Goal: Task Accomplishment & Management: Manage account settings

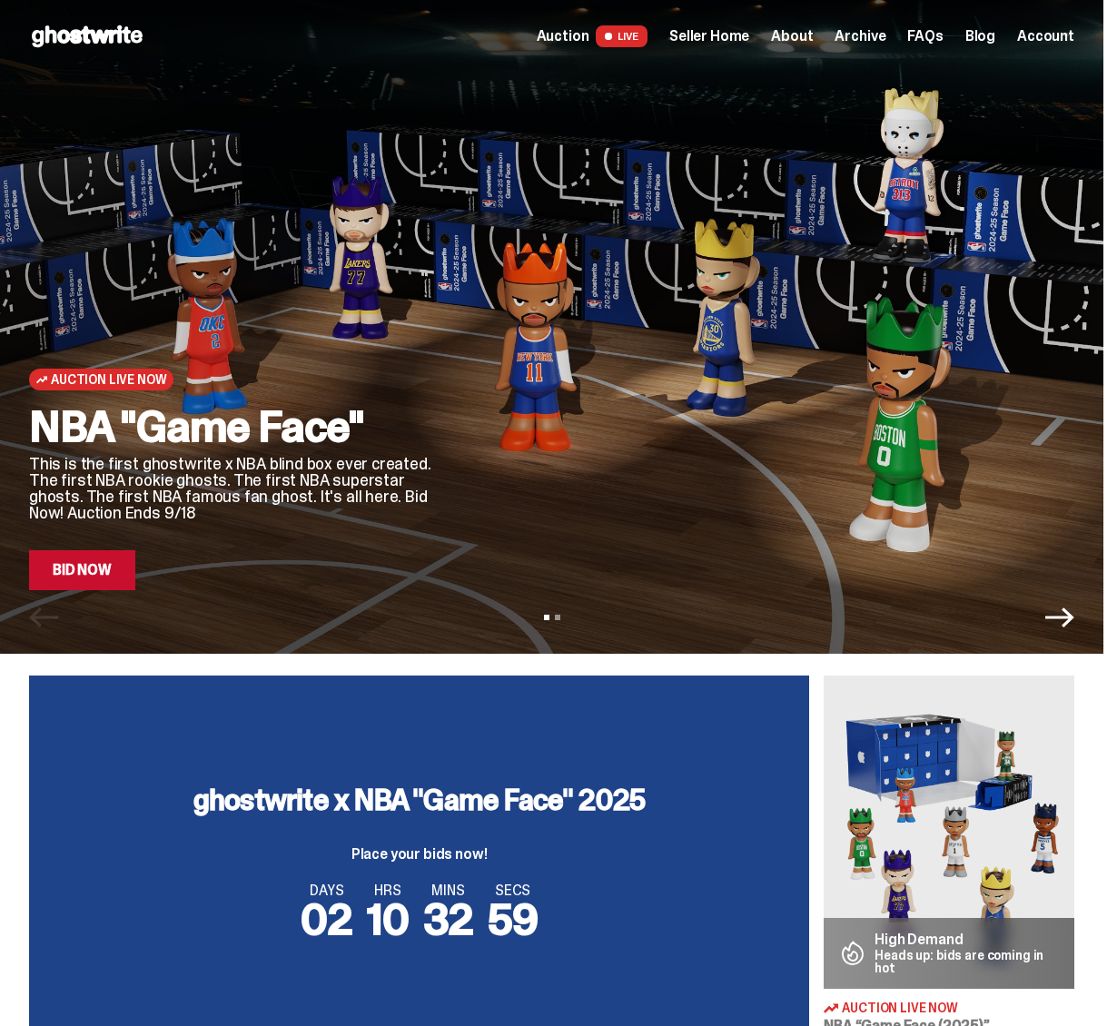
click at [721, 30] on span "Seller Home" at bounding box center [709, 36] width 80 height 15
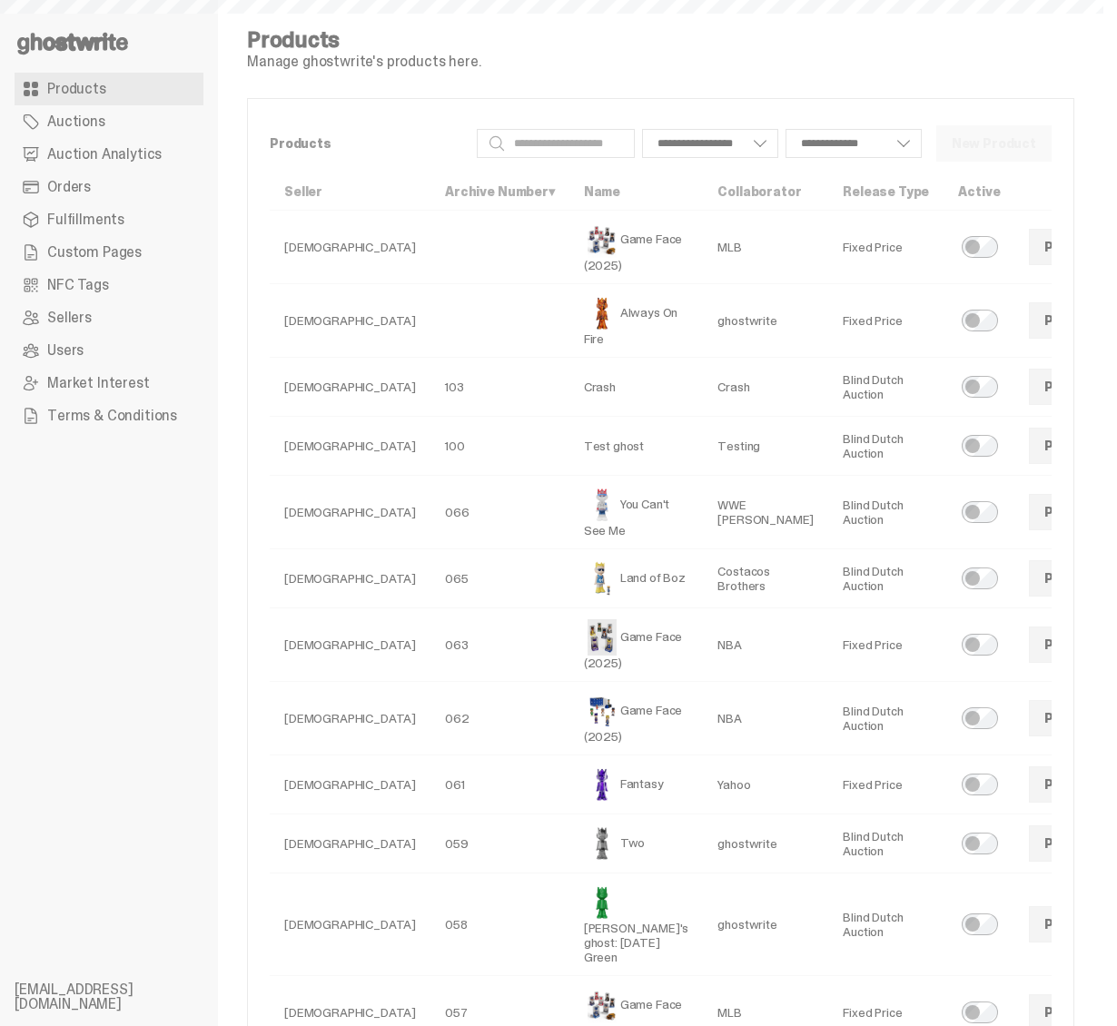
select select
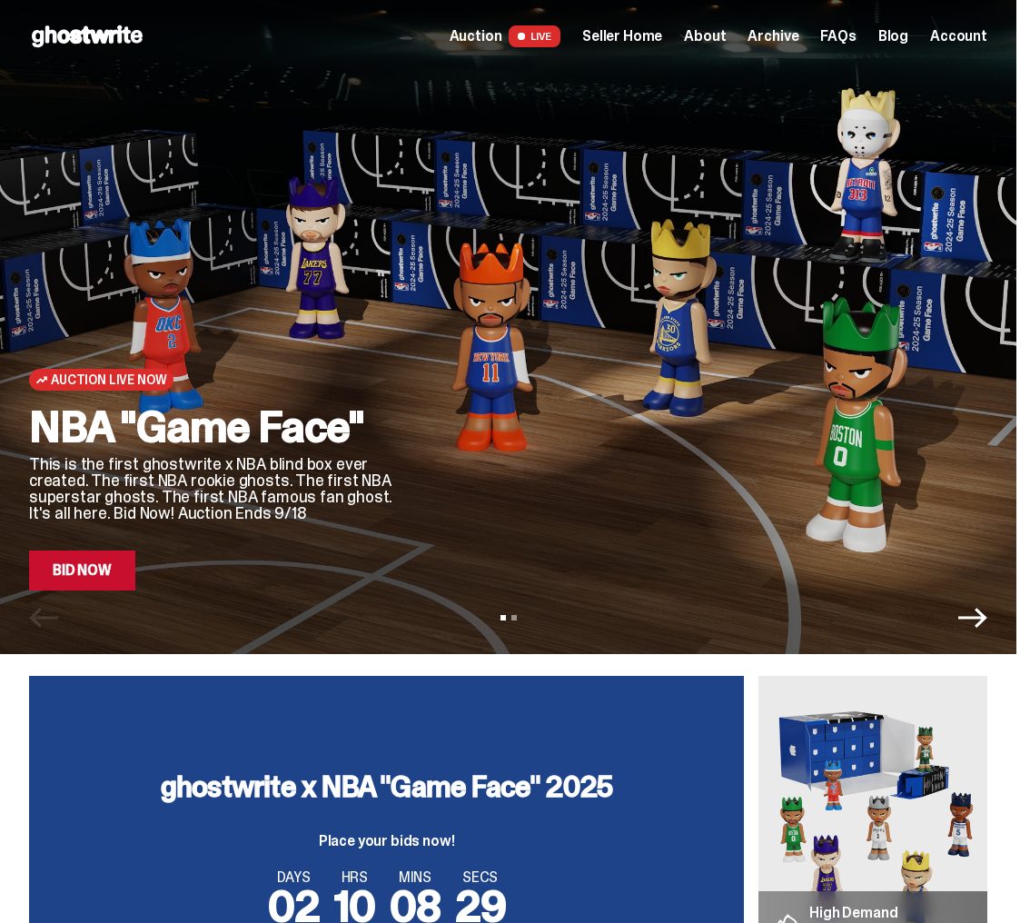
click at [622, 41] on span "Seller Home" at bounding box center [622, 36] width 80 height 15
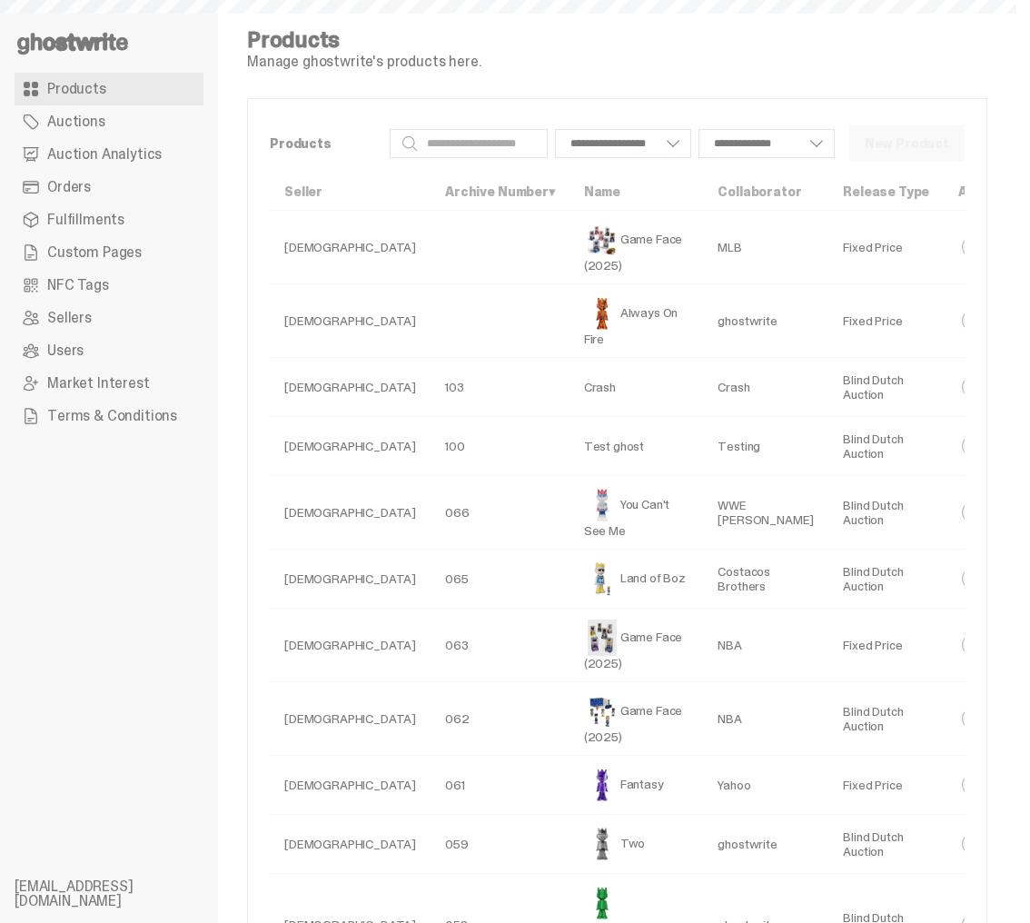
select select
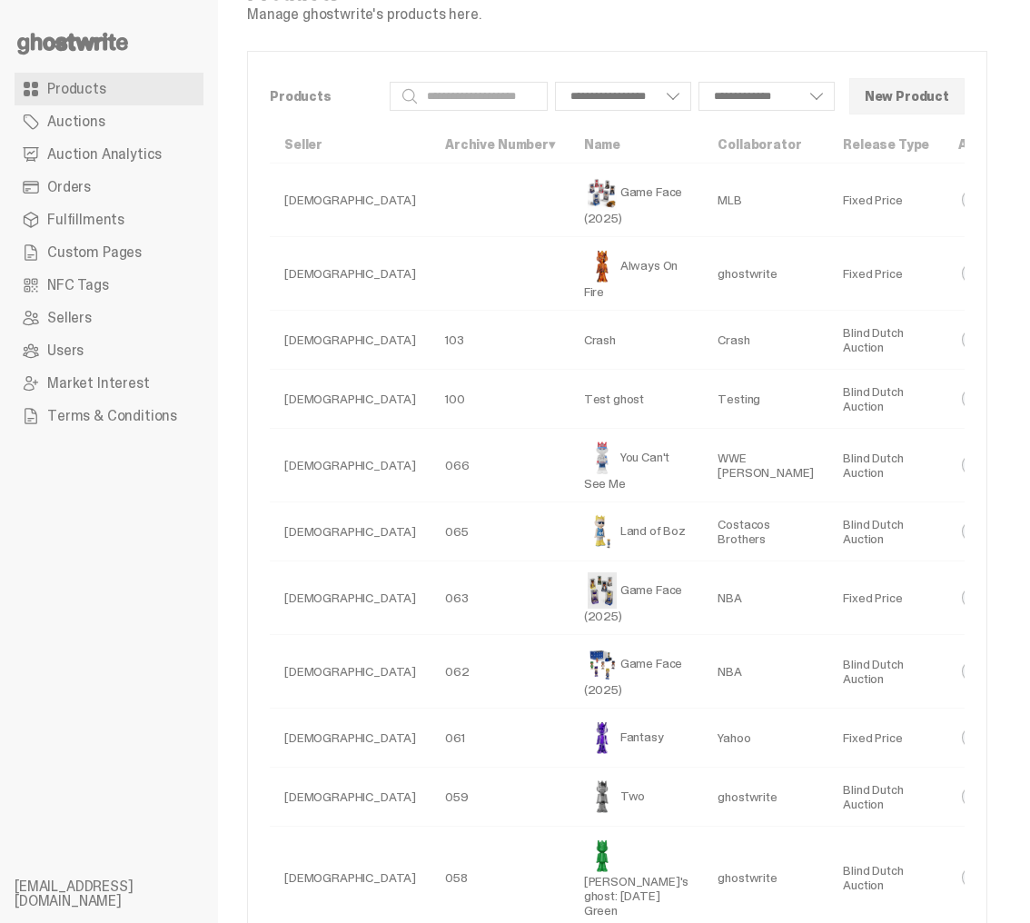
click at [104, 158] on span "Auction Analytics" at bounding box center [104, 154] width 114 height 15
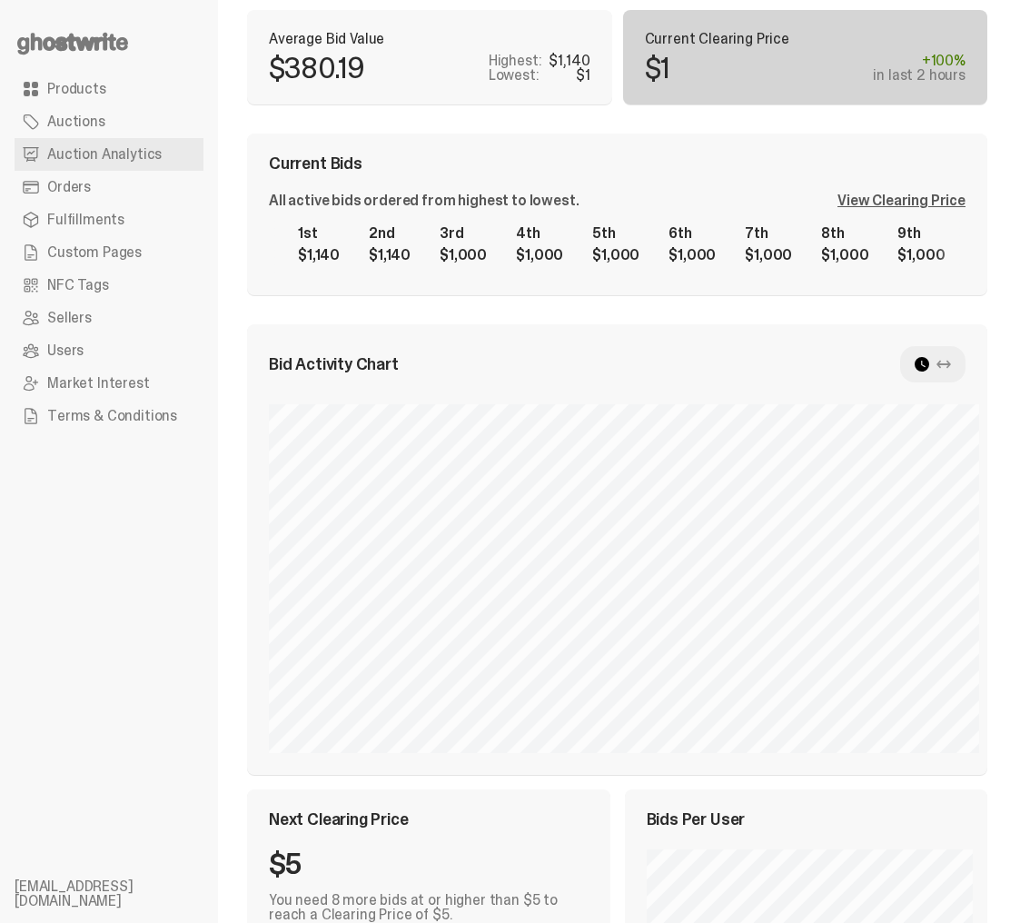
scroll to position [453, 0]
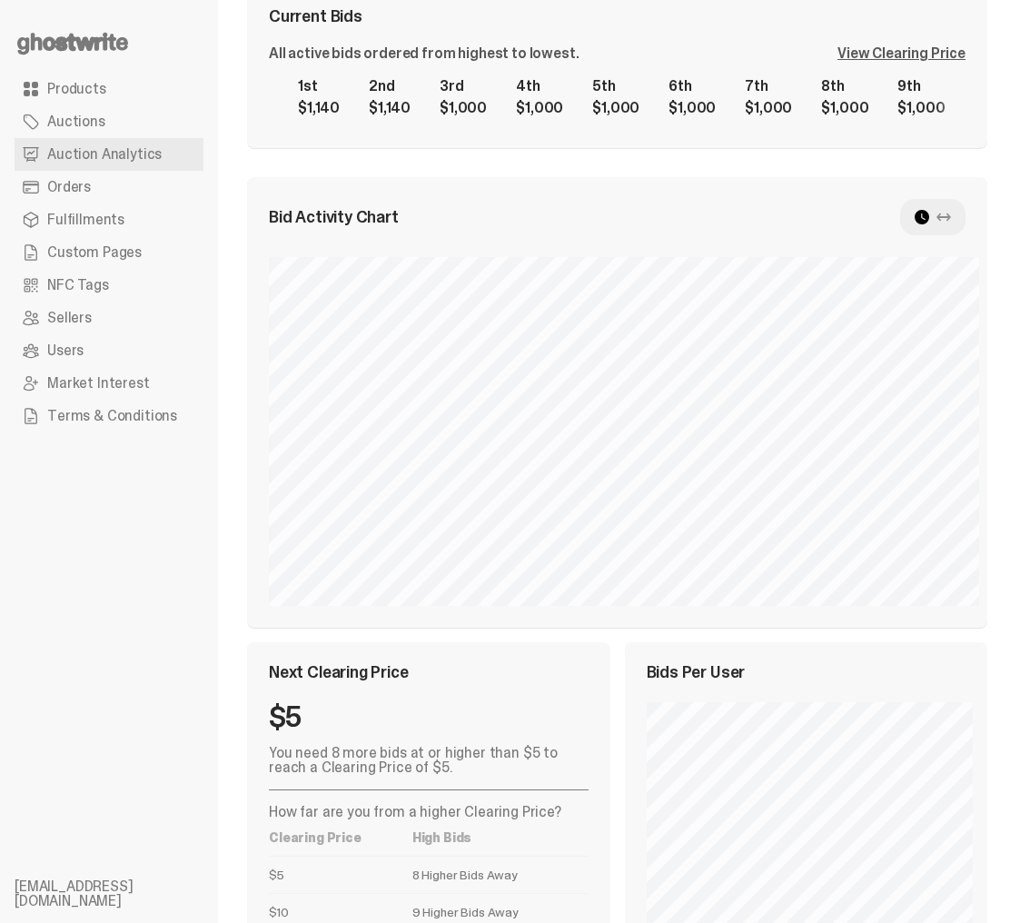
click at [964, 217] on div at bounding box center [932, 217] width 65 height 36
click at [951, 215] on use at bounding box center [943, 216] width 15 height 8
click at [929, 216] on use at bounding box center [921, 217] width 15 height 15
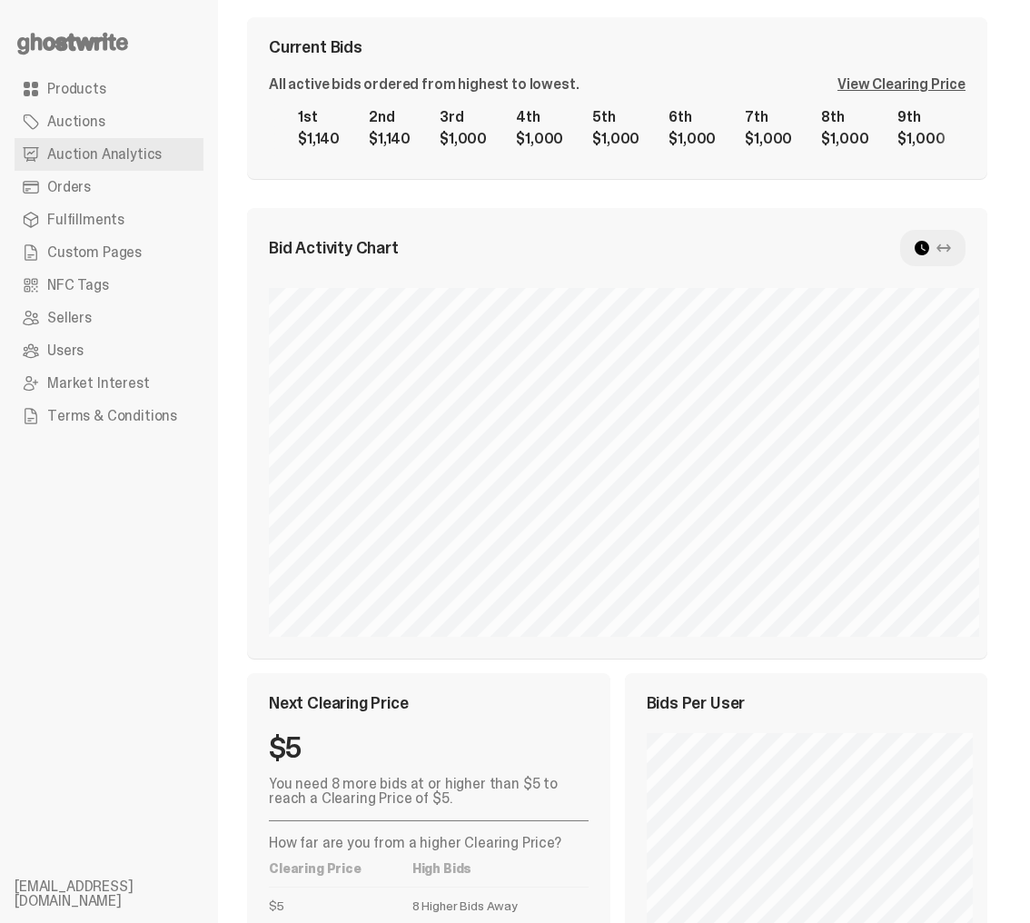
scroll to position [407, 0]
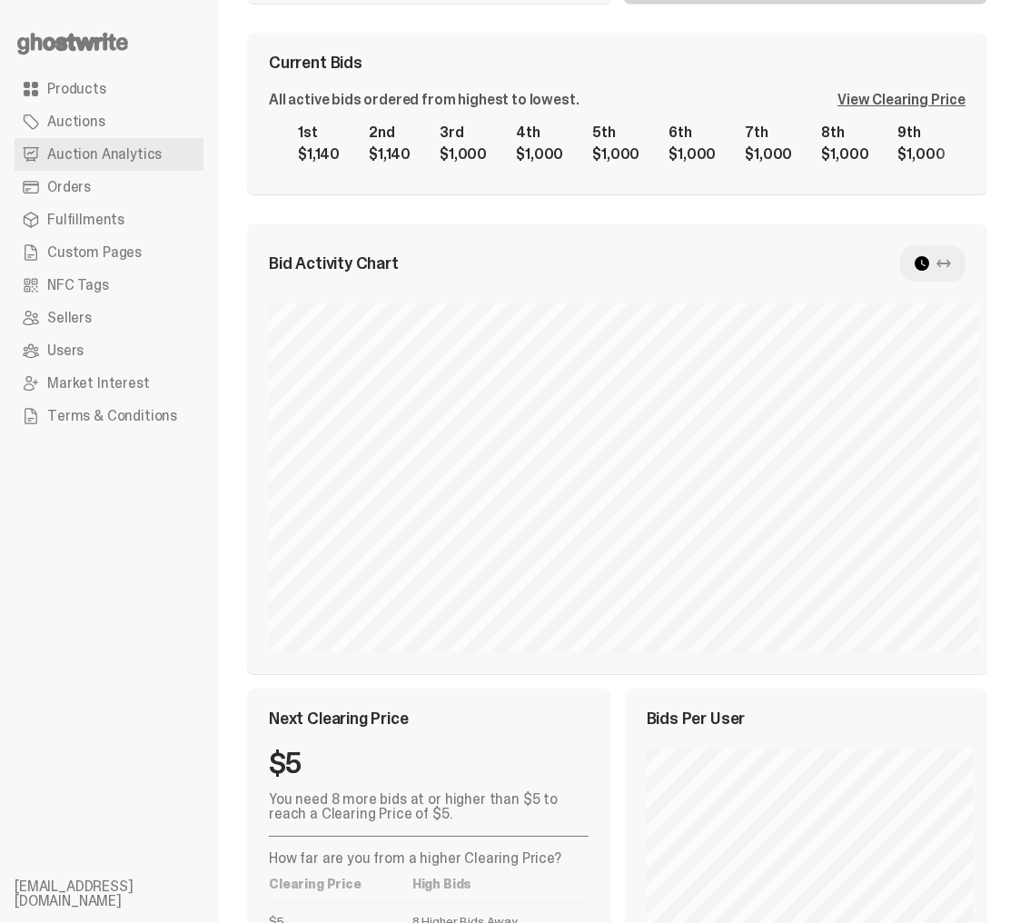
click at [951, 267] on icon at bounding box center [943, 263] width 15 height 15
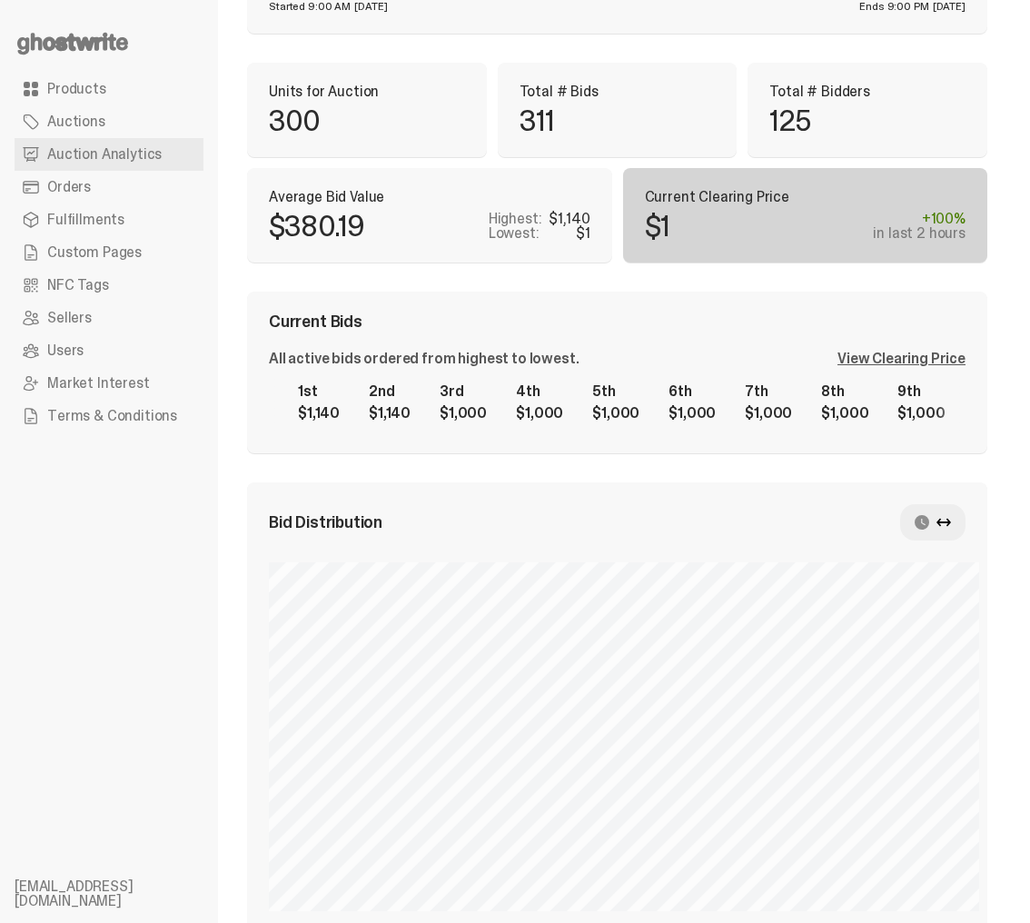
scroll to position [0, 0]
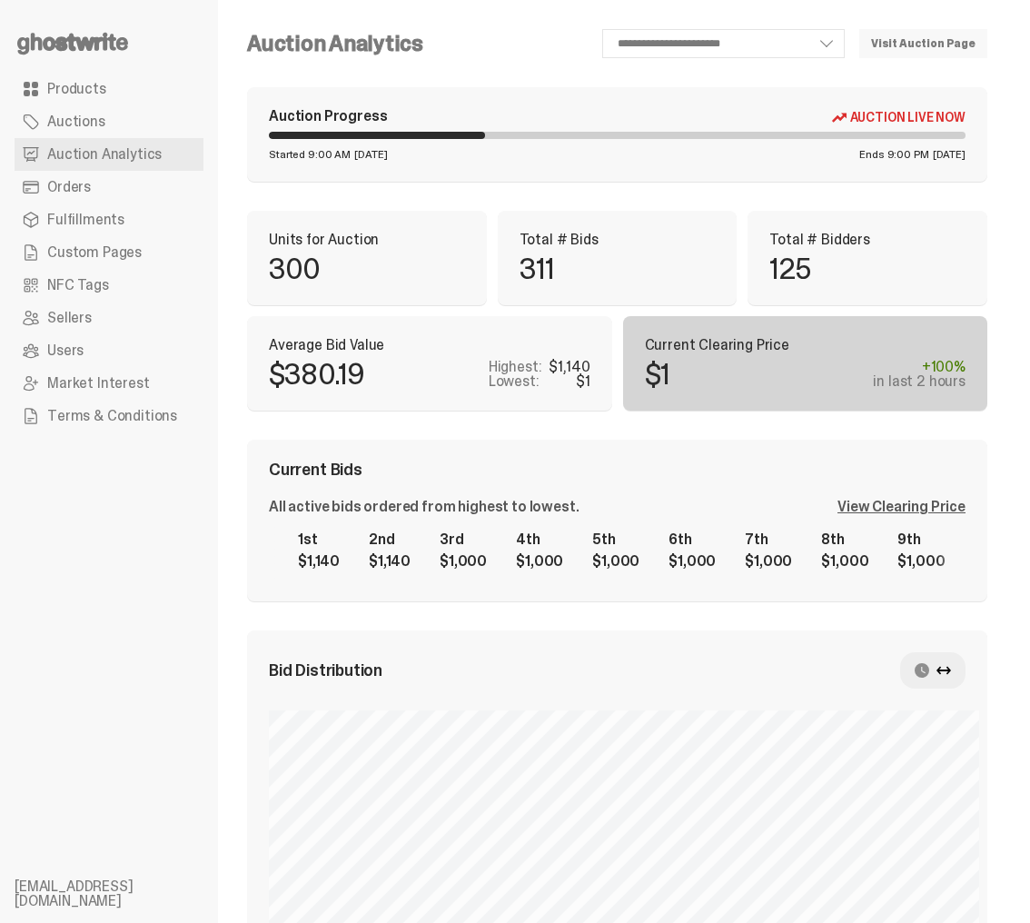
click at [936, 510] on div "View Clearing Price" at bounding box center [901, 506] width 128 height 15
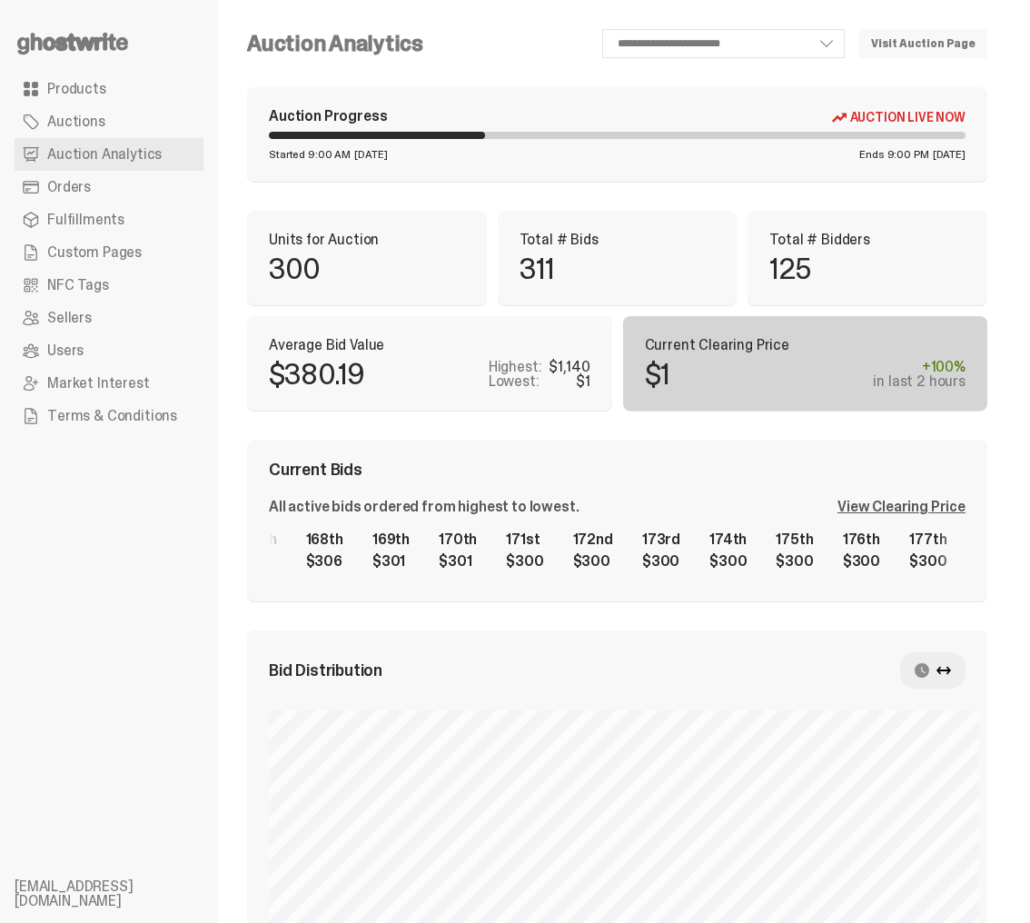
scroll to position [0, 10916]
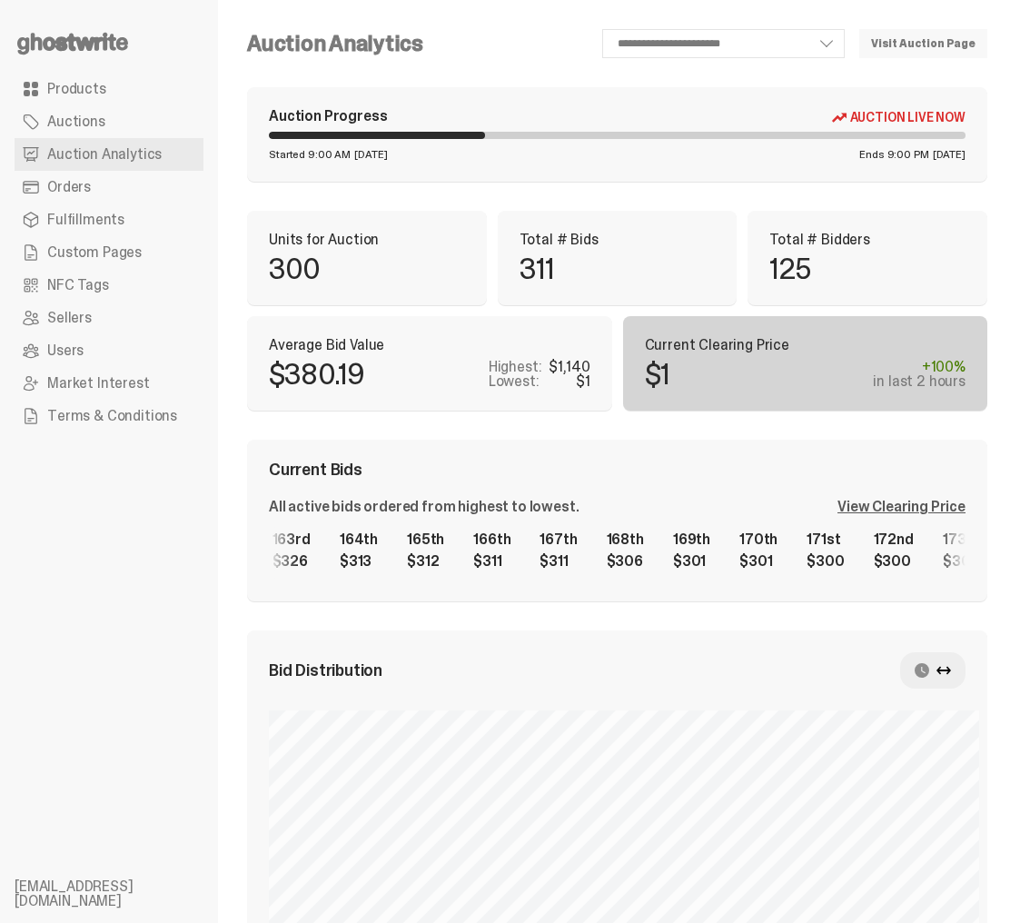
click at [307, 462] on span "Current Bids" at bounding box center [316, 469] width 94 height 16
click at [331, 508] on div "All active bids ordered from highest to lowest." at bounding box center [424, 506] width 310 height 15
click at [331, 546] on div "1st $1,140 2nd $1,140 3rd $1,000 4th $1,000 5th $1,000 6th $1,000 7th $1,000 8t…" at bounding box center [617, 550] width 696 height 58
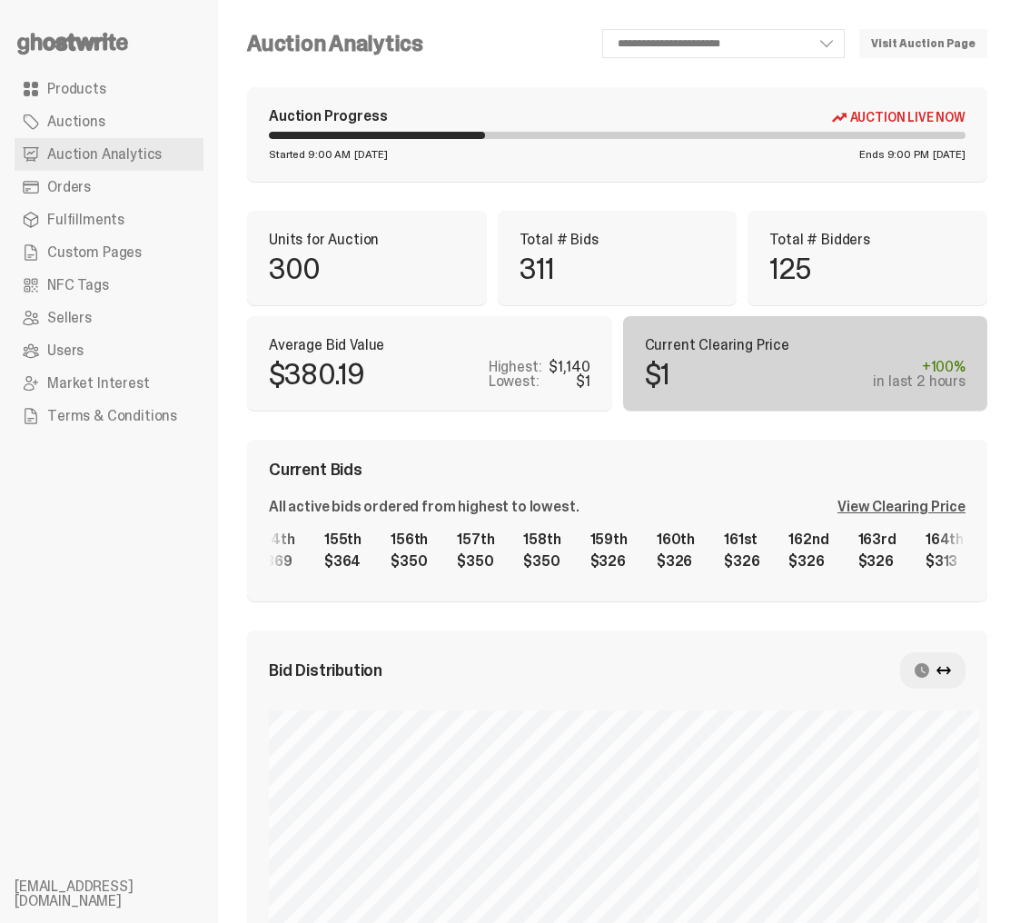
scroll to position [0, 10329]
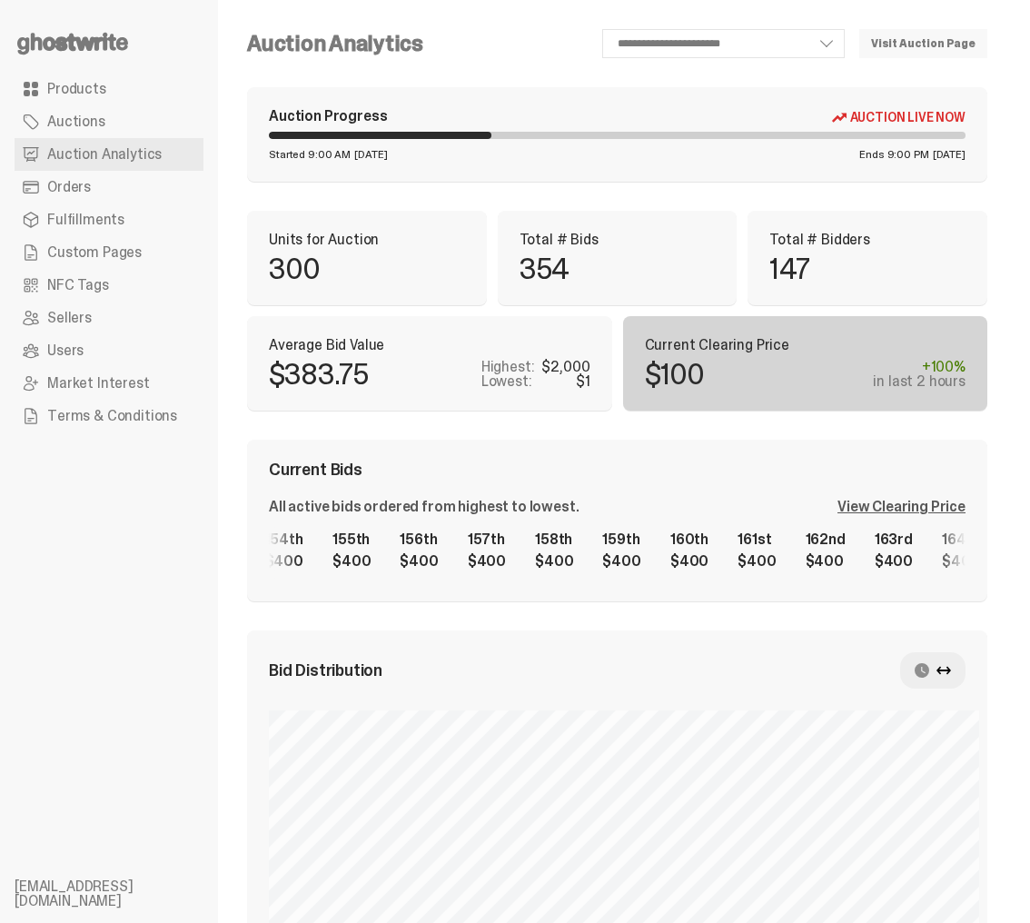
select select "**"
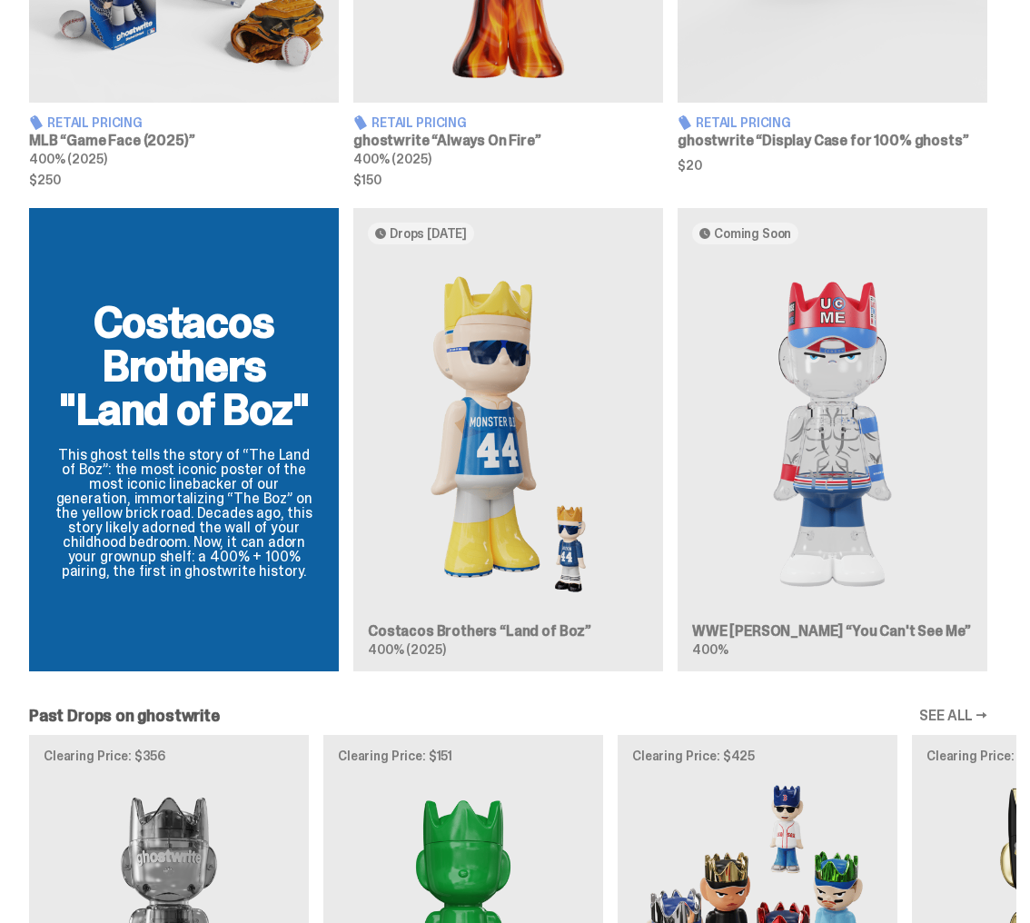
scroll to position [1340, 0]
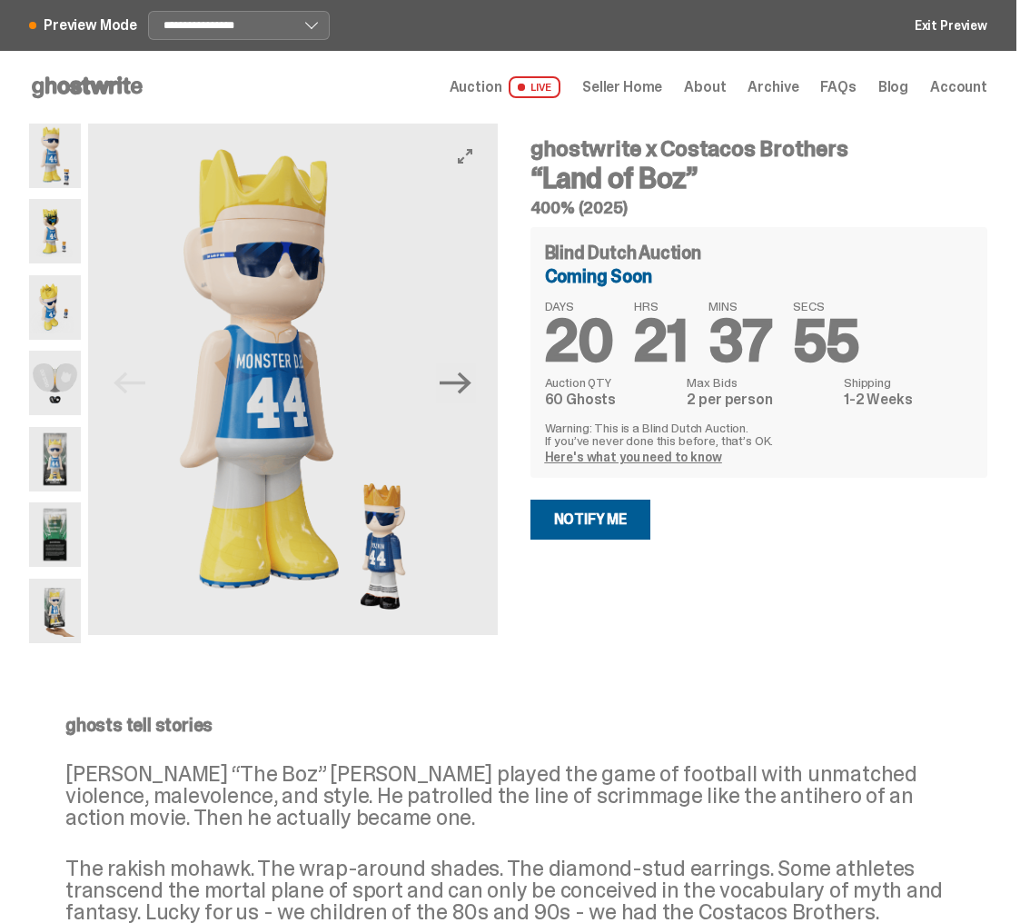
click at [475, 400] on button "Next" at bounding box center [456, 383] width 40 height 40
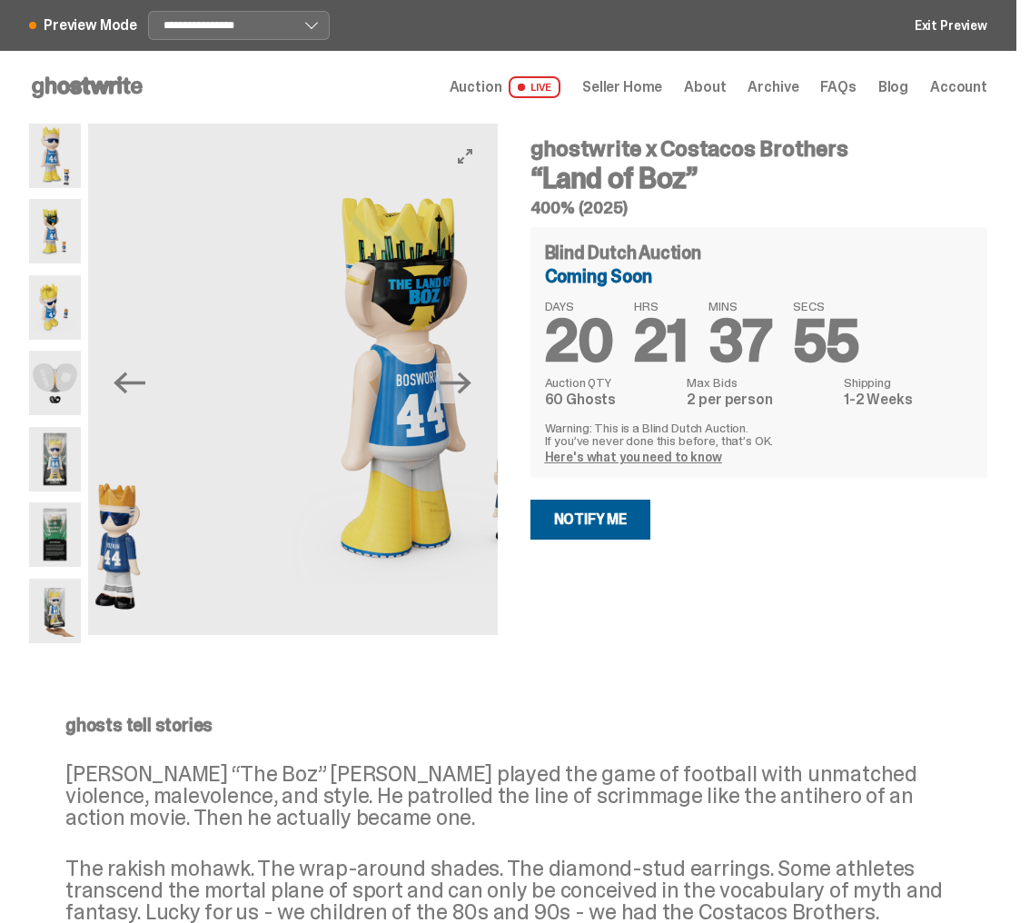
click at [475, 400] on button "Next" at bounding box center [456, 383] width 40 height 40
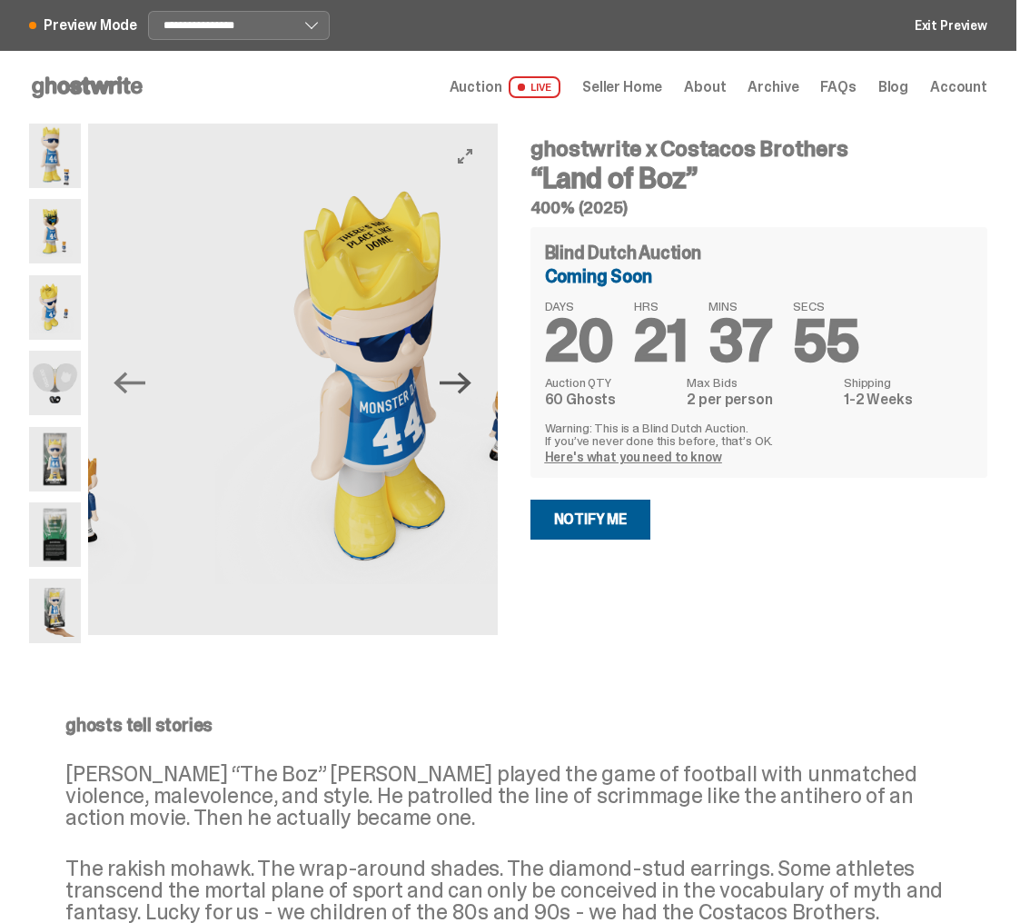
click at [471, 387] on icon "Next" at bounding box center [456, 383] width 32 height 32
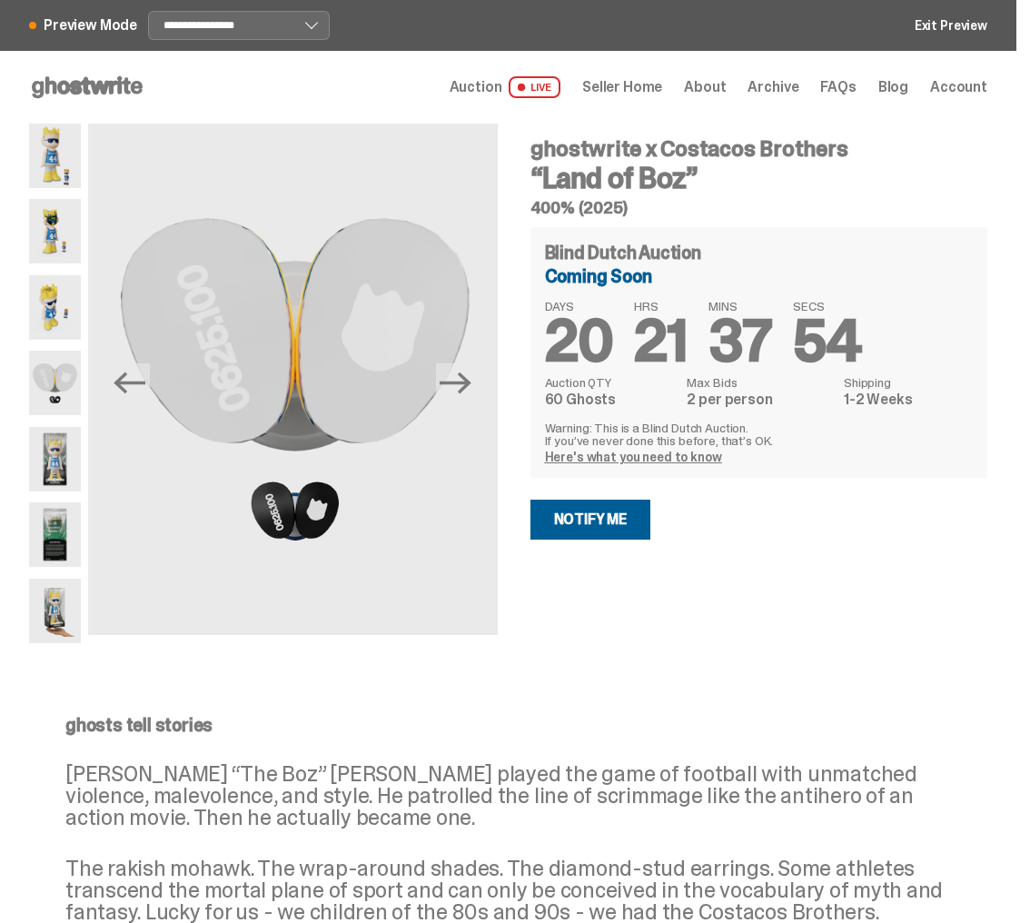
click at [92, 84] on use at bounding box center [87, 87] width 111 height 22
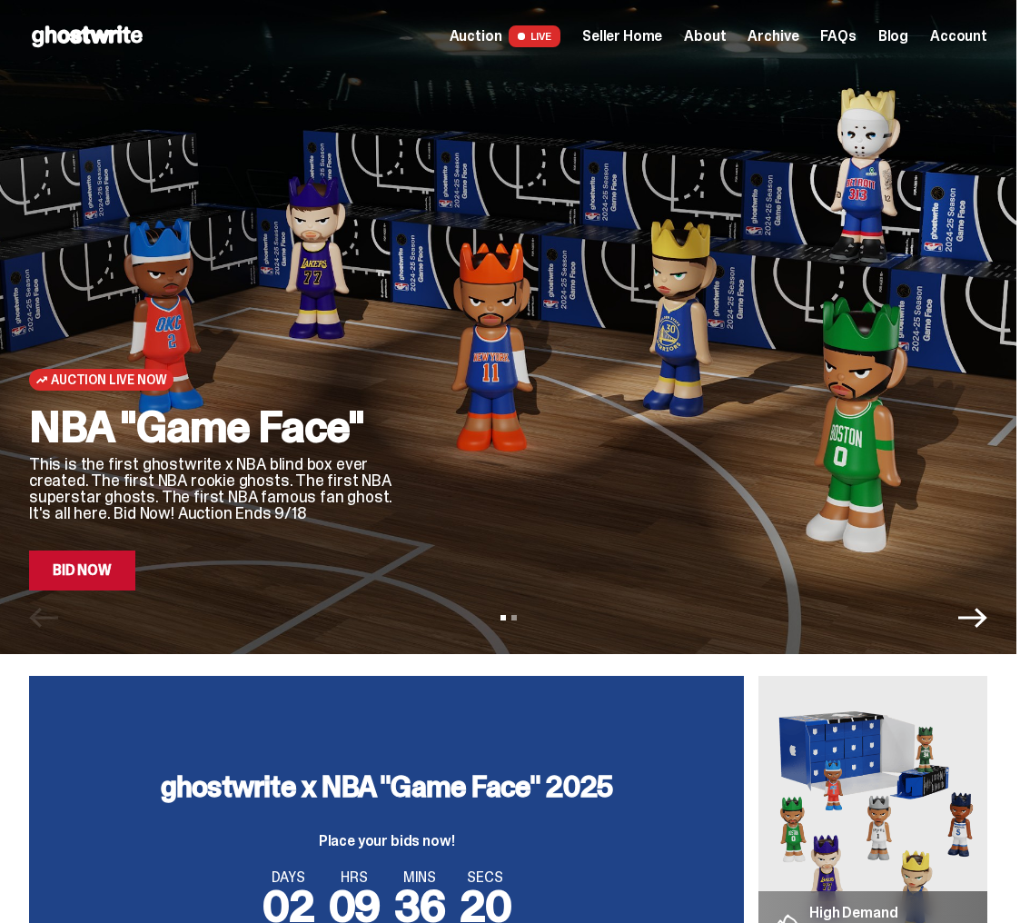
click at [983, 623] on icon "Next" at bounding box center [972, 617] width 29 height 29
click at [983, 623] on div "View slide 1 View slide 2" at bounding box center [508, 617] width 1016 height 29
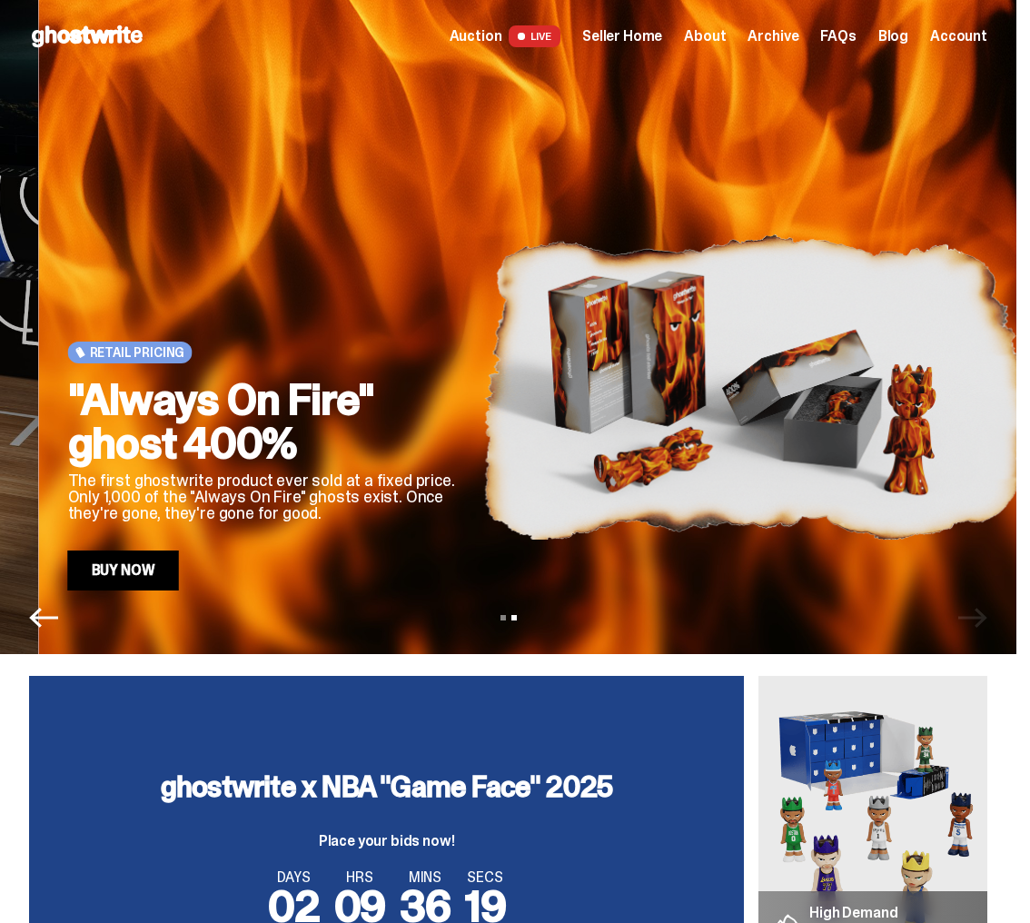
click at [983, 623] on div "View slide 1 View slide 2" at bounding box center [508, 617] width 1016 height 29
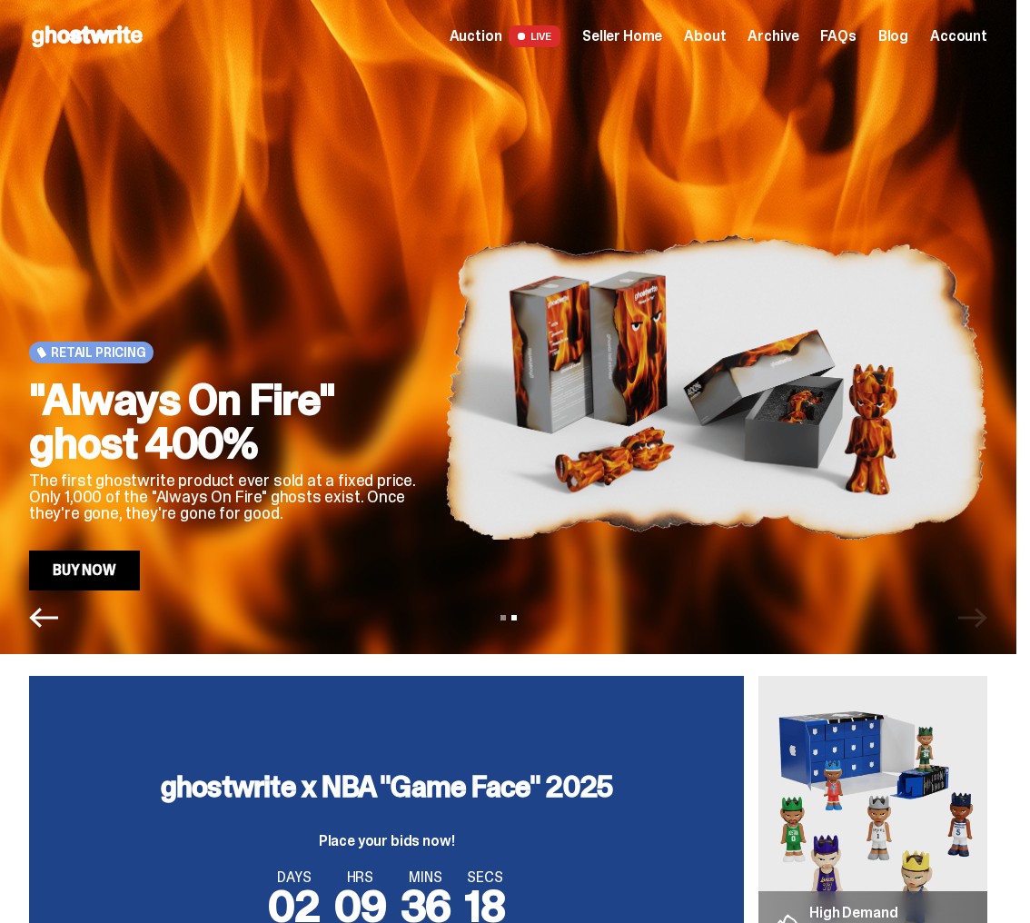
click at [54, 609] on icon "Previous" at bounding box center [43, 617] width 29 height 29
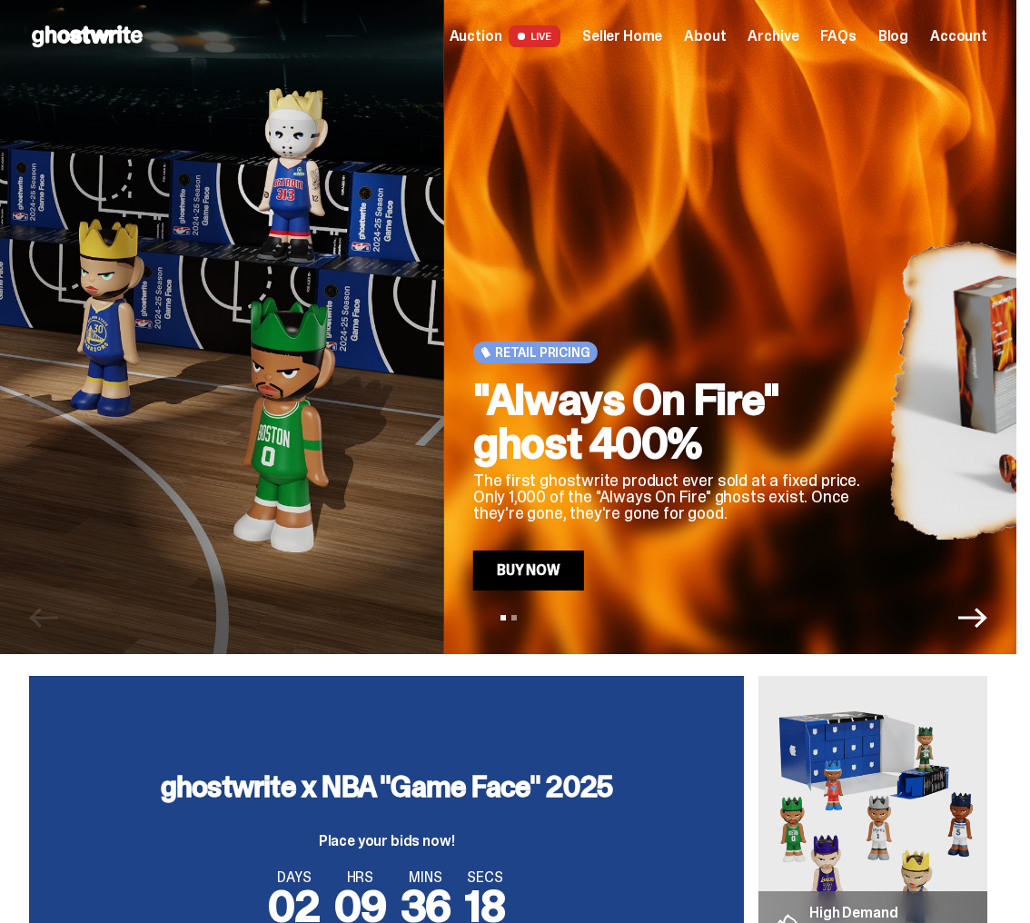
click at [54, 609] on div "View slide 1 View slide 2" at bounding box center [508, 617] width 1016 height 29
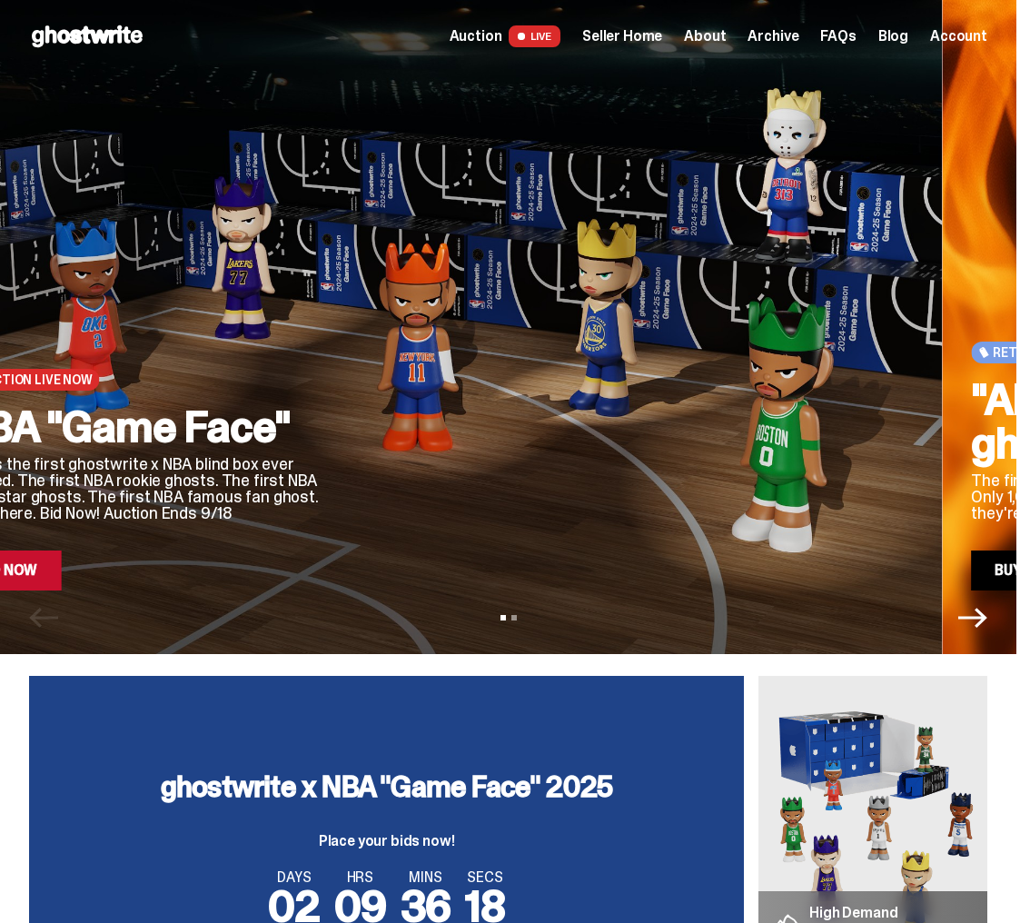
click at [54, 609] on div "View slide 1 View slide 2" at bounding box center [508, 617] width 1016 height 29
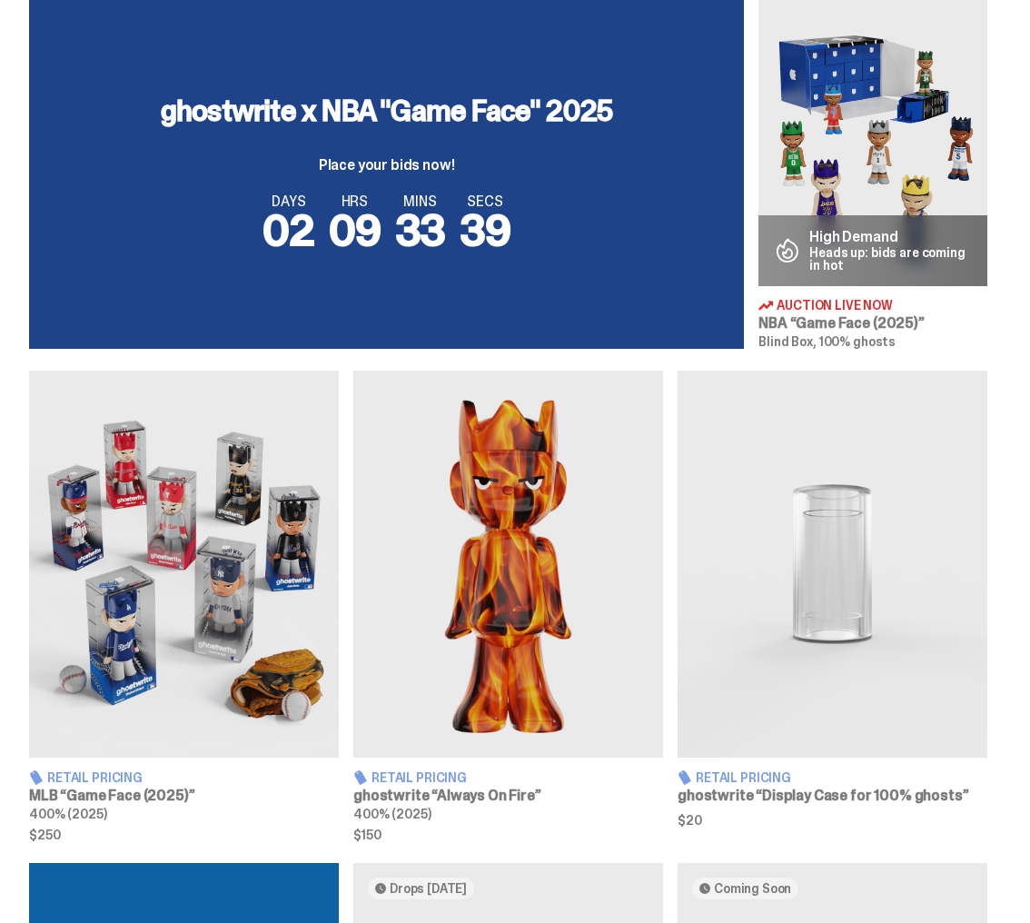
scroll to position [707, 0]
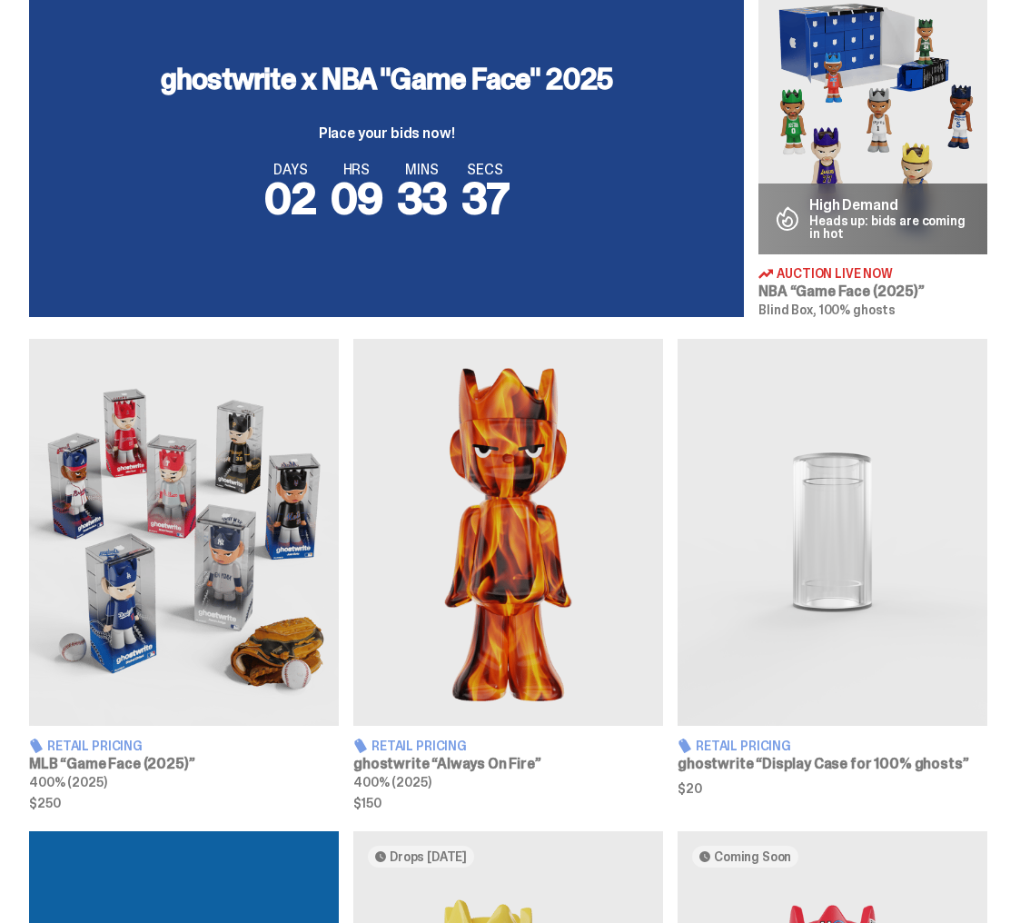
click at [907, 158] on img at bounding box center [872, 111] width 229 height 286
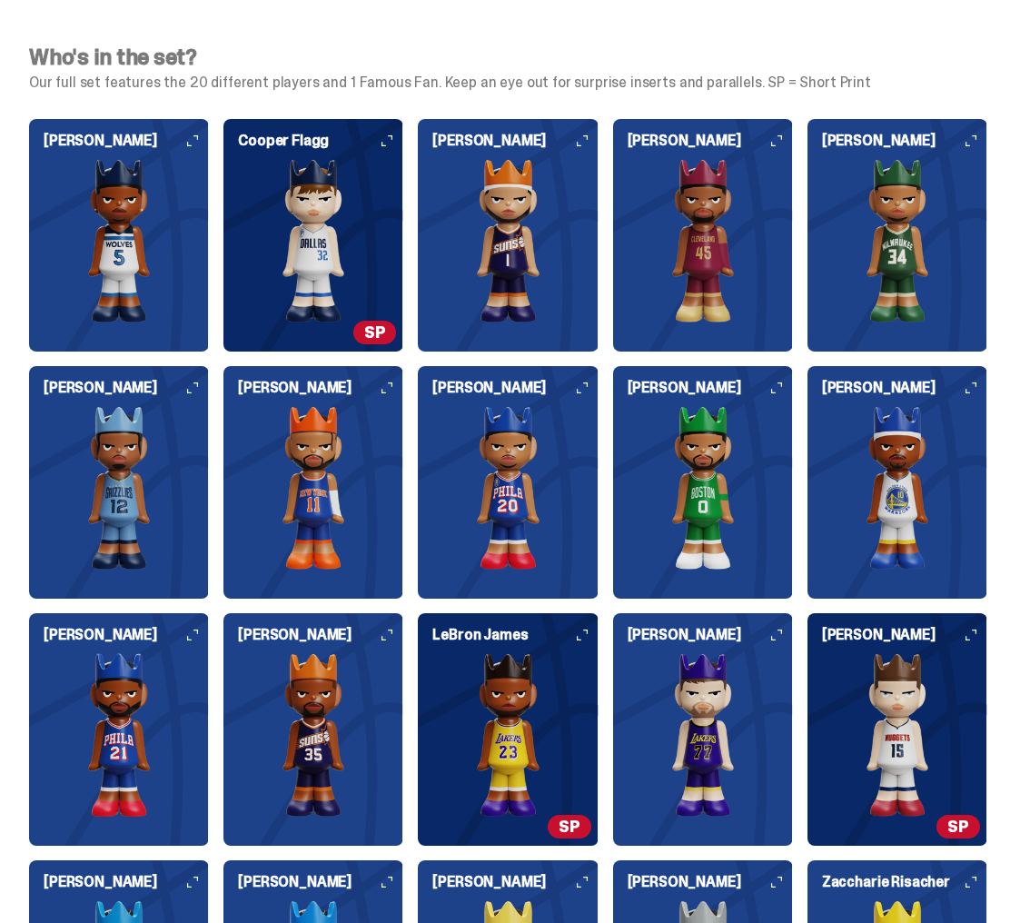
scroll to position [1852, 0]
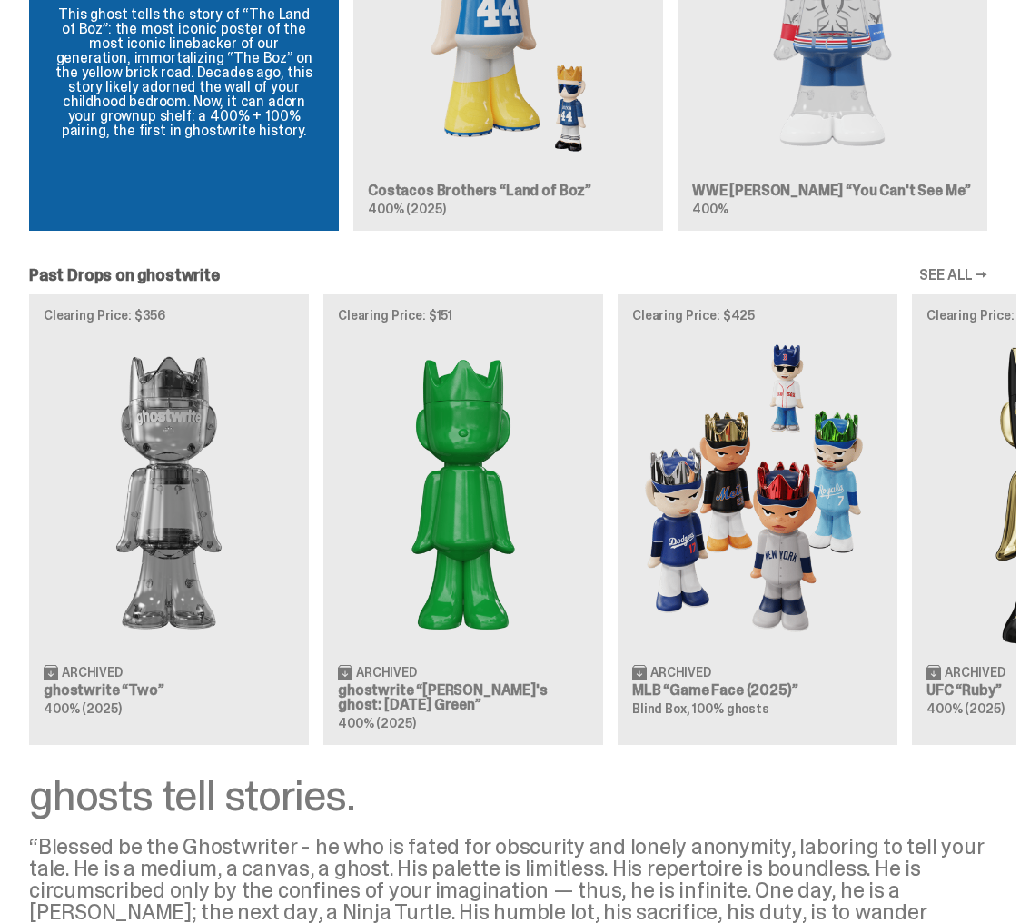
scroll to position [2008, 0]
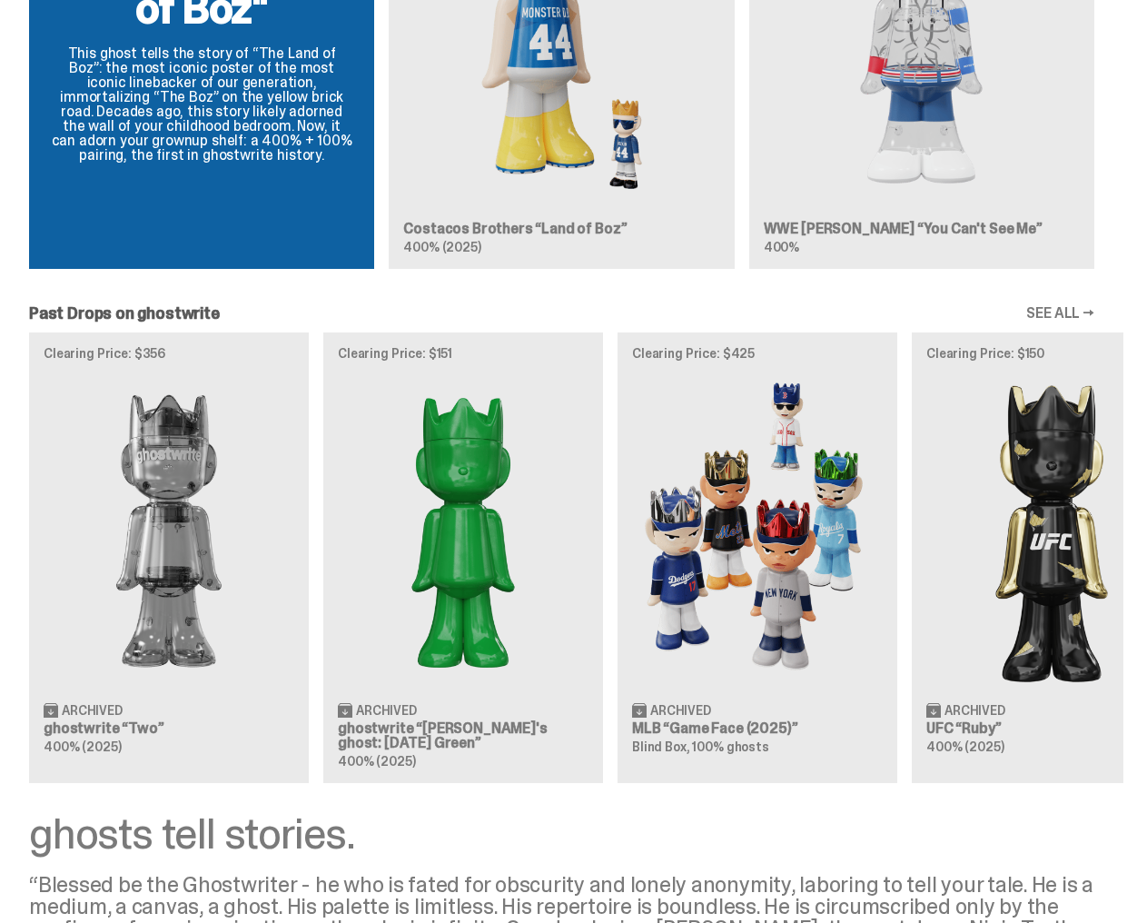
scroll to position [1716, 0]
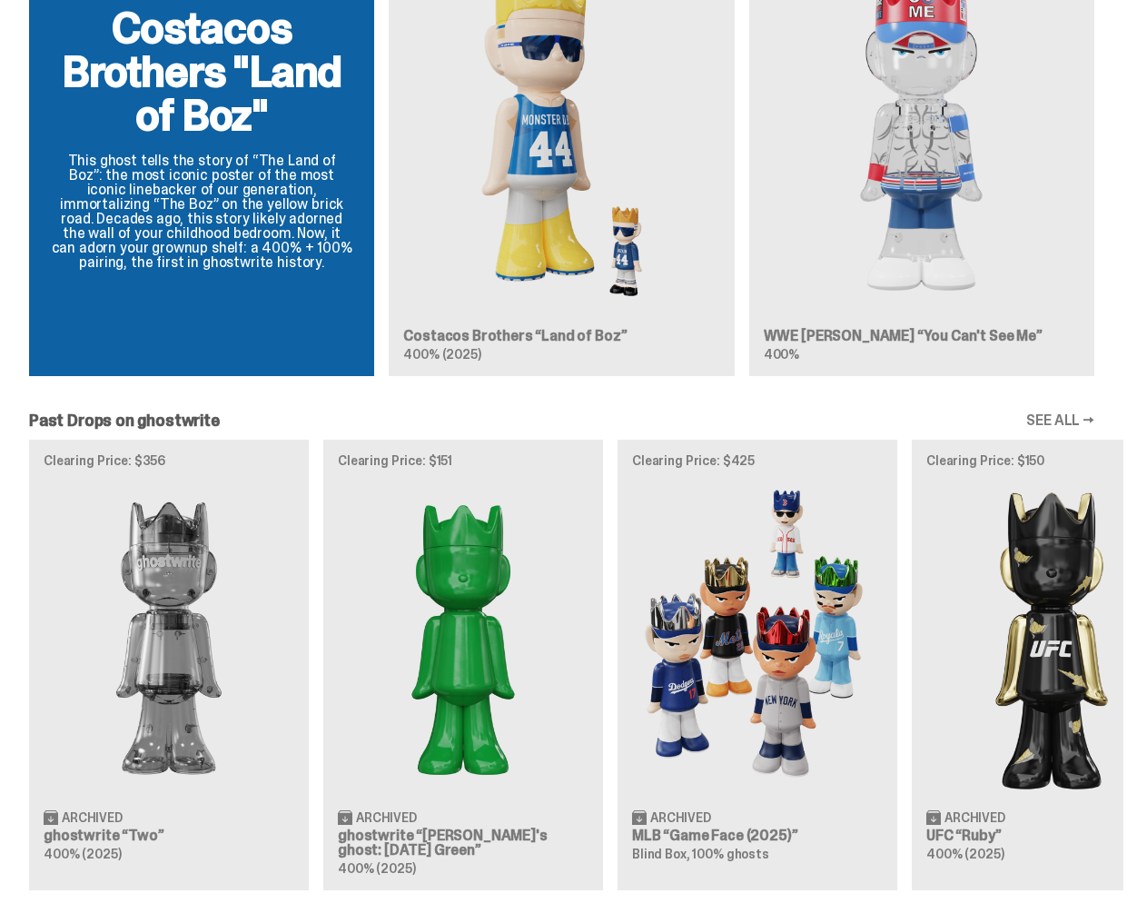
click at [1029, 428] on link "SEE ALL →" at bounding box center [1060, 420] width 68 height 15
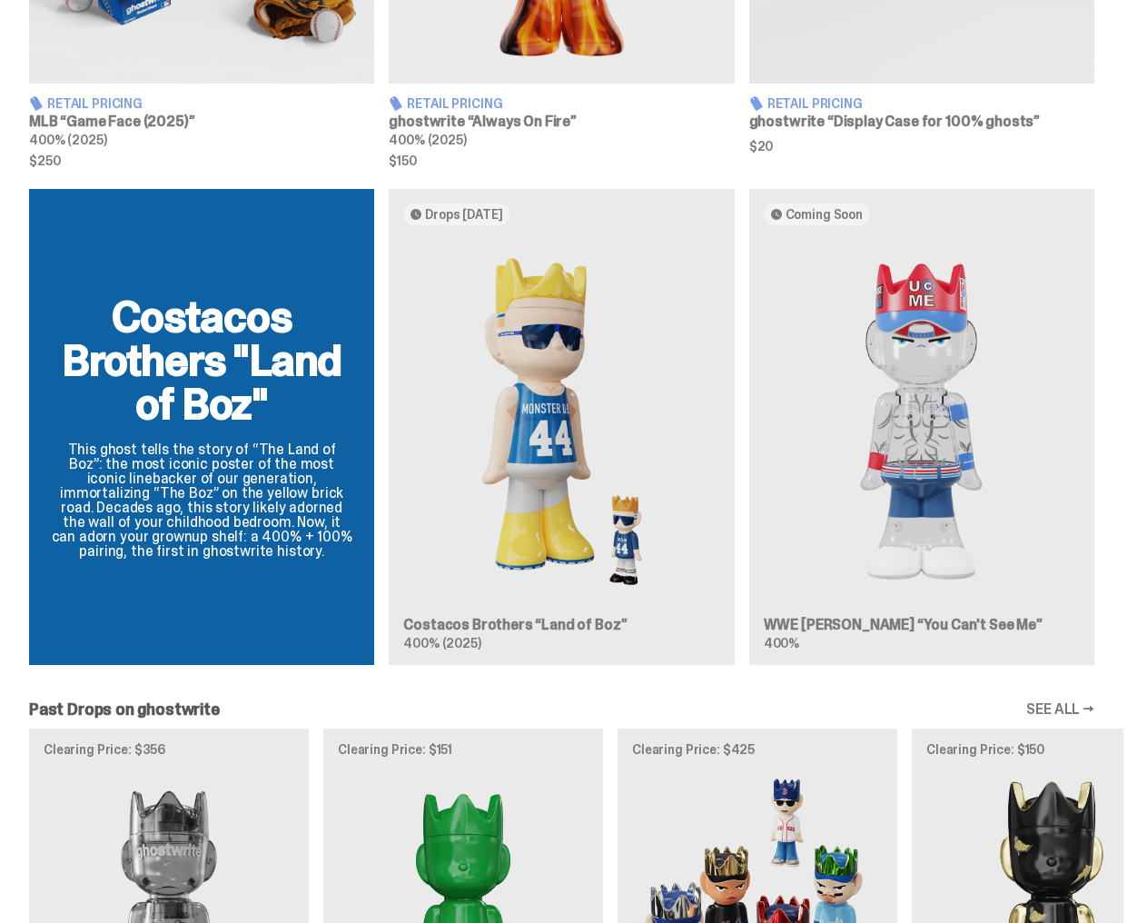
scroll to position [1516, 0]
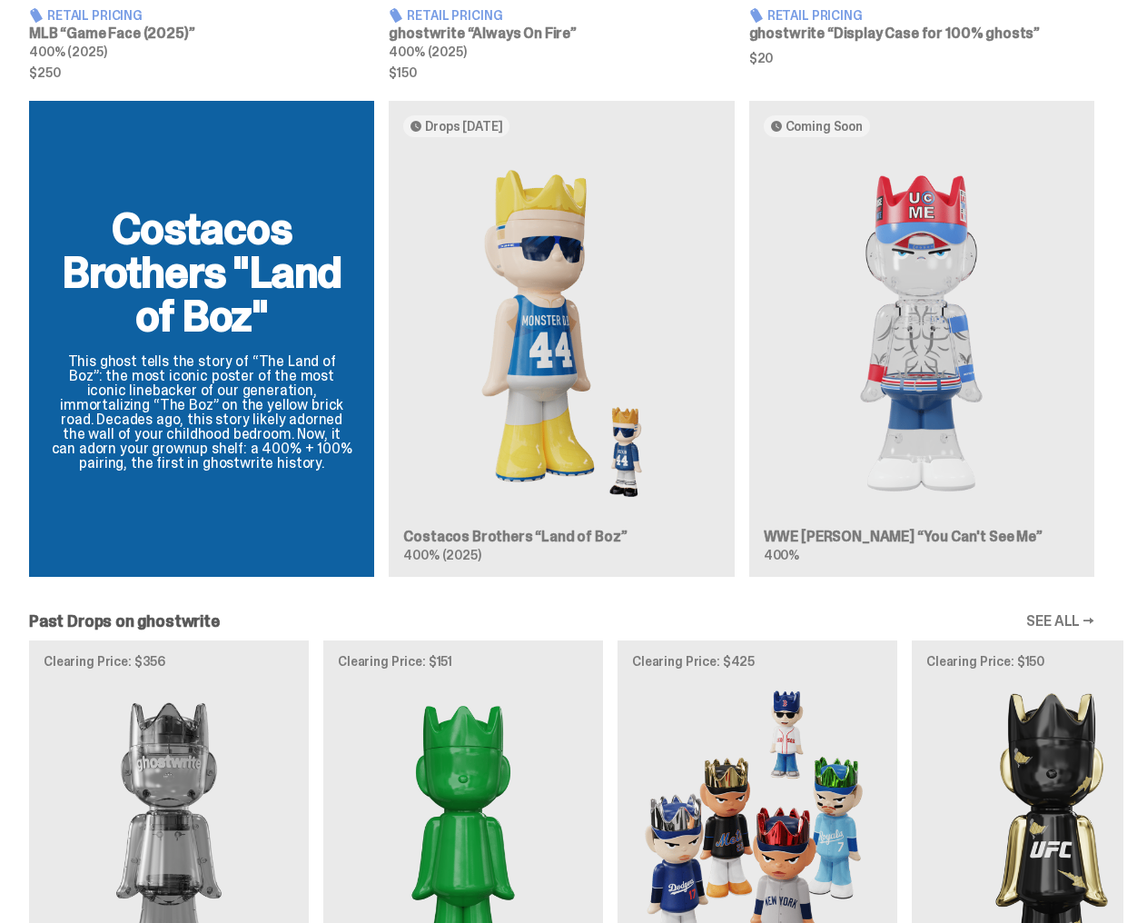
click at [1029, 628] on link "SEE ALL →" at bounding box center [1060, 621] width 68 height 15
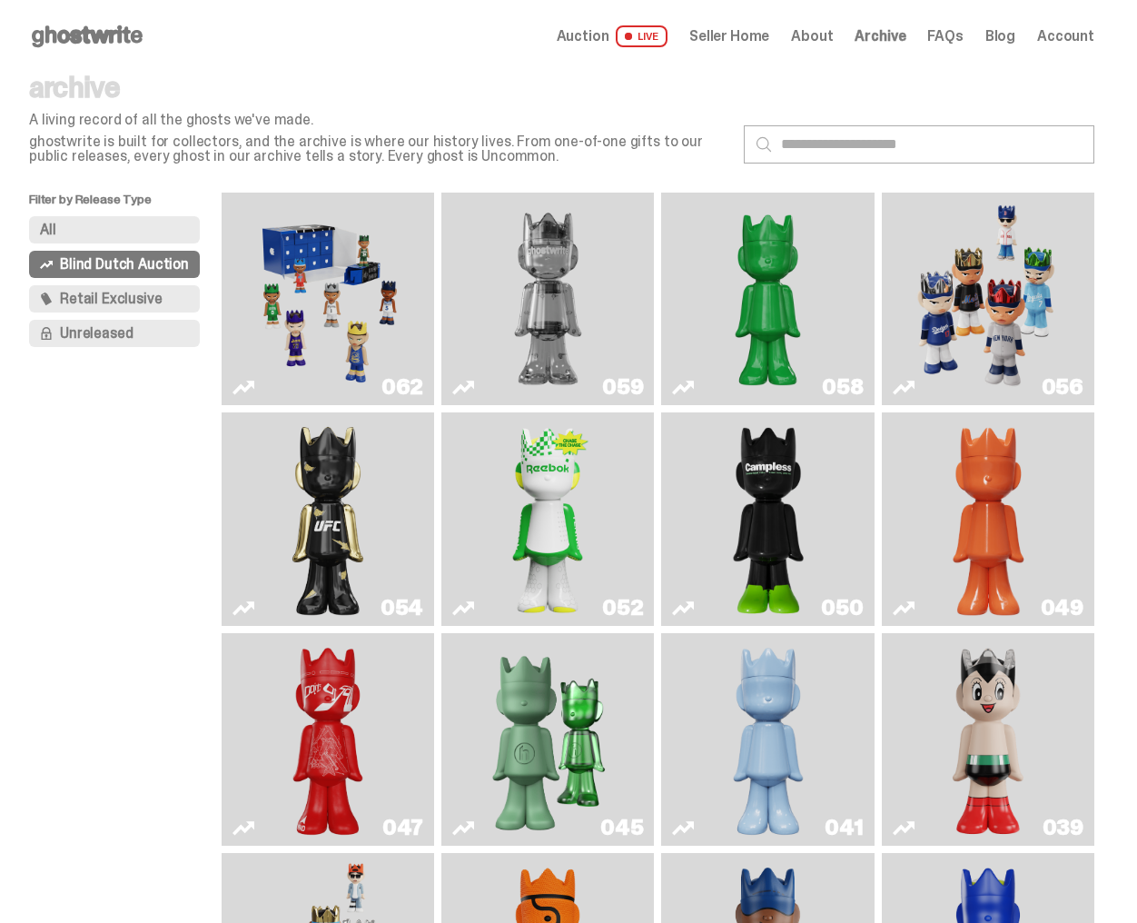
click at [145, 301] on span "Retail Exclusive" at bounding box center [111, 298] width 102 height 15
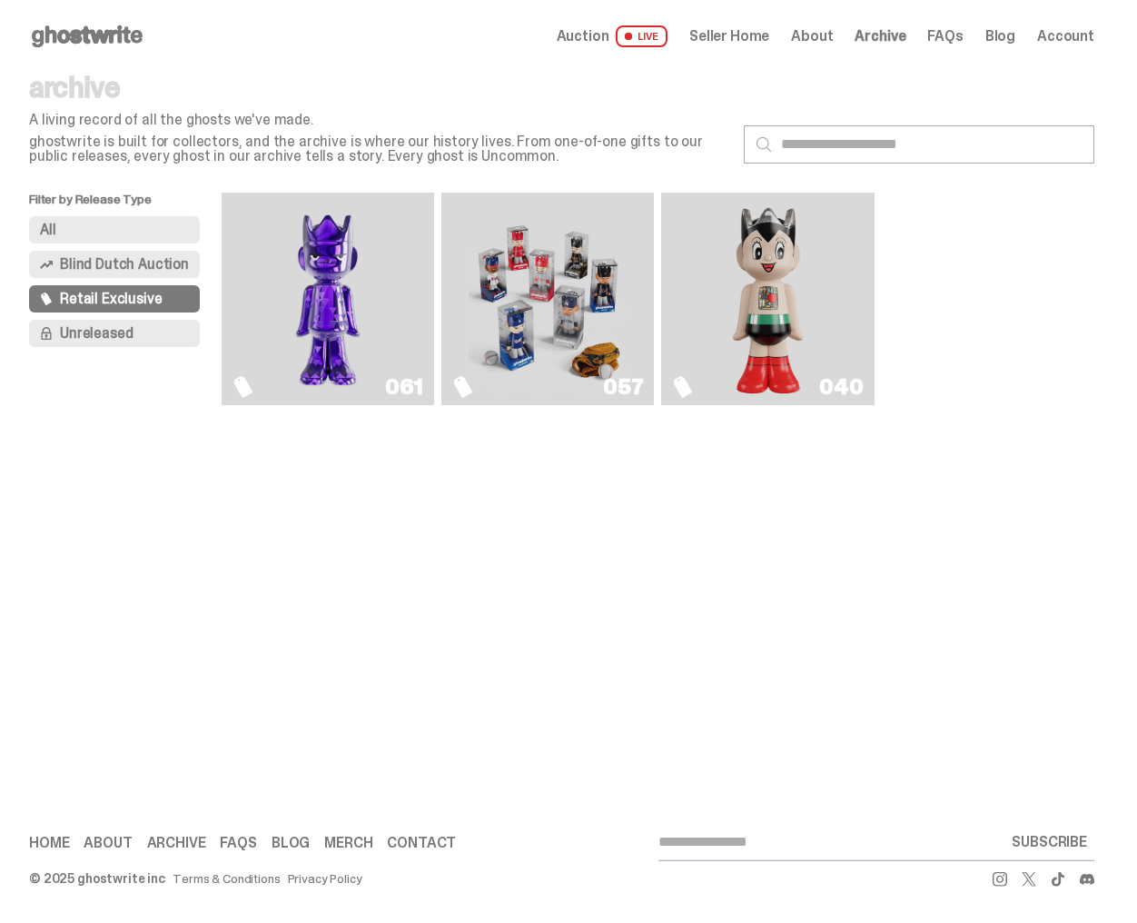
click at [504, 272] on img "Game Face (2025)" at bounding box center [548, 299] width 159 height 198
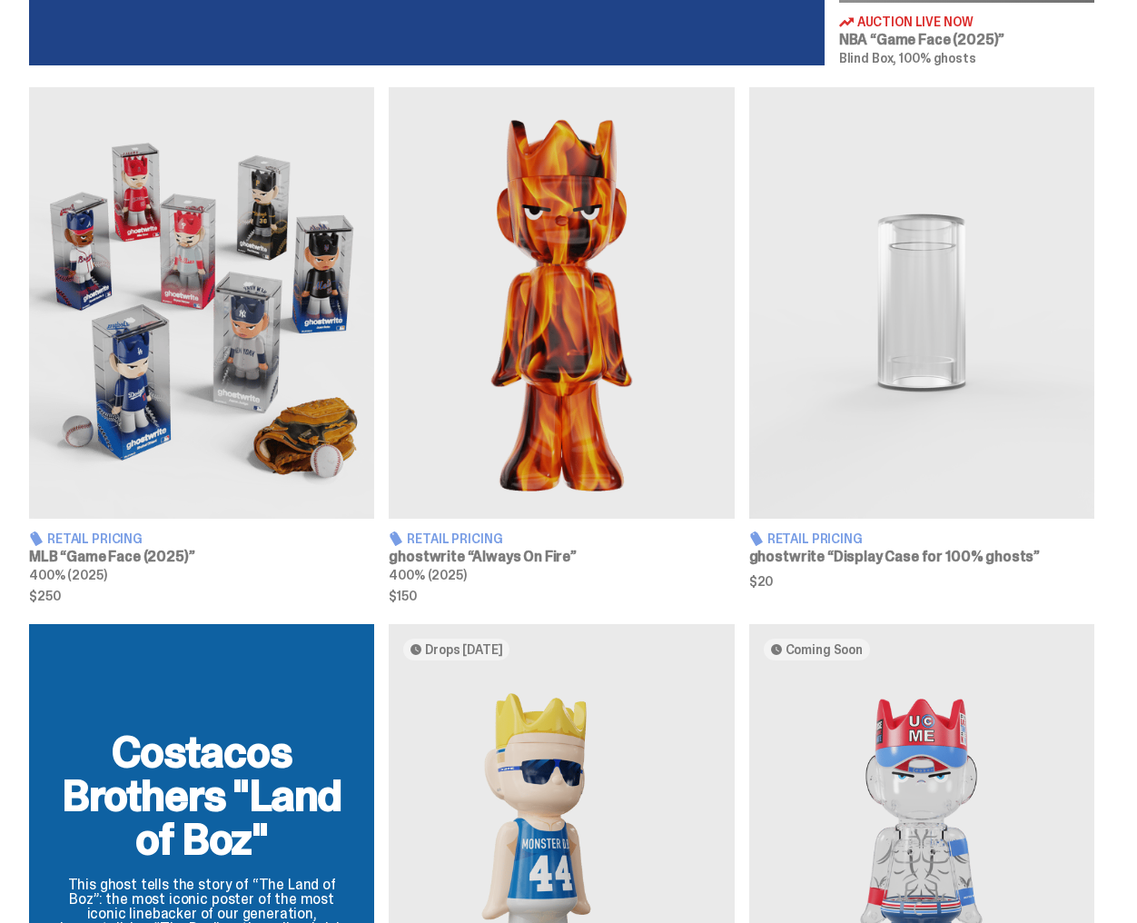
scroll to position [865, 0]
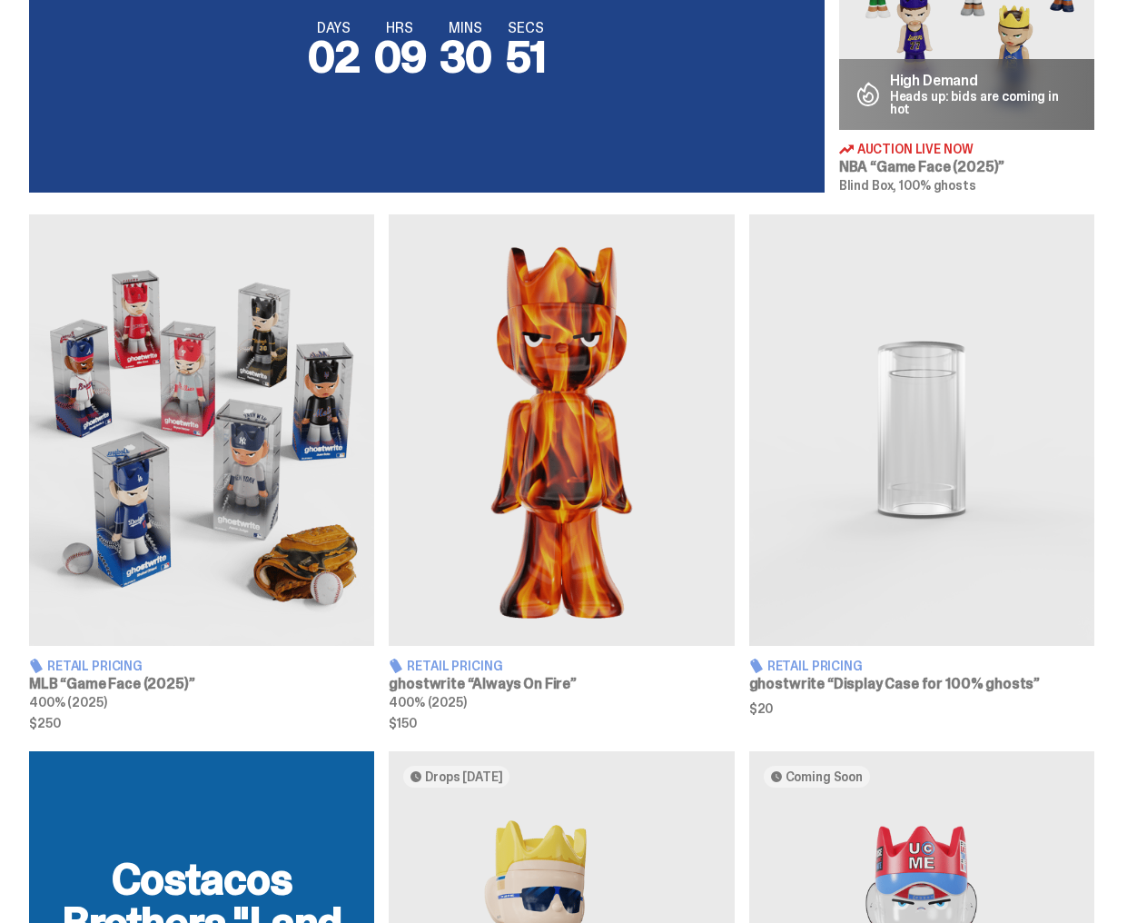
click at [519, 479] on img at bounding box center [561, 429] width 345 height 431
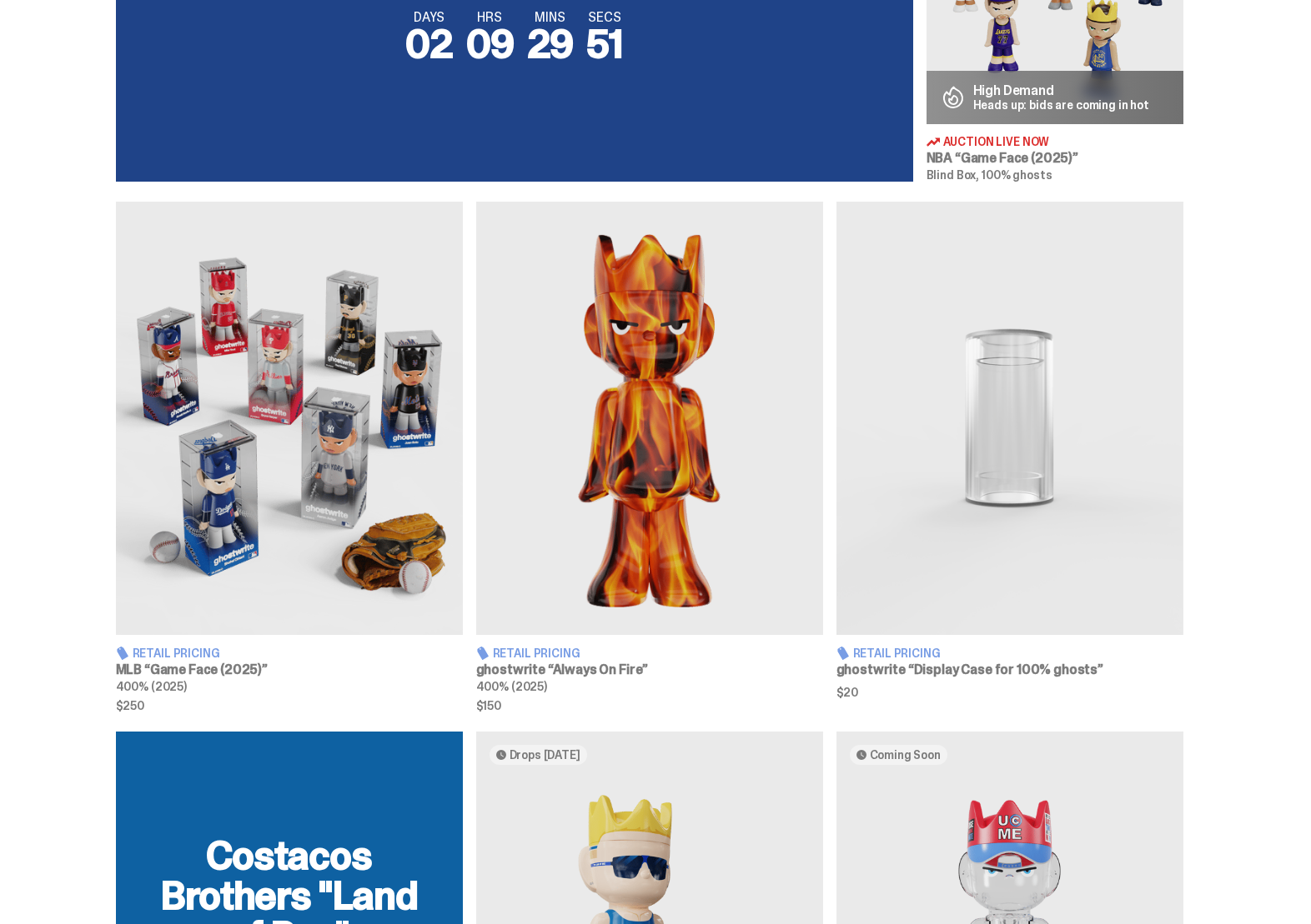
scroll to position [902, 0]
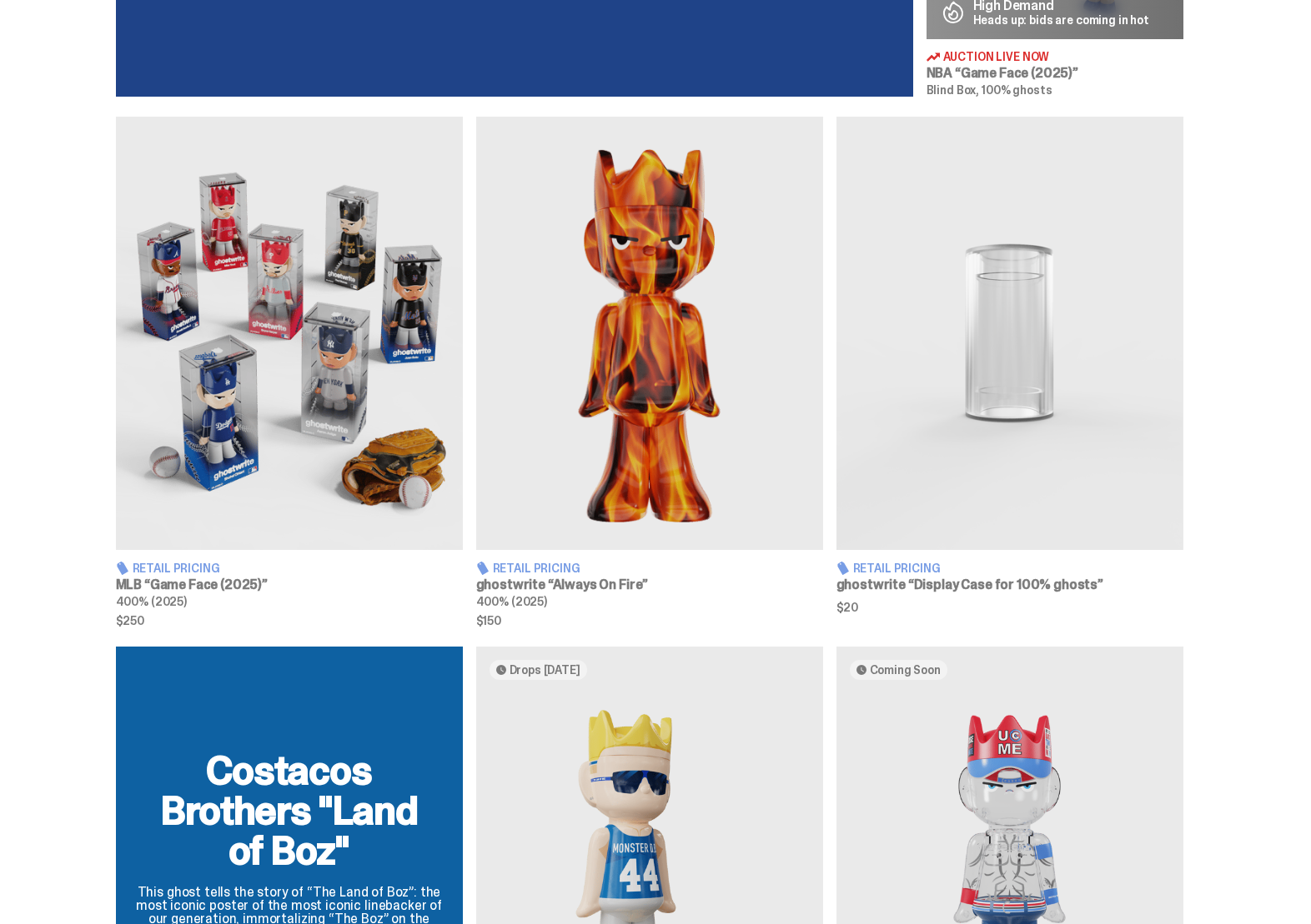
click at [638, 383] on img at bounding box center [650, 333] width 347 height 433
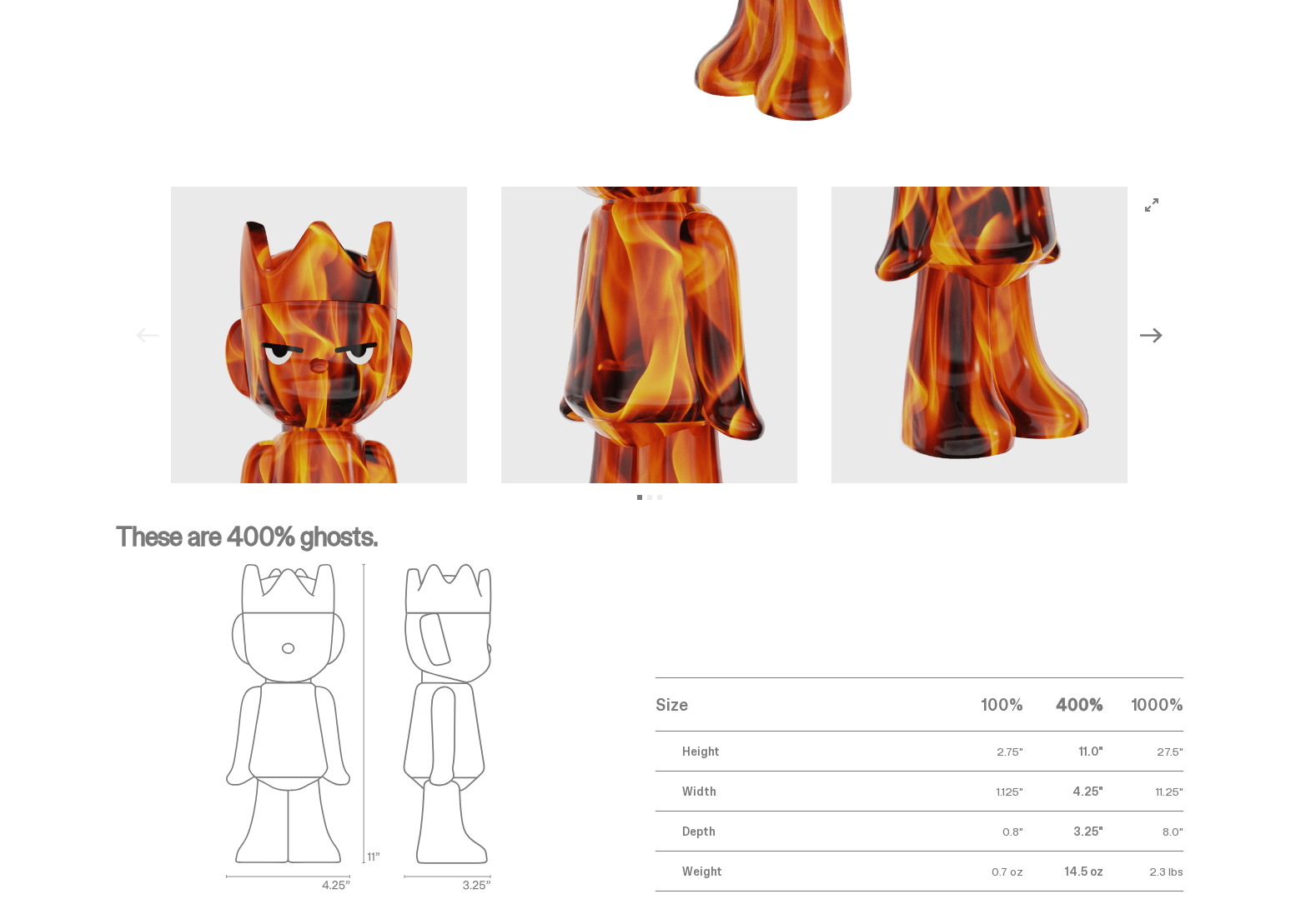
scroll to position [2333, 0]
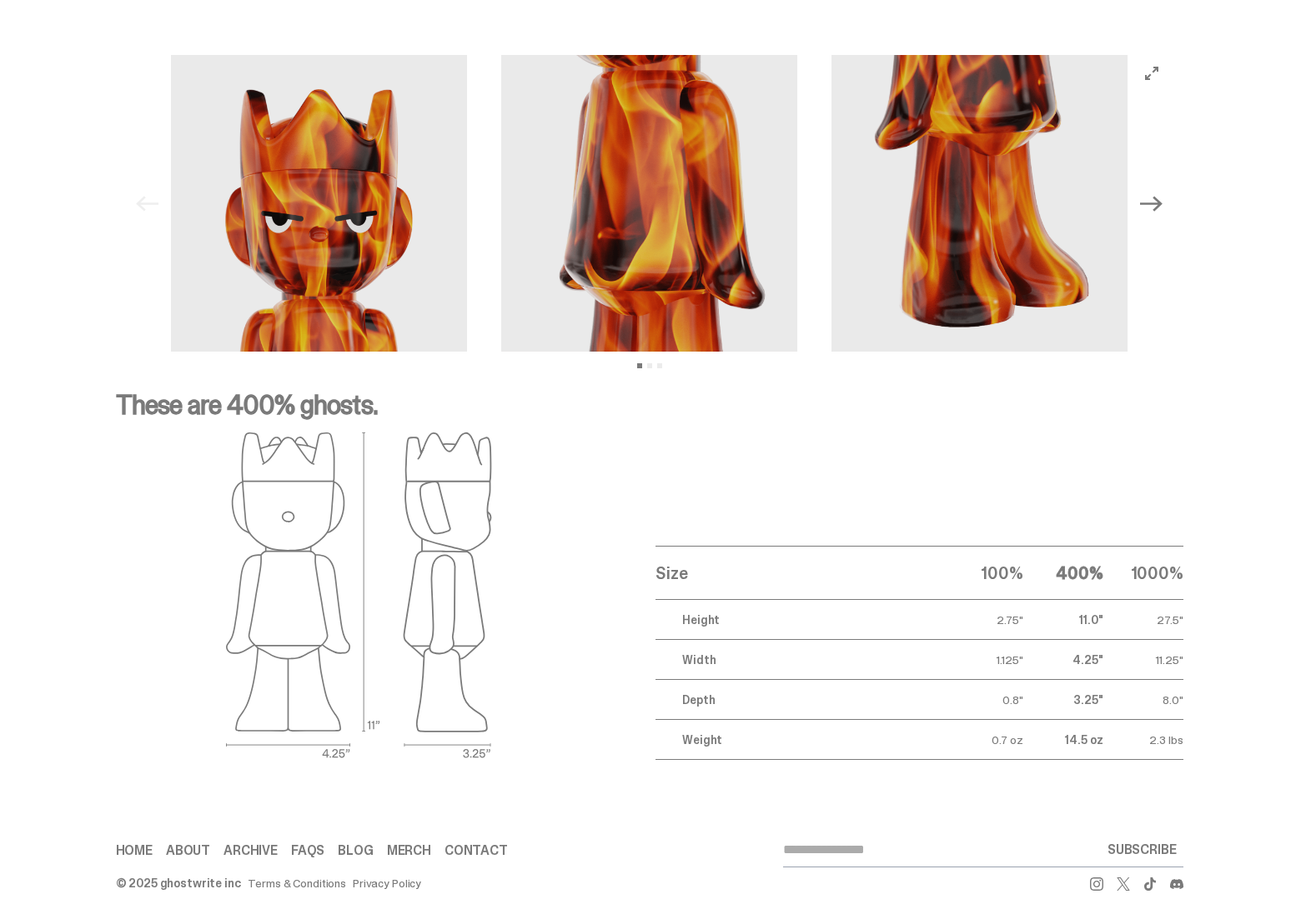
drag, startPoint x: 337, startPoint y: 749, endPoint x: 363, endPoint y: 755, distance: 26.7
click at [368, 755] on img at bounding box center [359, 596] width 267 height 328
drag, startPoint x: 345, startPoint y: 756, endPoint x: 364, endPoint y: 756, distance: 19.0
click at [364, 756] on img at bounding box center [359, 596] width 267 height 328
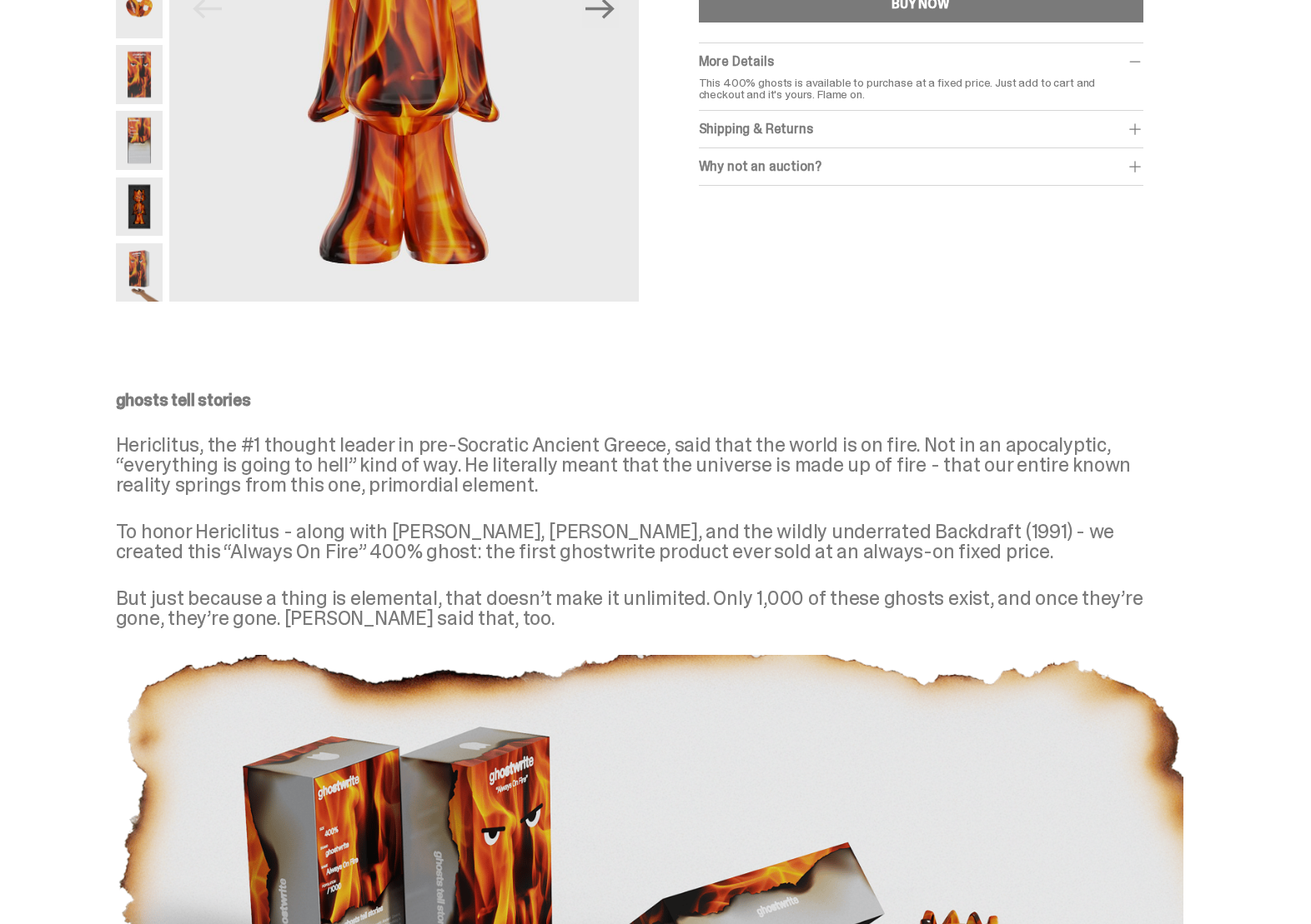
scroll to position [0, 0]
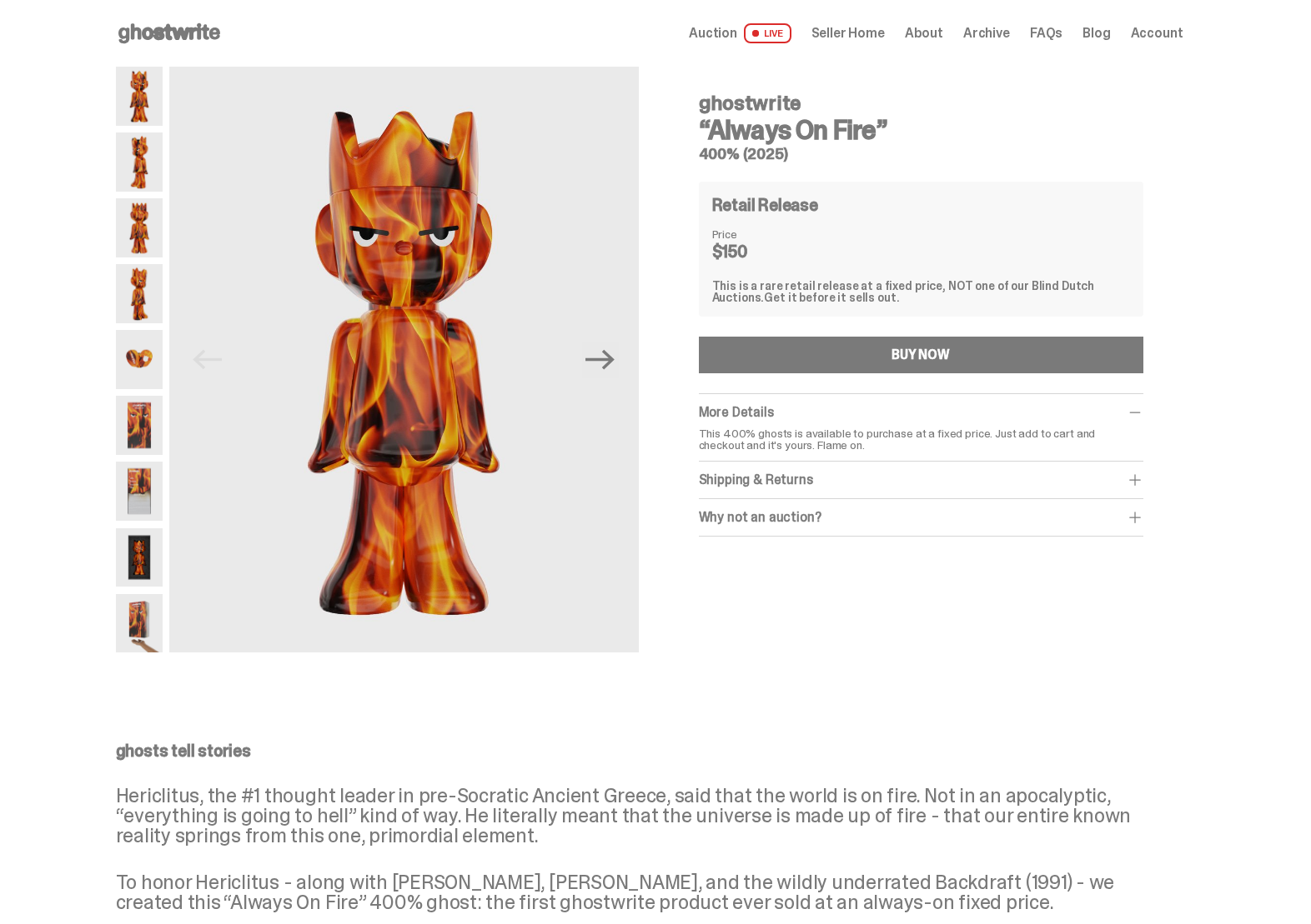
click at [1000, 38] on span "Archive" at bounding box center [986, 33] width 47 height 14
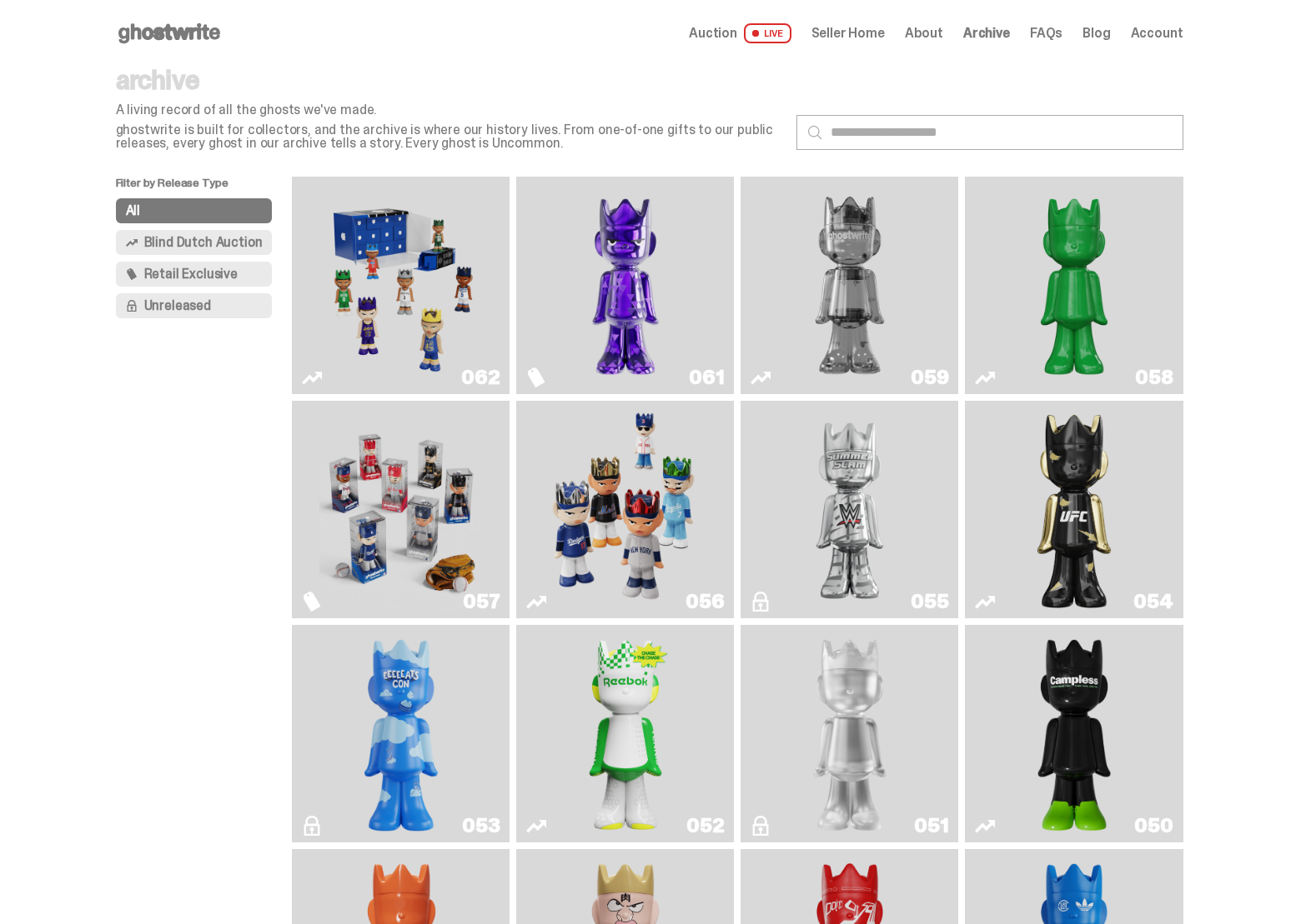
scroll to position [61, 0]
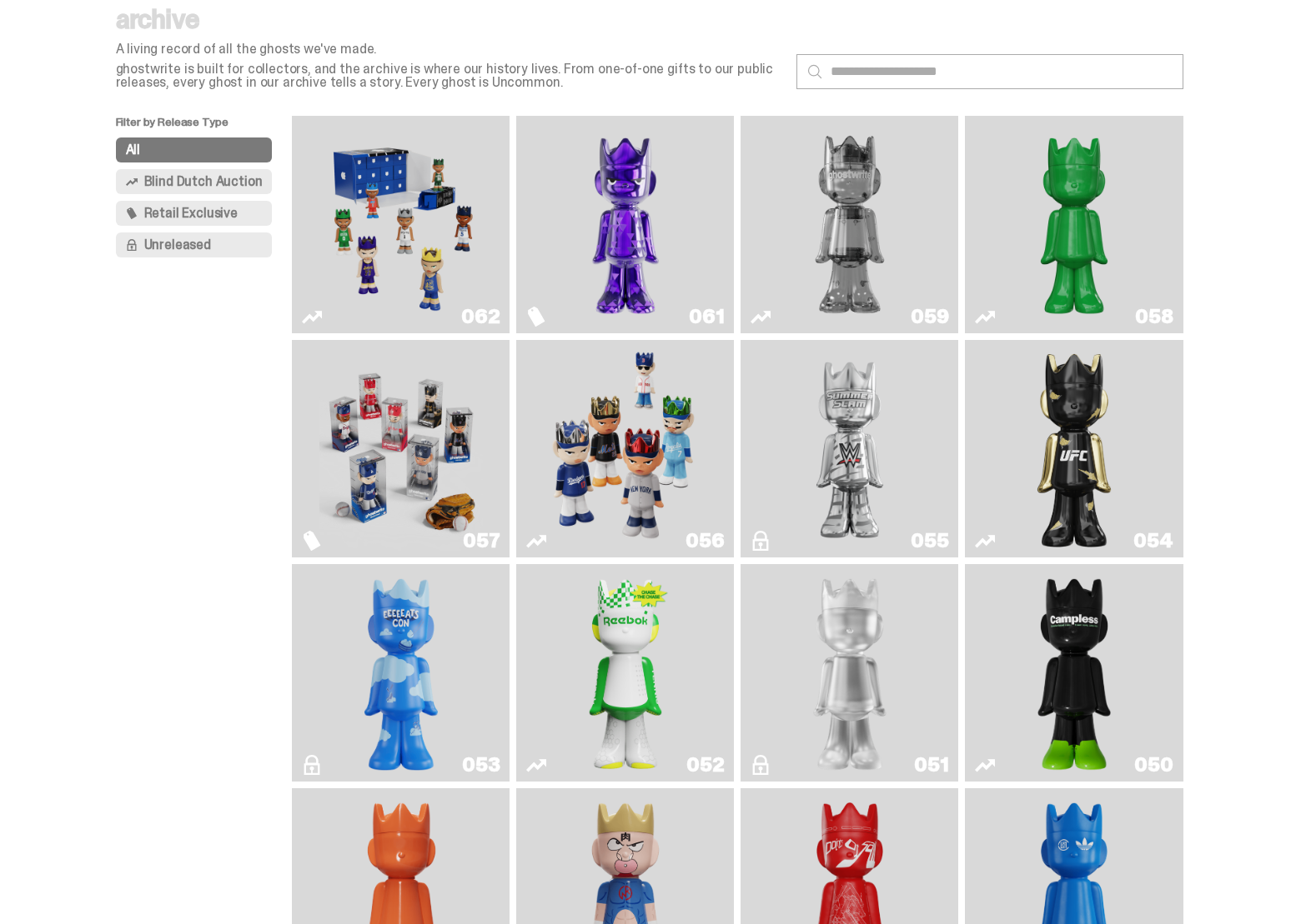
click at [648, 250] on img "Fantasy" at bounding box center [625, 224] width 163 height 204
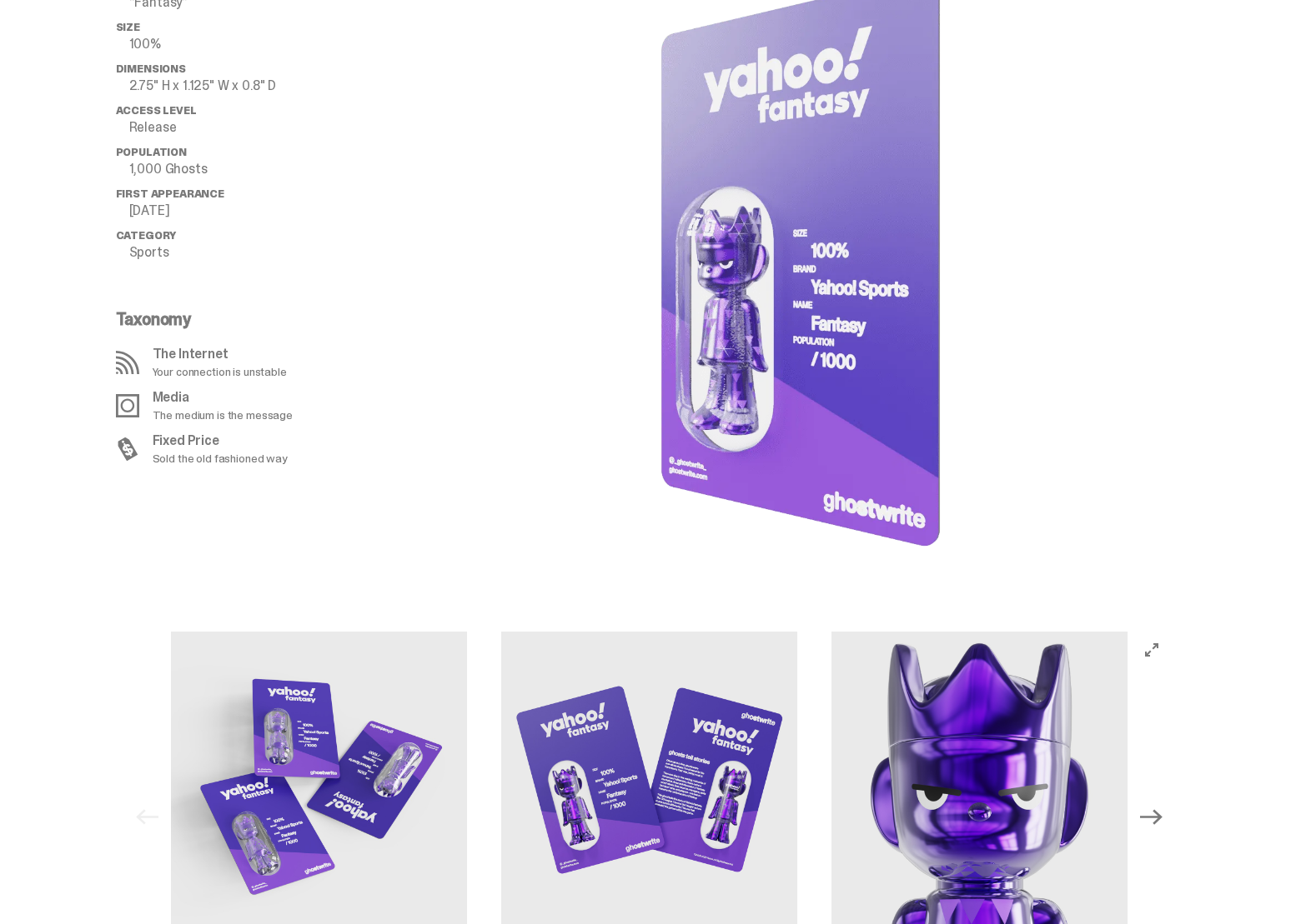
scroll to position [1872, 0]
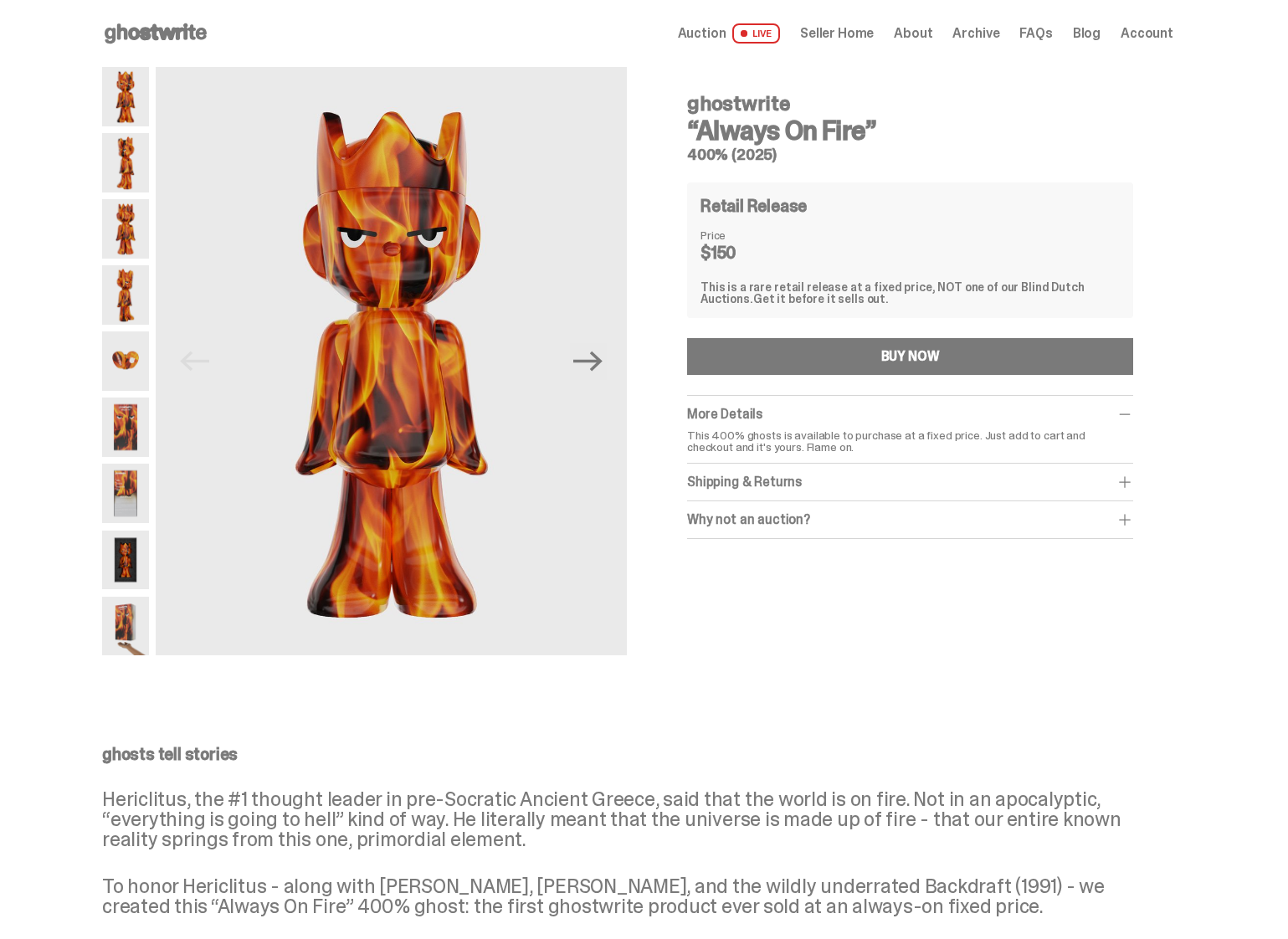
click at [132, 38] on use at bounding box center [156, 33] width 102 height 20
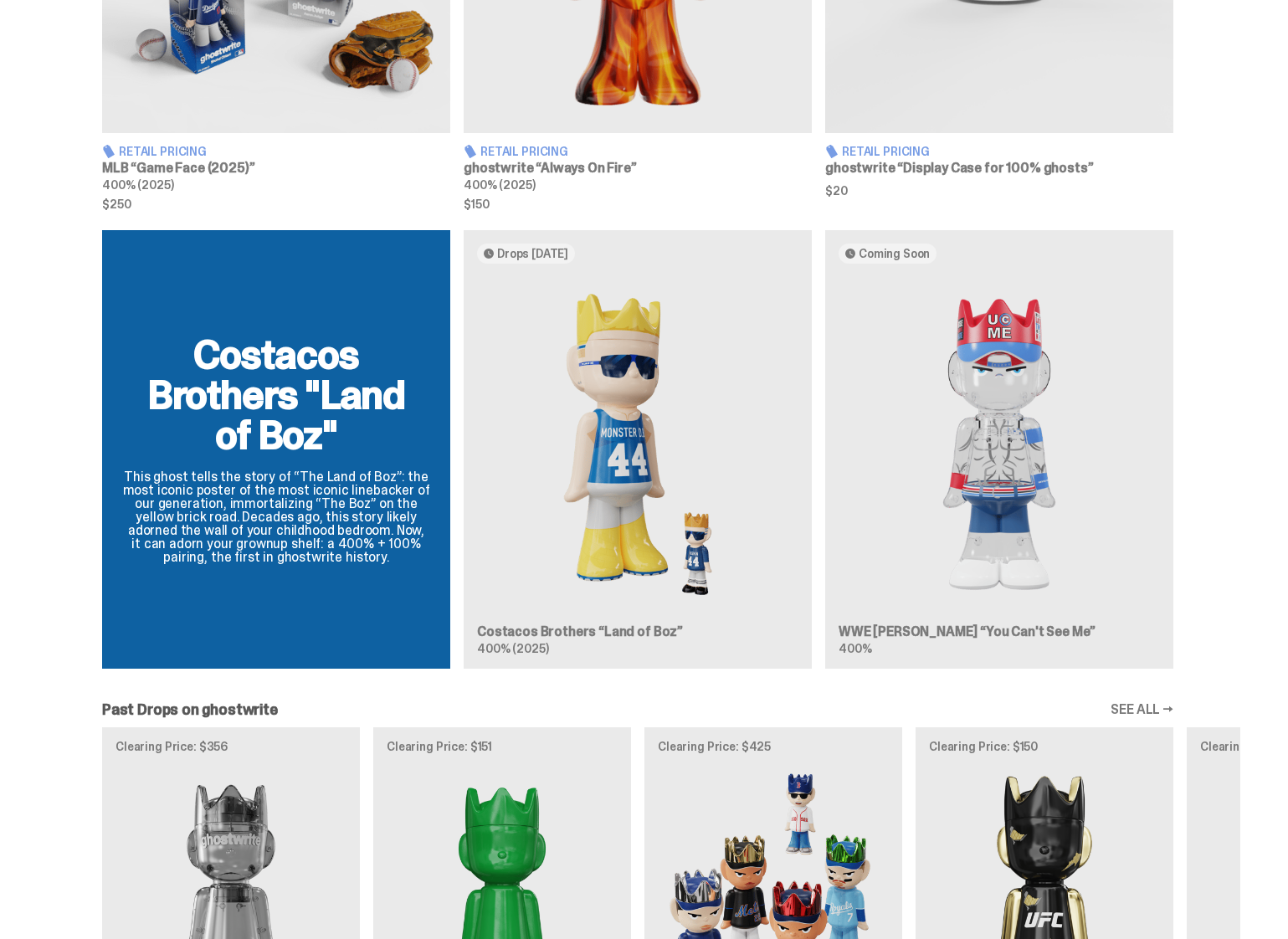
scroll to position [1309, 0]
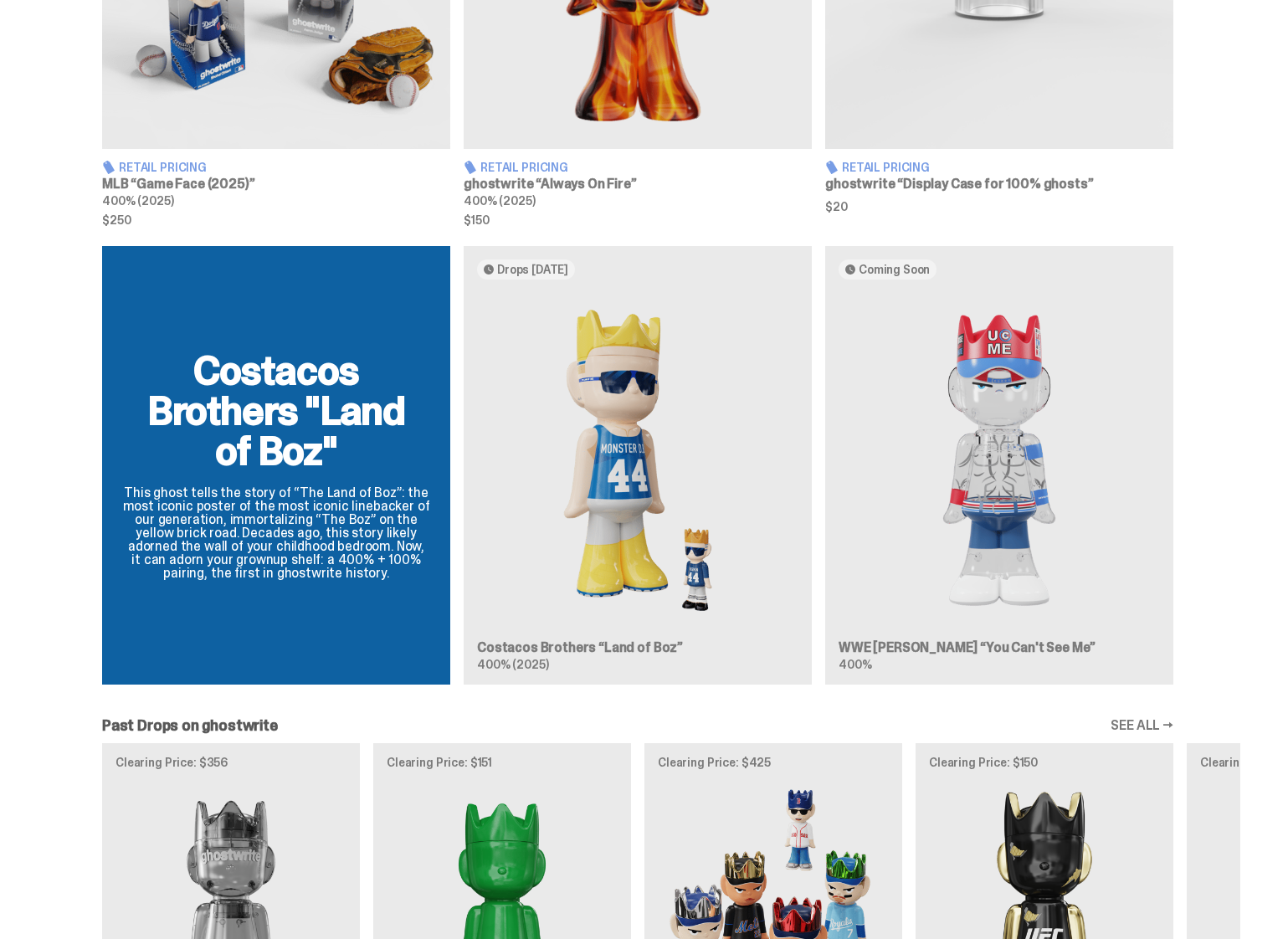
click at [605, 534] on div "Costacos Brothers "Land of Boz" This ghost tells the story of “The Land of Boz”…" at bounding box center [638, 472] width 1205 height 452
click at [649, 536] on div "Costacos Brothers "Land of Boz" This ghost tells the story of “The Land of Boz”…" at bounding box center [638, 472] width 1205 height 452
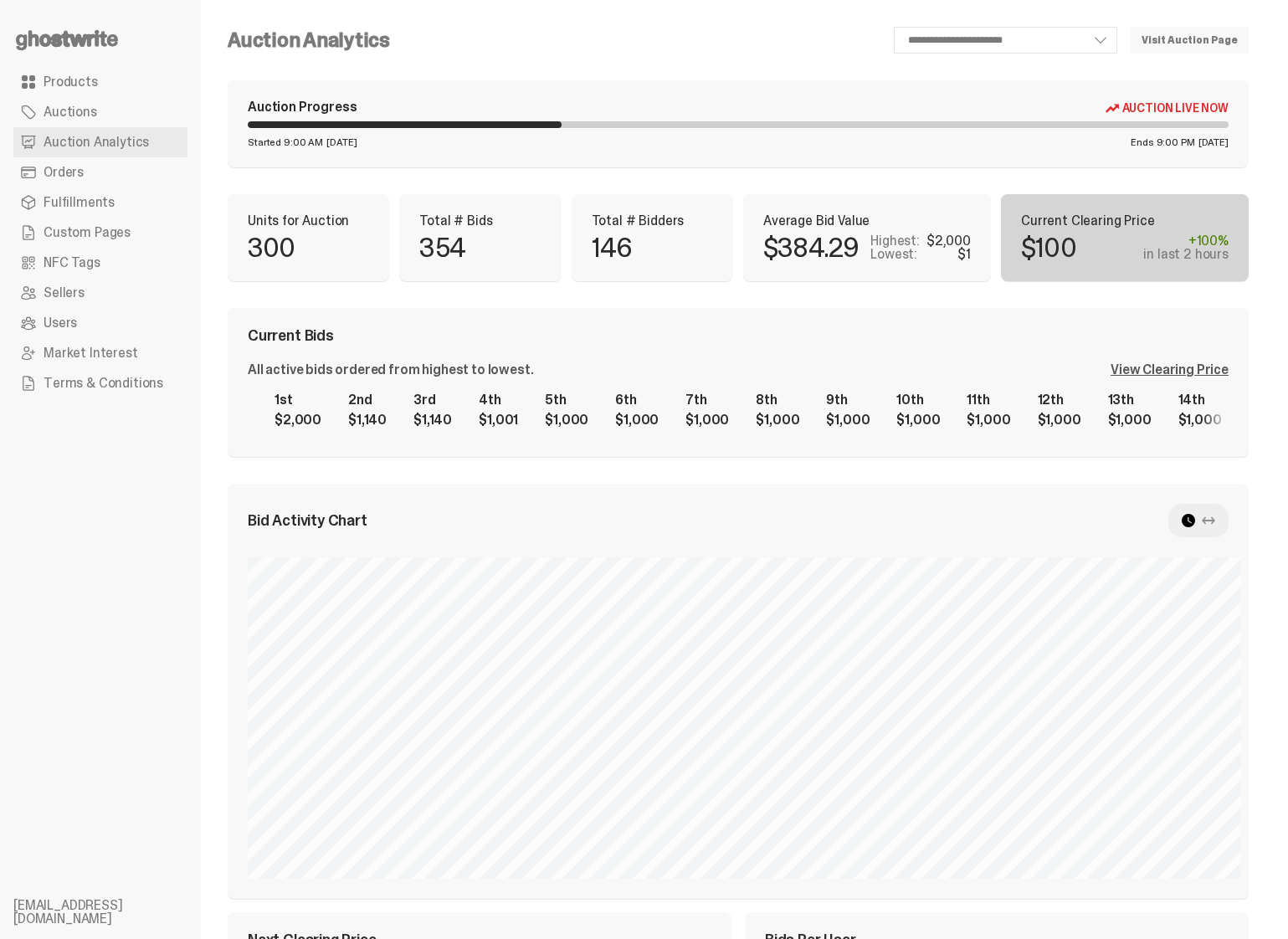
select select "**"
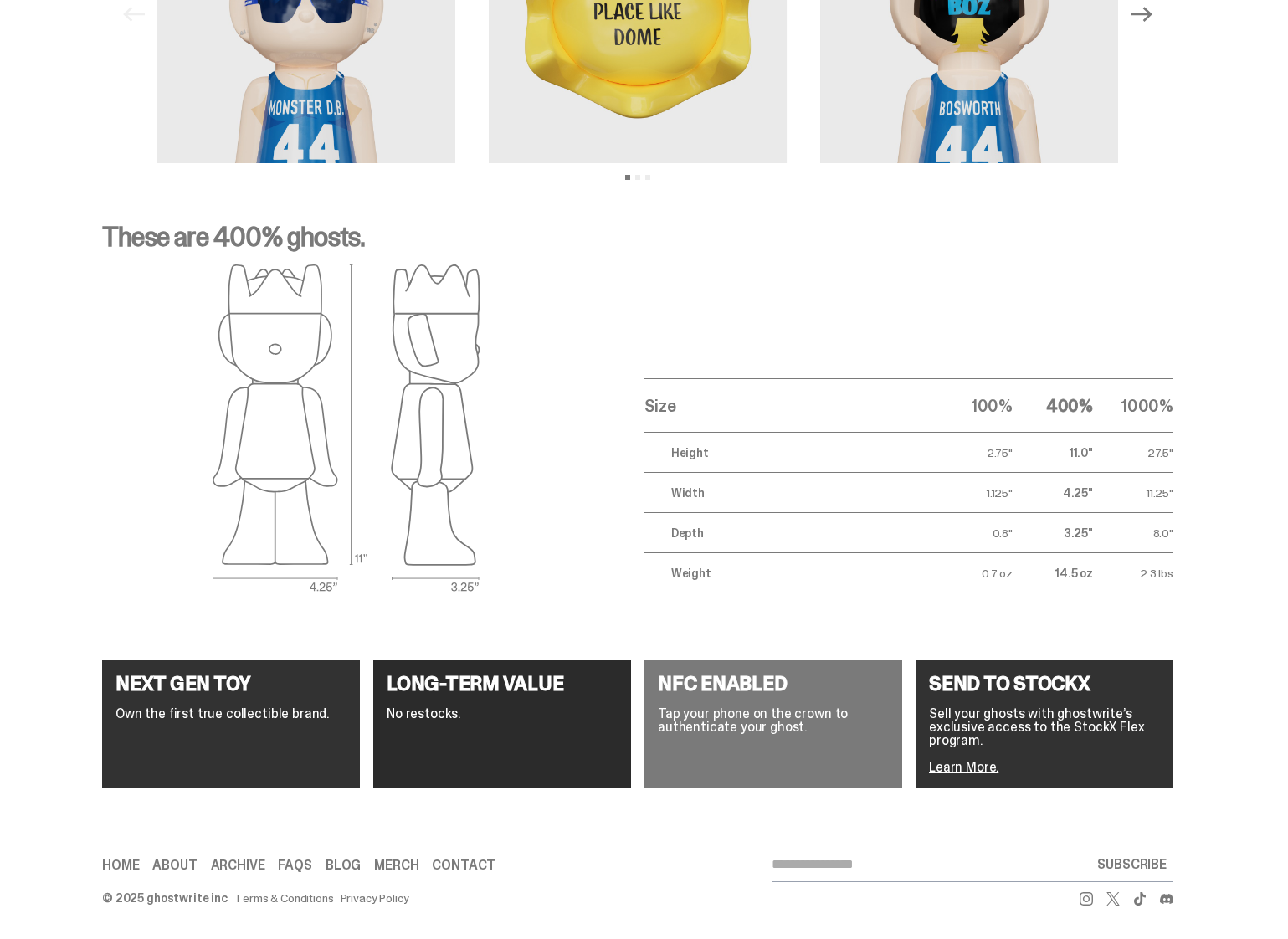
scroll to position [2521, 0]
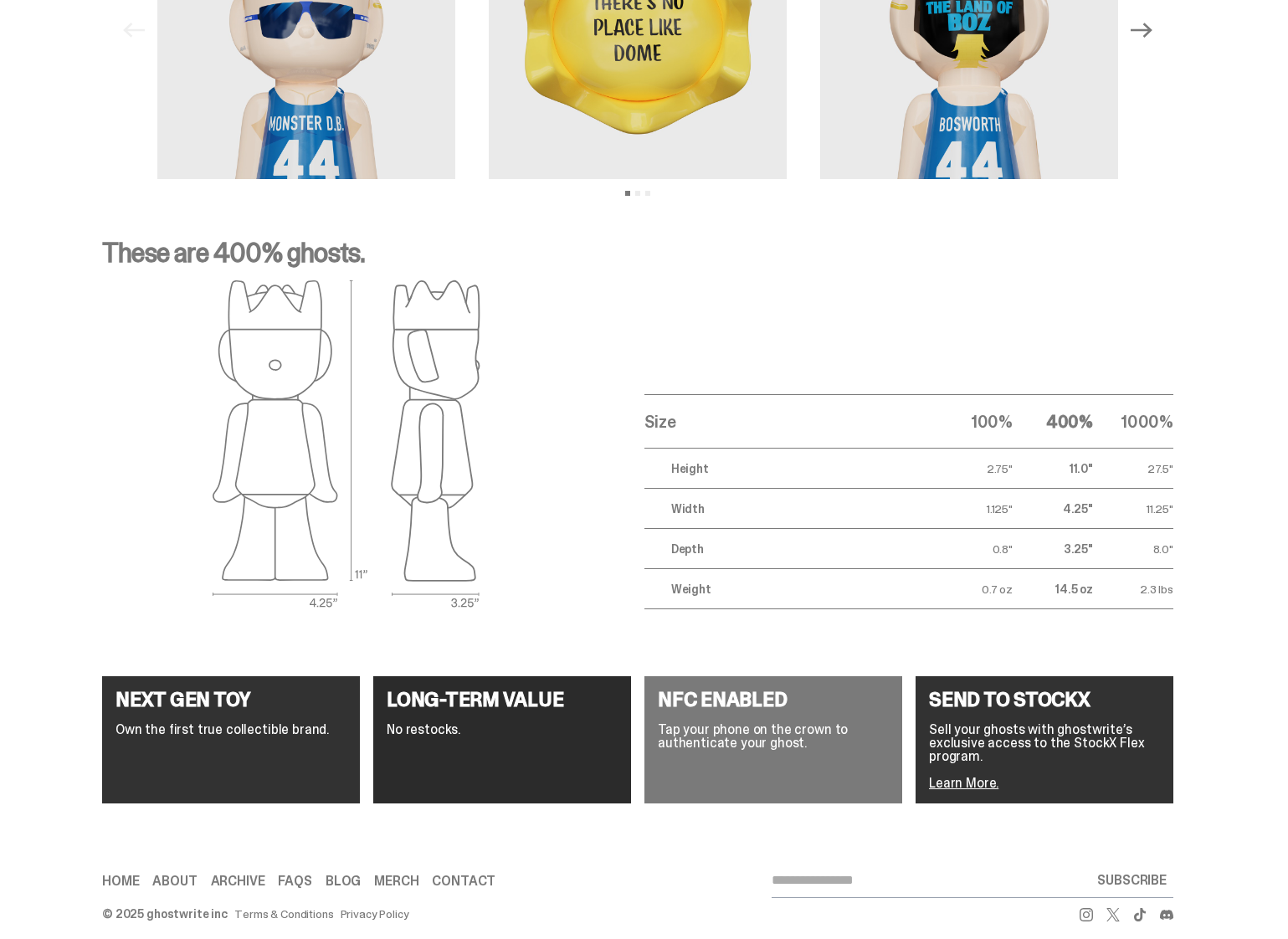
click at [240, 267] on p "These are 400% ghosts." at bounding box center [638, 260] width 1071 height 41
click at [240, 264] on p "These are 400% ghosts." at bounding box center [638, 260] width 1071 height 41
copy div "These are 400% ghosts."
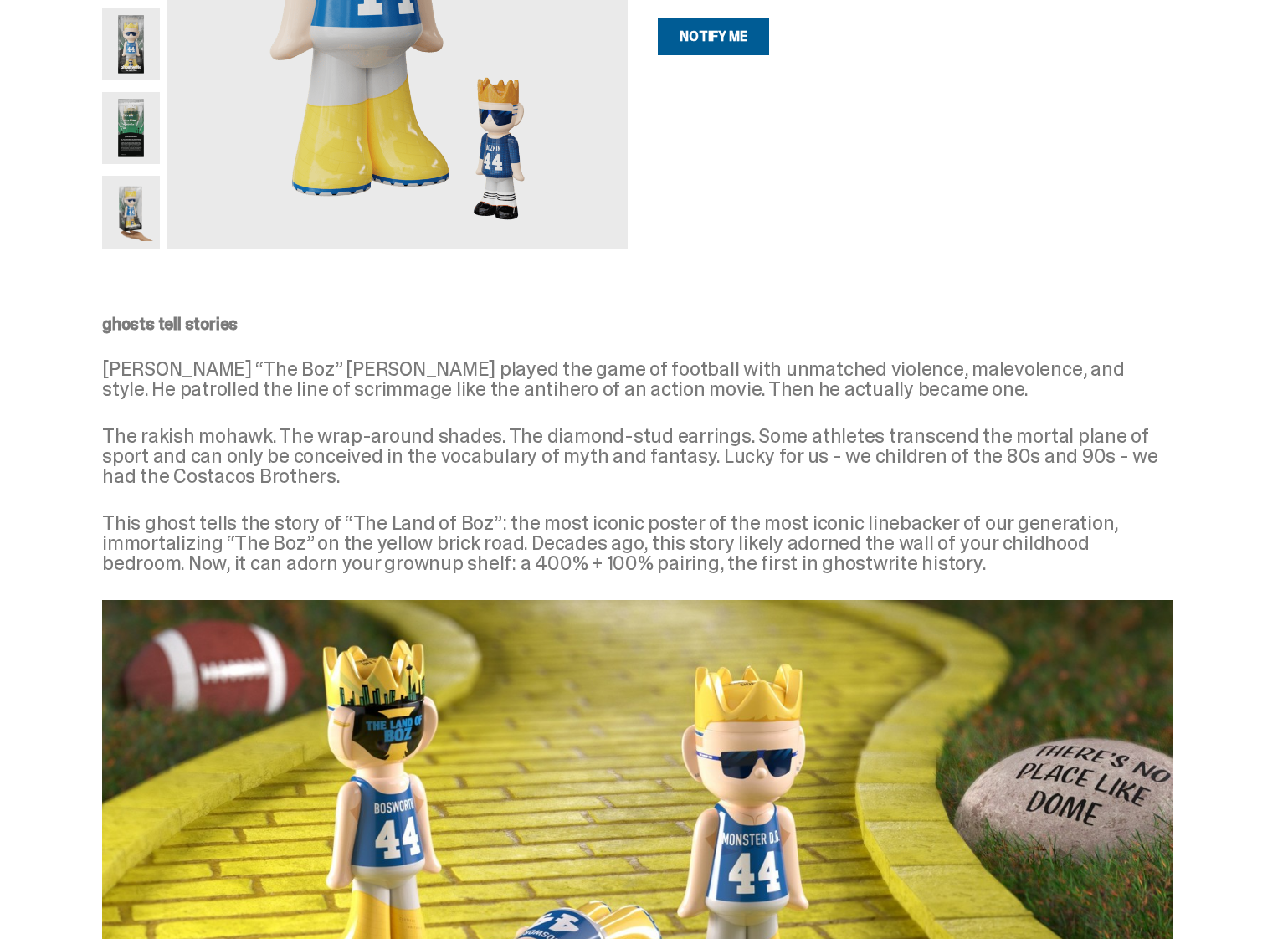
scroll to position [0, 0]
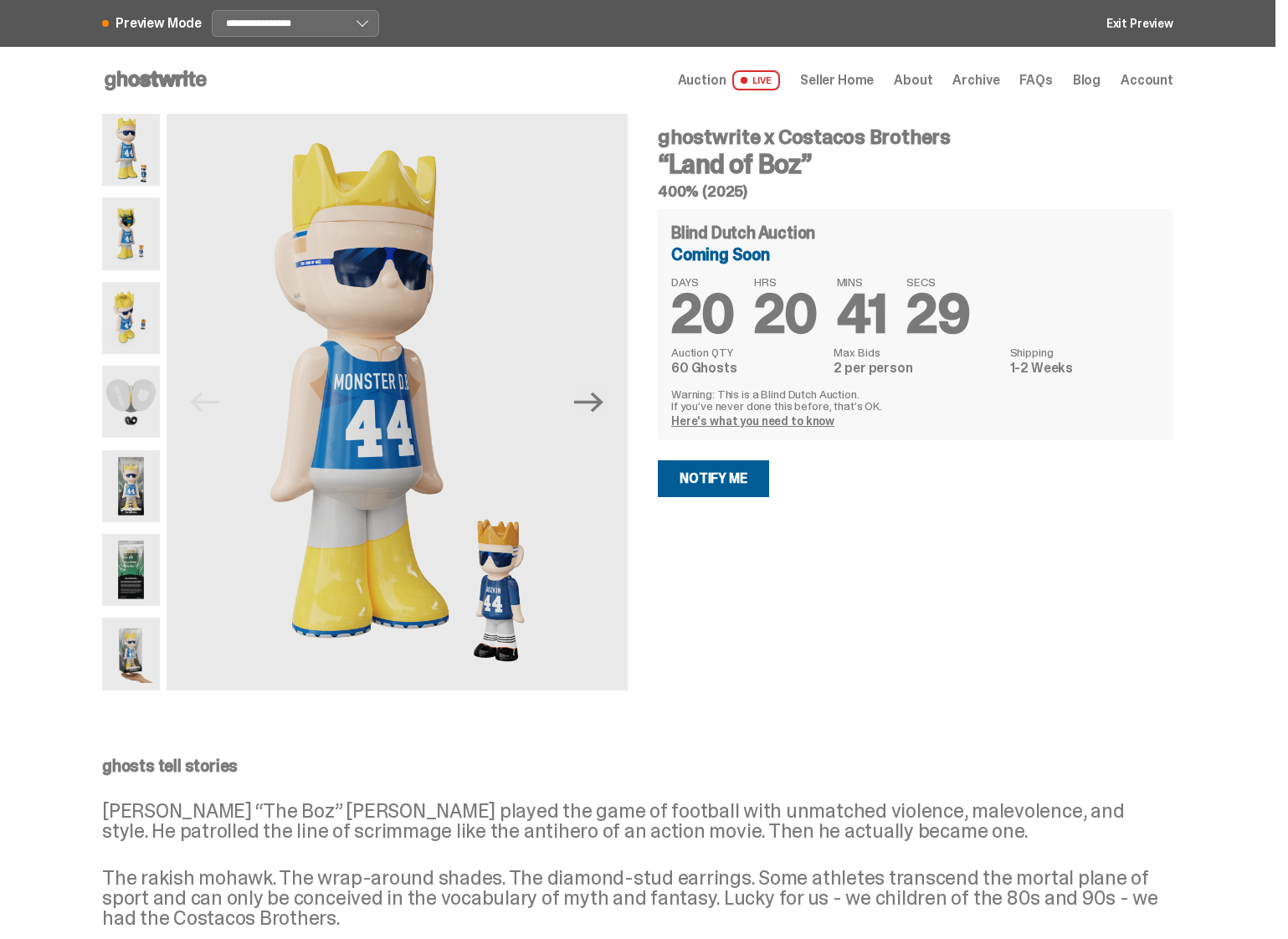
drag, startPoint x: 666, startPoint y: 189, endPoint x: 769, endPoint y: 191, distance: 103.0
click at [771, 192] on h5 "400% (2025)" at bounding box center [915, 192] width 515 height 15
click at [723, 357] on dt "Auction QTY" at bounding box center [746, 352] width 152 height 12
drag, startPoint x: 715, startPoint y: 353, endPoint x: 715, endPoint y: 370, distance: 17.0
click at [715, 370] on div "Auction QTY 60 Ghosts" at bounding box center [746, 360] width 152 height 29
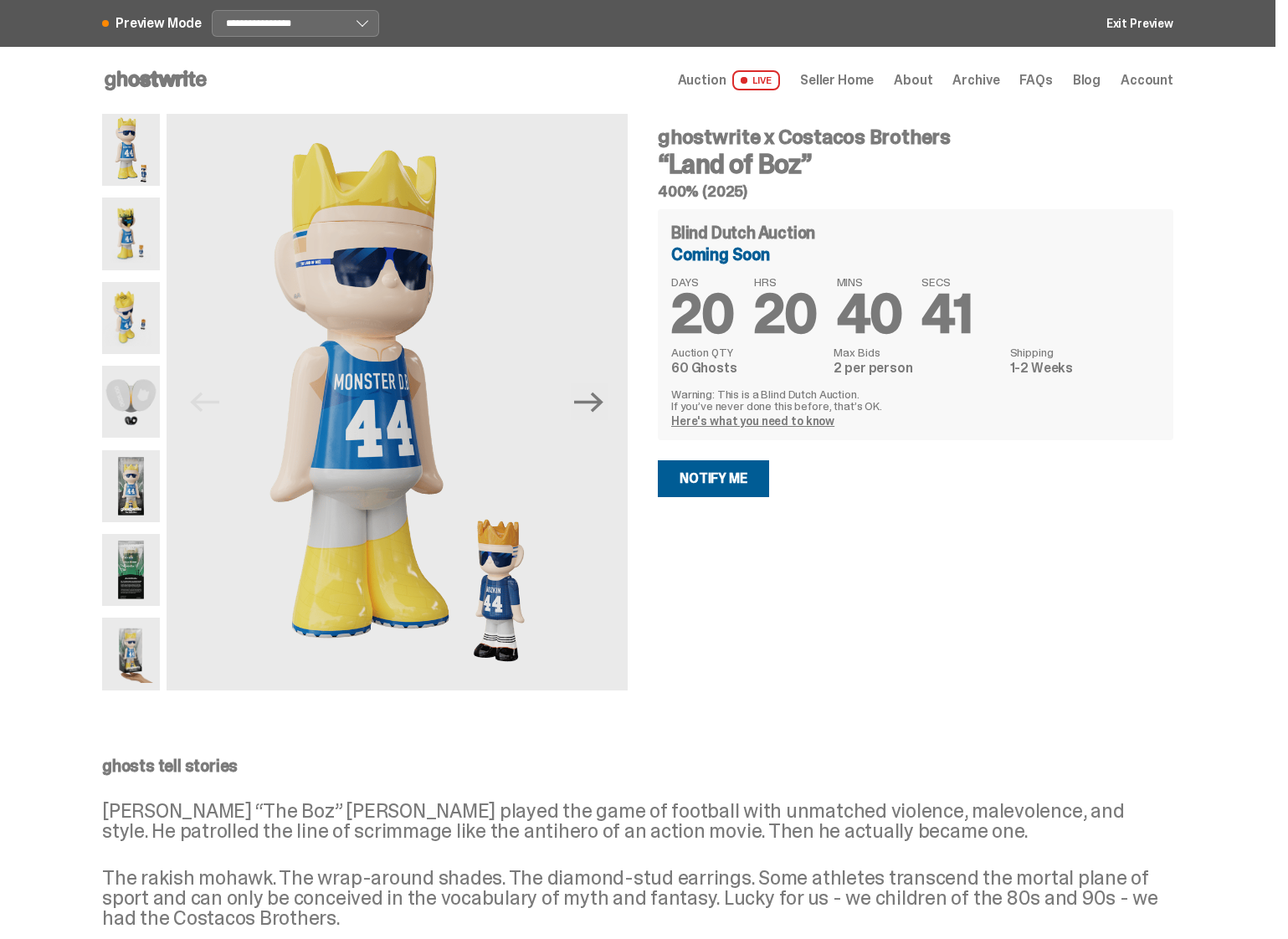
click at [715, 370] on dd "60 Ghosts" at bounding box center [746, 368] width 152 height 14
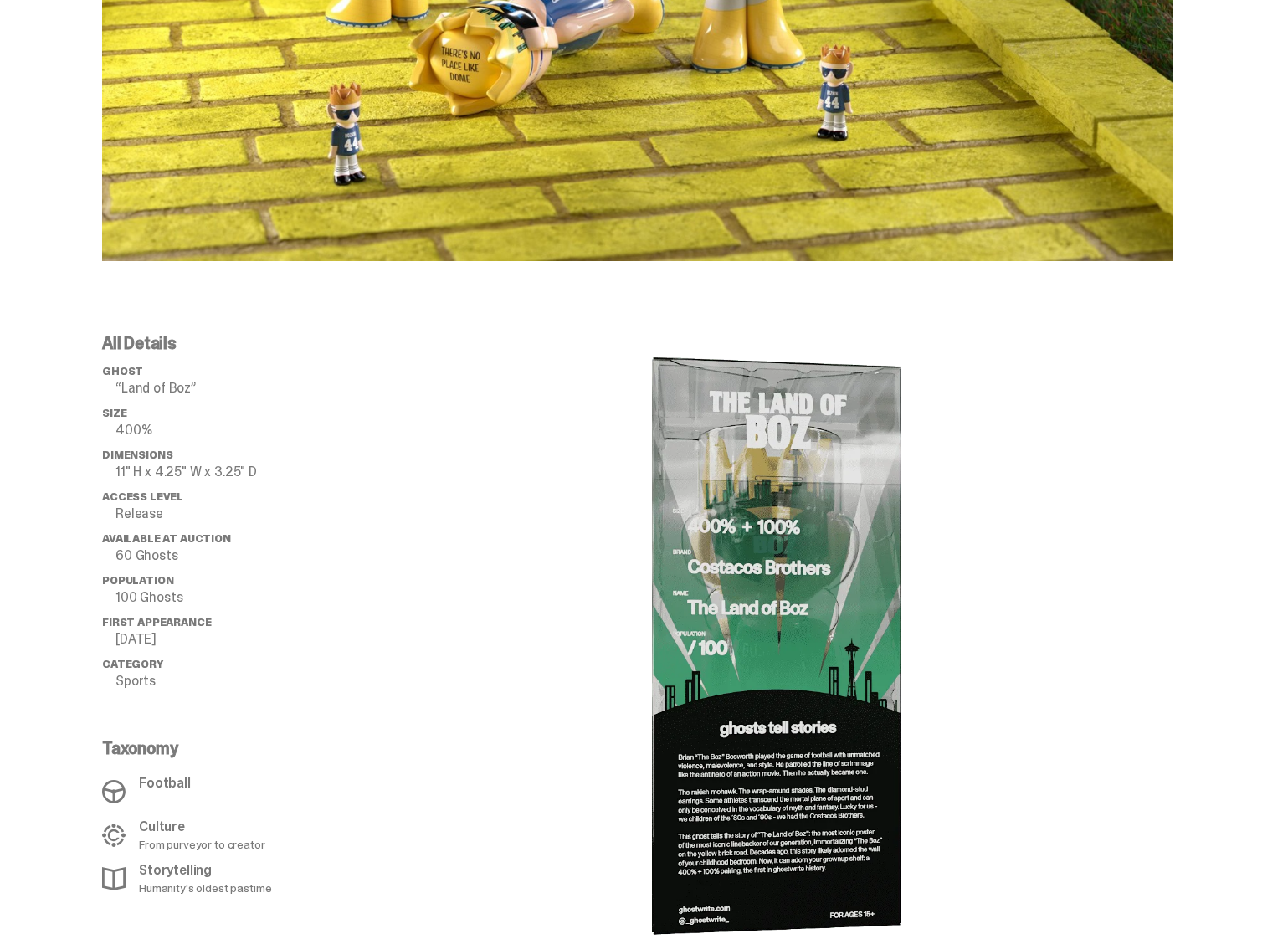
scroll to position [1407, 0]
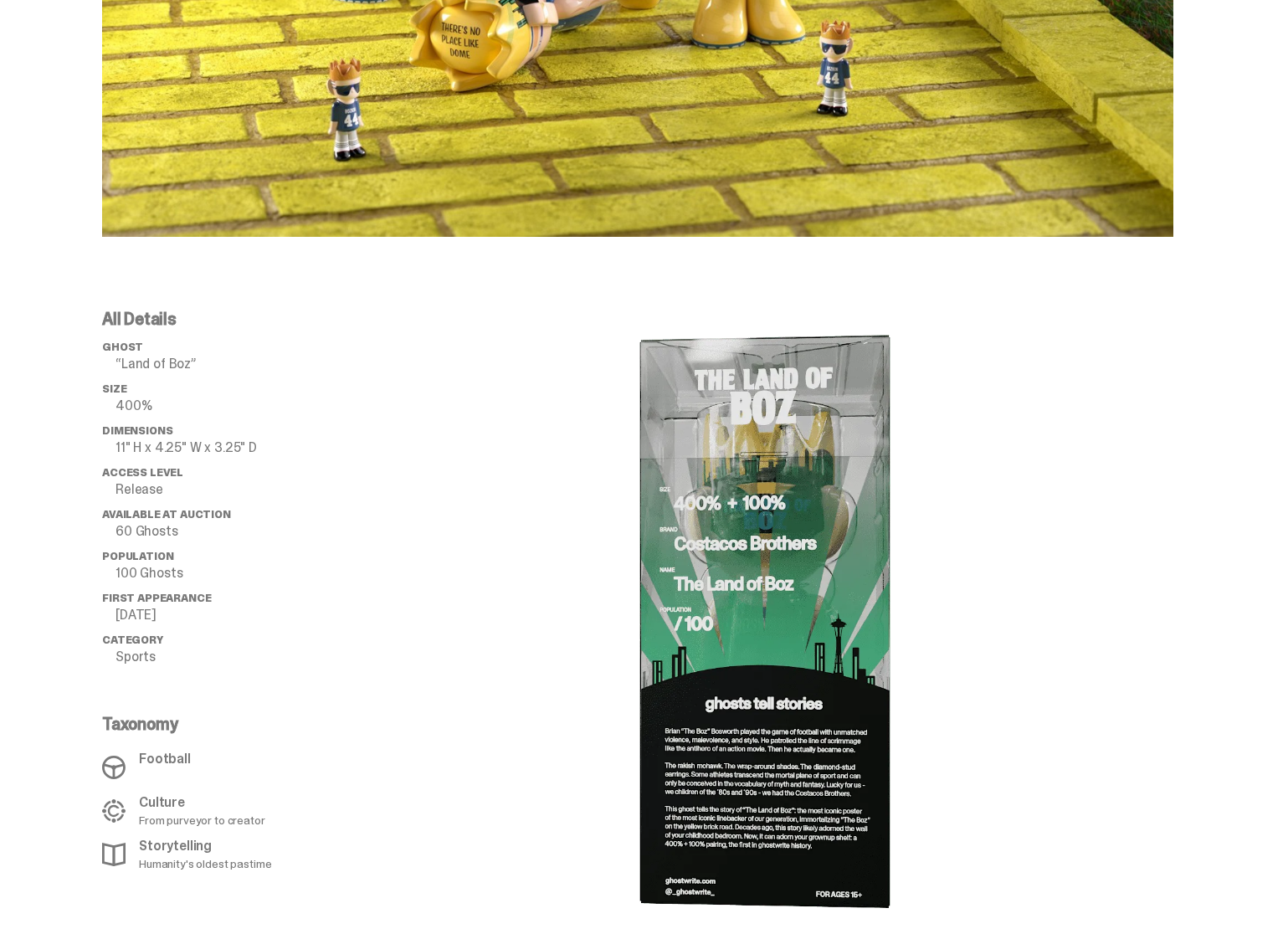
select select "********"
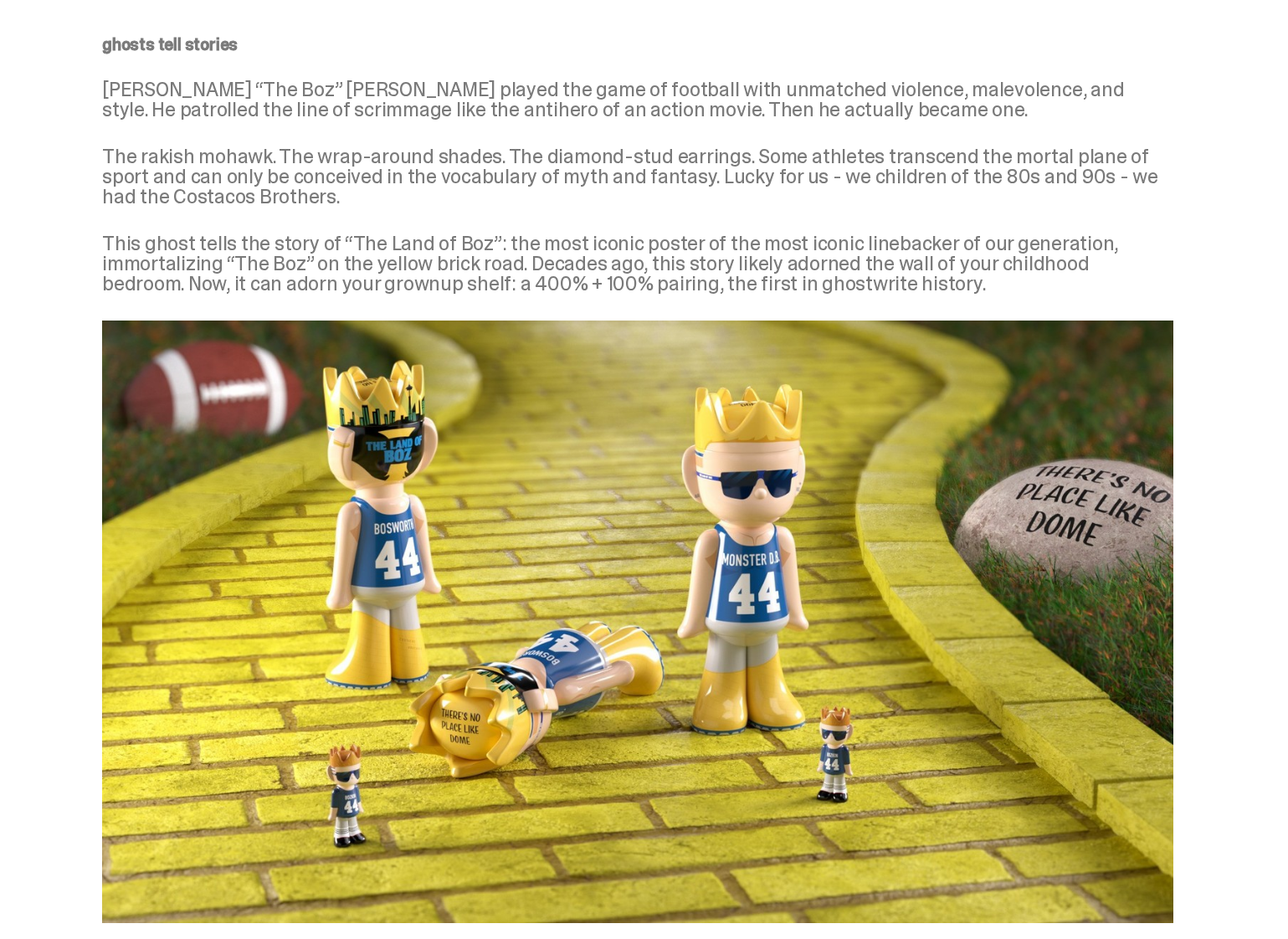
scroll to position [0, 0]
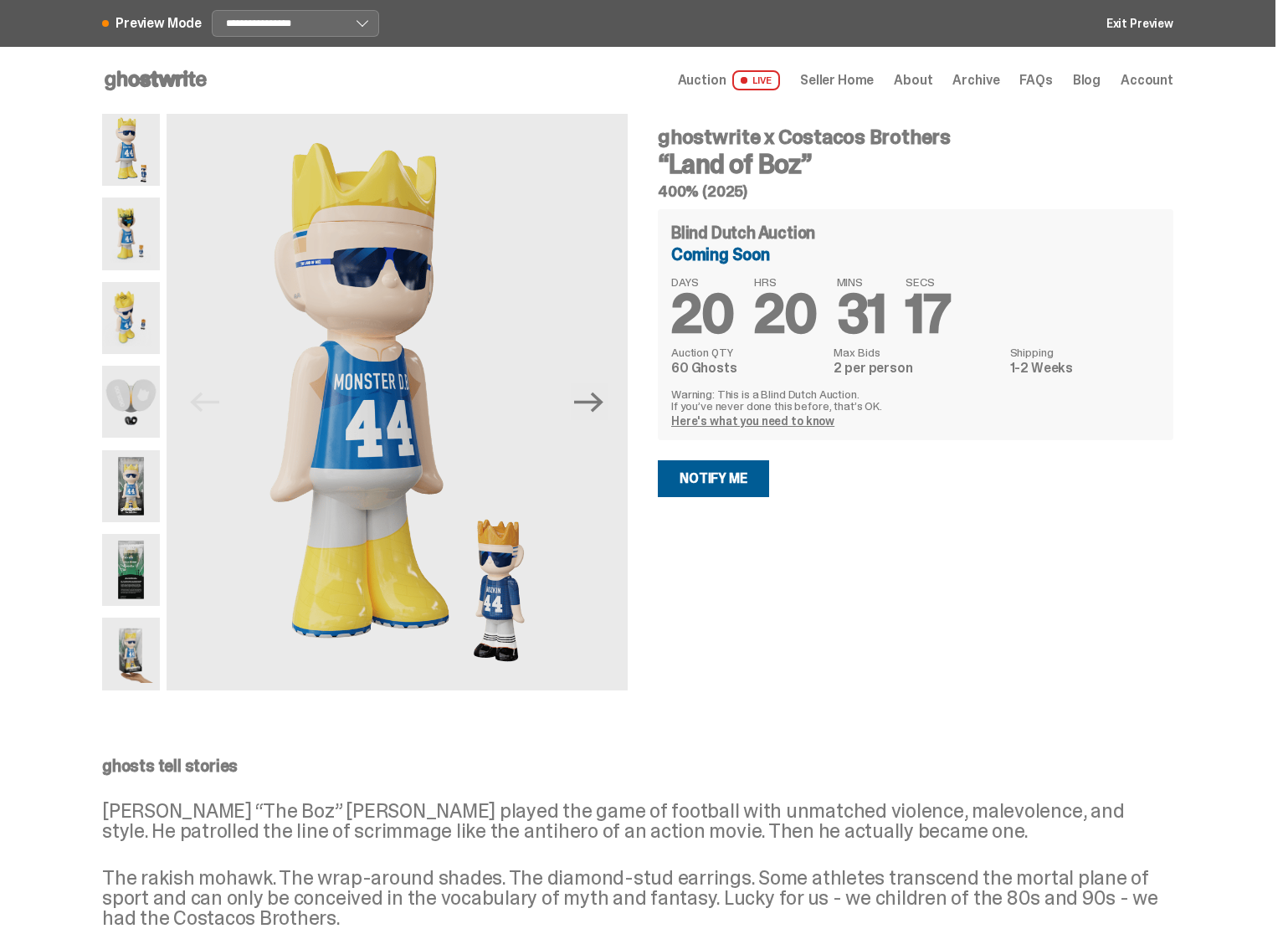
click at [969, 84] on span "Archive" at bounding box center [975, 80] width 47 height 14
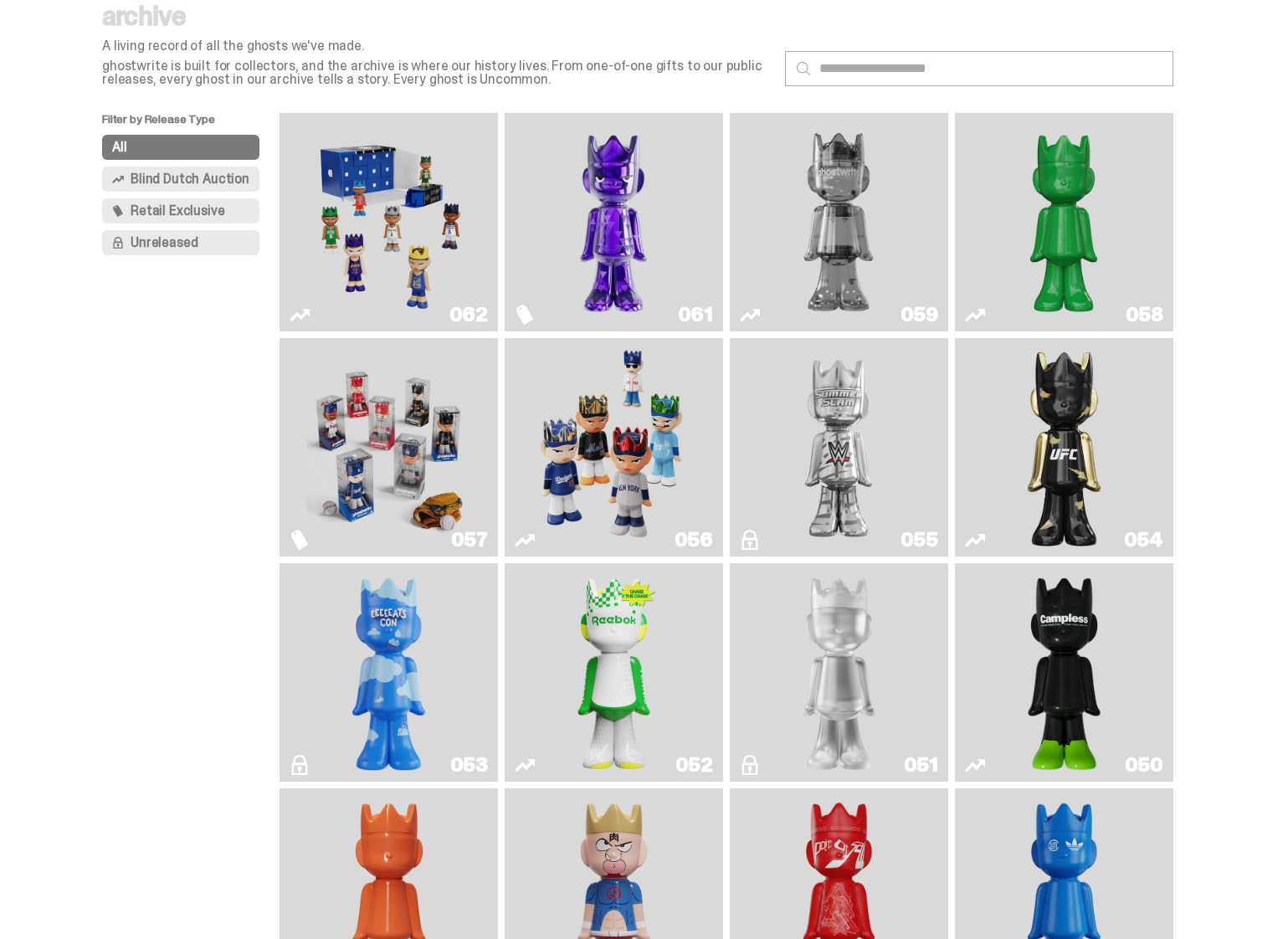
scroll to position [73, 0]
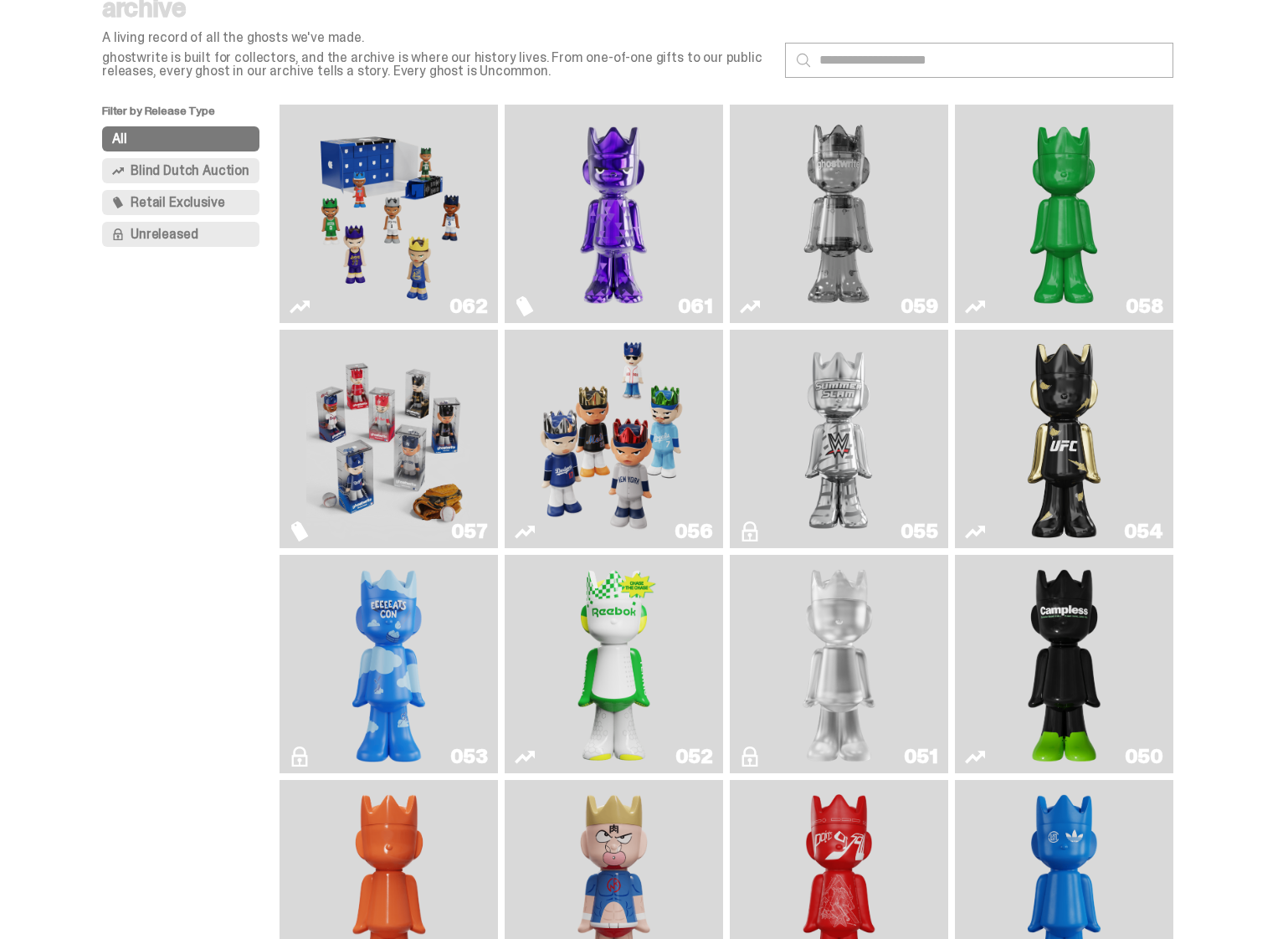
click at [716, 241] on div "061" at bounding box center [614, 214] width 218 height 218
click at [643, 154] on img "Fantasy" at bounding box center [614, 214] width 164 height 205
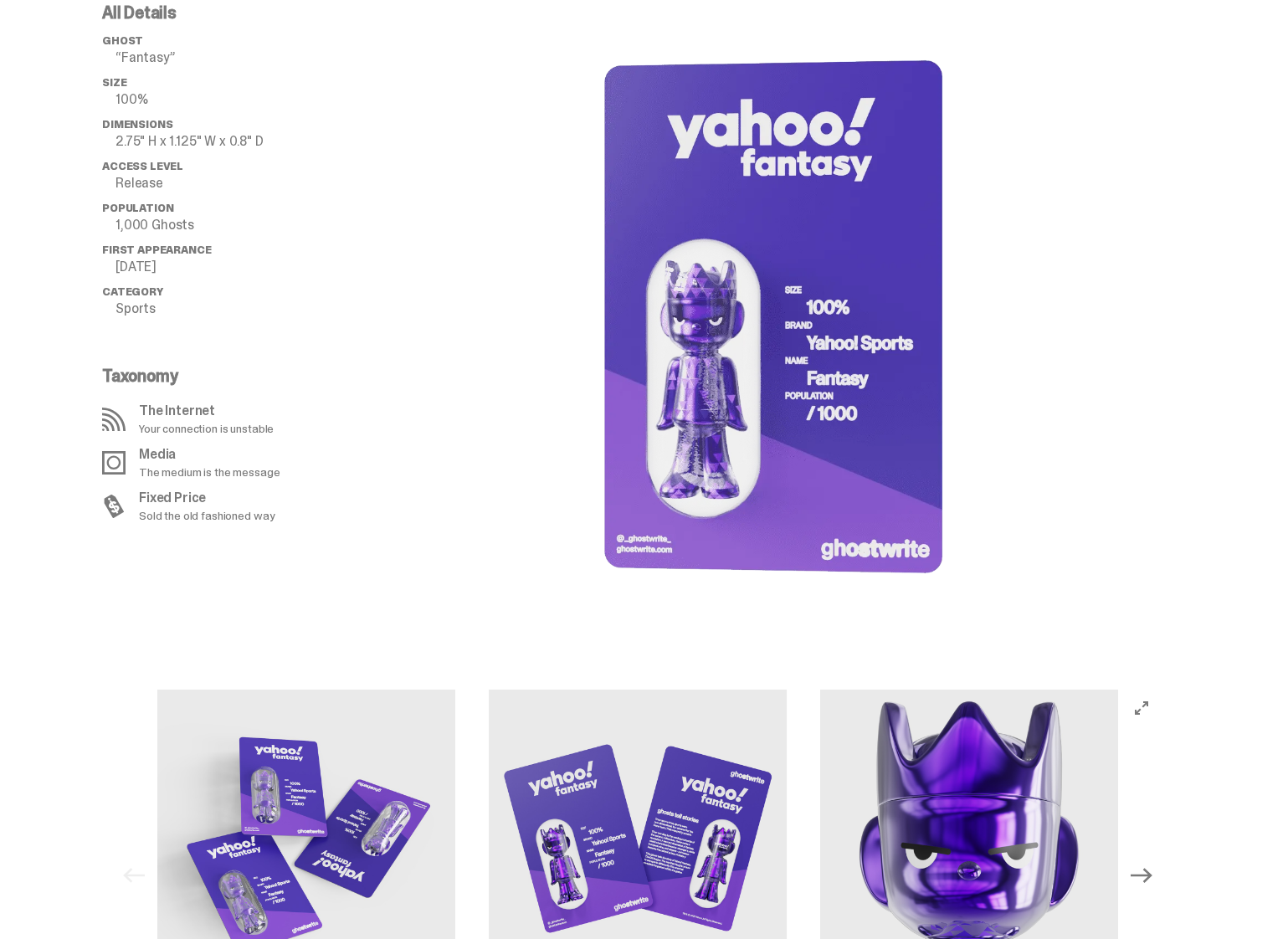
scroll to position [1218, 0]
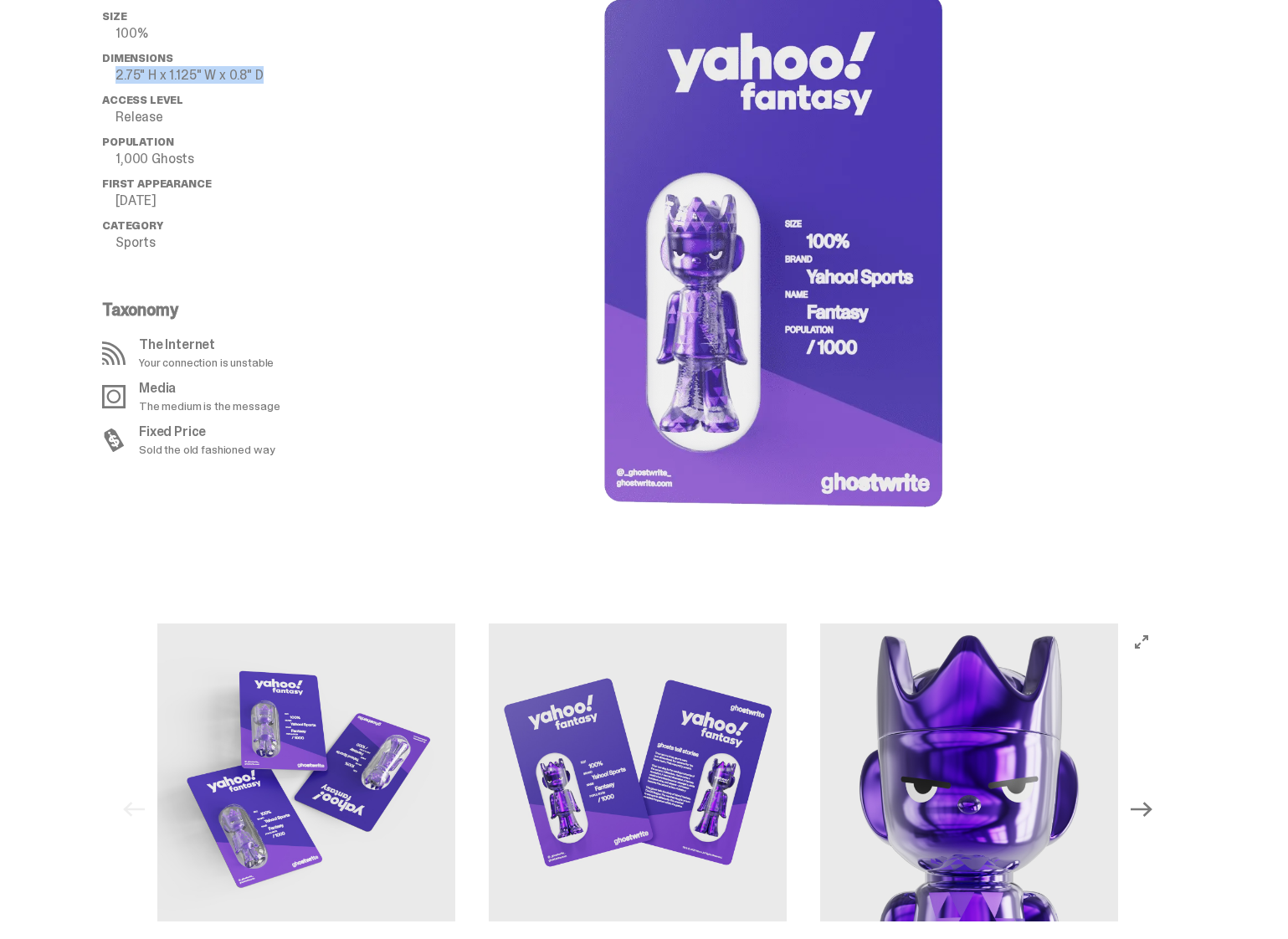
drag, startPoint x: 123, startPoint y: 76, endPoint x: 323, endPoint y: 90, distance: 200.5
click at [323, 89] on ul "ghost “Fantasy” Size 100% Dimensions 2.75" H x 1.125" W x 0.8" D Access Level R…" at bounding box center [236, 114] width 268 height 293
copy ul "2.75" H x 1.125" W x 0.8" D"
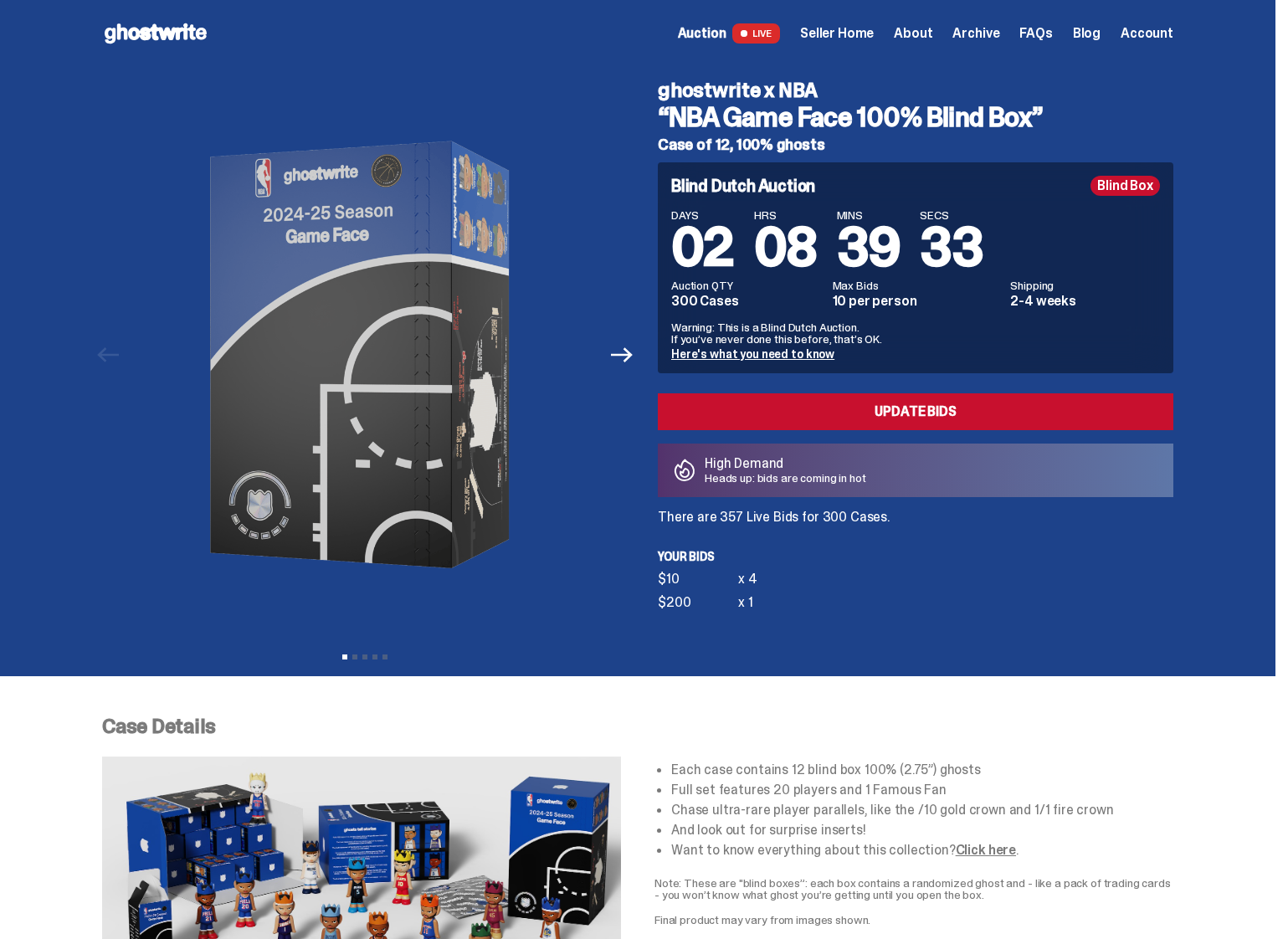
click at [138, 23] on icon at bounding box center [156, 33] width 107 height 27
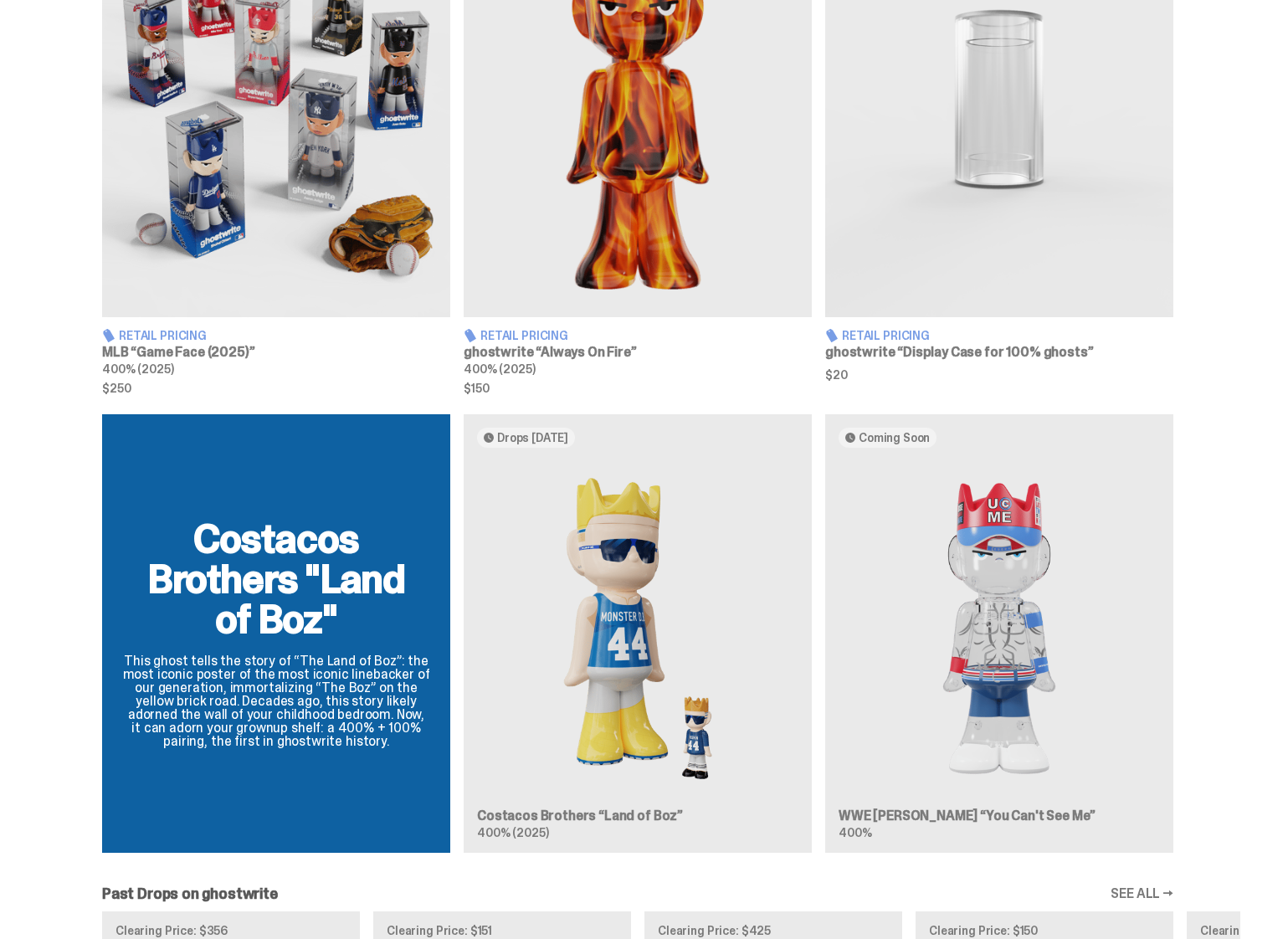
scroll to position [1124, 0]
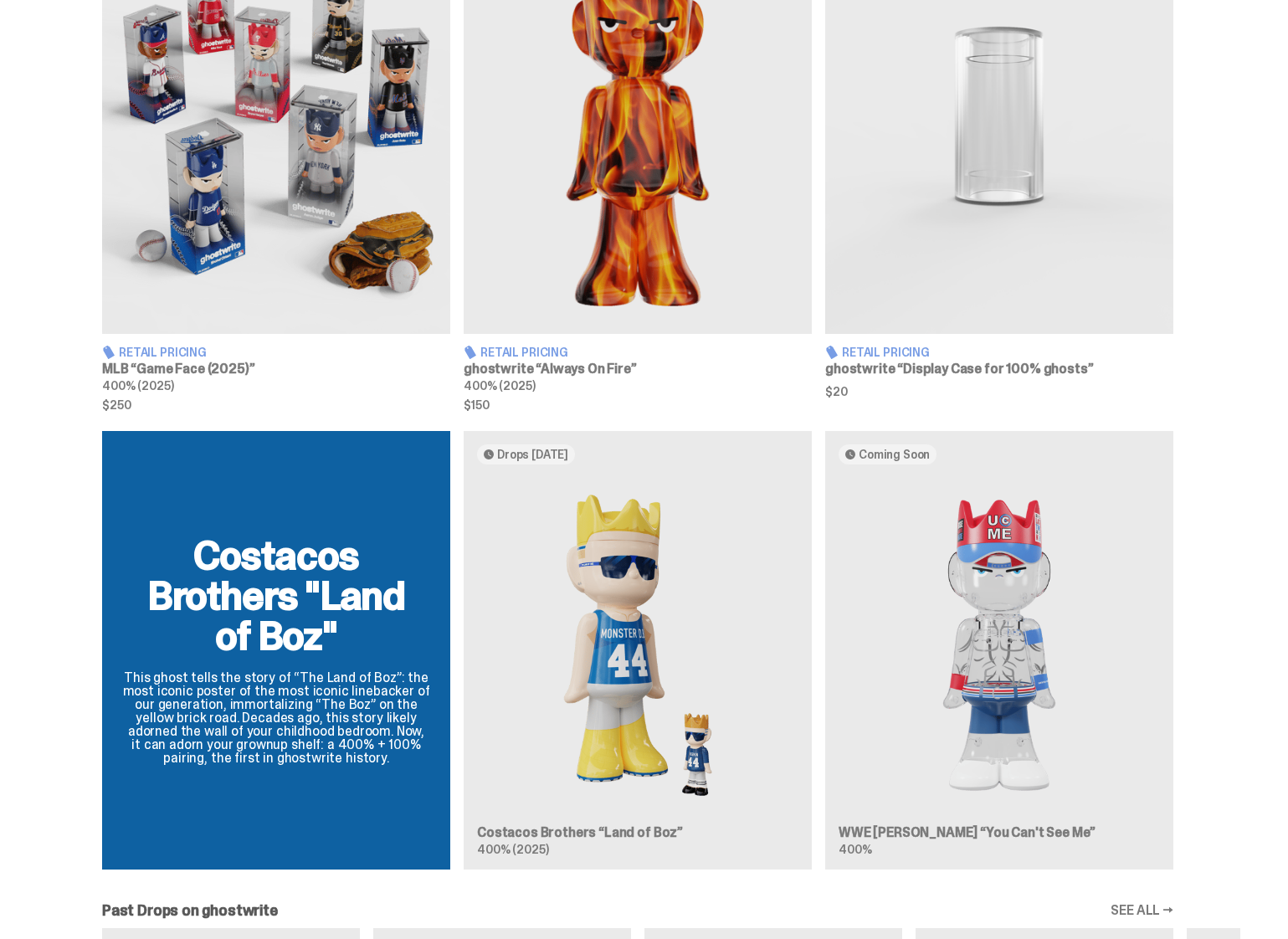
click at [319, 215] on img at bounding box center [276, 116] width 348 height 435
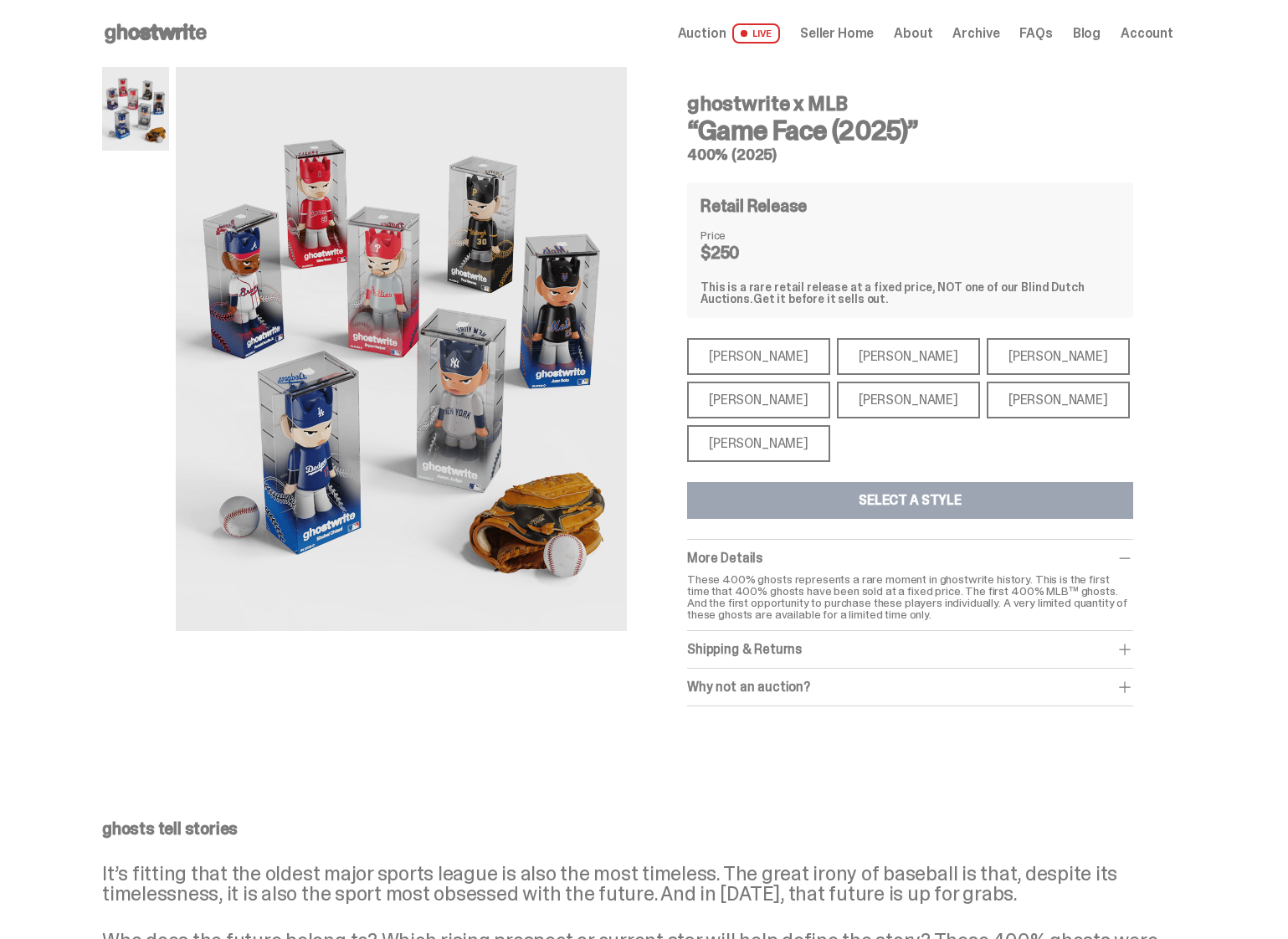
click at [976, 37] on span "Archive" at bounding box center [975, 33] width 47 height 14
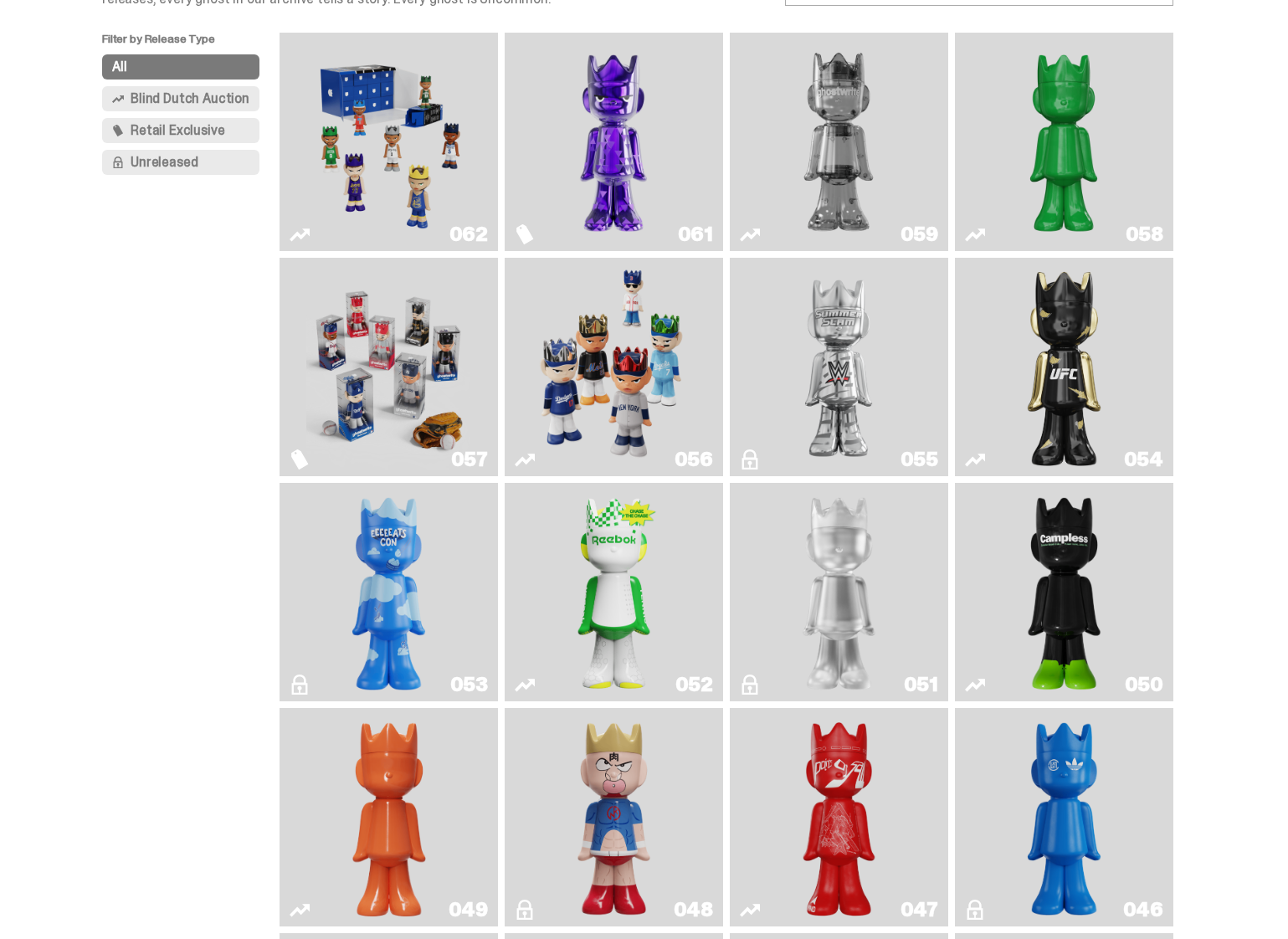
scroll to position [129, 0]
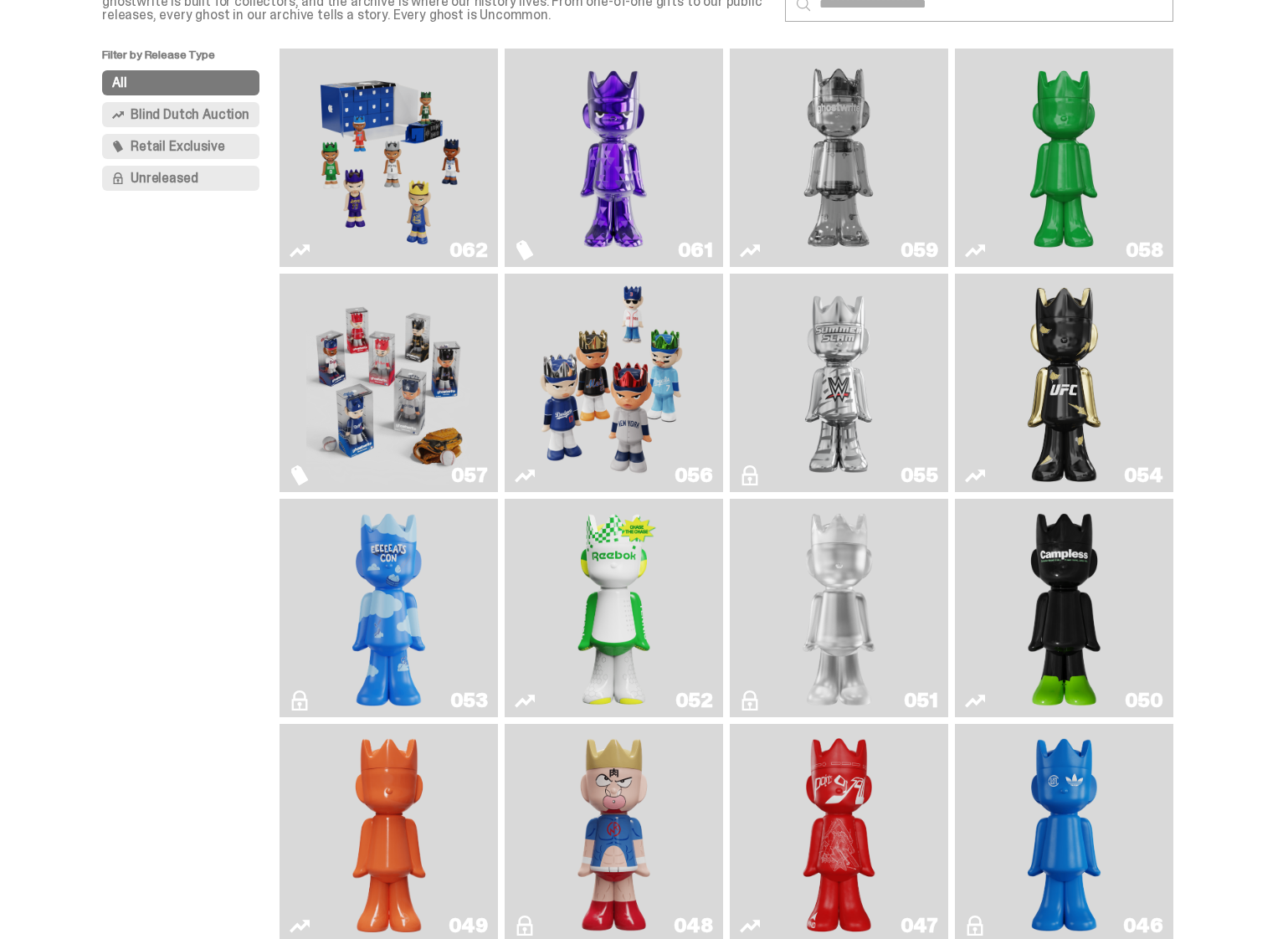
click at [425, 355] on img "Game Face (2025)" at bounding box center [388, 382] width 164 height 205
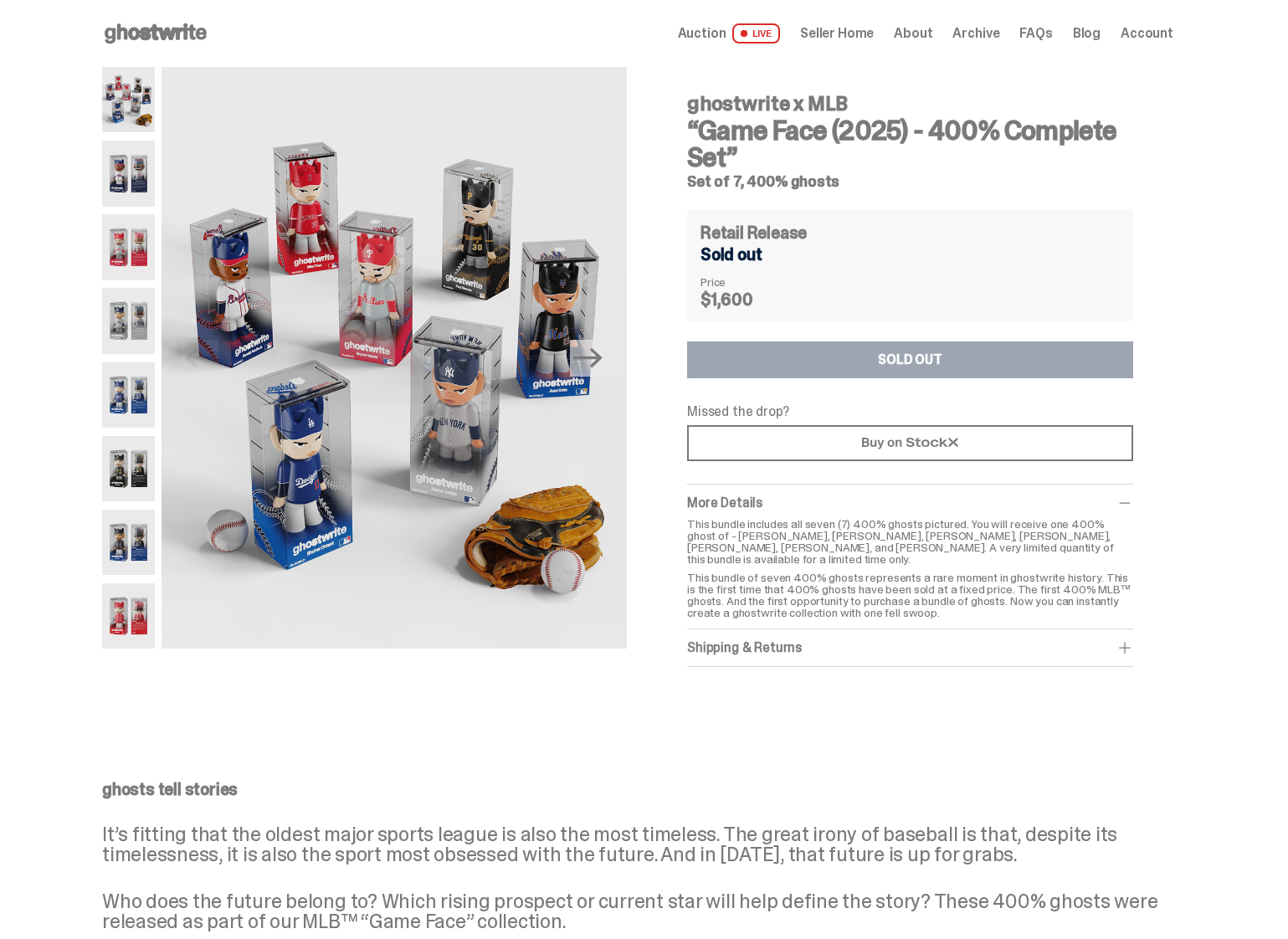
click at [716, 33] on span "Auction" at bounding box center [702, 33] width 49 height 14
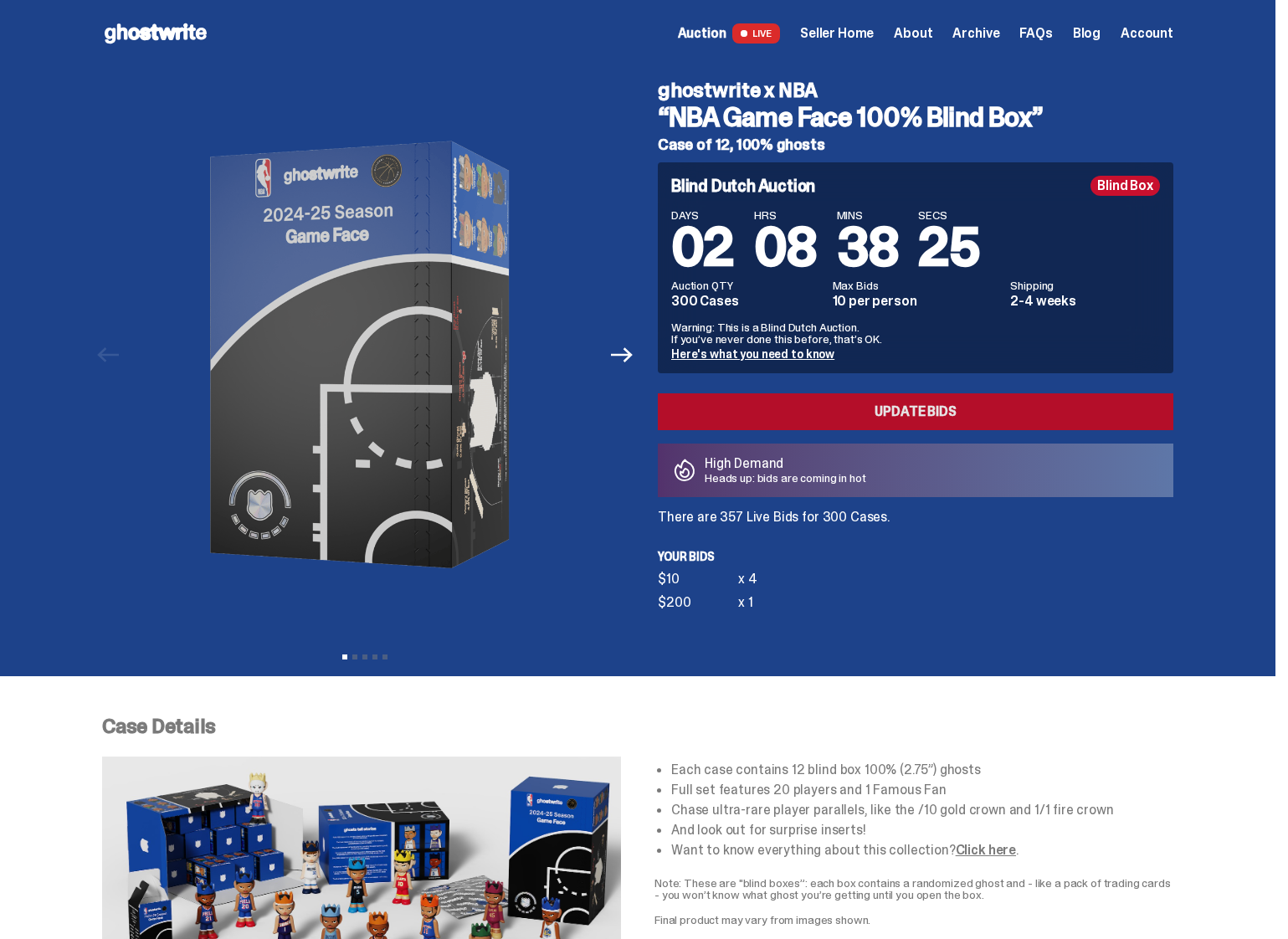
click at [800, 421] on link "Update Bids" at bounding box center [915, 412] width 515 height 37
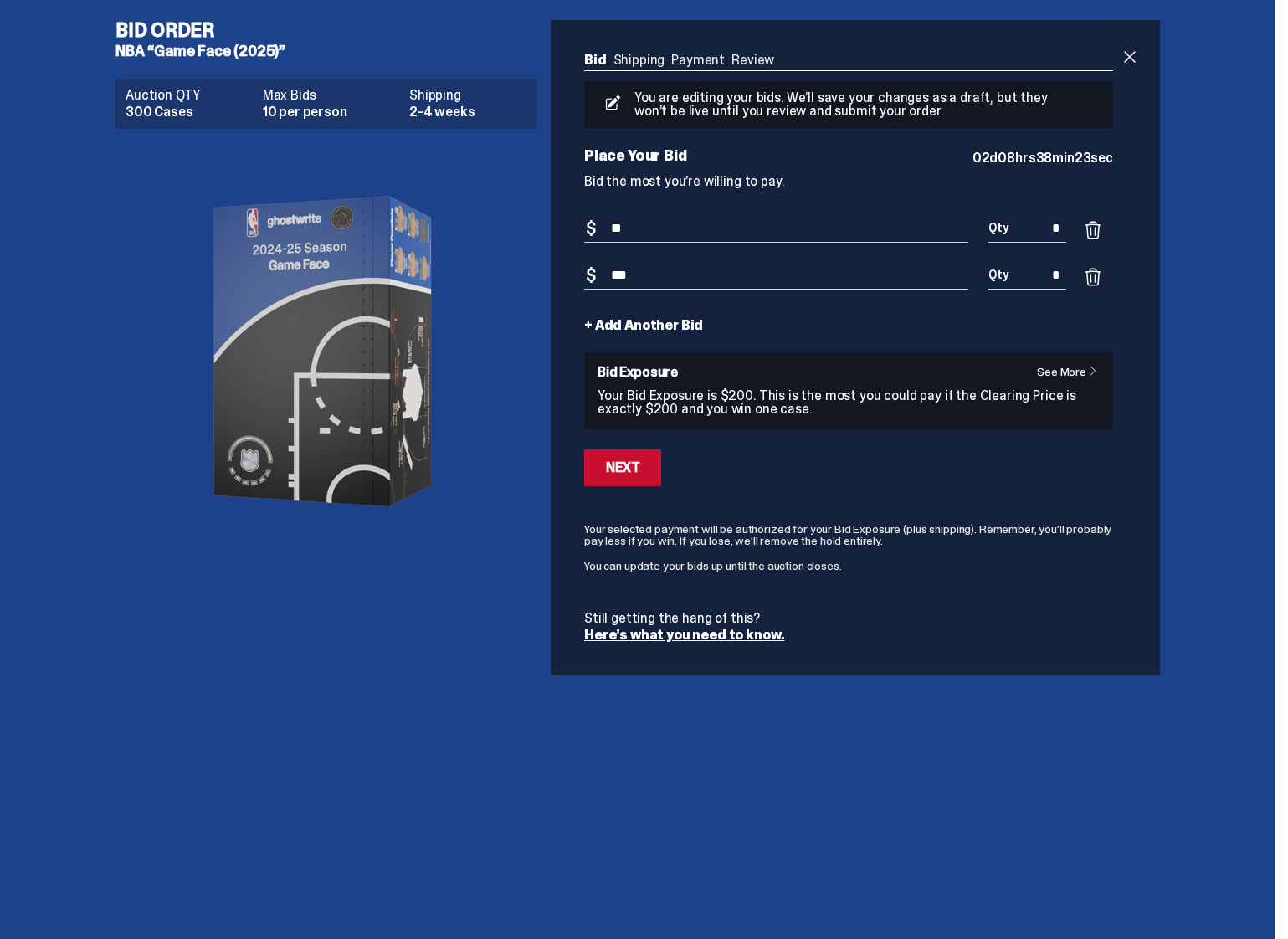
click at [733, 416] on p "Your Bid Exposure is $200. This is the most you could pay if the Clearing Price…" at bounding box center [848, 402] width 502 height 27
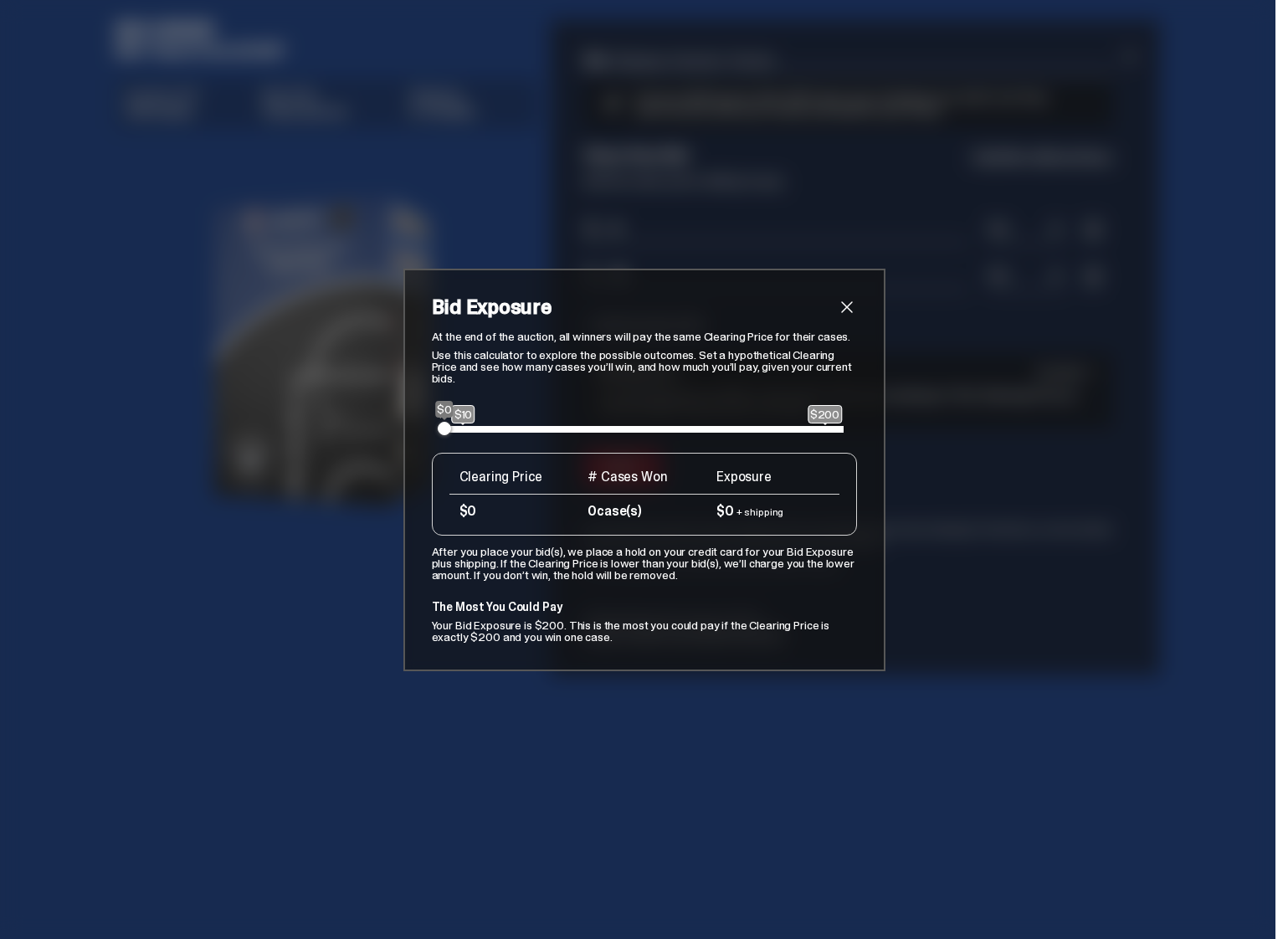
click at [855, 299] on span "close" at bounding box center [847, 307] width 20 height 20
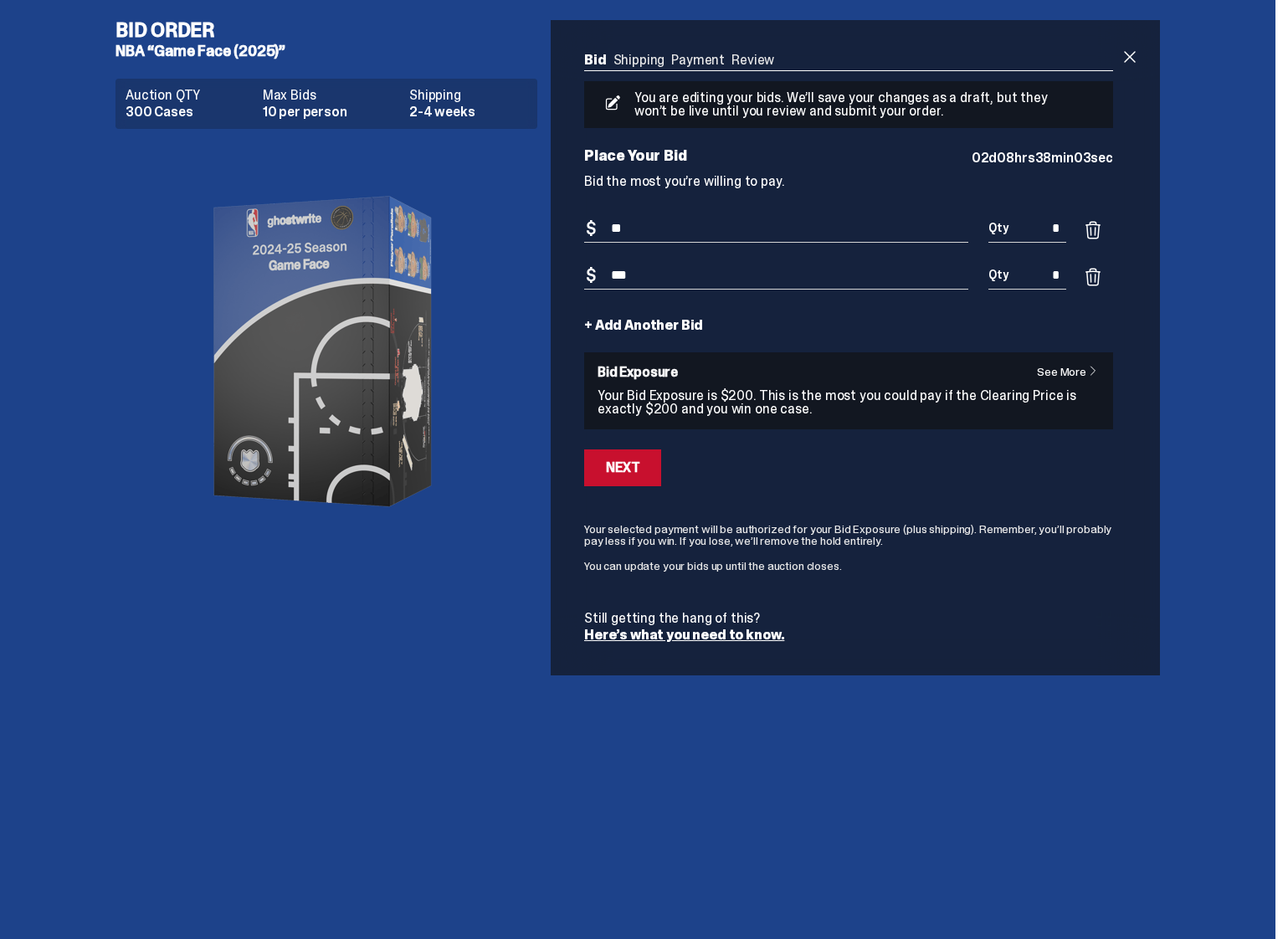
click at [851, 308] on div "Bid Amount $ ***" at bounding box center [776, 285] width 384 height 47
click at [1135, 61] on span at bounding box center [1130, 57] width 20 height 20
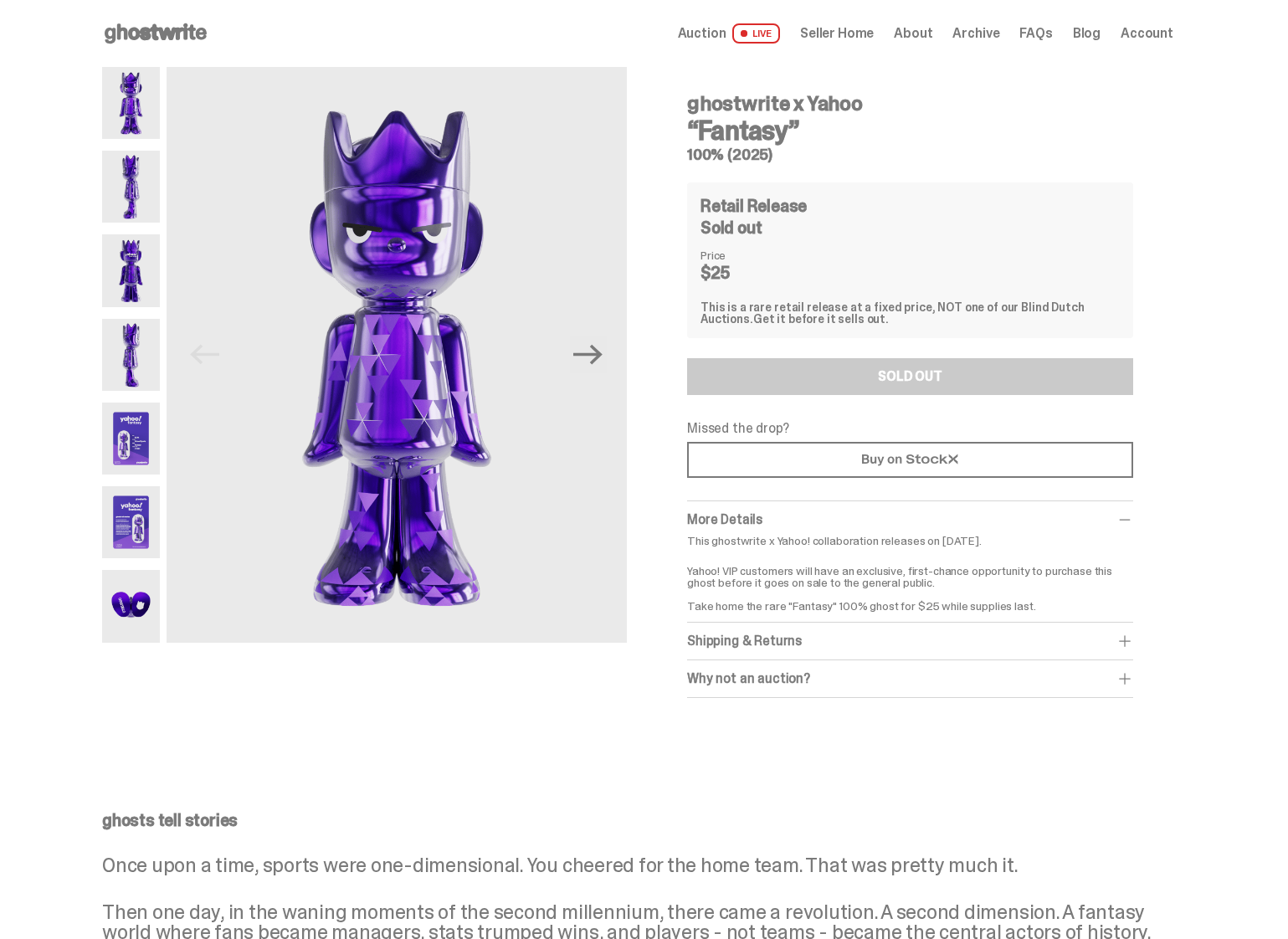
scroll to position [1218, 0]
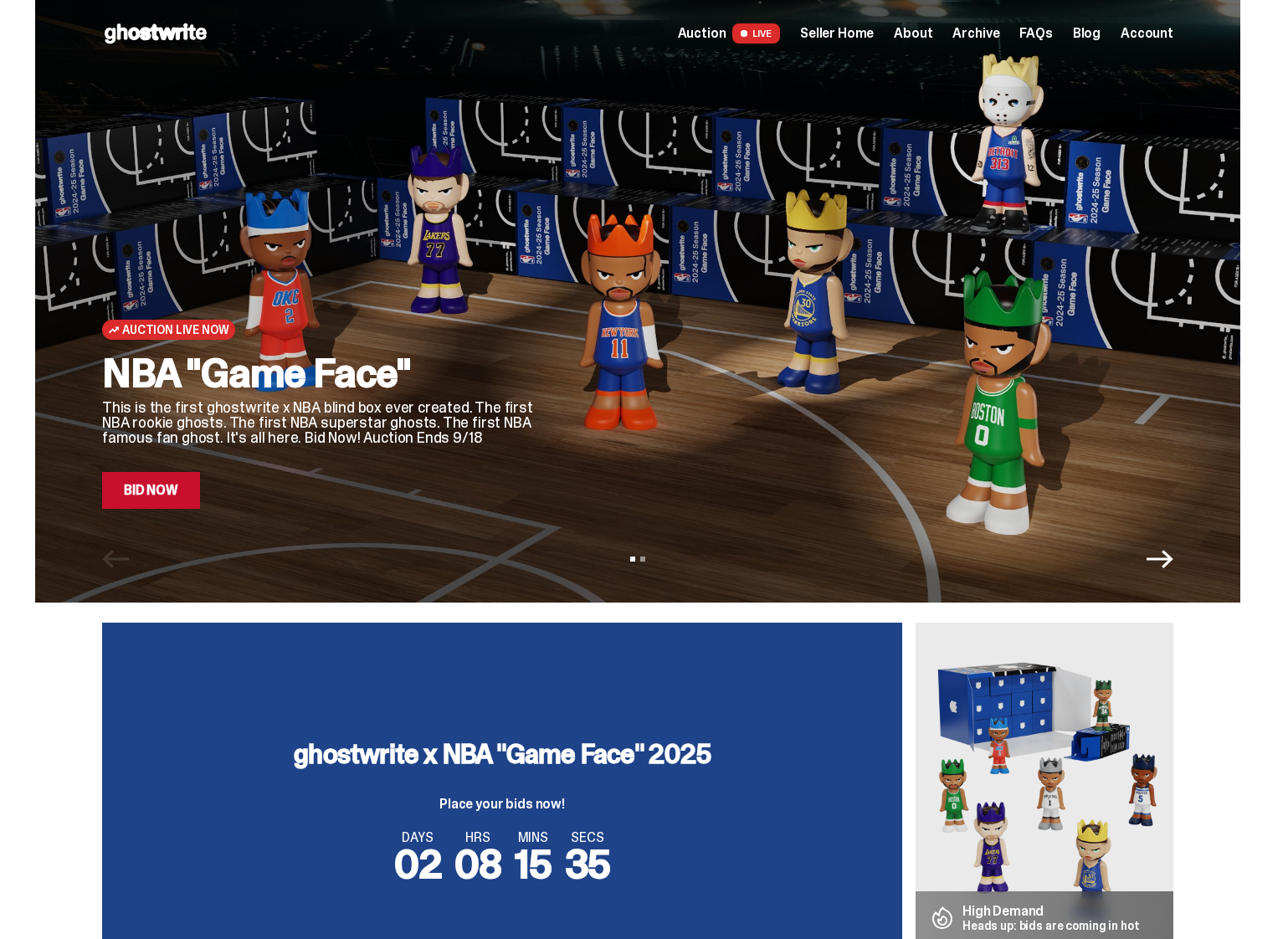
click at [871, 32] on span "Seller Home" at bounding box center [837, 33] width 74 height 14
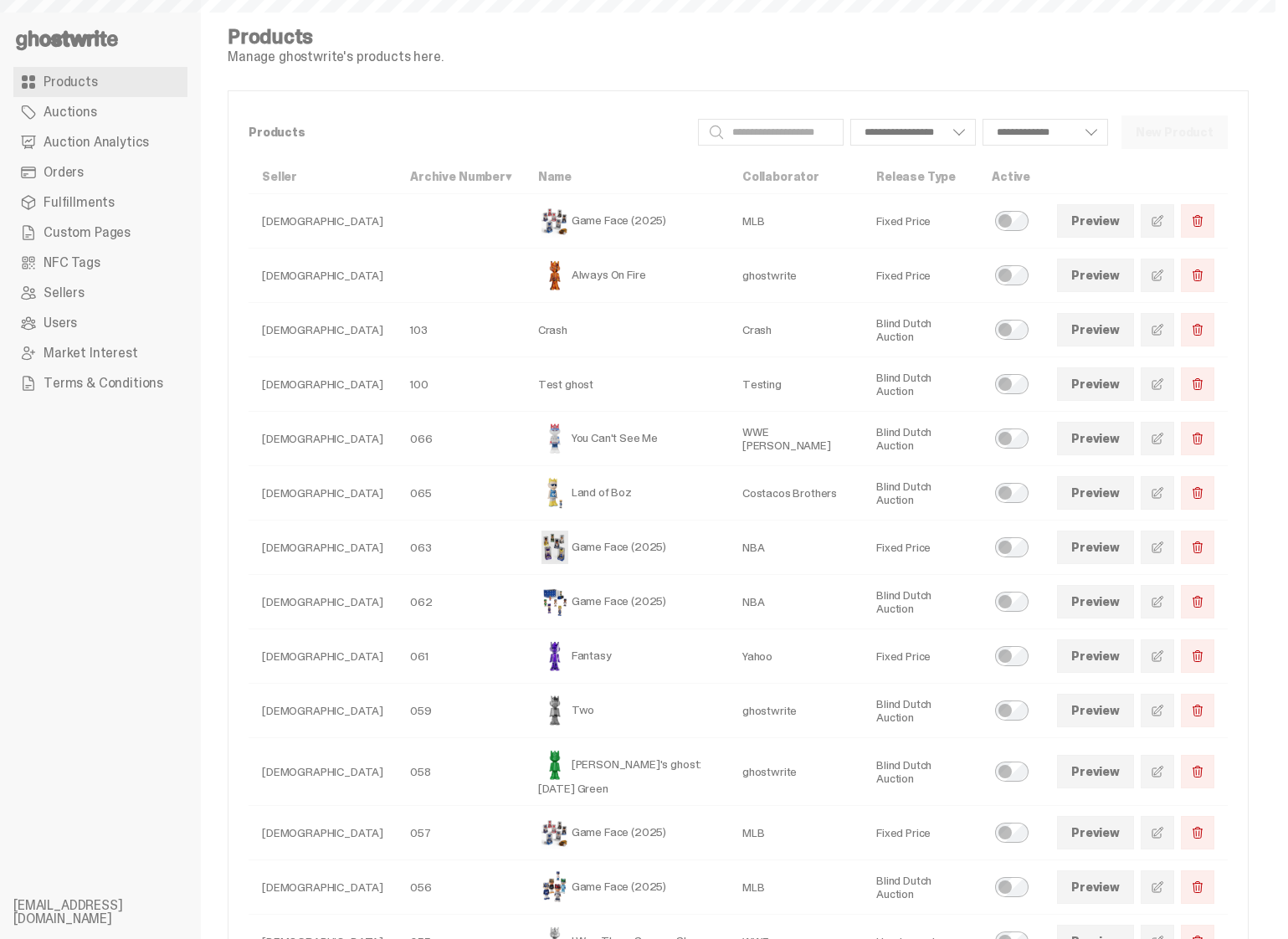
select select
click at [123, 241] on link "Custom Pages" at bounding box center [100, 232] width 174 height 30
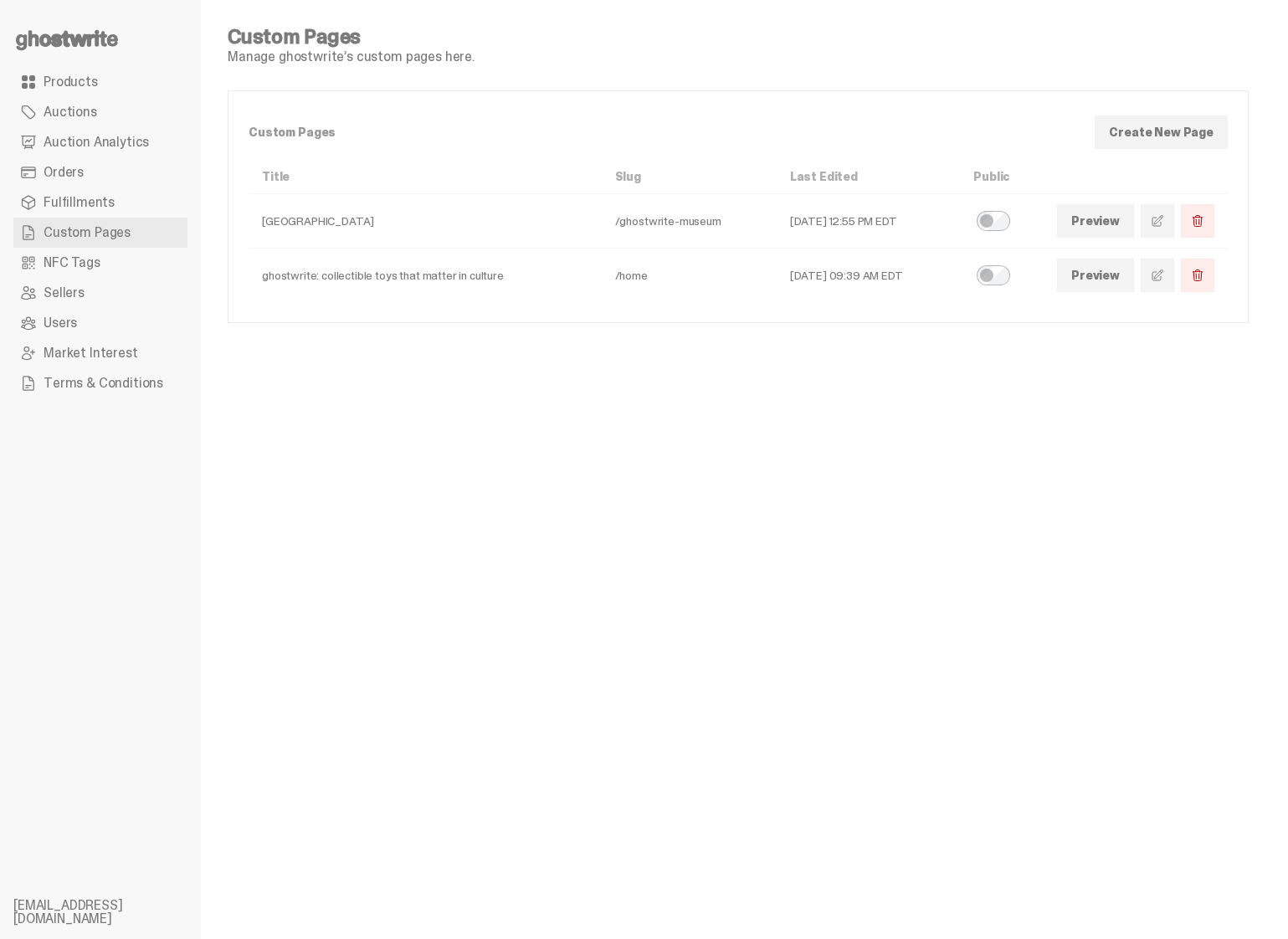
click at [1174, 269] on link at bounding box center [1157, 276] width 33 height 33
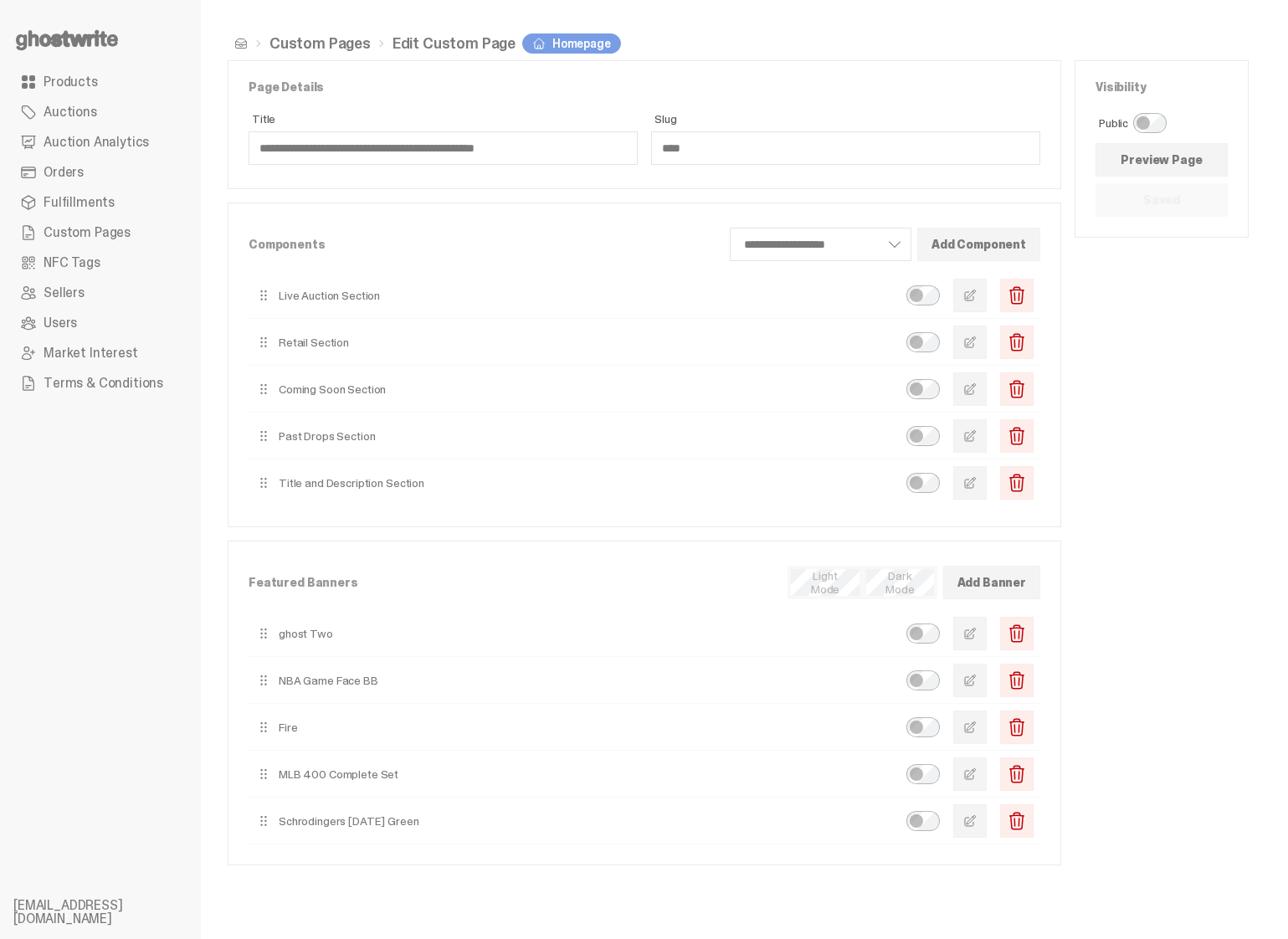
click at [977, 639] on span "button" at bounding box center [969, 633] width 14 height 14
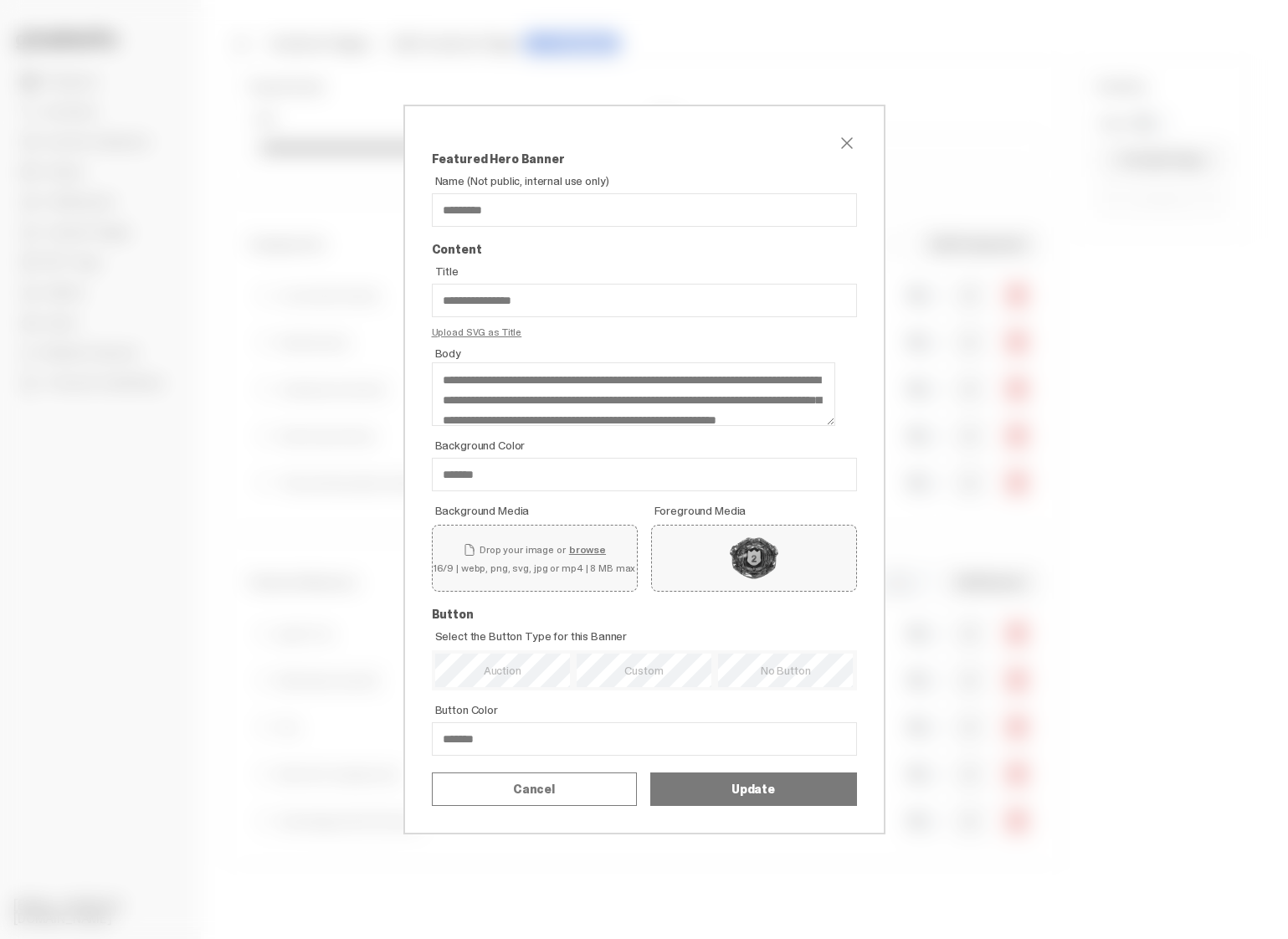
click at [0, 0] on link "Remove" at bounding box center [0, 0] width 0 height 0
click at [842, 133] on span "close" at bounding box center [847, 143] width 20 height 20
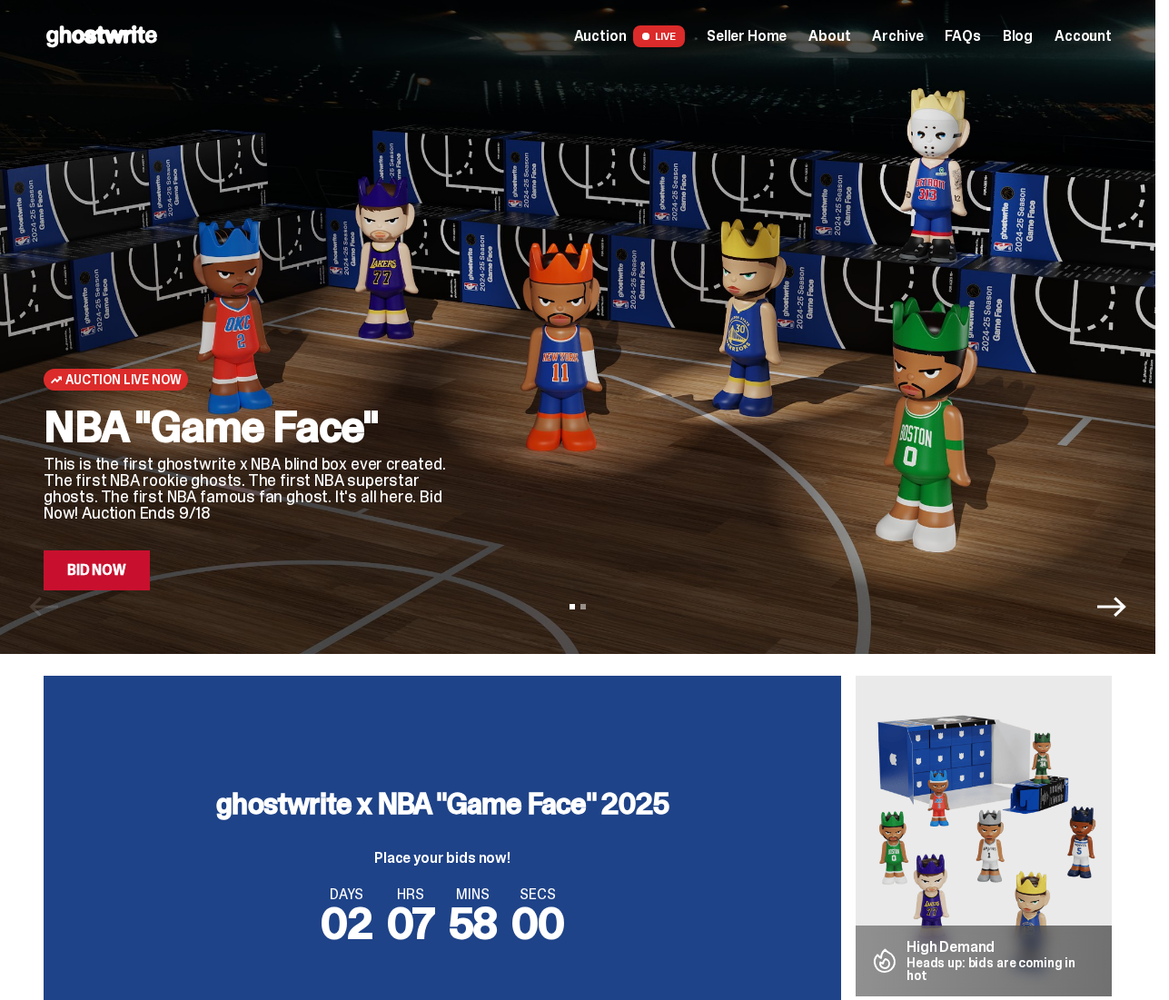
click at [92, 576] on link "Bid Now" at bounding box center [97, 570] width 106 height 40
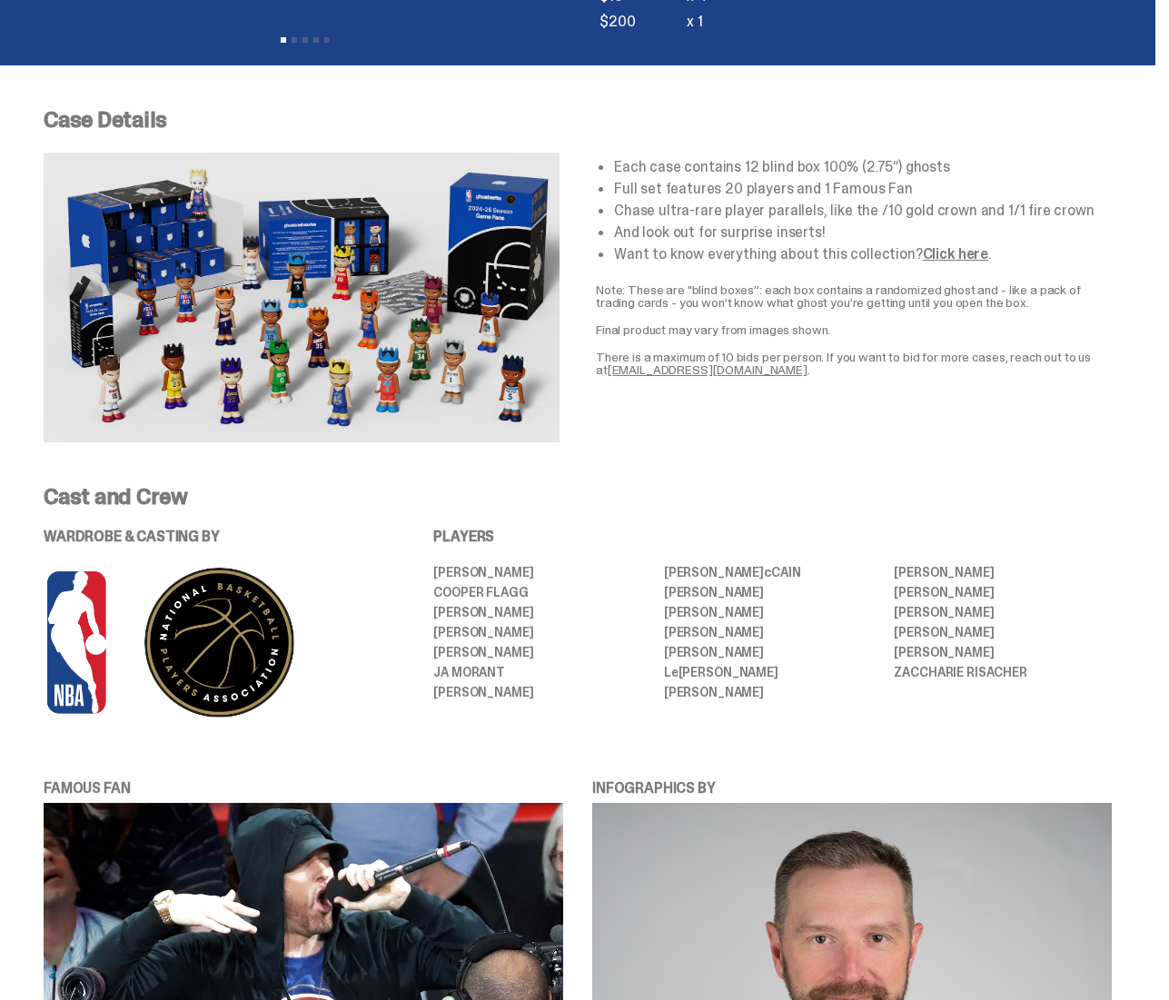
scroll to position [635, 0]
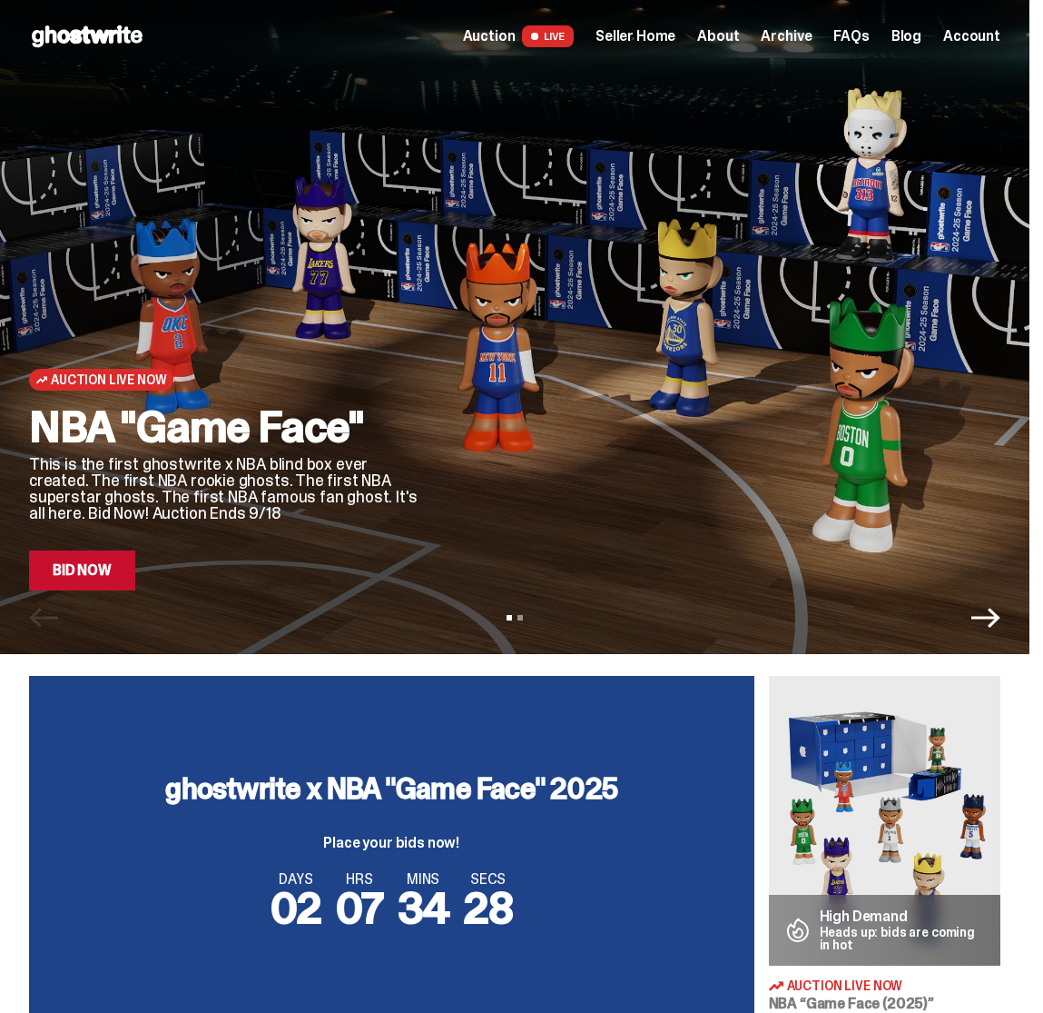
click at [676, 34] on span "Seller Home" at bounding box center [636, 36] width 80 height 15
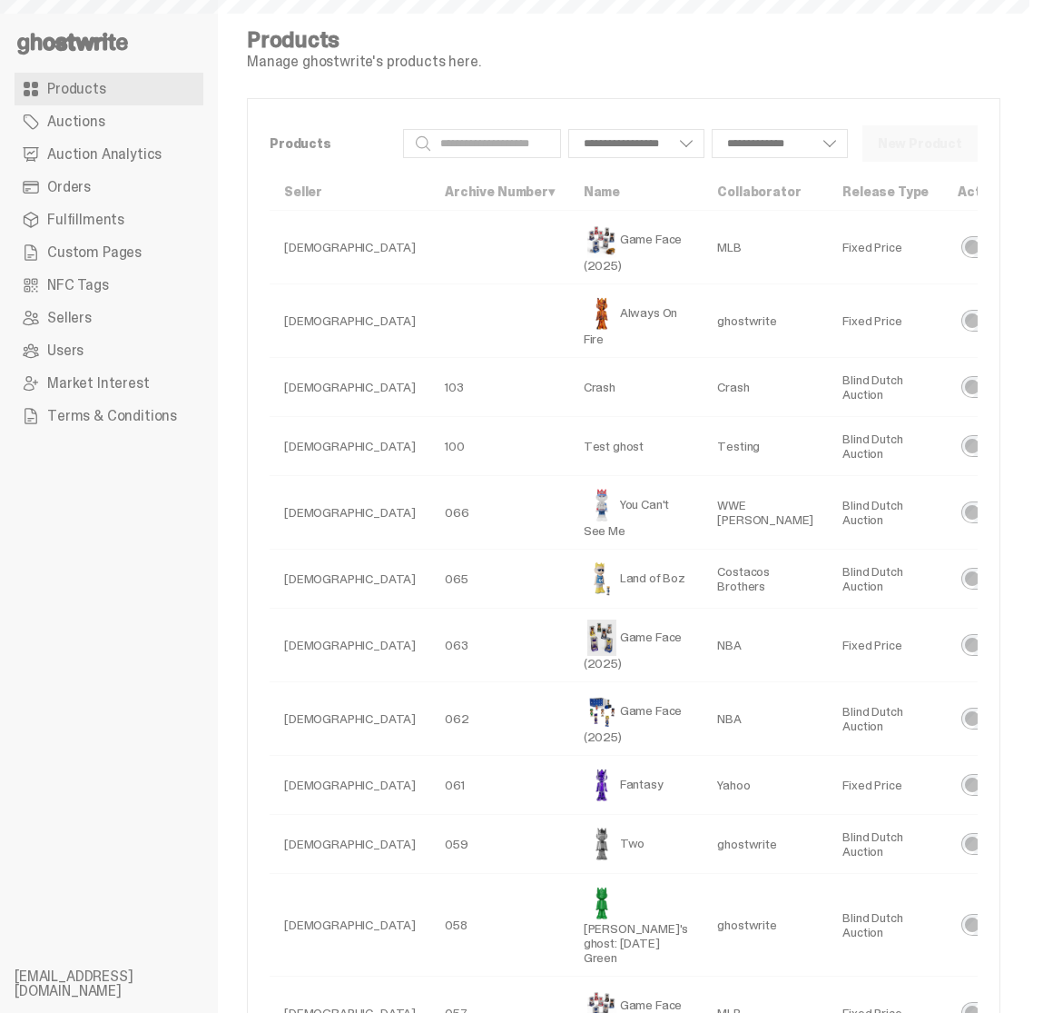
select select
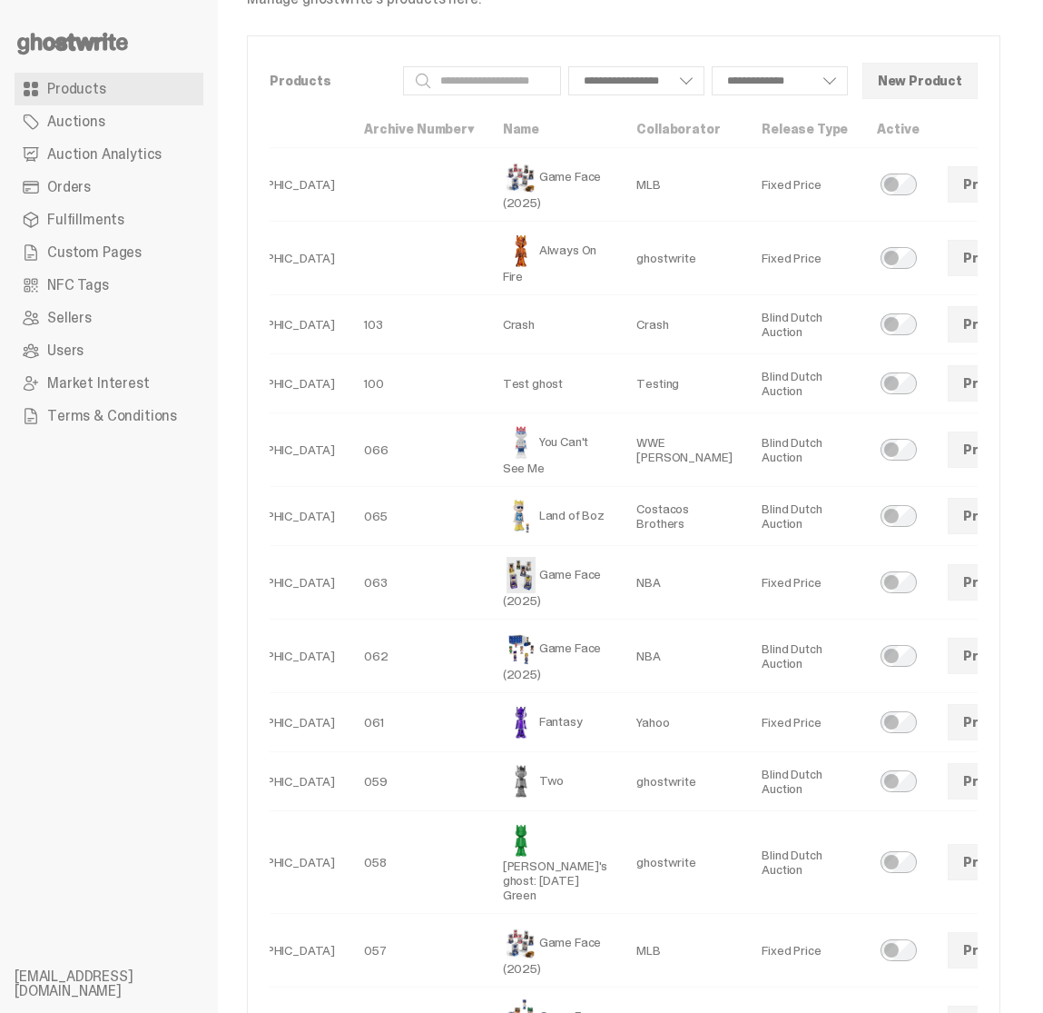
scroll to position [0, 84]
click at [1035, 674] on link at bounding box center [1053, 655] width 36 height 36
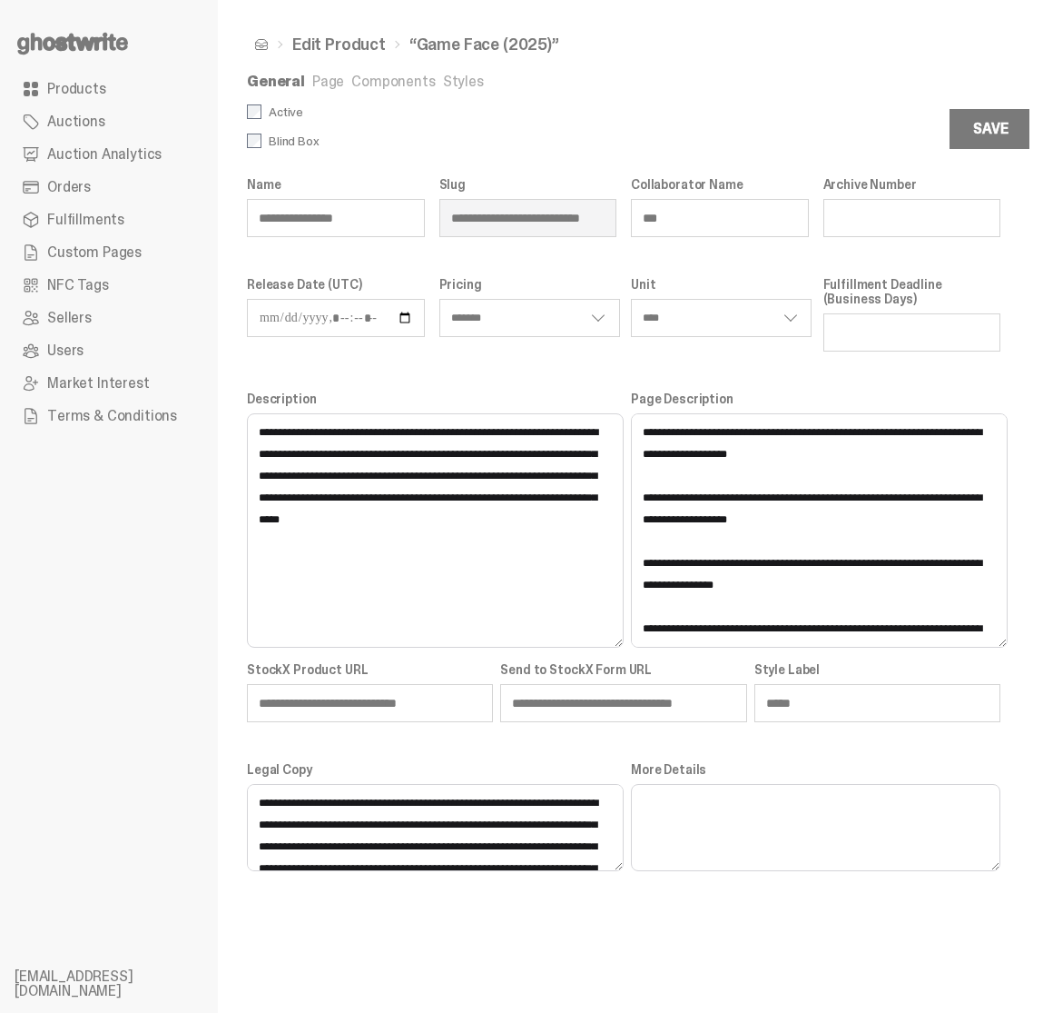
click at [400, 90] on link "Components" at bounding box center [393, 81] width 84 height 19
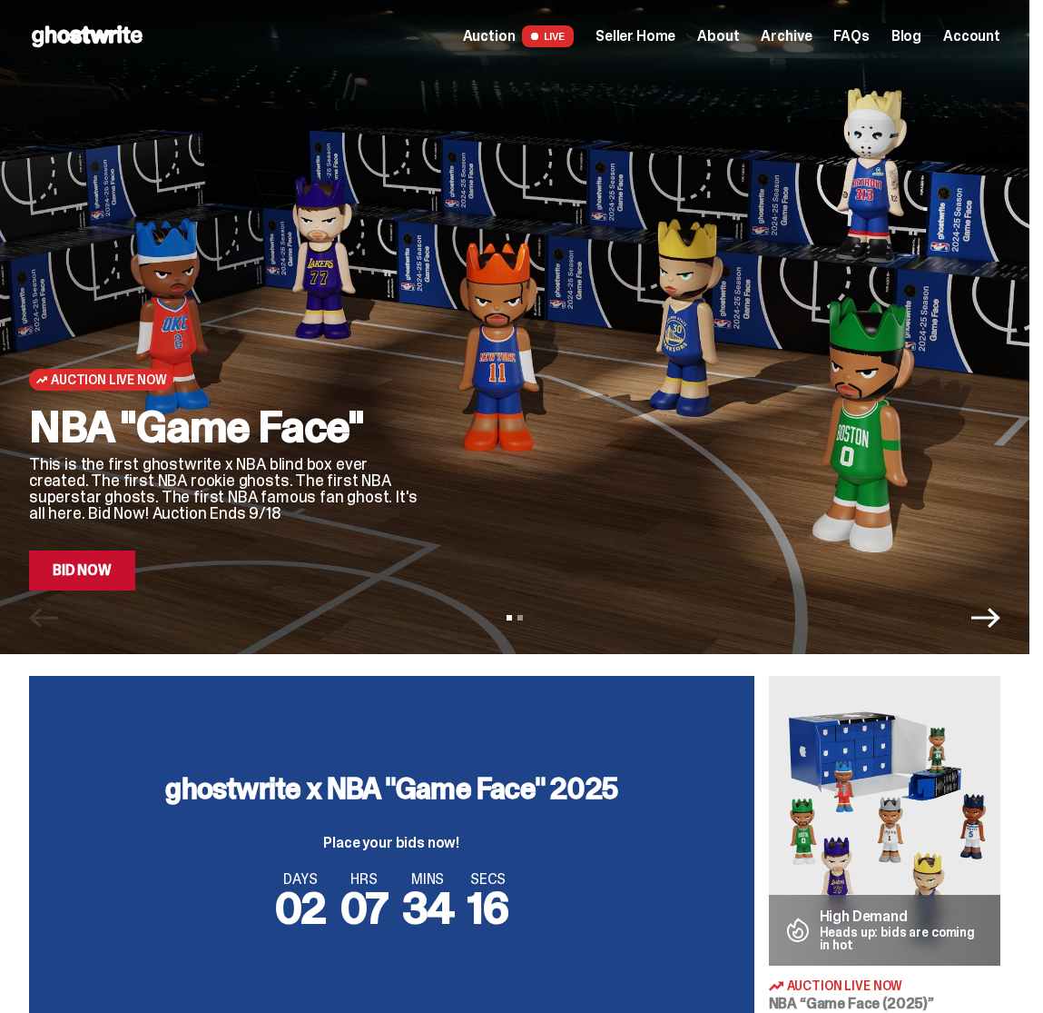
click at [66, 581] on link "Bid Now" at bounding box center [82, 570] width 106 height 40
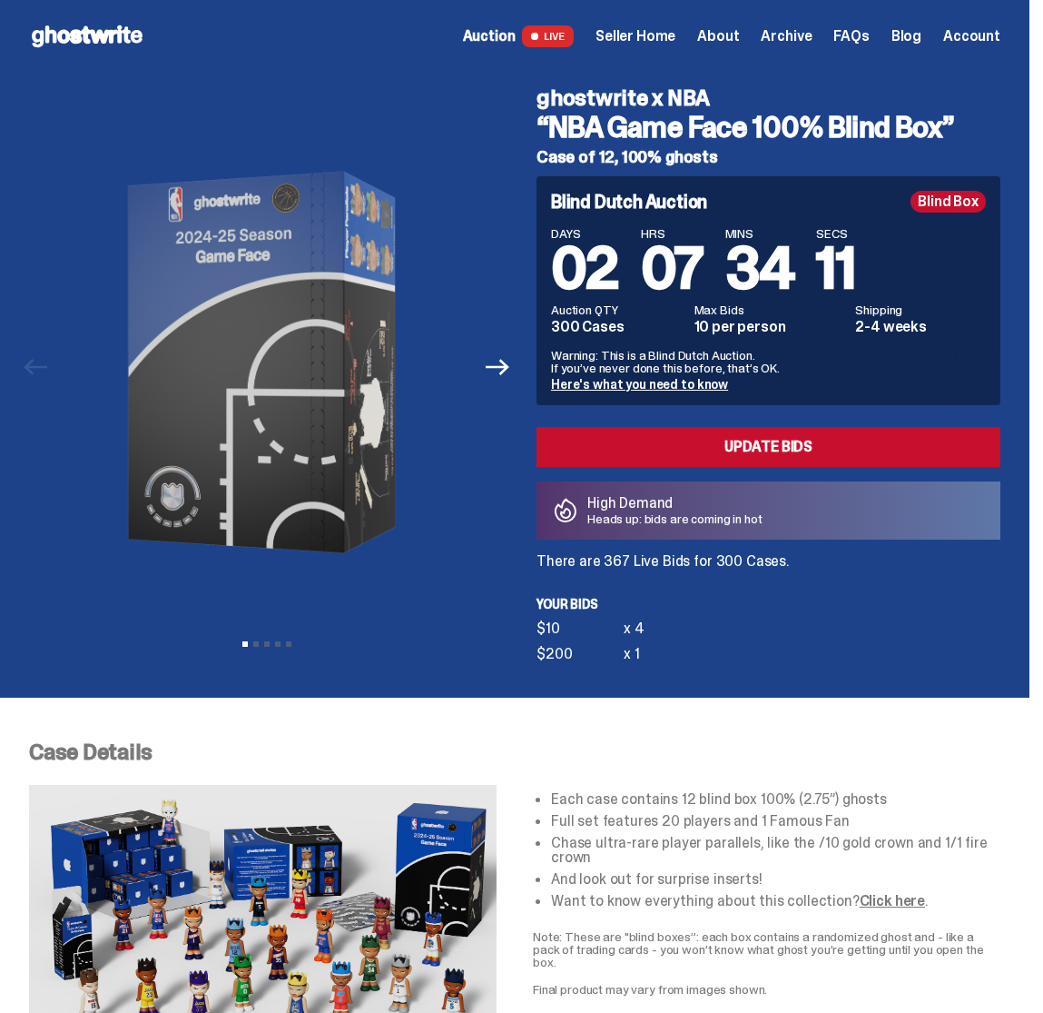
click at [659, 42] on span "Seller Home" at bounding box center [636, 36] width 80 height 15
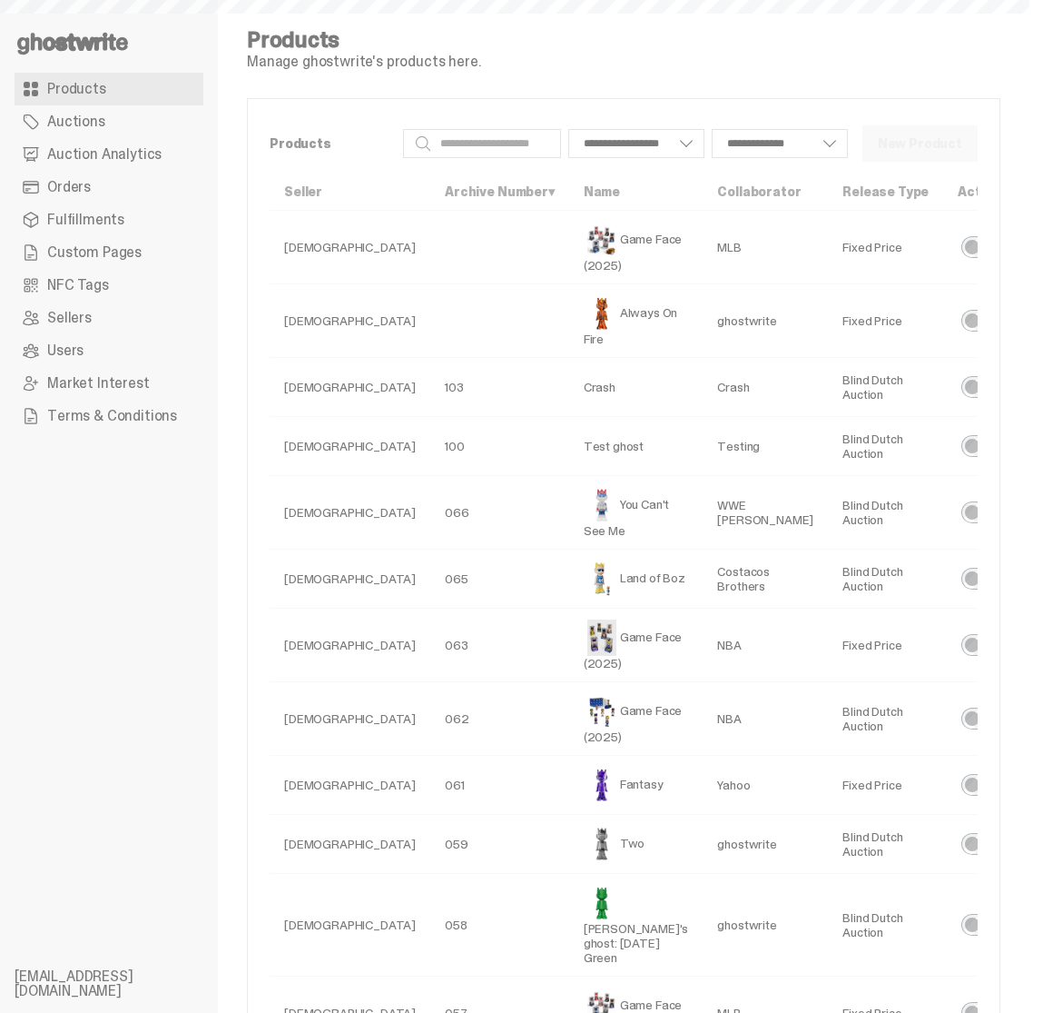
select select
click at [97, 164] on link "Auction Analytics" at bounding box center [109, 154] width 189 height 33
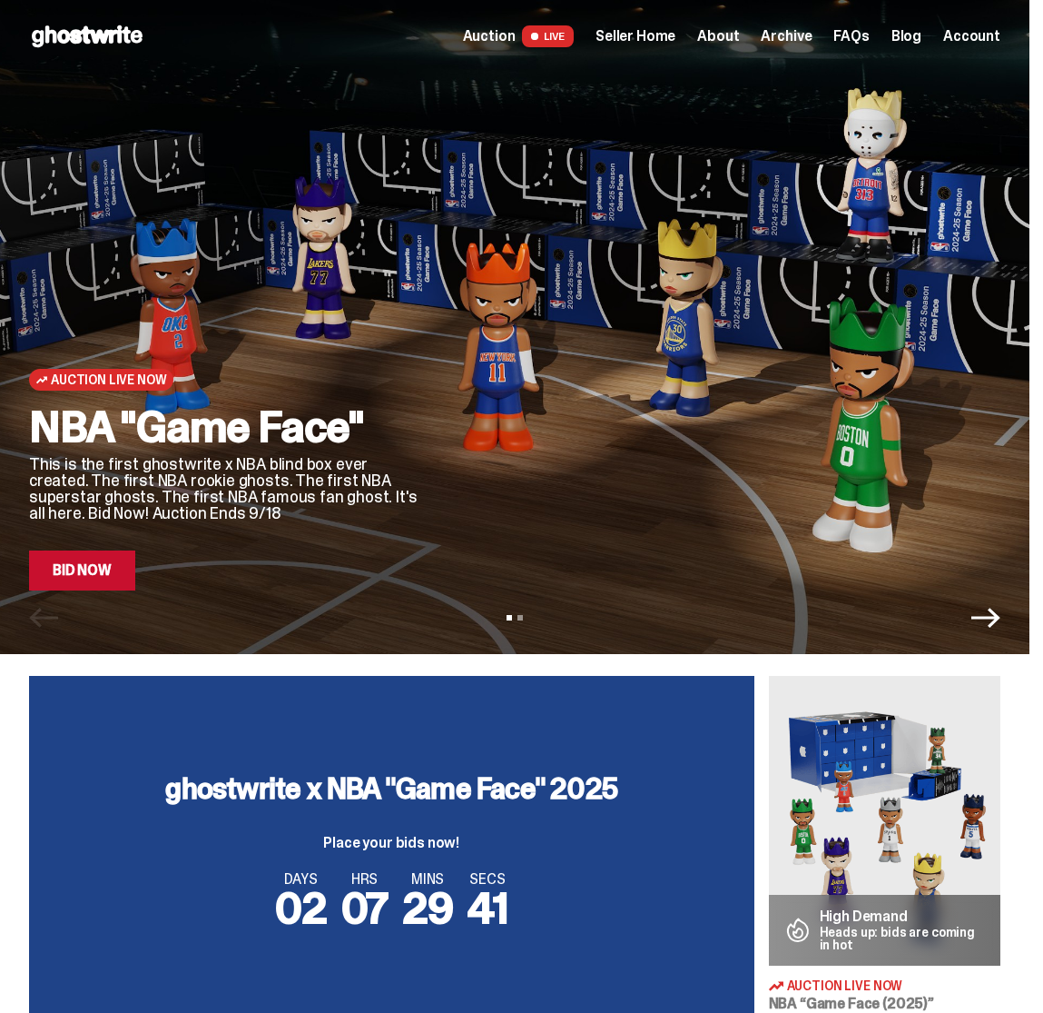
click at [641, 21] on div "Open main menu Home Auction LIVE Seller Home About Archive FAQs Blog Account" at bounding box center [515, 36] width 1030 height 73
click at [644, 29] on span "Seller Home" at bounding box center [636, 36] width 80 height 15
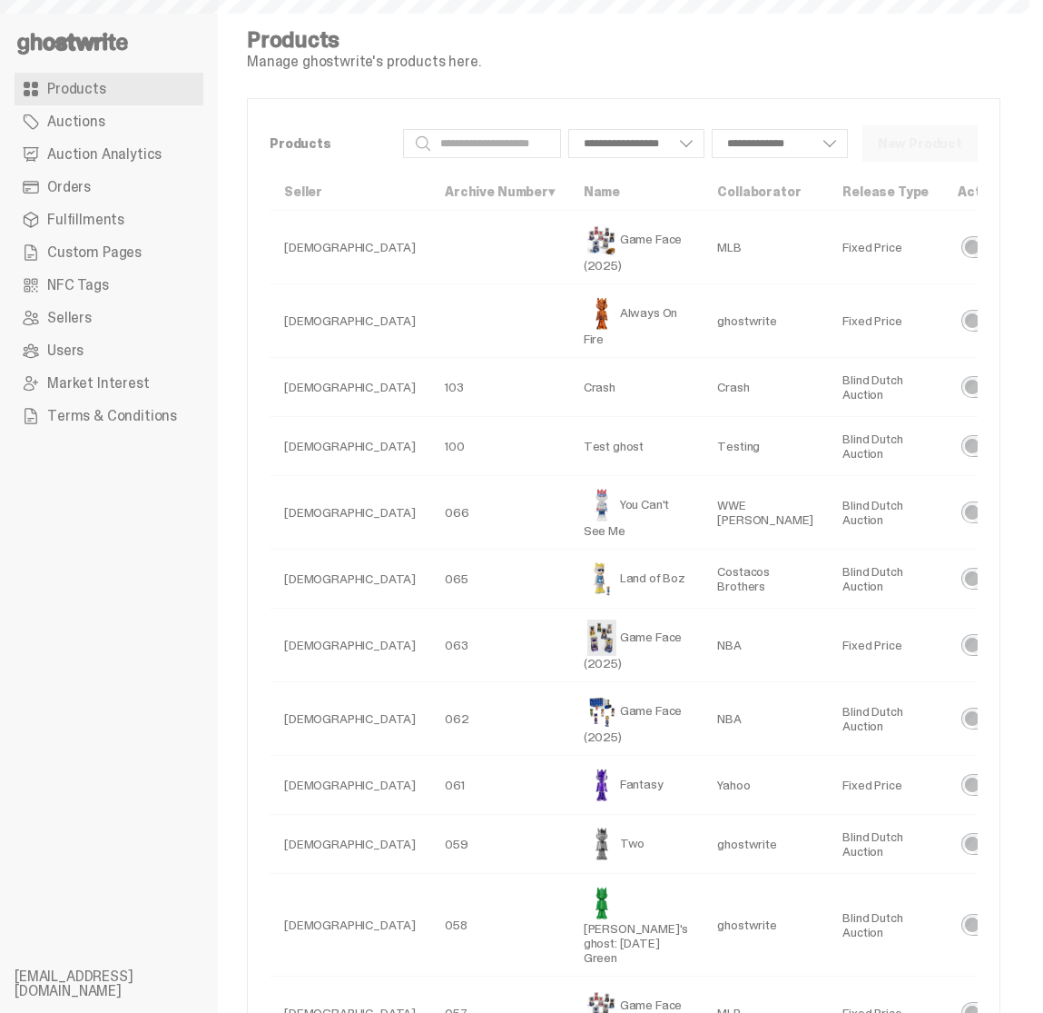
select select
click at [81, 187] on span "Orders" at bounding box center [69, 187] width 44 height 15
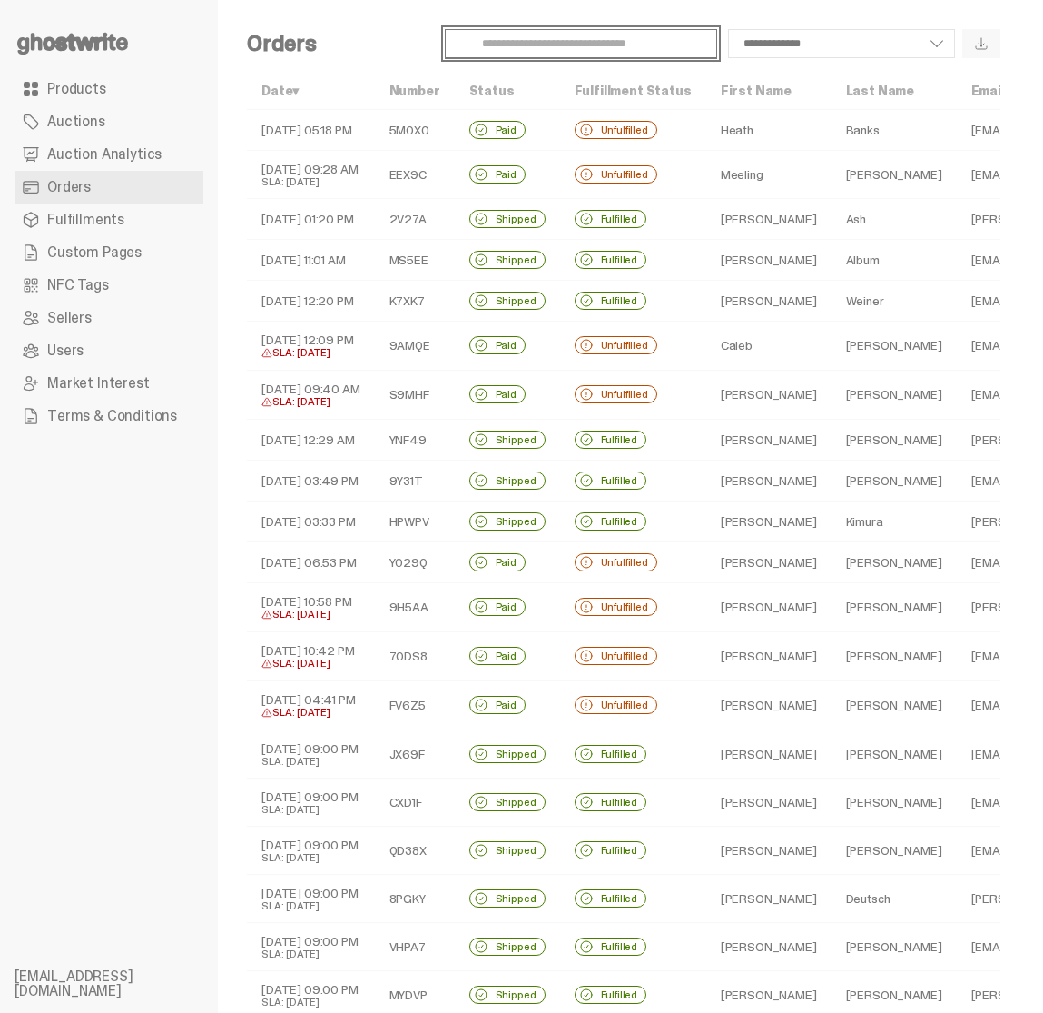
click at [620, 51] on input "Search" at bounding box center [581, 43] width 272 height 29
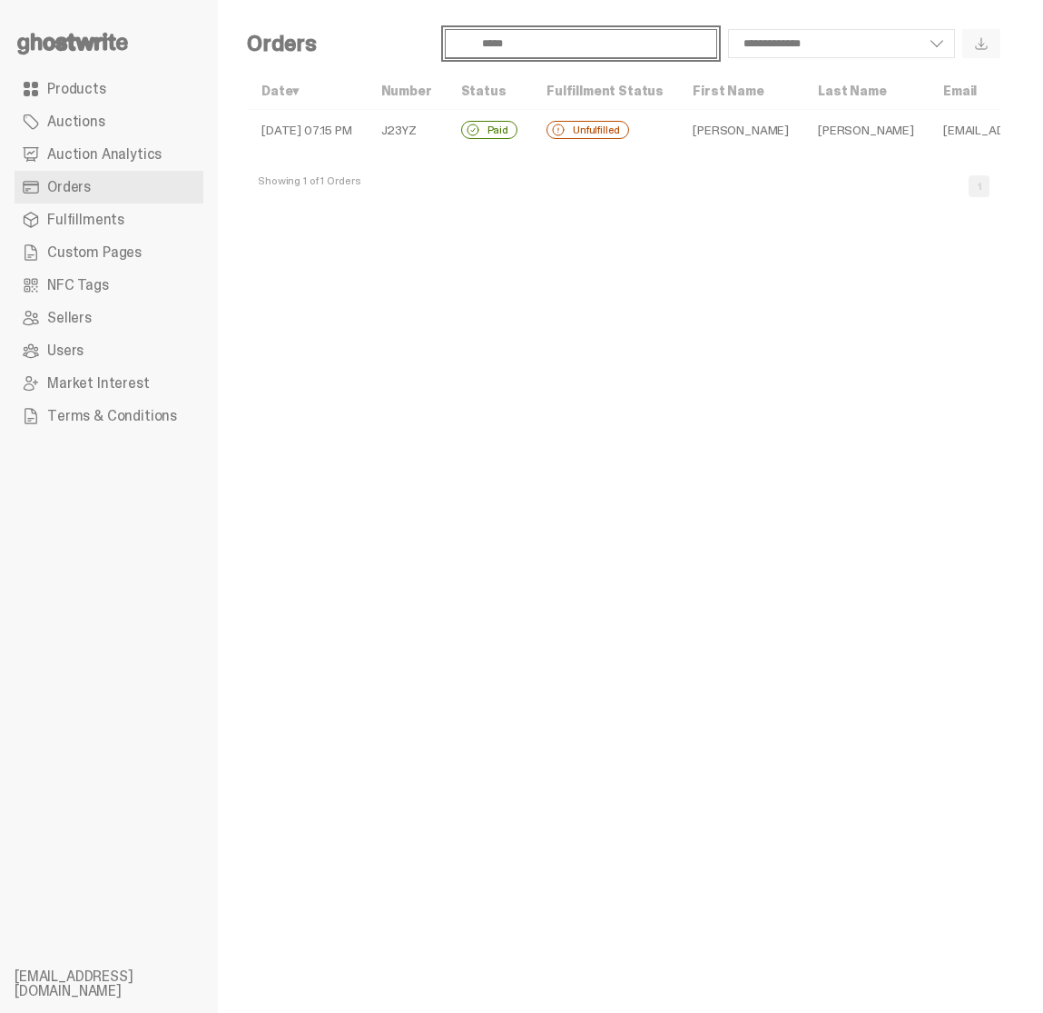
type input "*****"
click at [680, 129] on td "[PERSON_NAME]" at bounding box center [740, 130] width 125 height 41
click at [510, 45] on input "*****" at bounding box center [581, 43] width 272 height 29
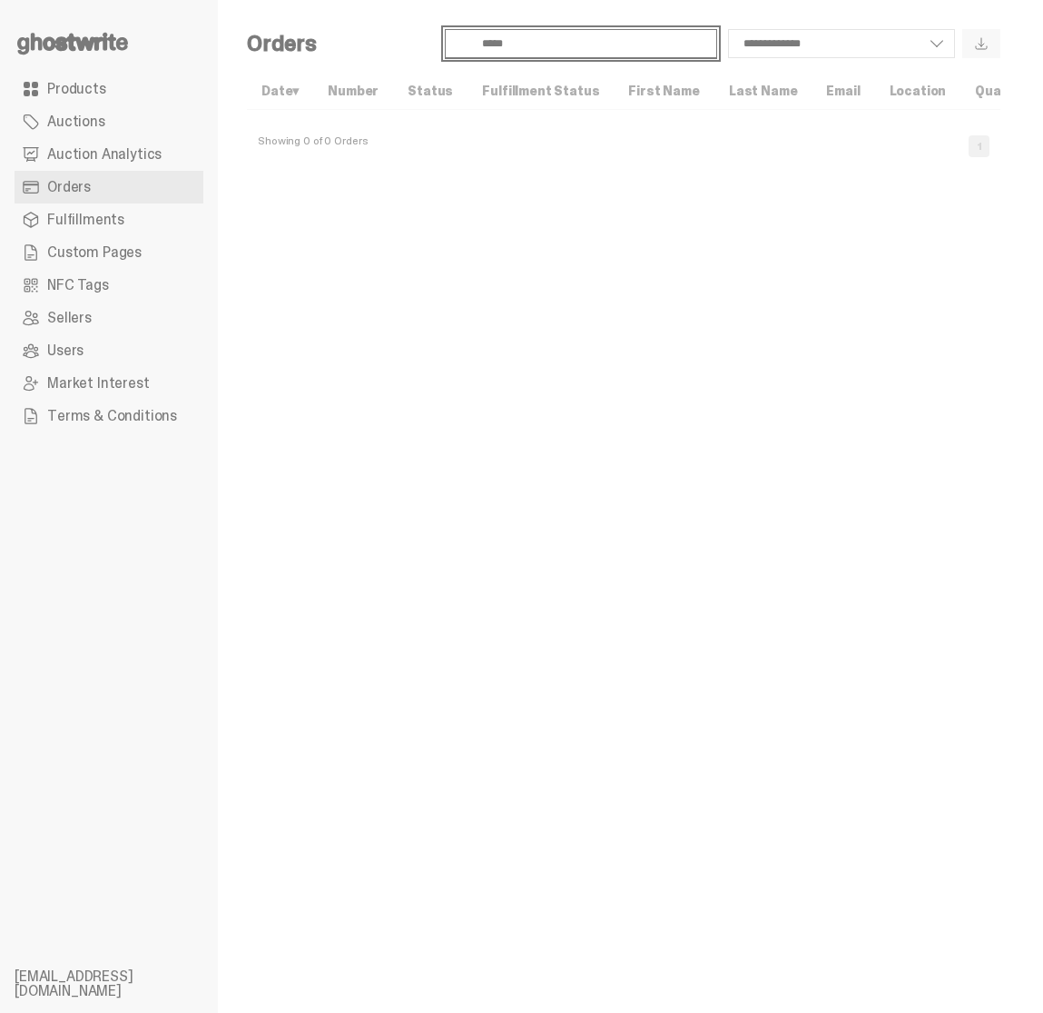
type input "*****"
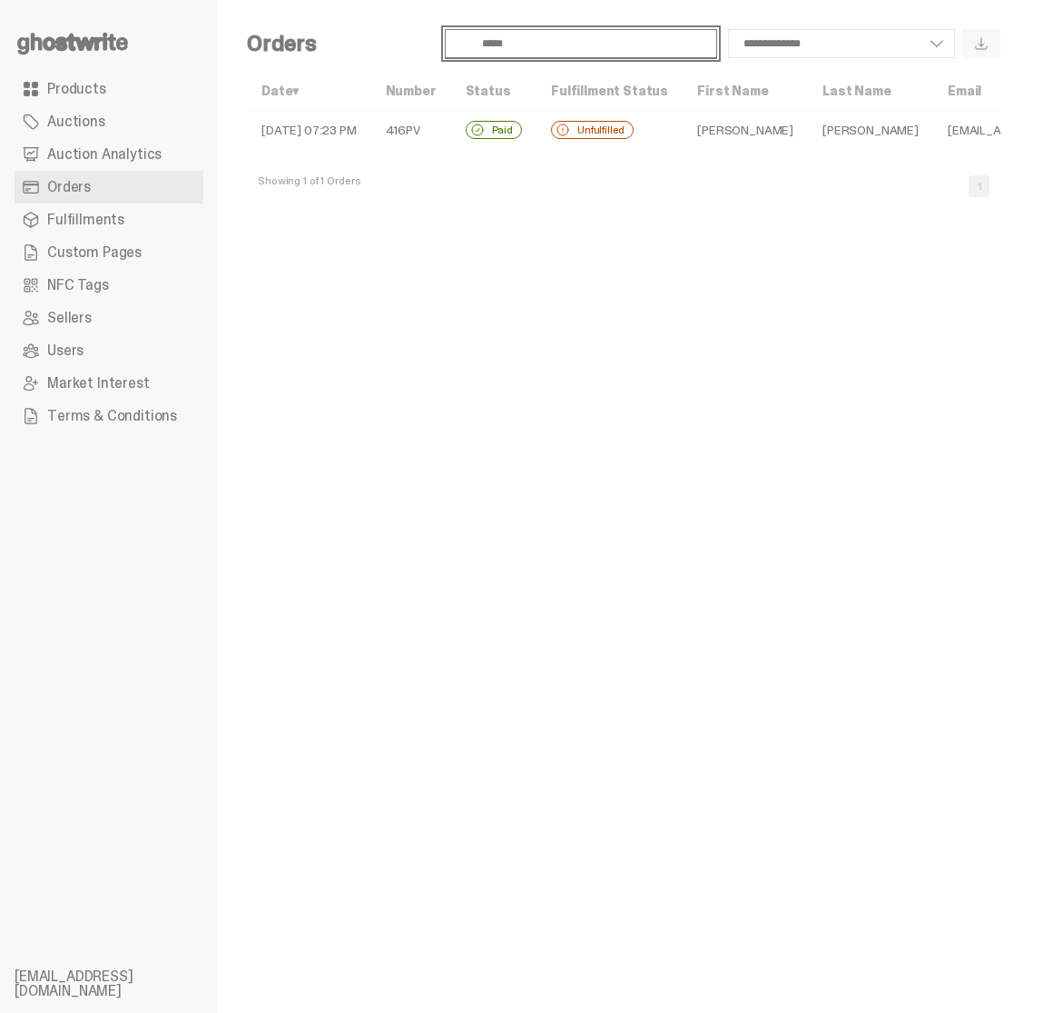
click at [438, 123] on td "416PV" at bounding box center [411, 130] width 80 height 41
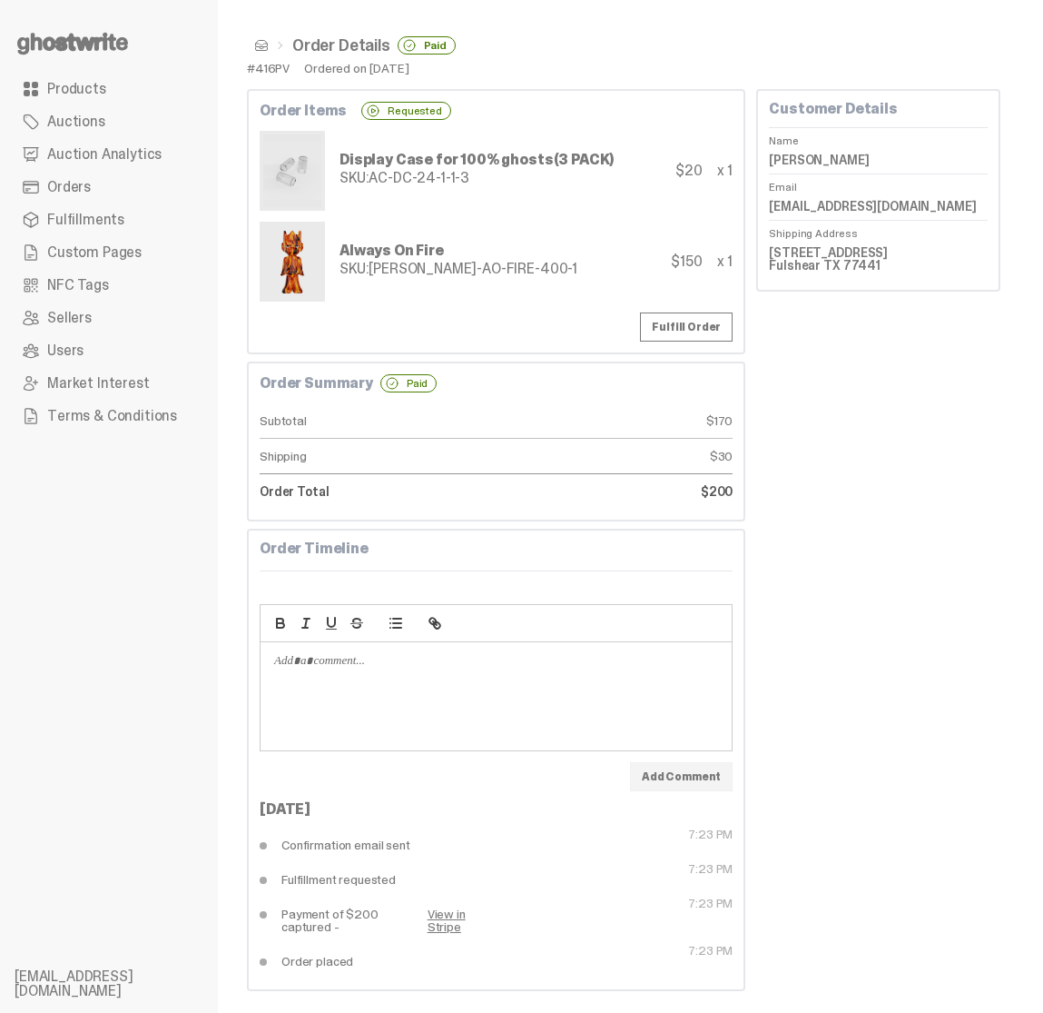
click at [805, 516] on div "Customer Details Name [PERSON_NAME] Email [EMAIL_ADDRESS][DOMAIN_NAME] Shipping…" at bounding box center [878, 540] width 244 height 902
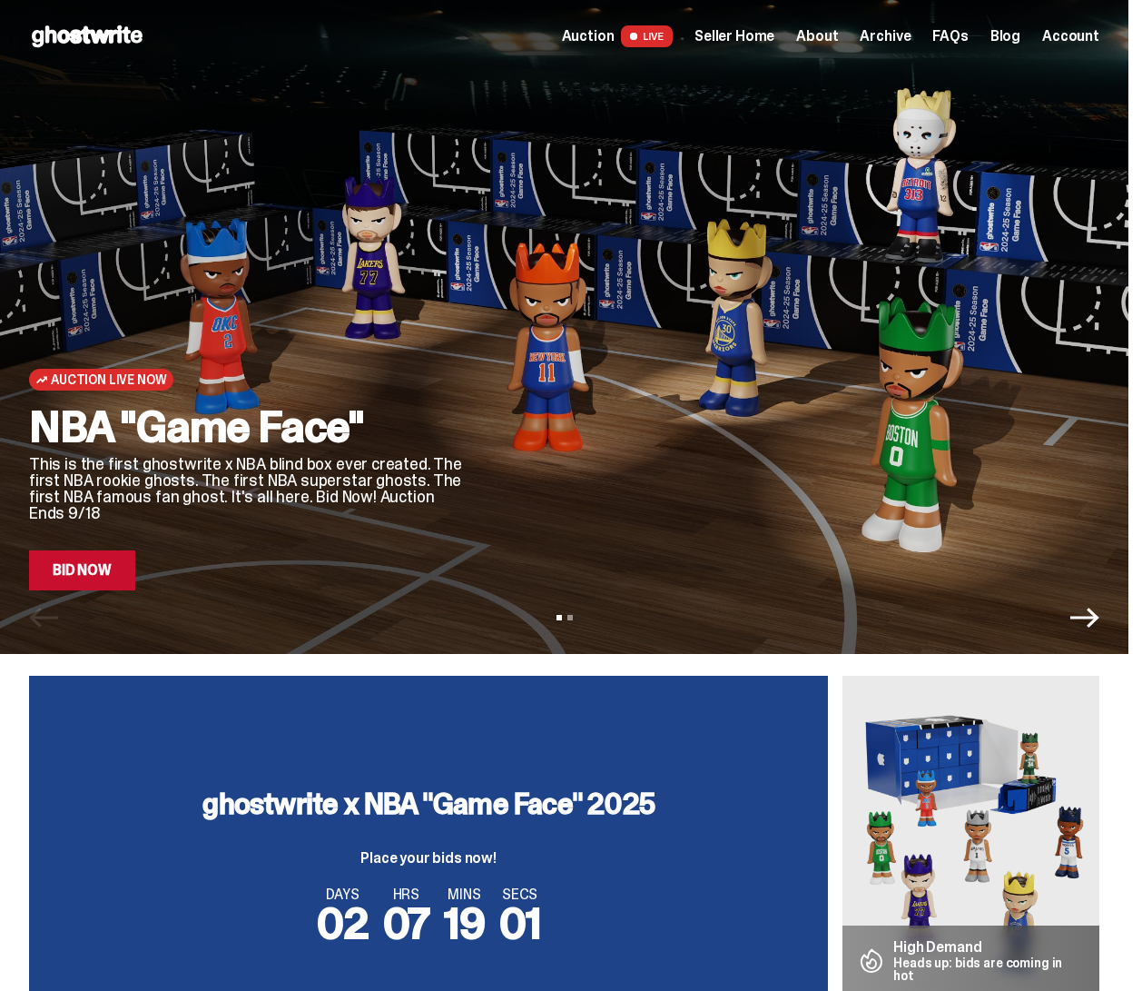
click at [766, 35] on span "Seller Home" at bounding box center [735, 36] width 80 height 15
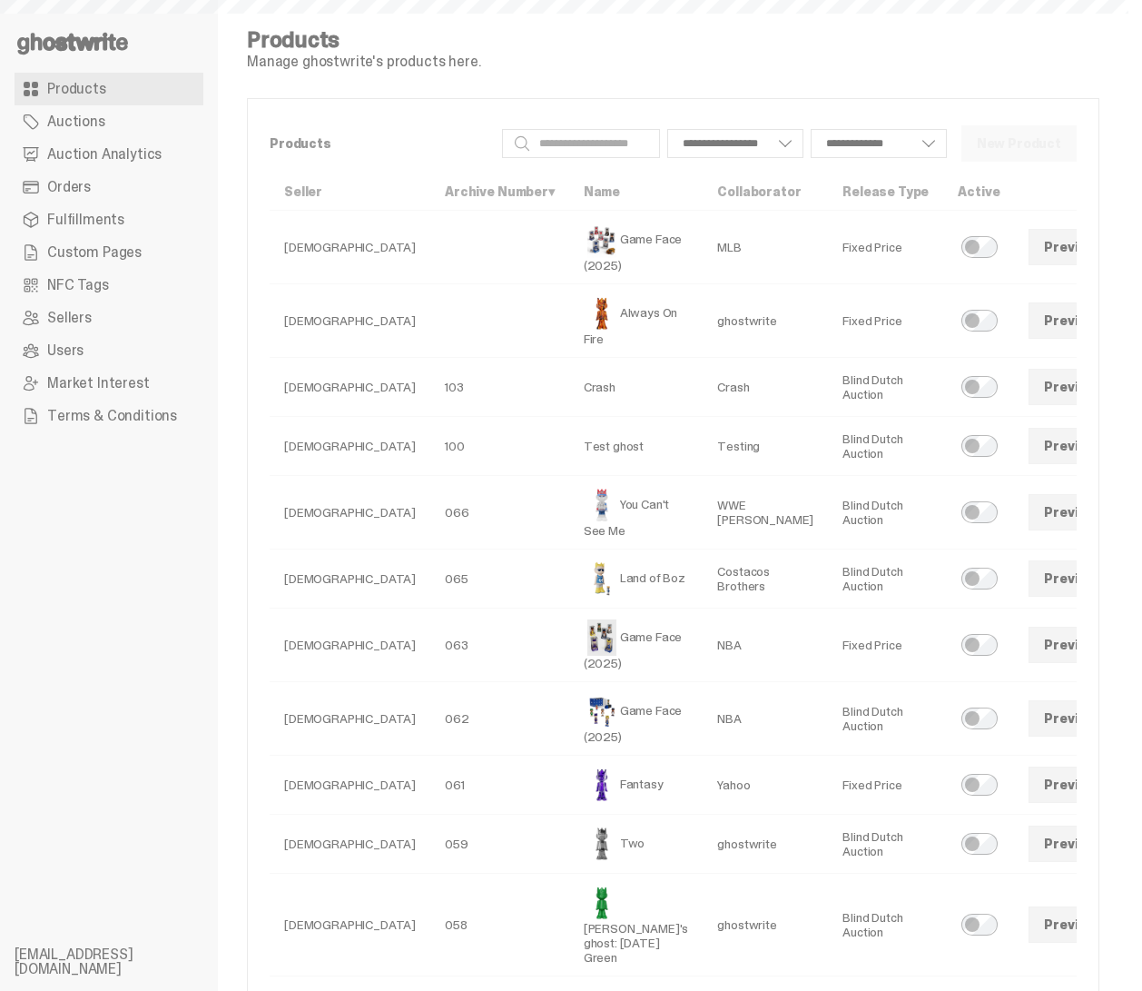
select select
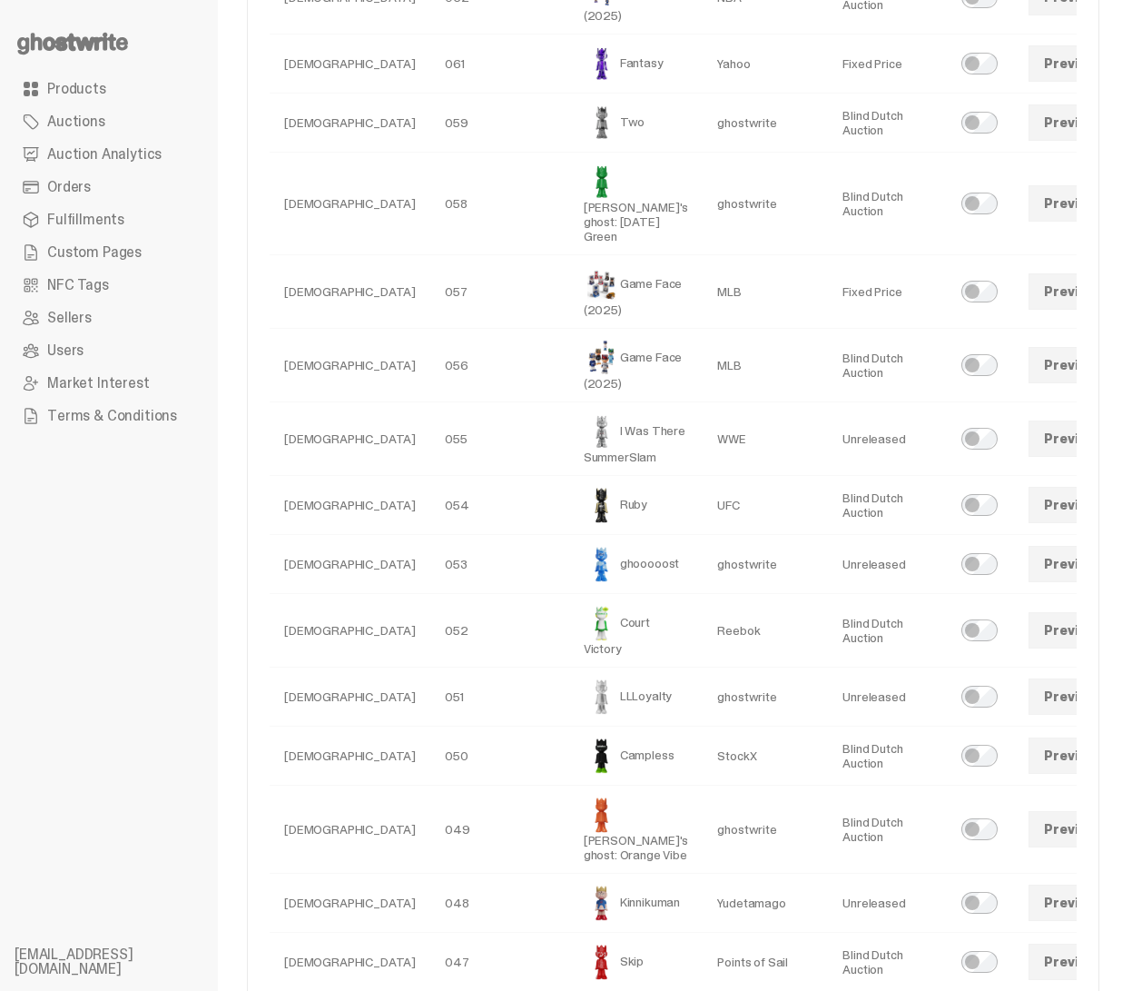
scroll to position [743, 0]
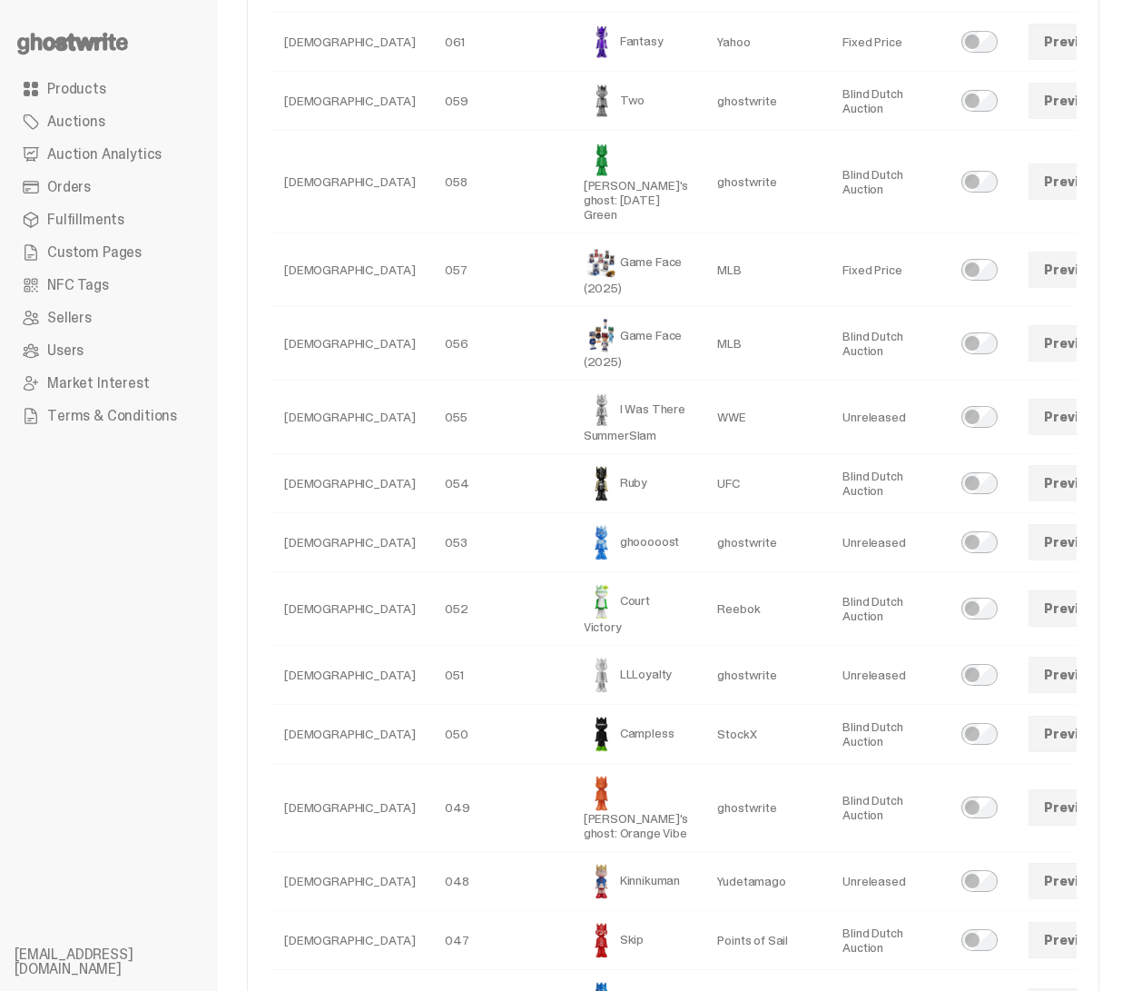
click at [1029, 501] on link "Preview" at bounding box center [1071, 483] width 84 height 36
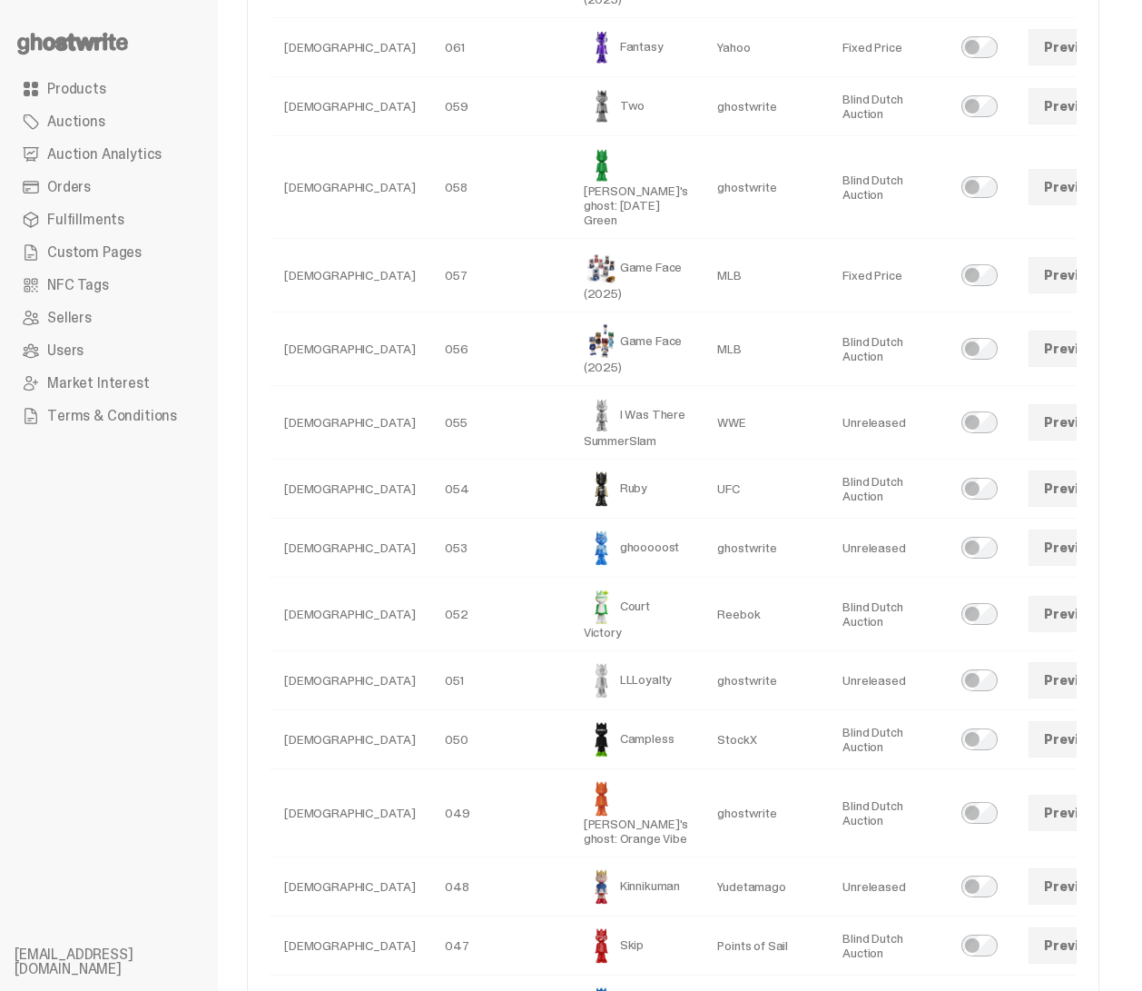
click at [1131, 496] on span at bounding box center [1138, 488] width 15 height 15
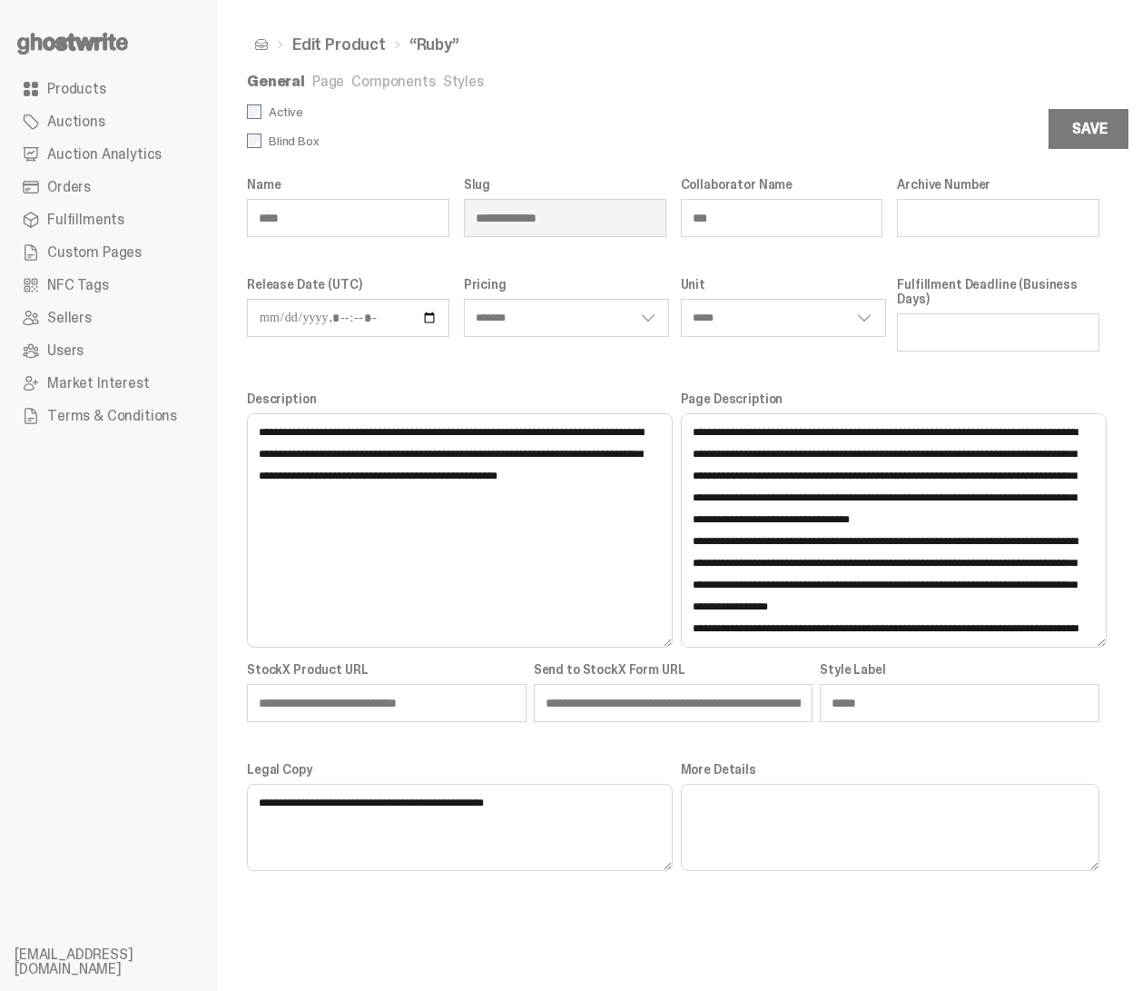
click at [323, 86] on link "Page" at bounding box center [328, 81] width 32 height 19
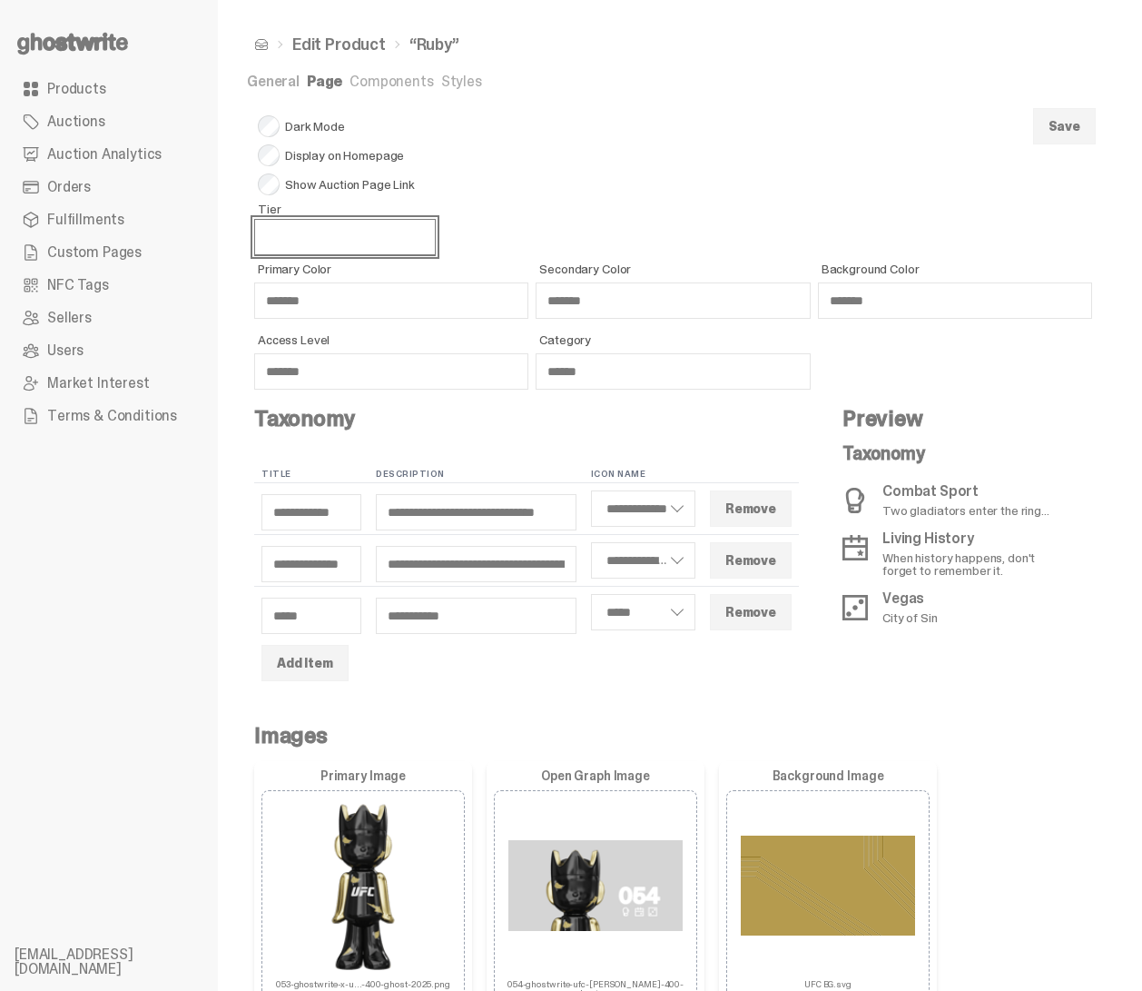
click at [385, 226] on select "****** ****** ******" at bounding box center [345, 237] width 182 height 36
click at [254, 219] on select "****** ****** ******" at bounding box center [345, 237] width 182 height 36
select select "******"
select select "**********"
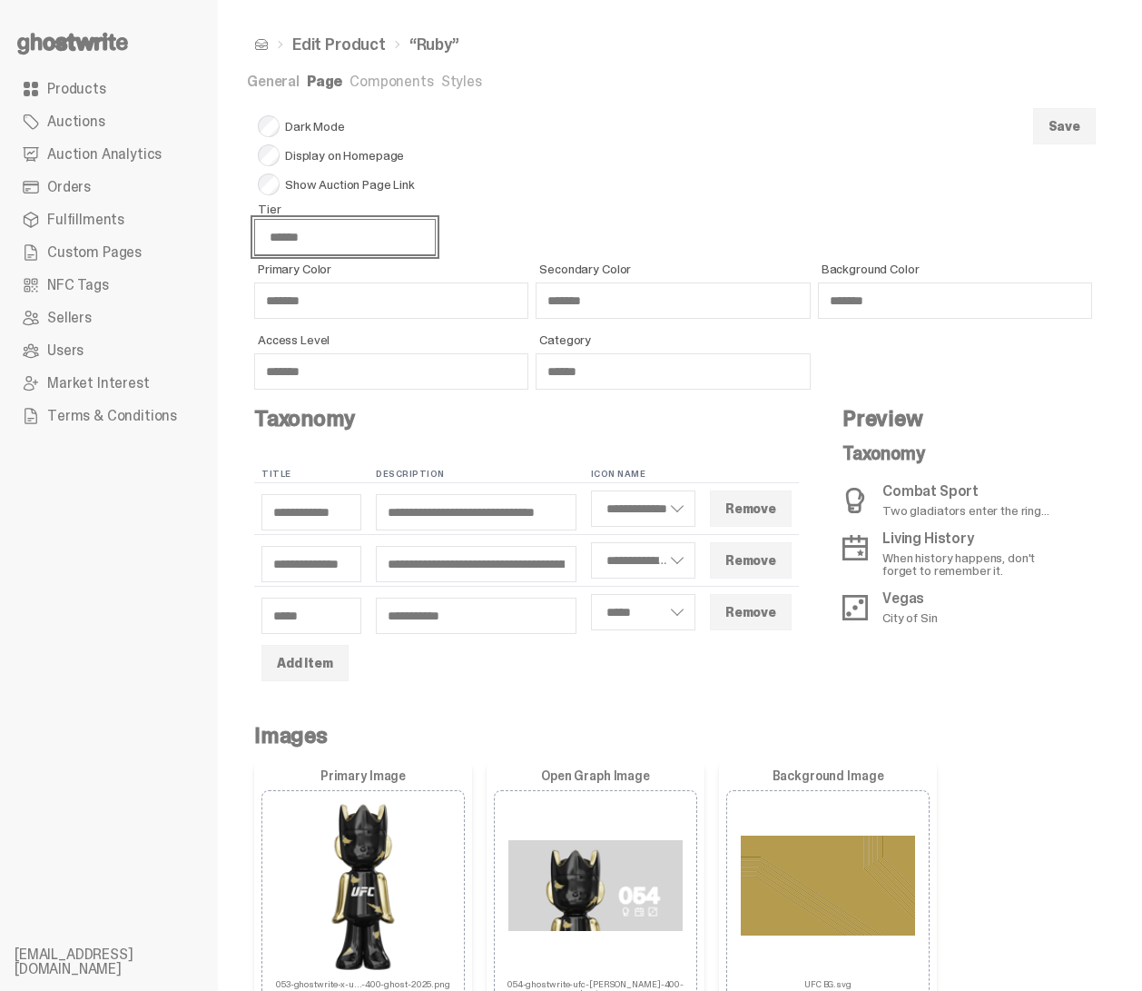
select select "*****"
click at [1096, 123] on button "Save" at bounding box center [1064, 126] width 63 height 36
select select "******"
select select "**********"
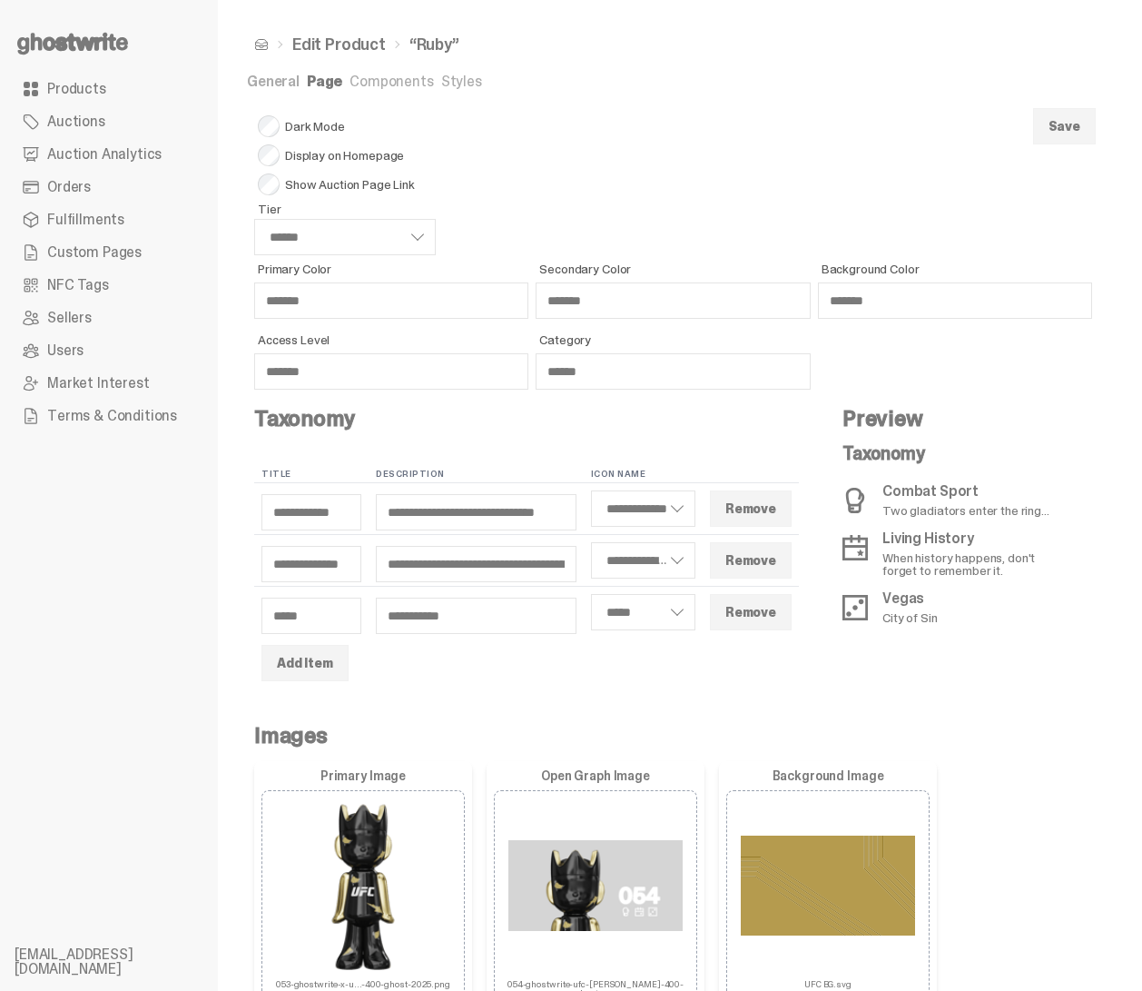
select select "*****"
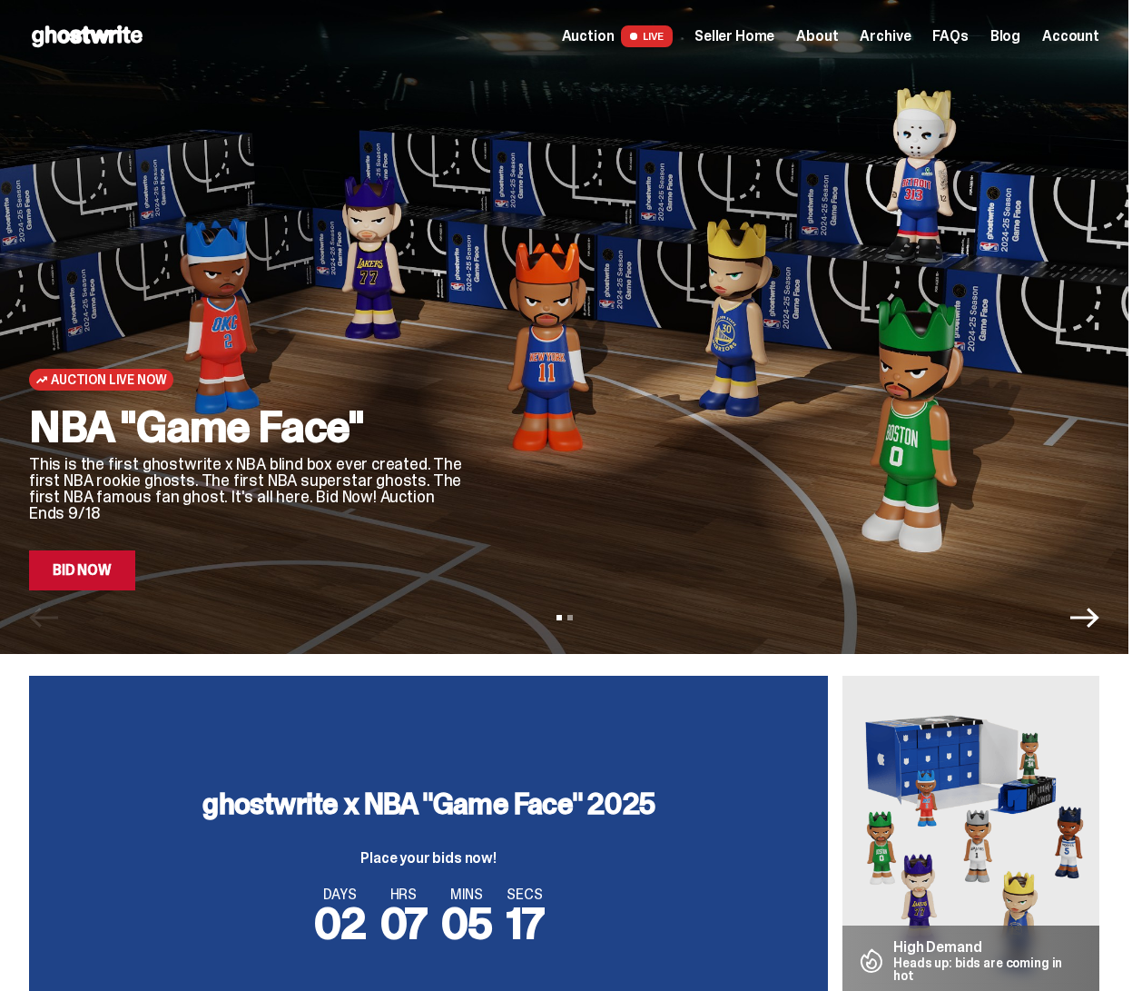
click at [744, 42] on span "Seller Home" at bounding box center [735, 36] width 80 height 15
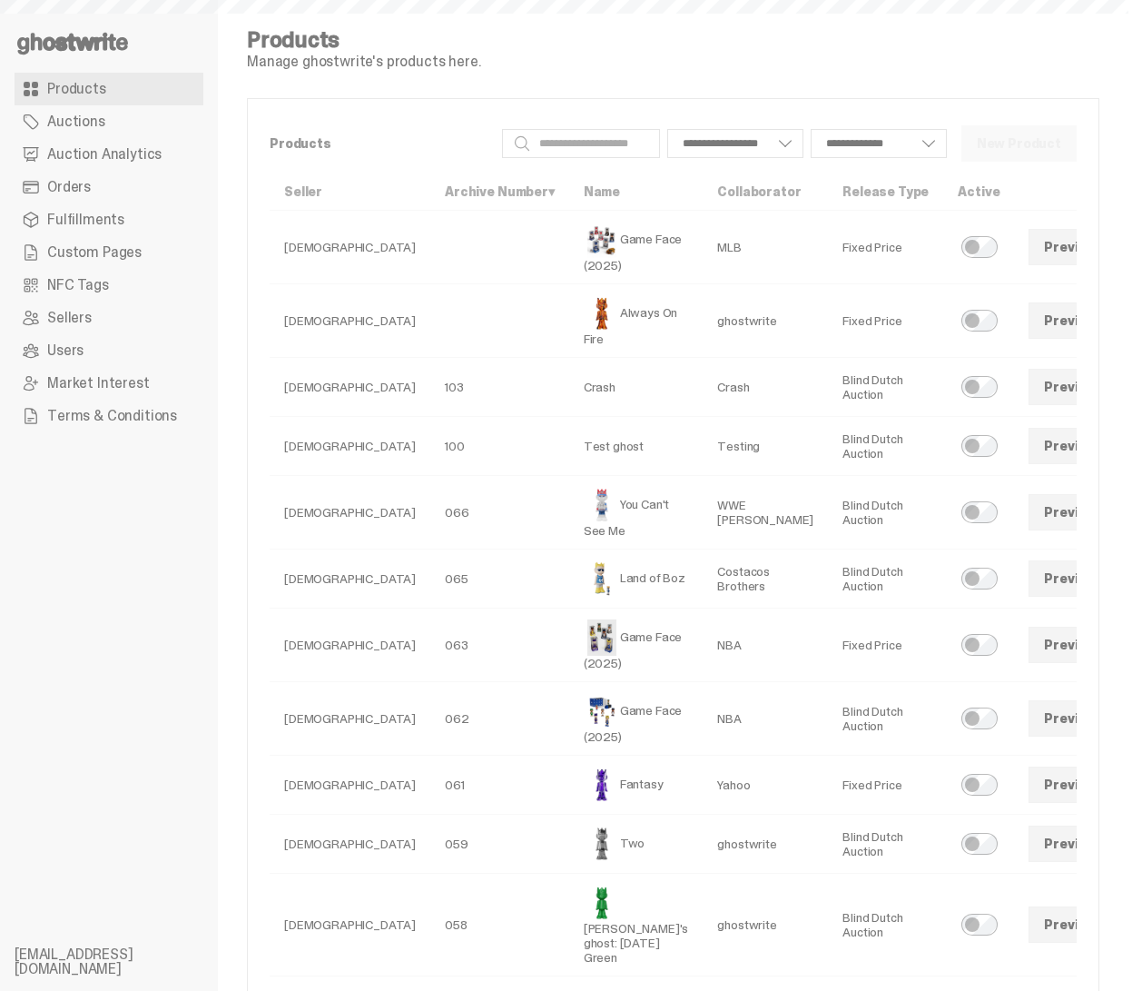
select select
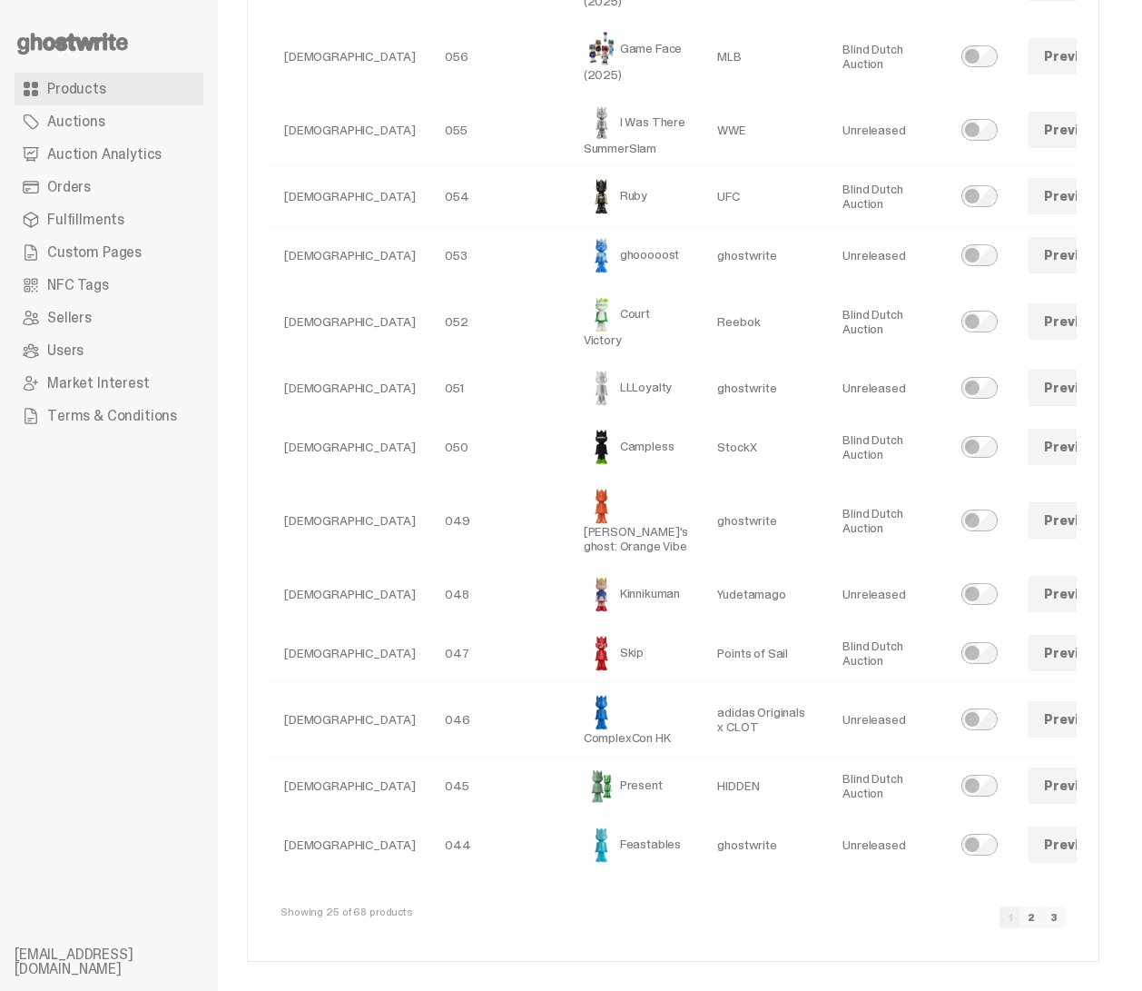
scroll to position [1219, 0]
click at [1065, 920] on link "3" at bounding box center [1054, 917] width 24 height 22
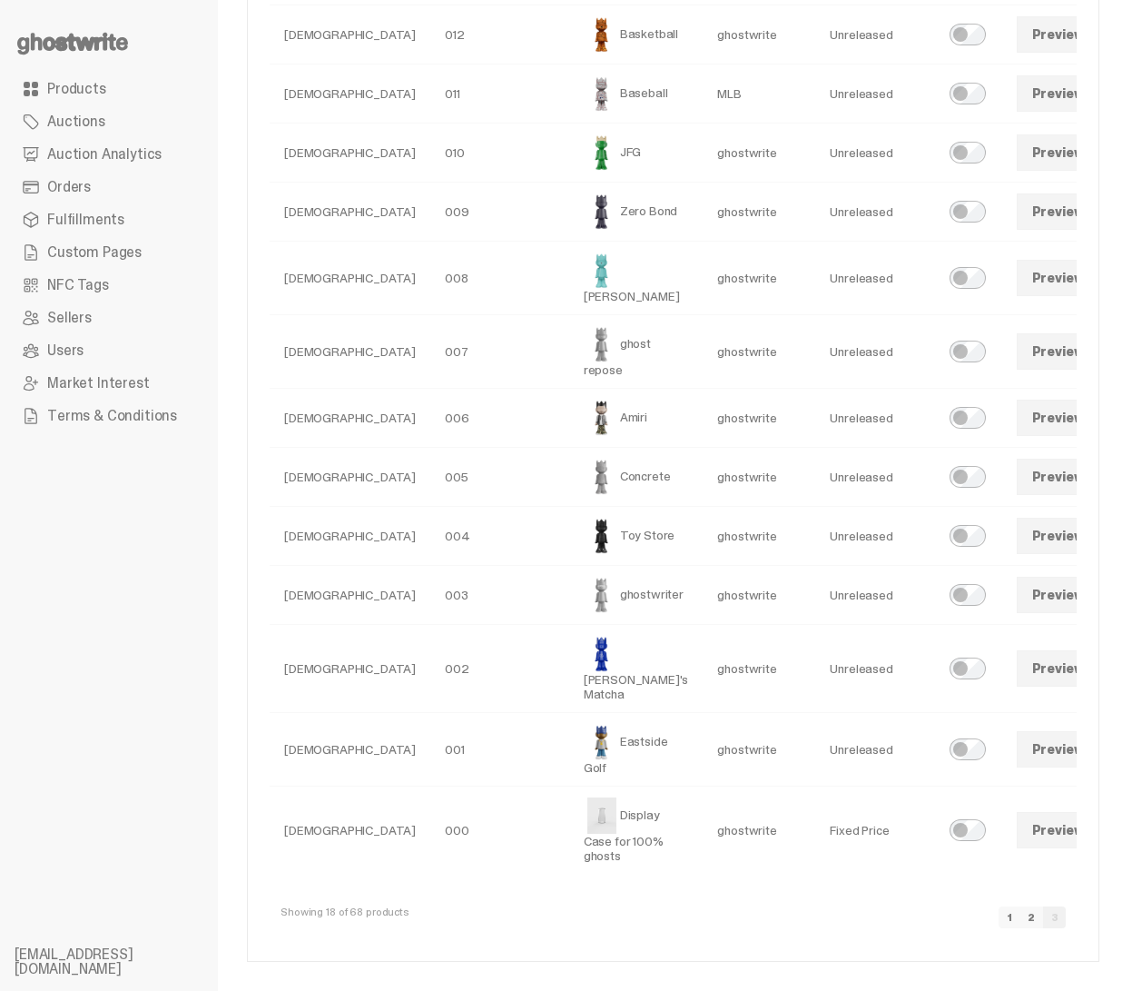
scroll to position [762, 0]
click at [1043, 920] on link "2" at bounding box center [1032, 917] width 24 height 22
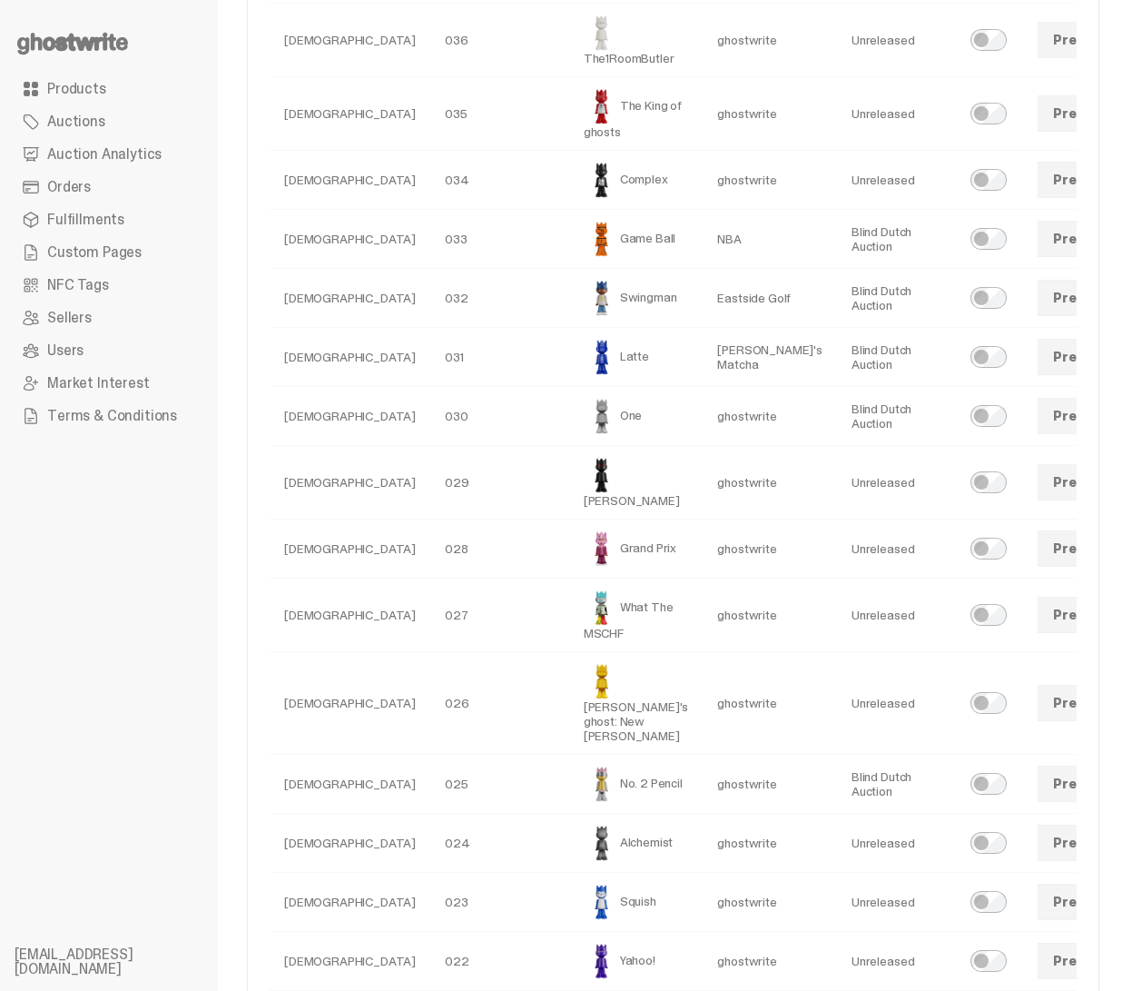
scroll to position [683, 0]
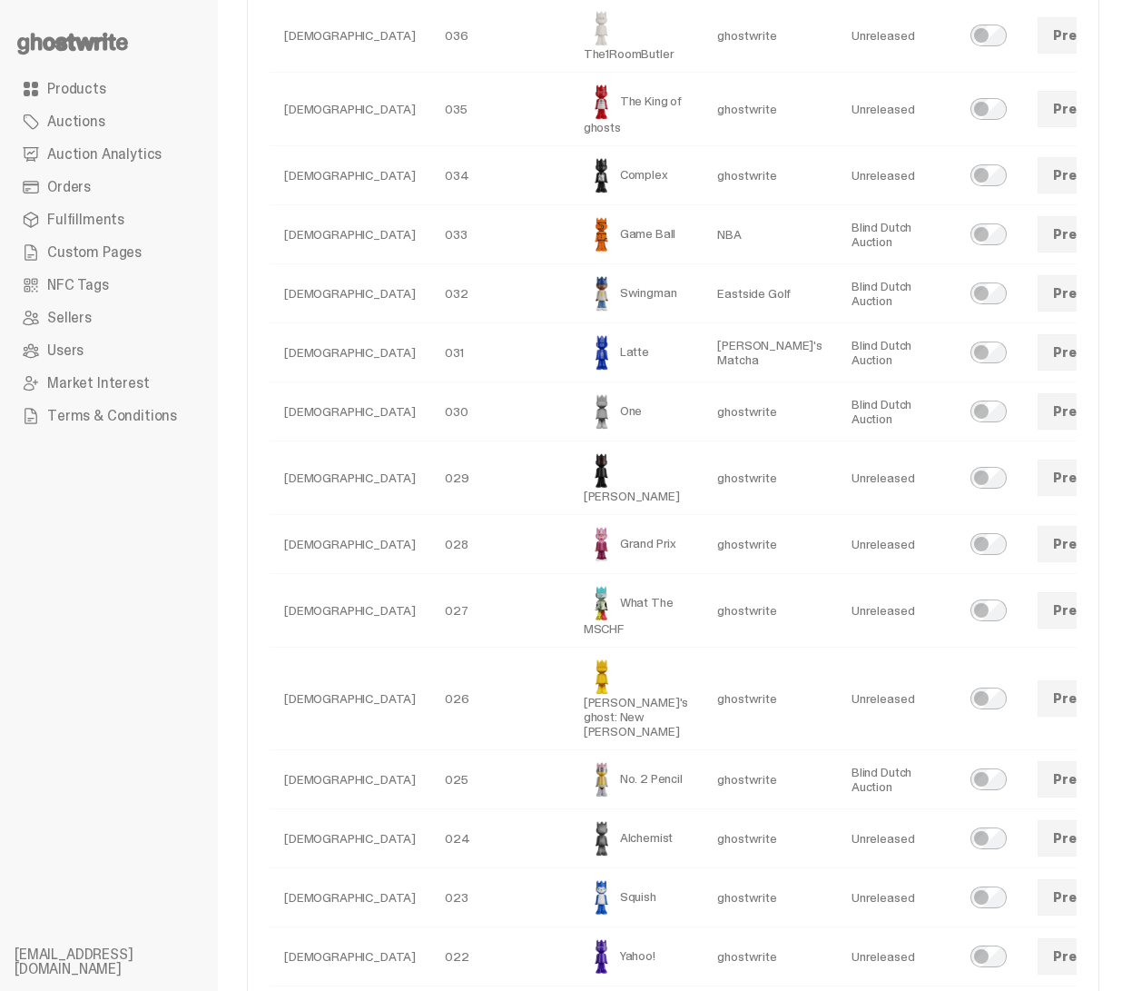
click at [1038, 370] on link "Preview" at bounding box center [1080, 352] width 84 height 36
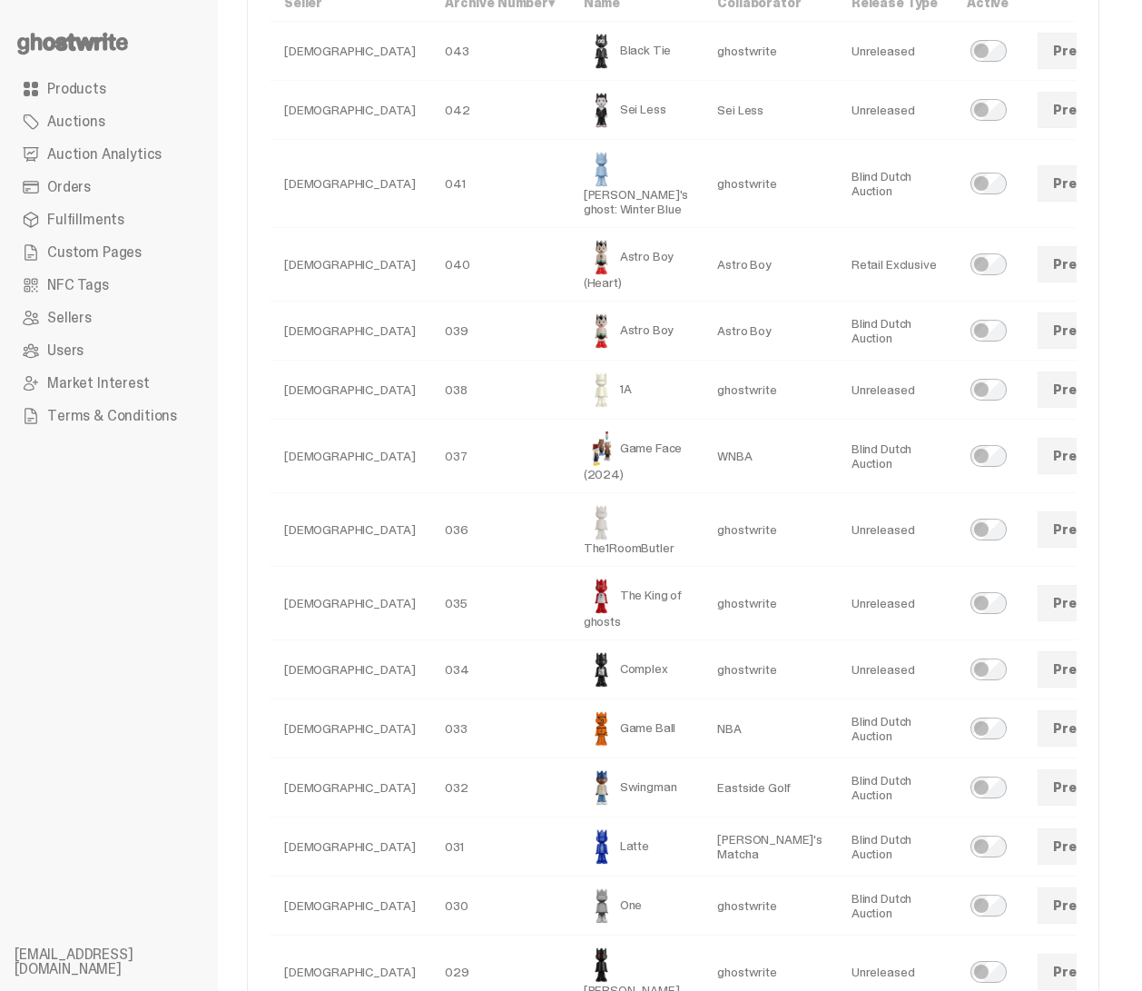
scroll to position [0, 0]
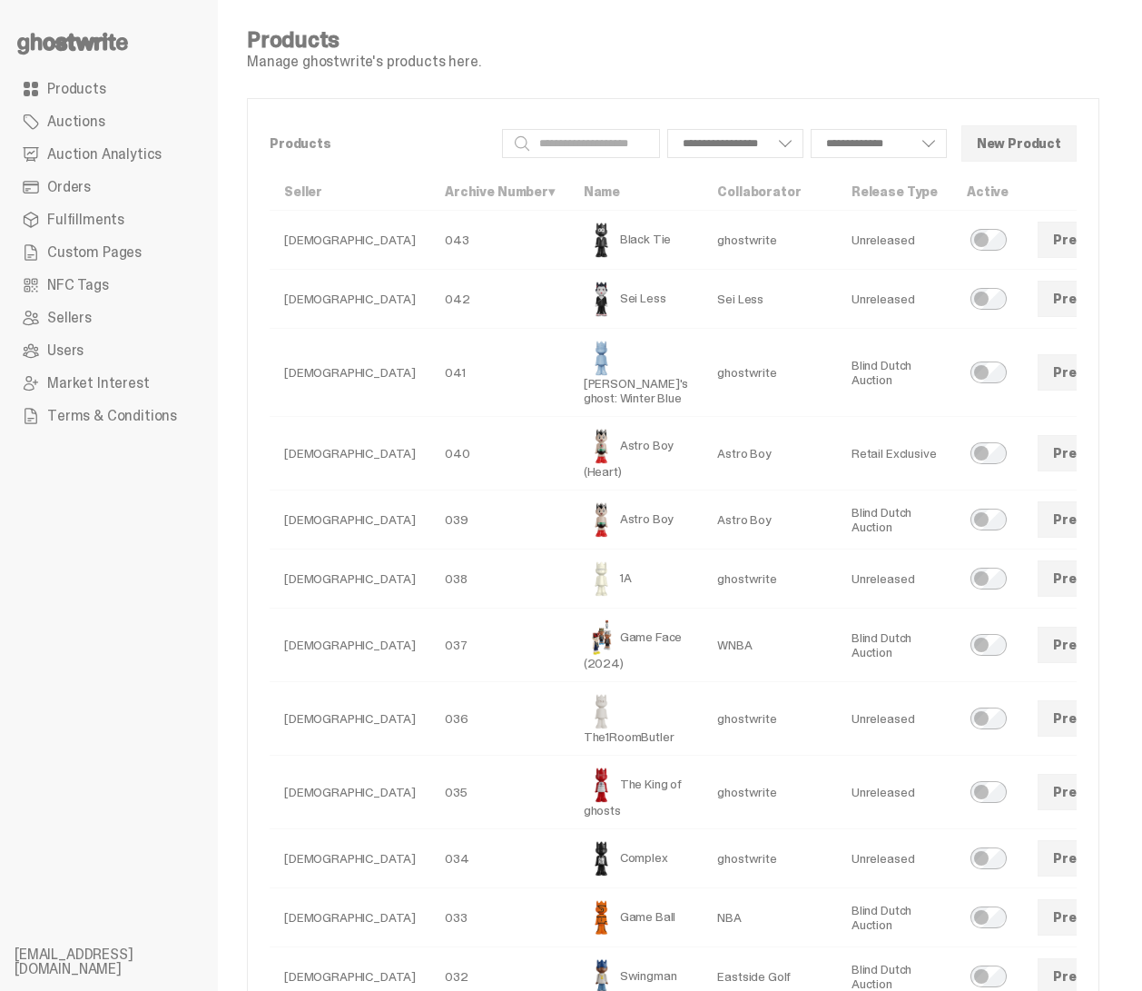
click at [1038, 465] on link "Preview" at bounding box center [1080, 453] width 84 height 36
click at [1038, 538] on link "Preview" at bounding box center [1080, 519] width 84 height 36
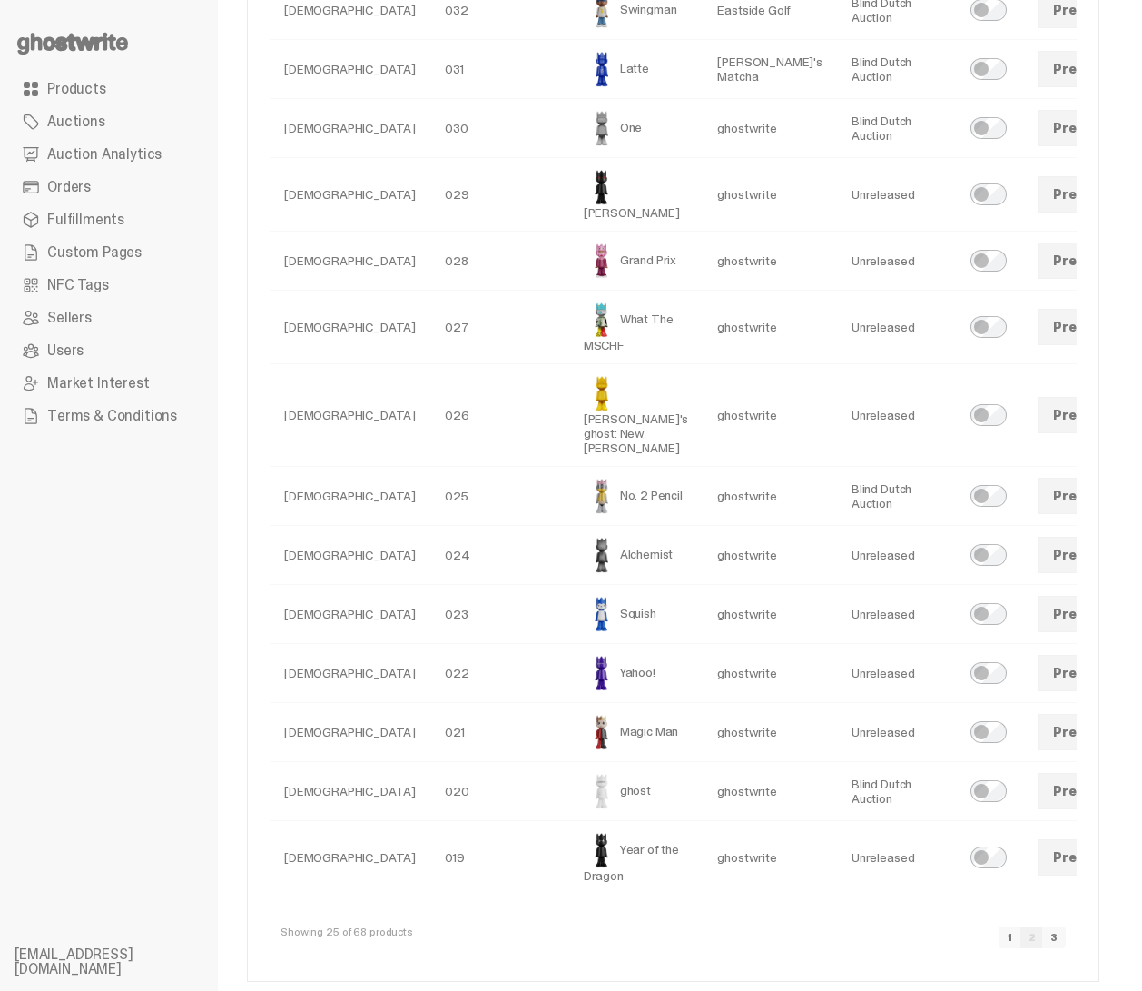
scroll to position [1088, 0]
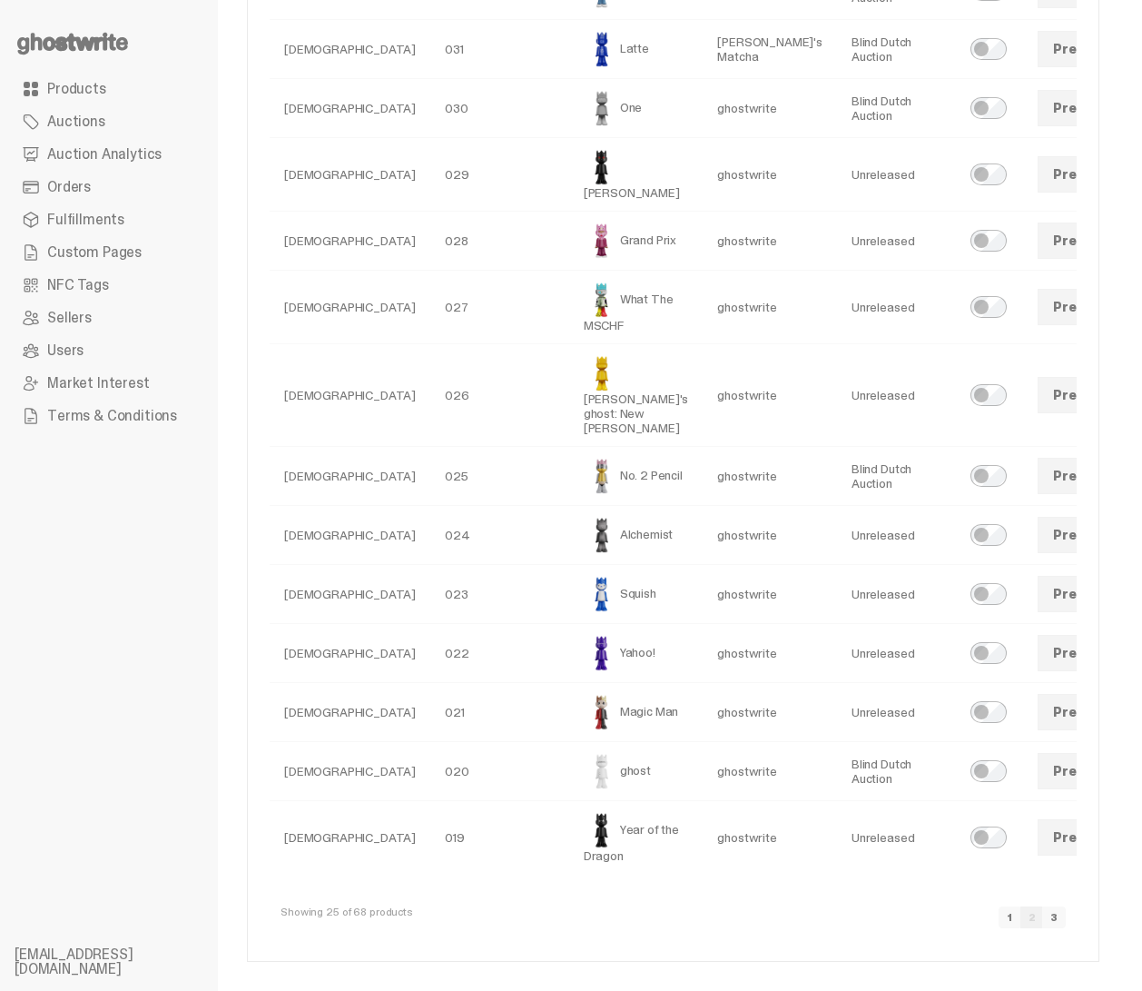
click at [1021, 916] on link "1" at bounding box center [1010, 917] width 22 height 22
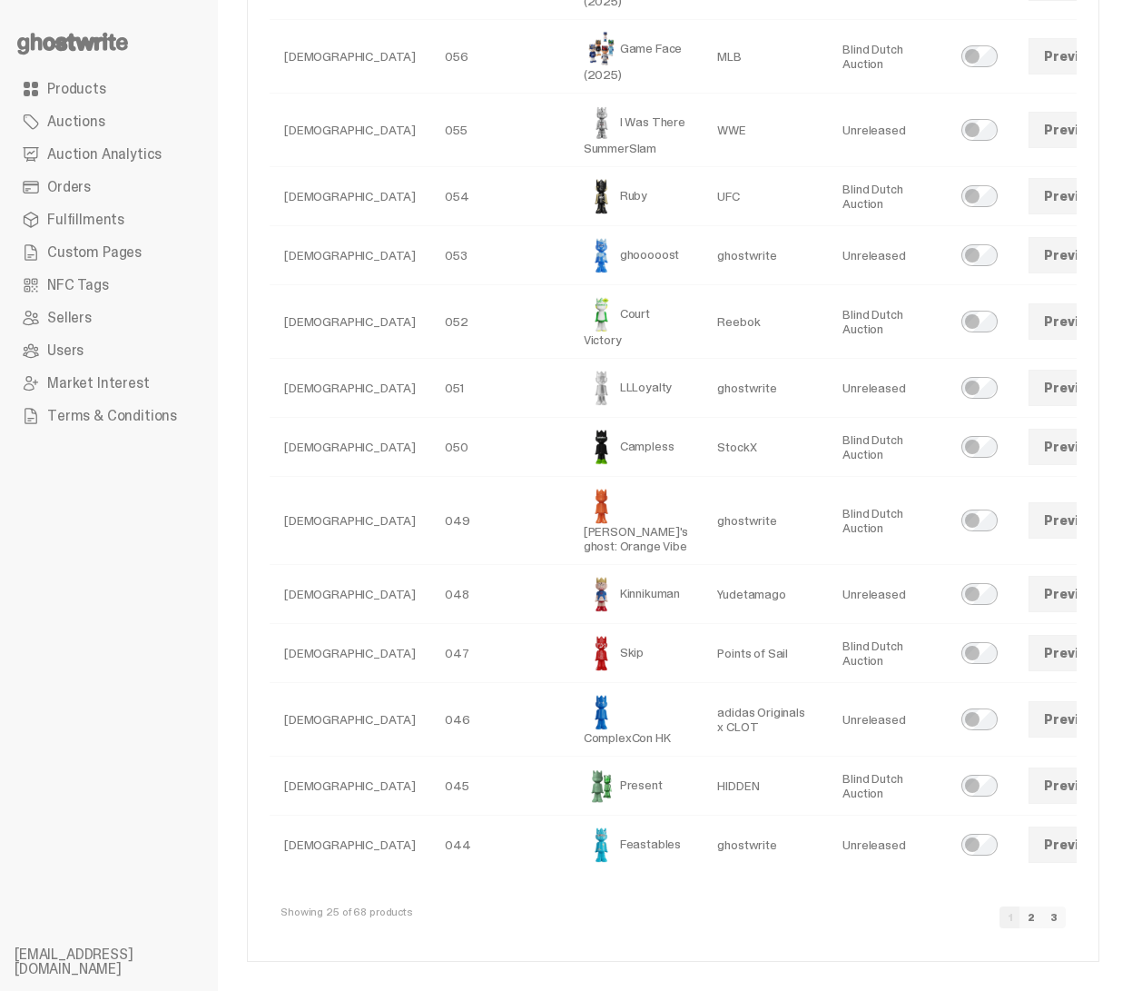
scroll to position [1172, 0]
click at [1029, 804] on link "Preview" at bounding box center [1071, 785] width 84 height 36
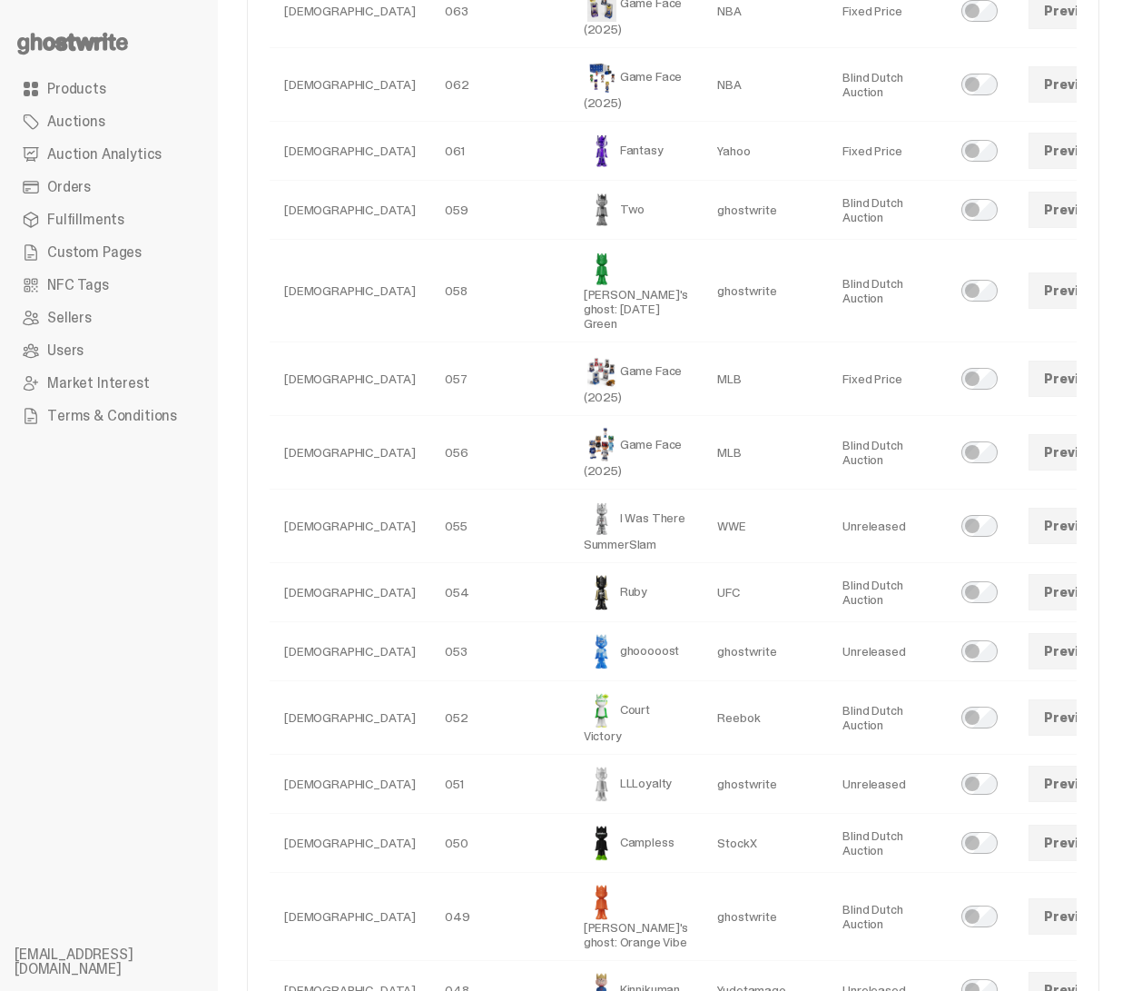
scroll to position [443, 0]
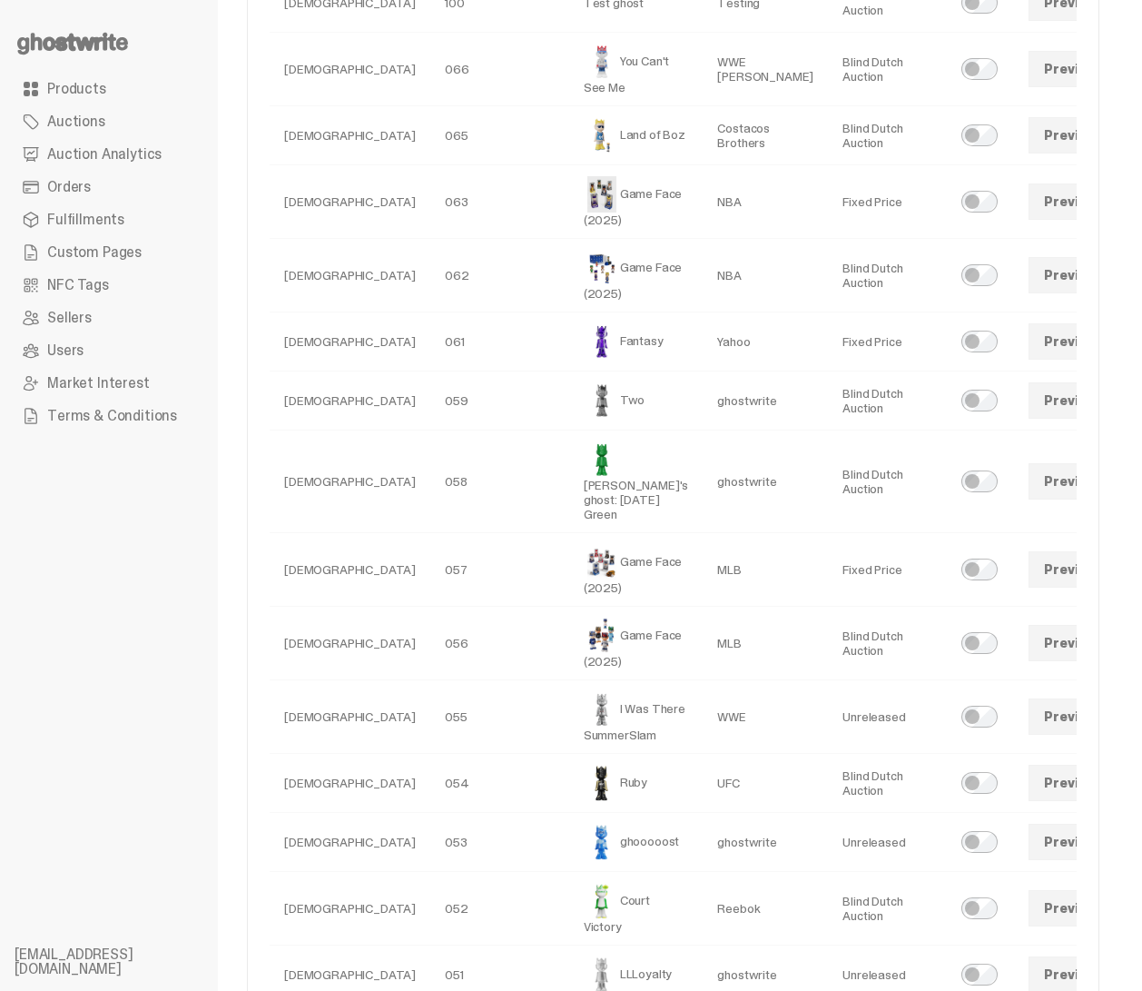
click at [1029, 499] on link "Preview" at bounding box center [1071, 481] width 84 height 36
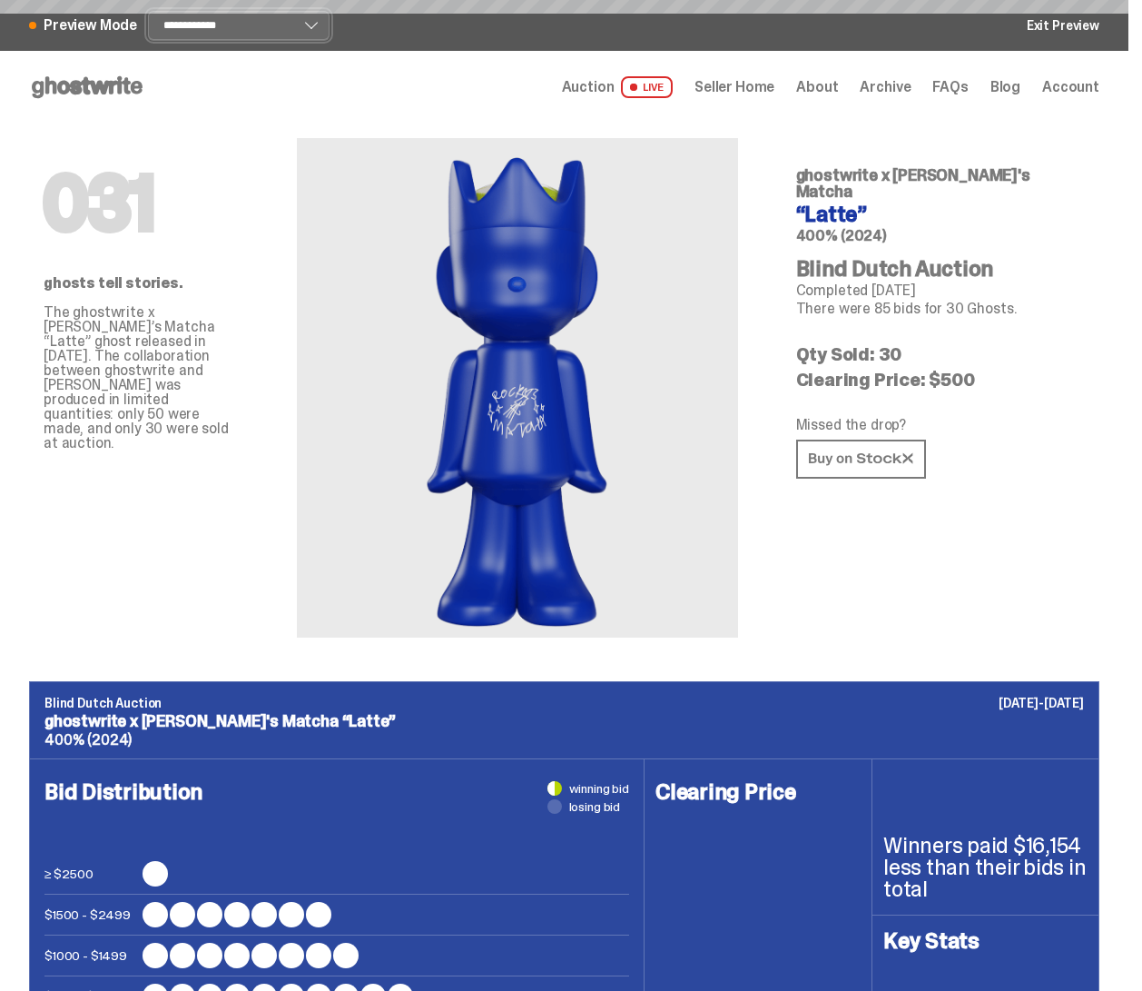
click at [244, 32] on select "**********" at bounding box center [239, 25] width 182 height 29
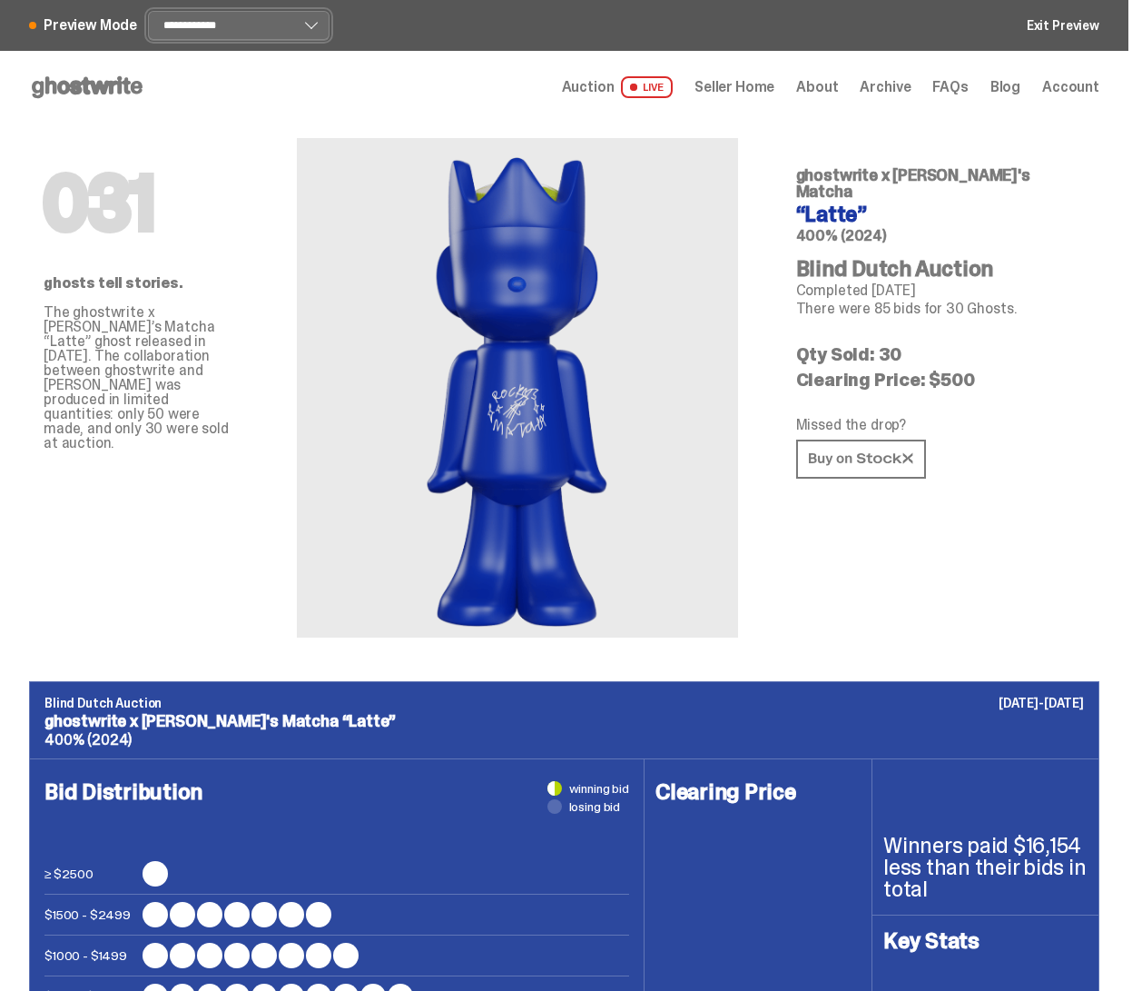
click at [148, 11] on select "**********" at bounding box center [239, 25] width 182 height 29
select select "******"
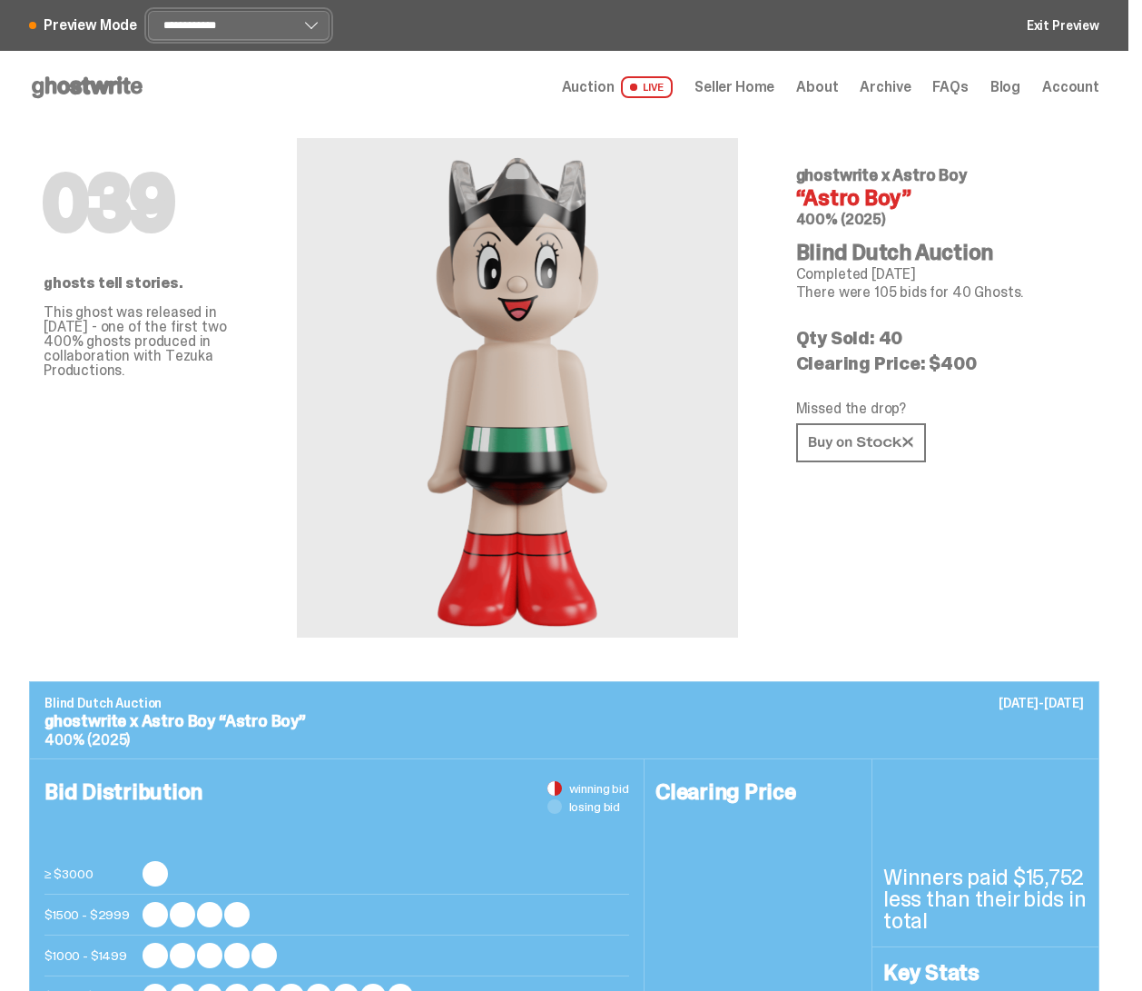
click at [220, 20] on select "**********" at bounding box center [239, 25] width 182 height 29
click at [148, 11] on select "**********" at bounding box center [239, 25] width 182 height 29
select select "******"
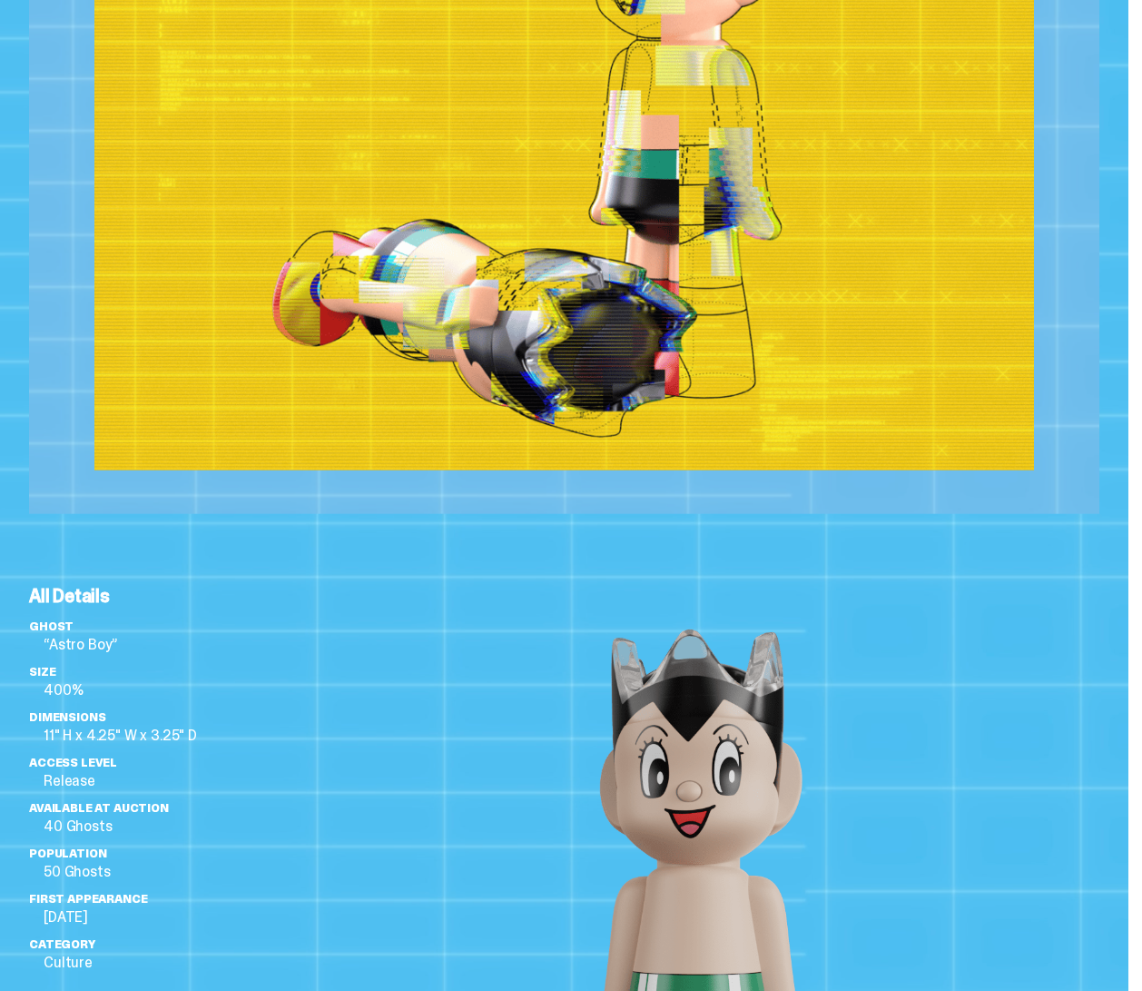
scroll to position [994, 0]
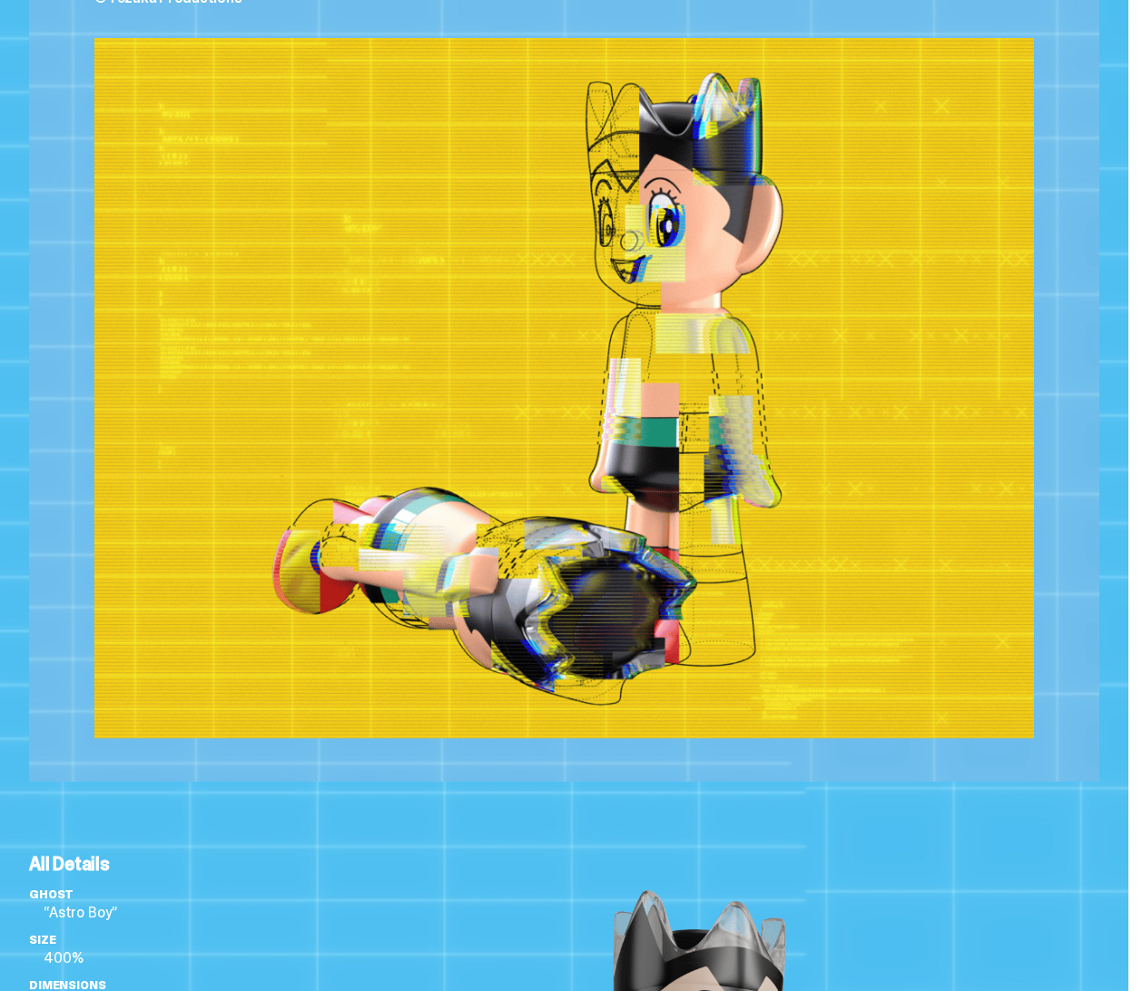
click at [726, 173] on img at bounding box center [564, 388] width 940 height 700
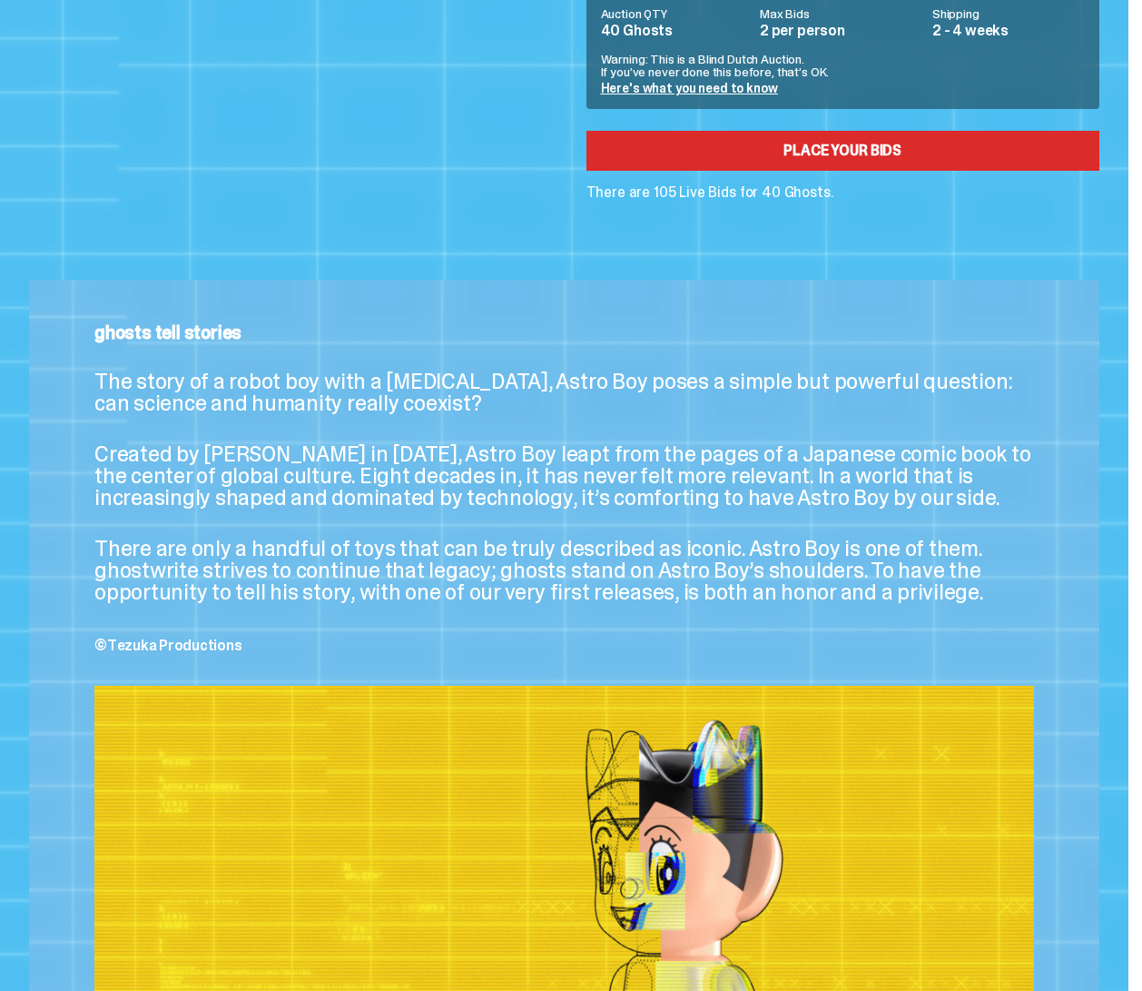
scroll to position [0, 0]
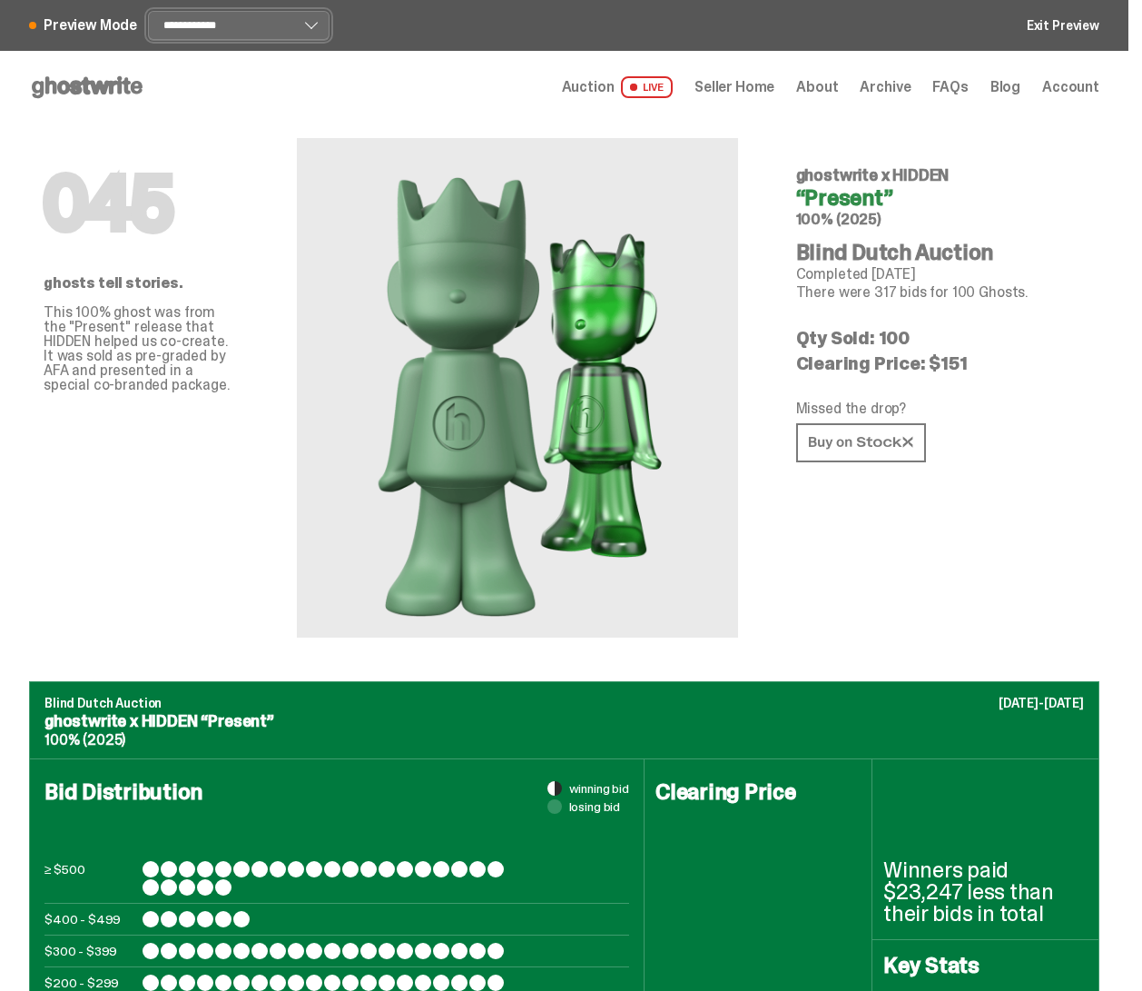
click at [190, 20] on select "**********" at bounding box center [239, 25] width 182 height 29
click at [148, 11] on select "**********" at bounding box center [239, 25] width 182 height 29
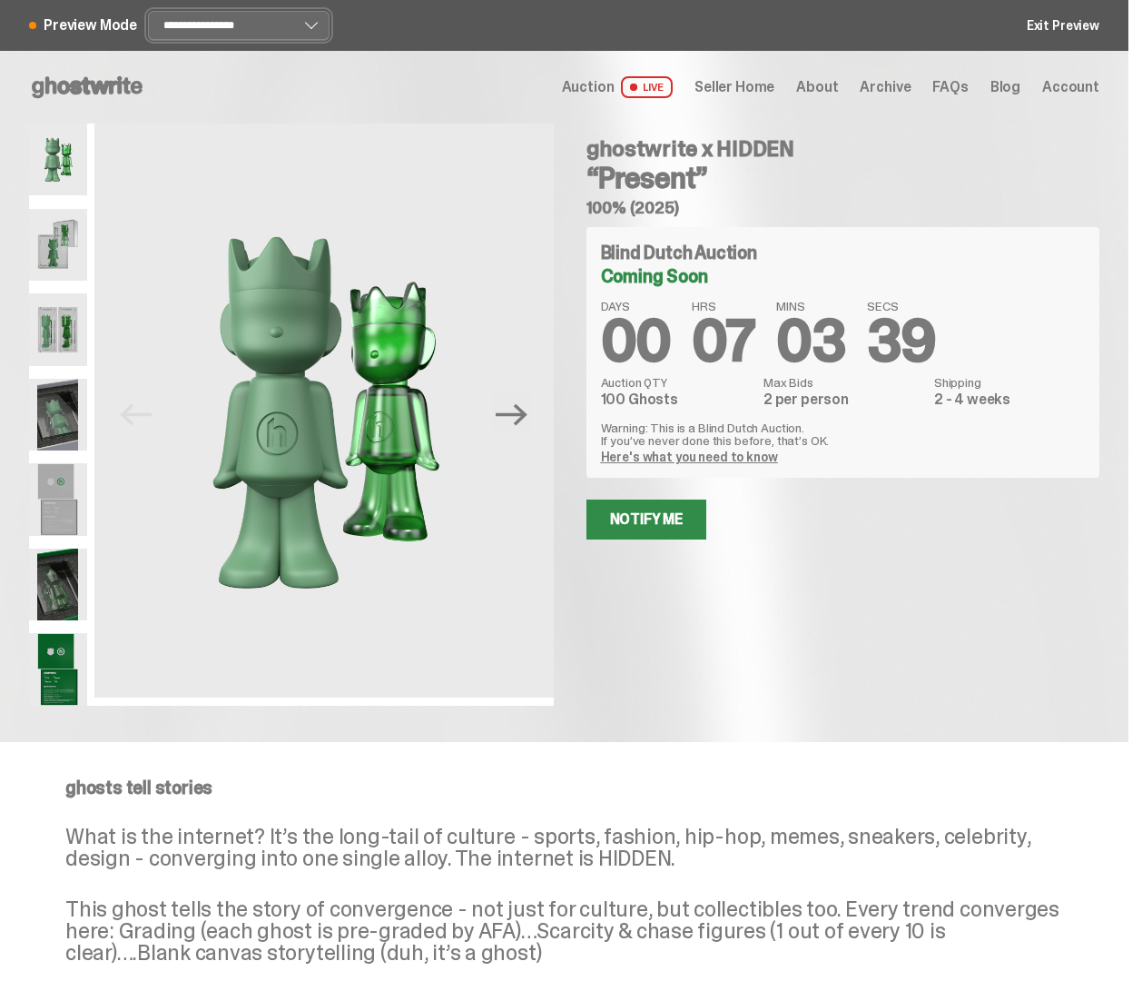
click at [223, 20] on select "**********" at bounding box center [239, 25] width 182 height 29
click at [148, 11] on select "**********" at bounding box center [239, 25] width 182 height 29
select select "******"
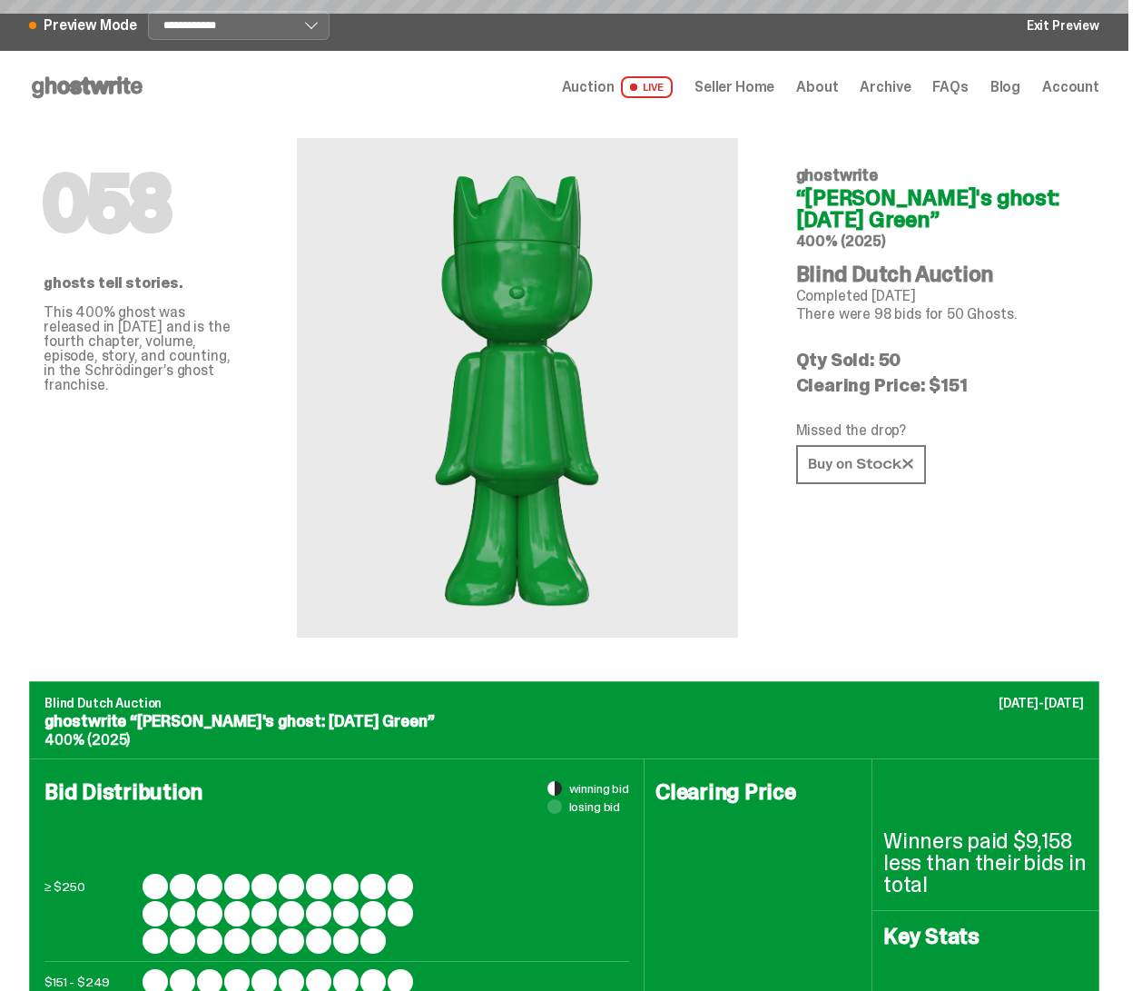
select select "*******"
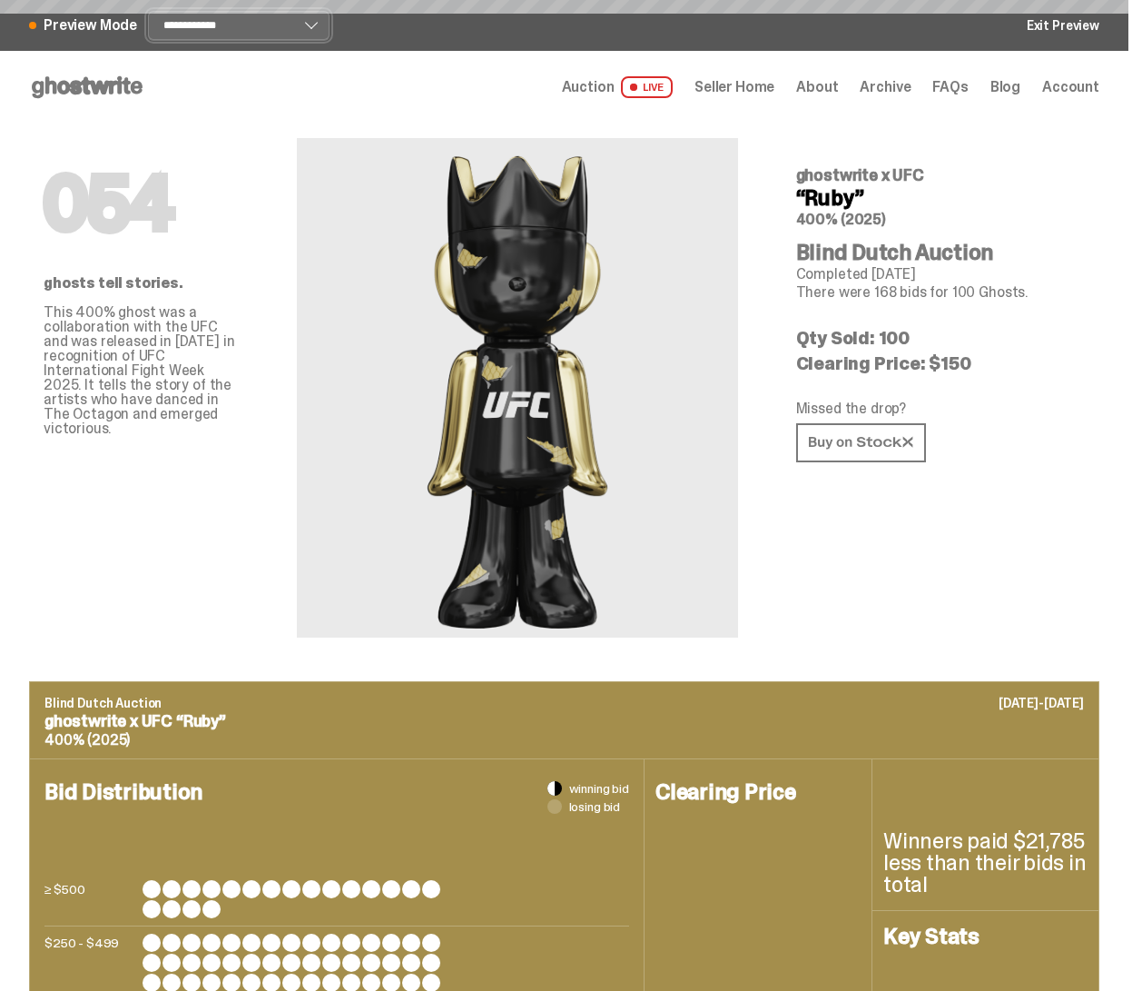
click at [192, 30] on select "**********" at bounding box center [239, 25] width 182 height 29
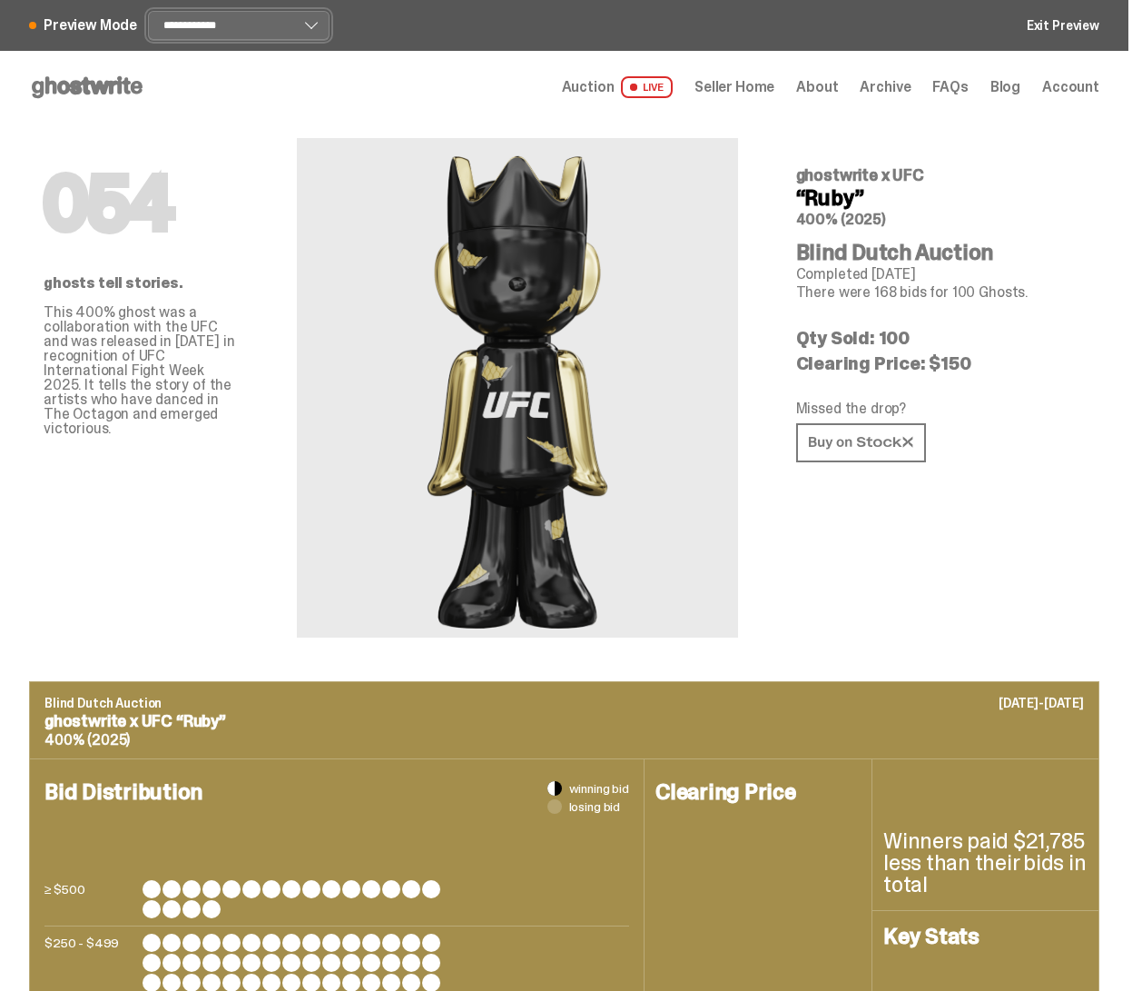
click at [148, 11] on select "**********" at bounding box center [239, 25] width 182 height 29
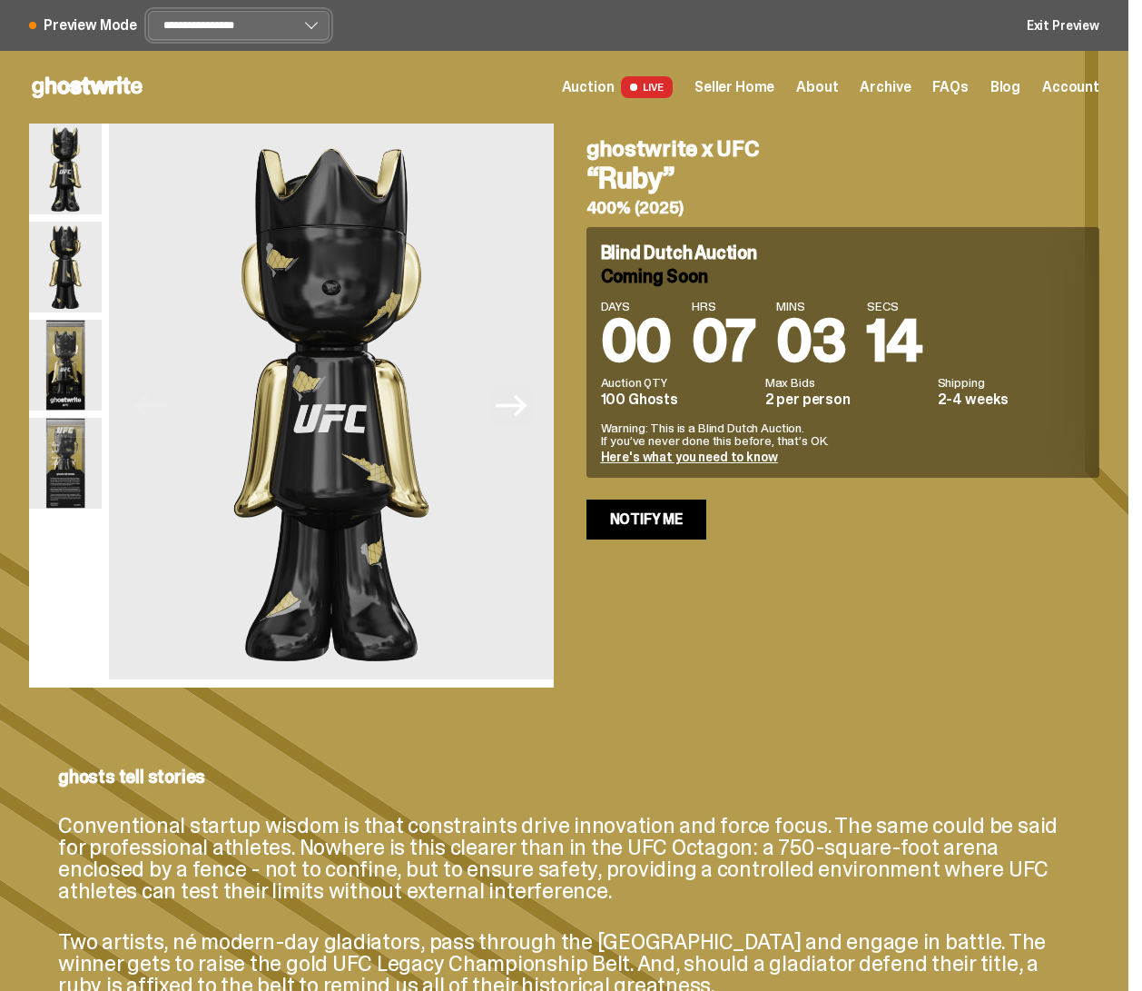
click at [187, 18] on select "**********" at bounding box center [239, 25] width 182 height 29
click at [148, 11] on select "**********" at bounding box center [239, 25] width 182 height 29
select select "******"
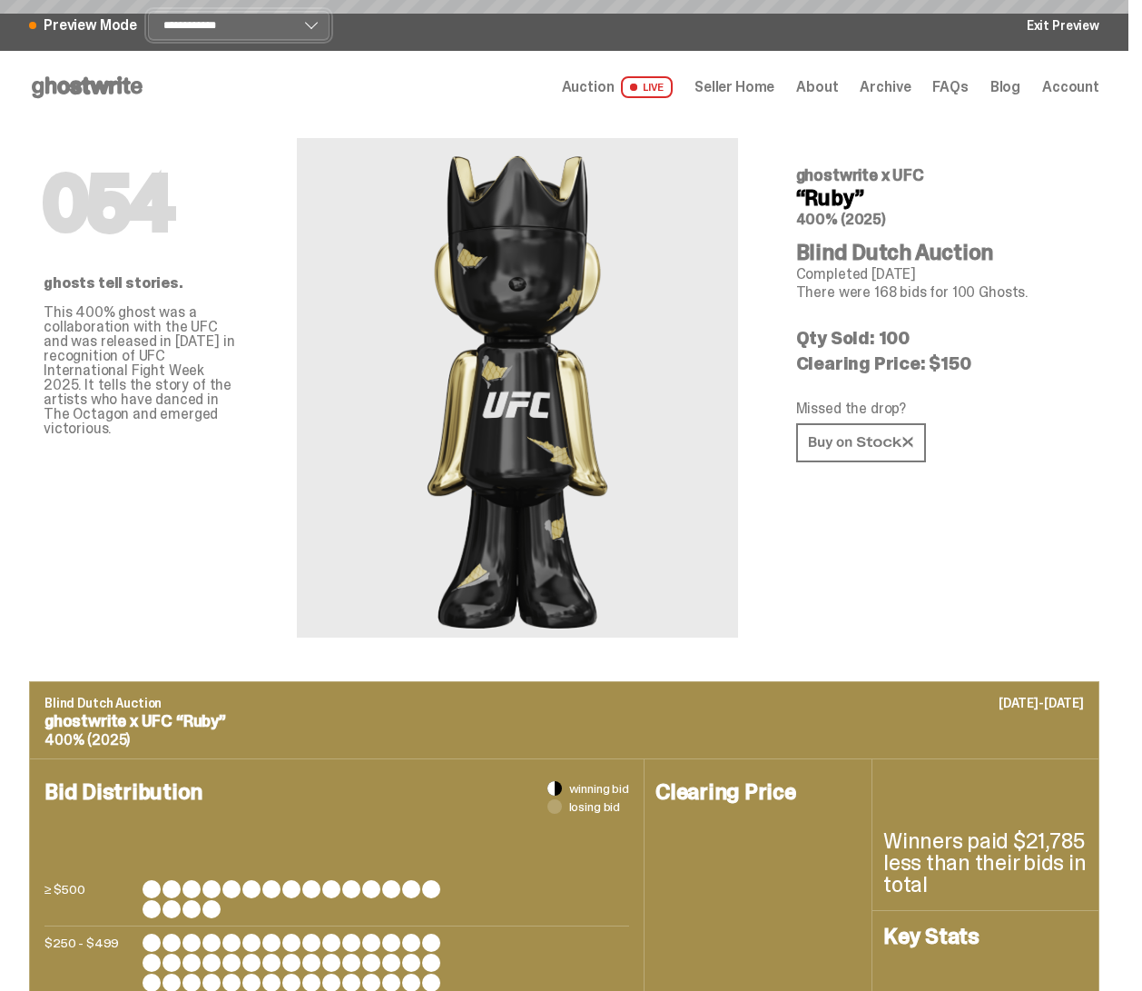
click at [161, 26] on select "**********" at bounding box center [239, 25] width 182 height 29
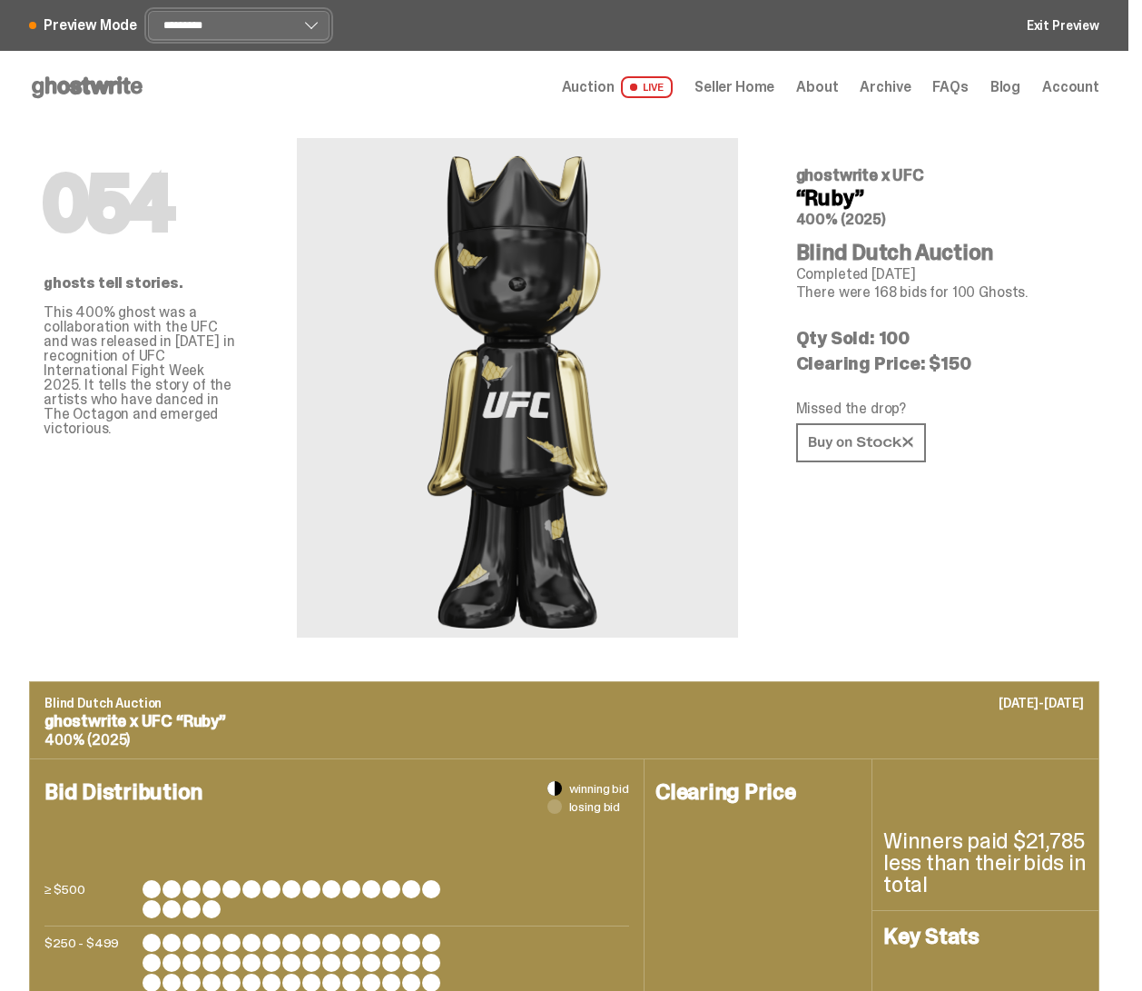
click at [148, 11] on select "**********" at bounding box center [239, 25] width 182 height 29
select select "******"
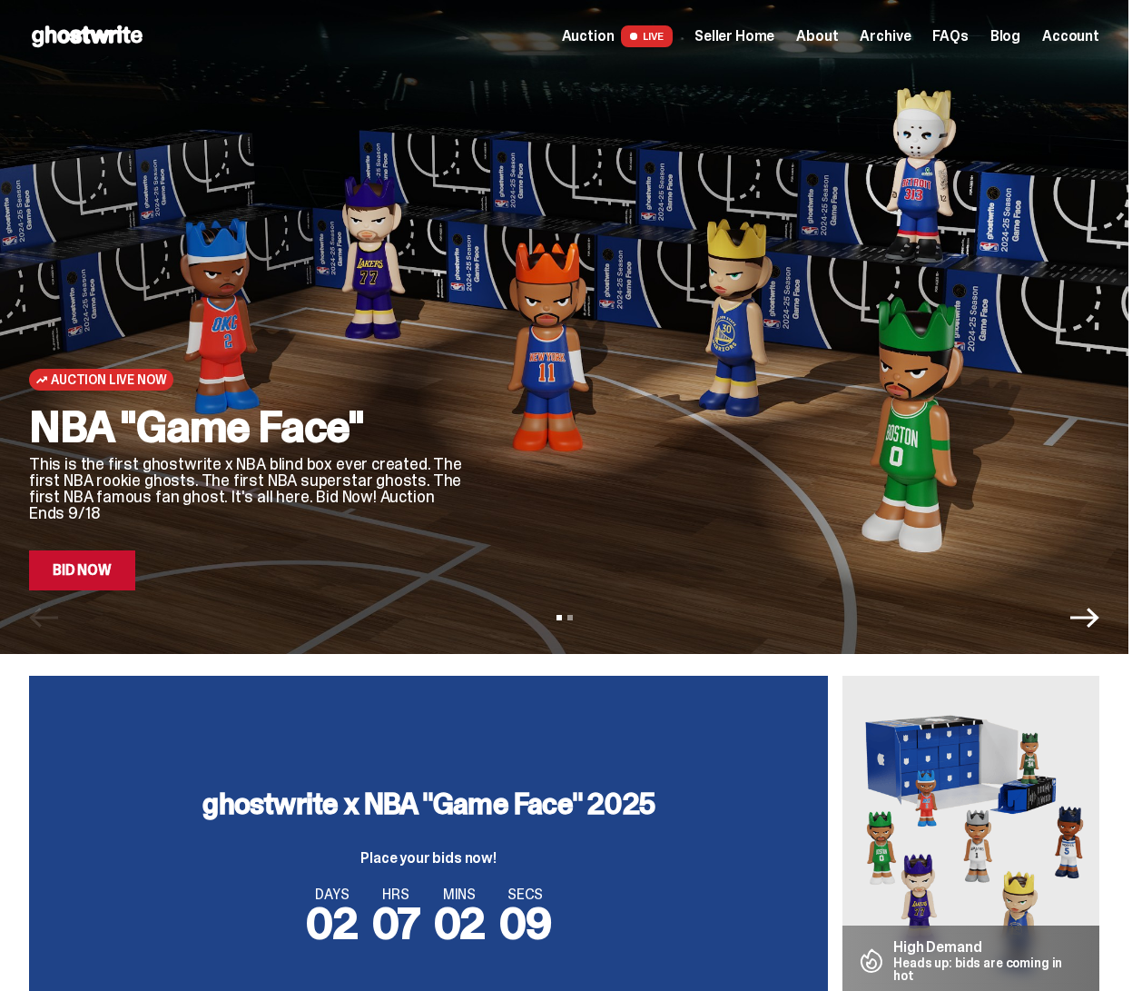
click at [894, 34] on span "Archive" at bounding box center [885, 36] width 51 height 15
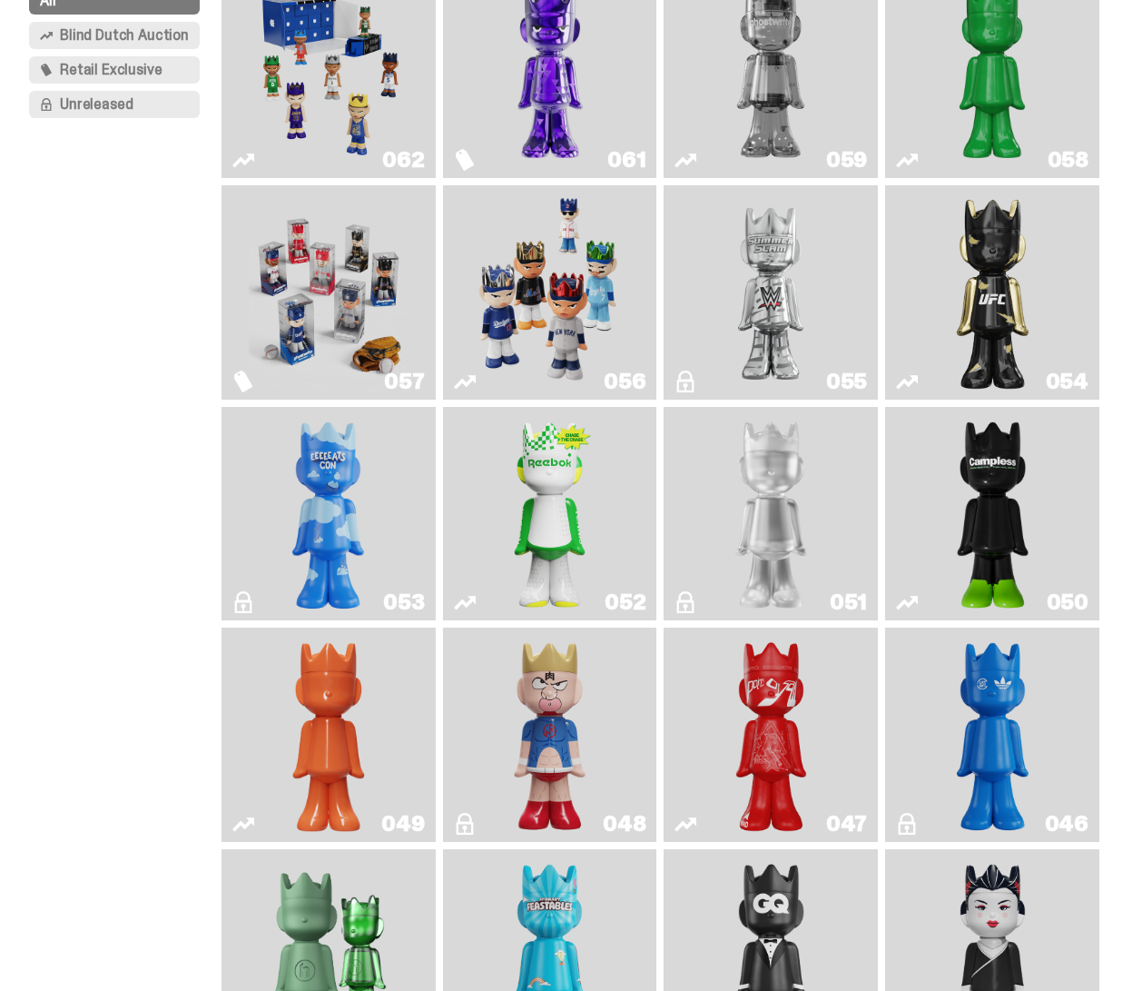
scroll to position [226, 0]
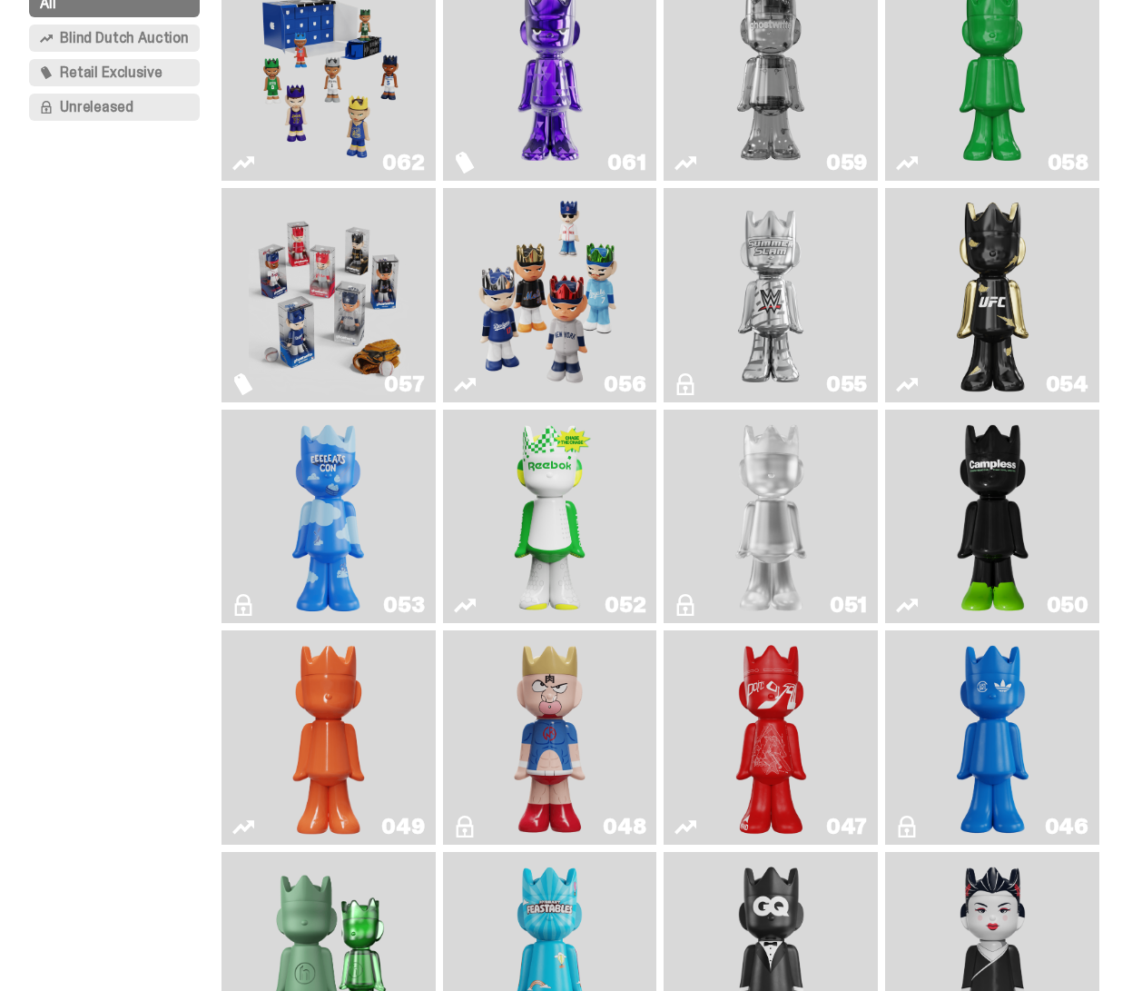
click at [962, 308] on img "Ruby" at bounding box center [993, 295] width 86 height 200
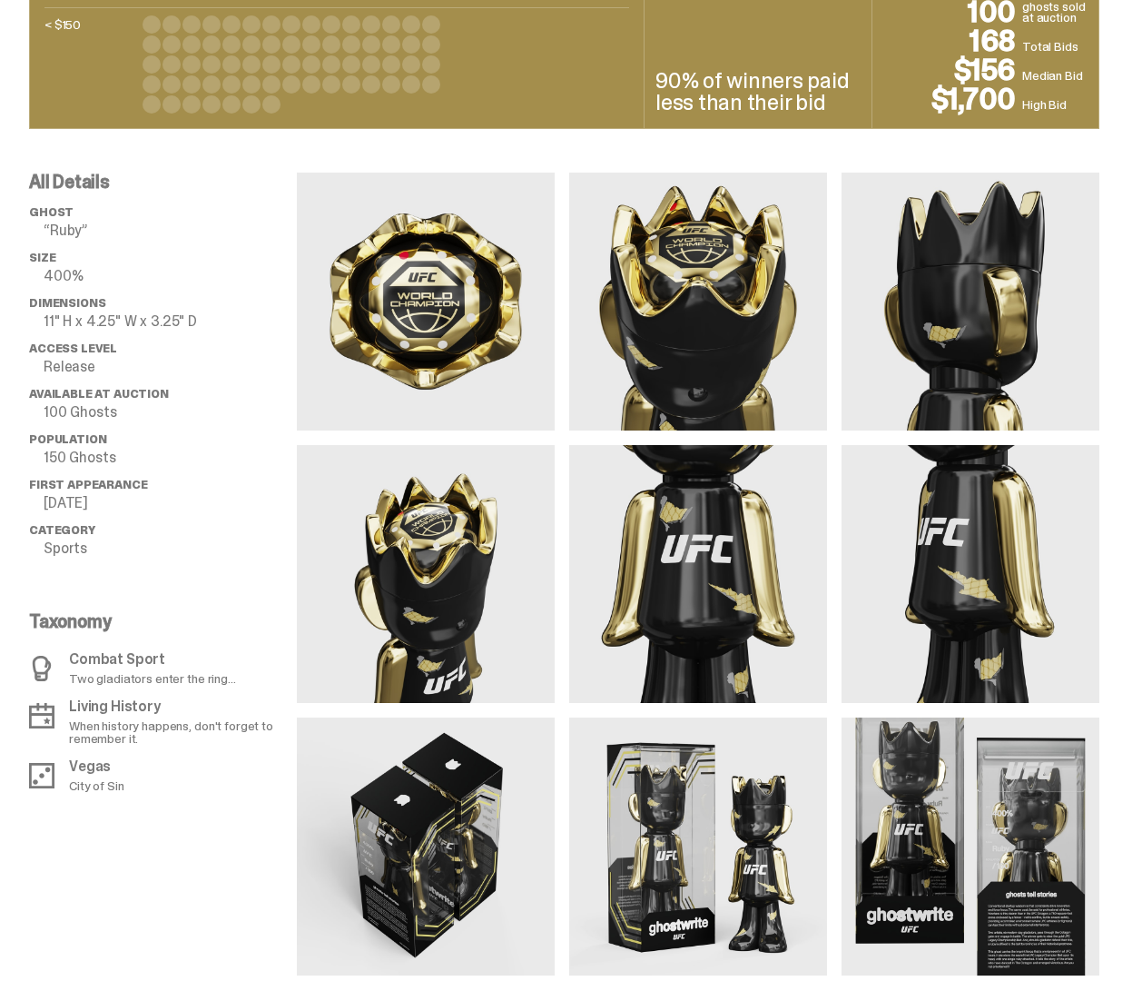
scroll to position [1037, 0]
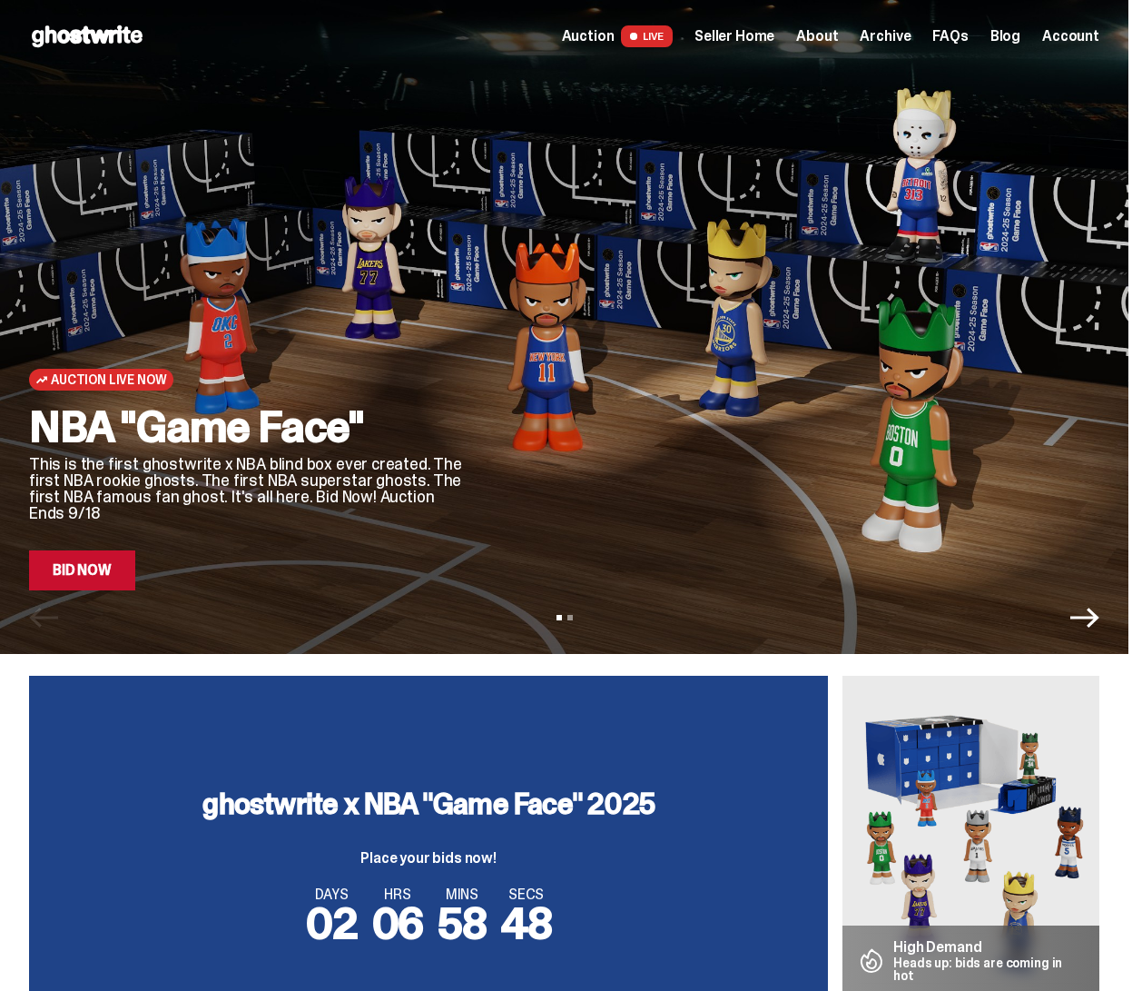
click at [756, 44] on span "Seller Home" at bounding box center [735, 36] width 80 height 15
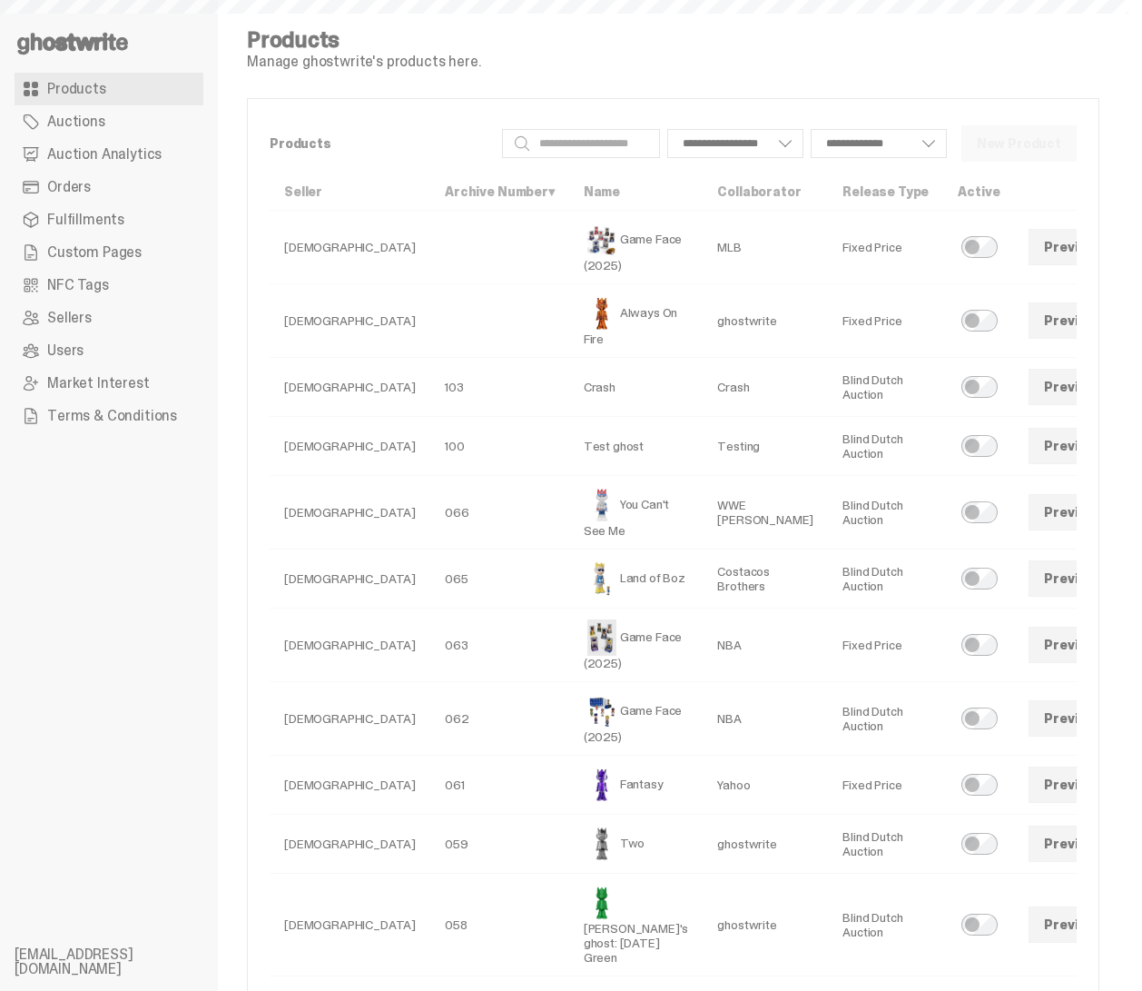
select select
click at [92, 197] on link "Orders" at bounding box center [109, 187] width 189 height 33
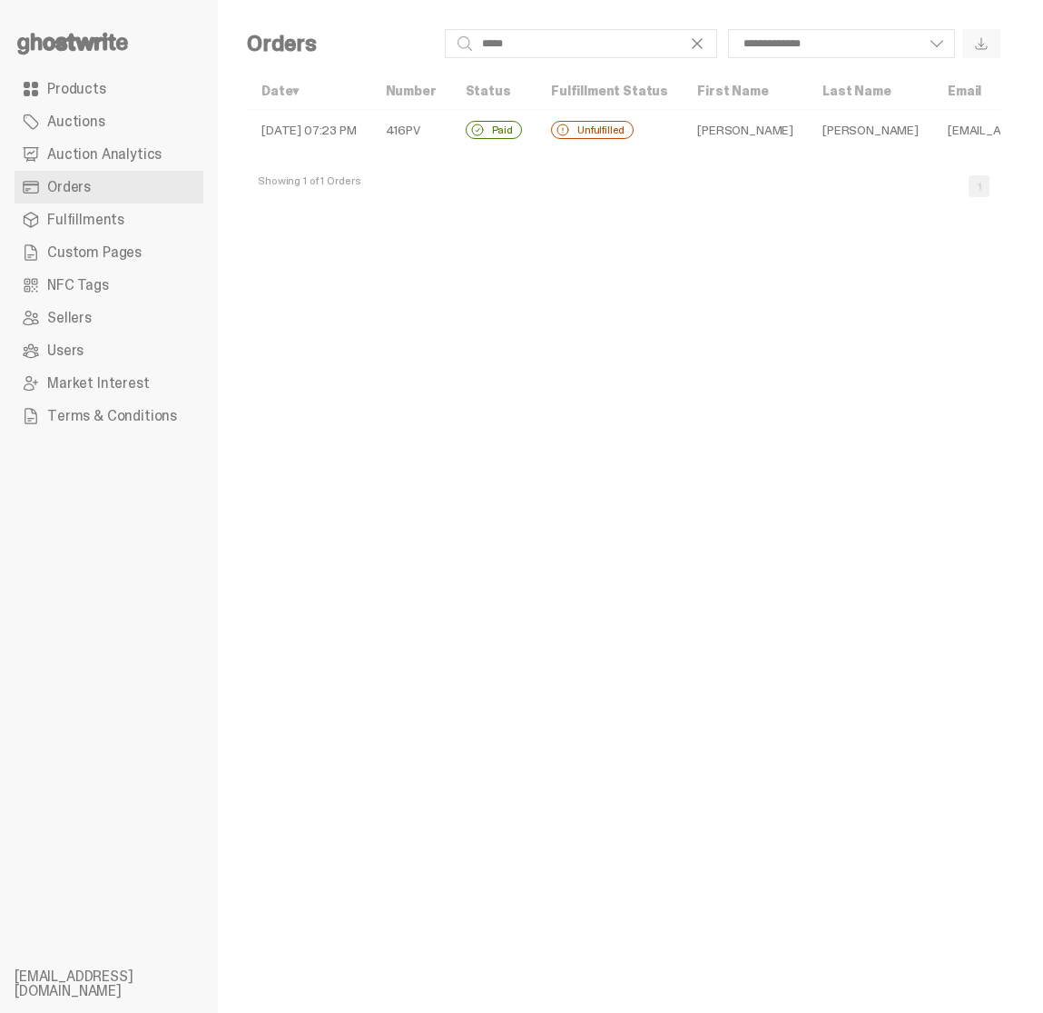
click at [96, 194] on link "Orders" at bounding box center [109, 187] width 189 height 33
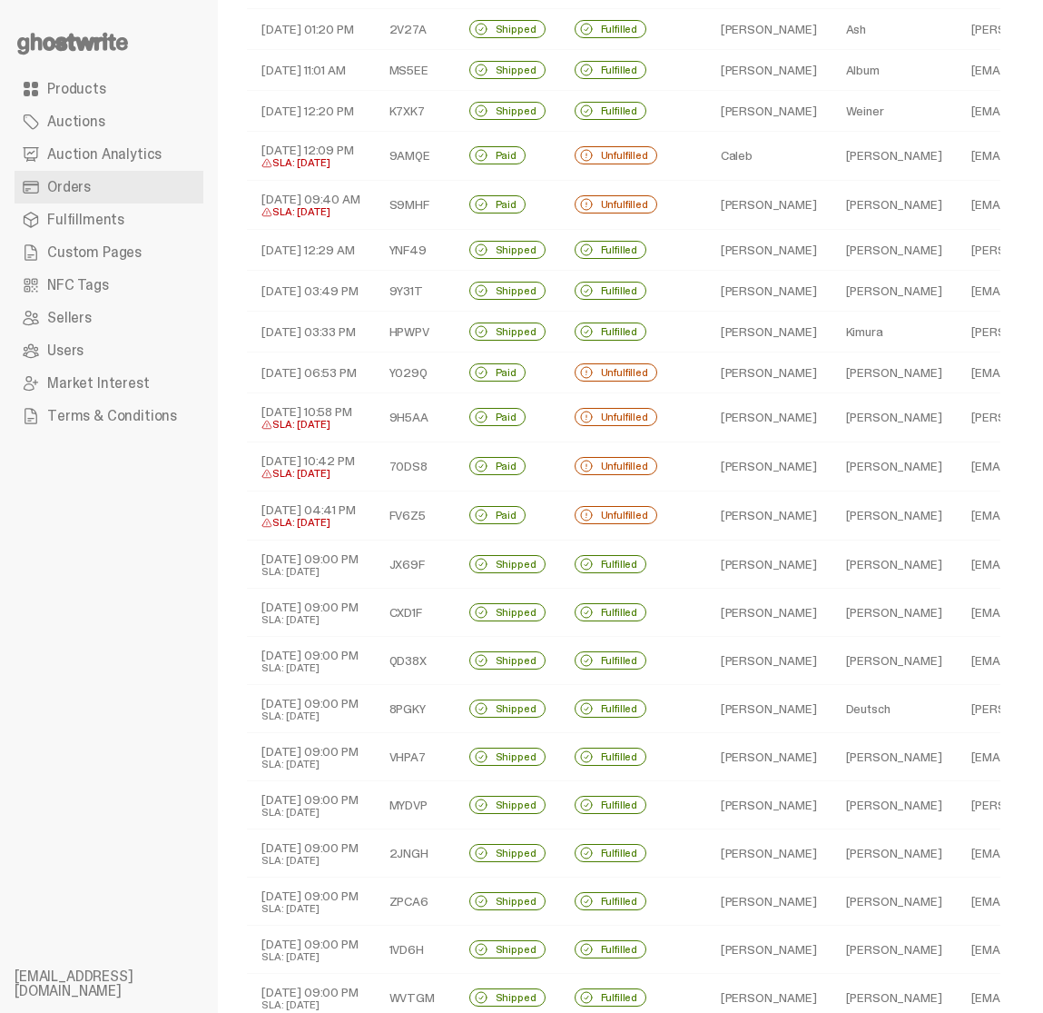
scroll to position [332, 0]
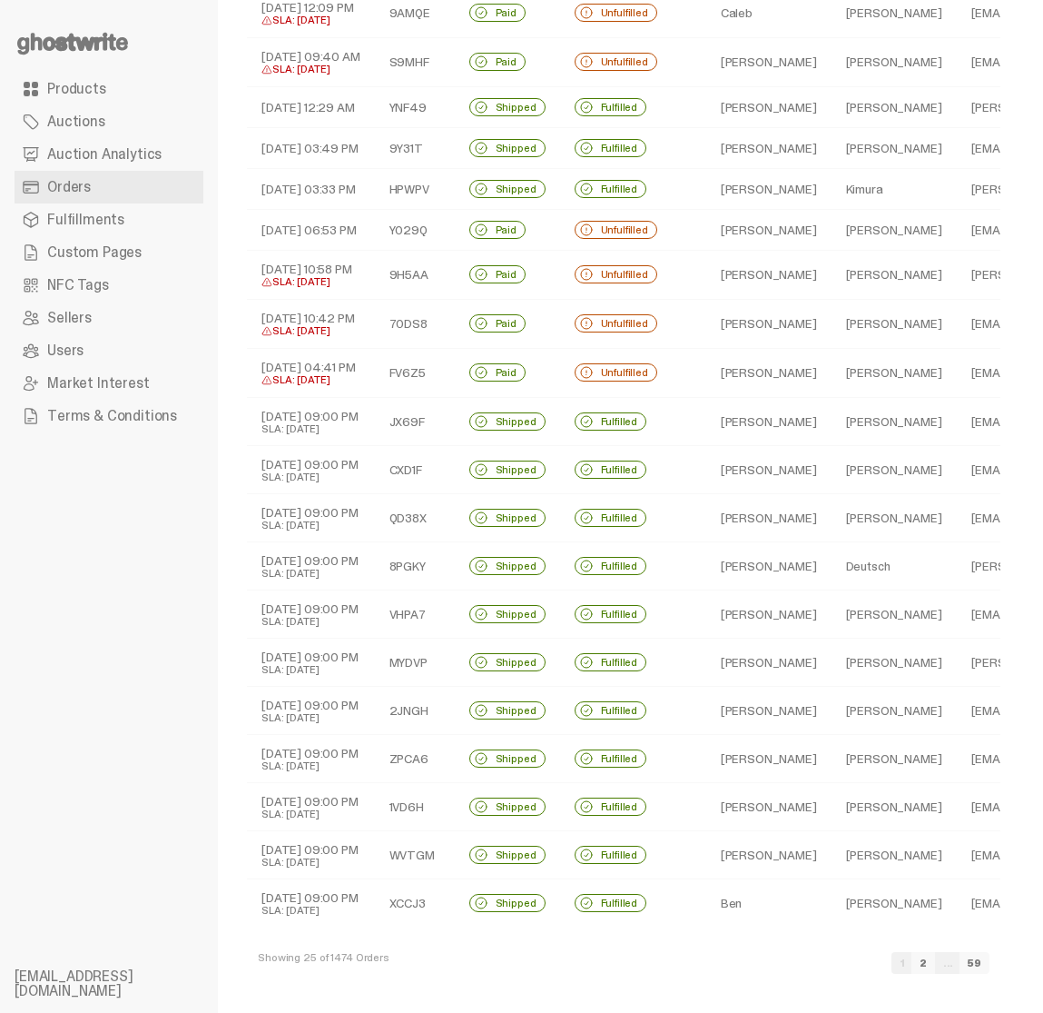
click at [935, 961] on link "2" at bounding box center [924, 963] width 24 height 22
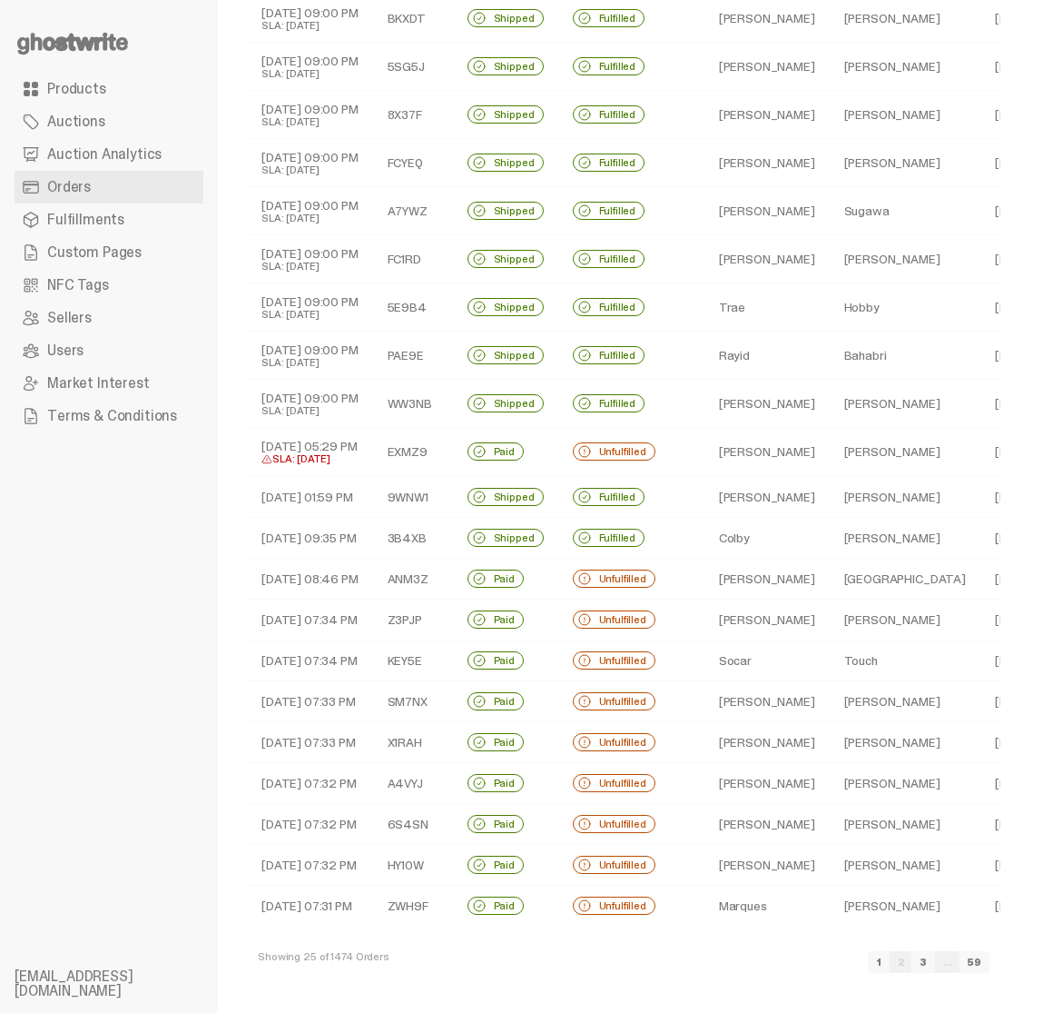
scroll to position [0, 5]
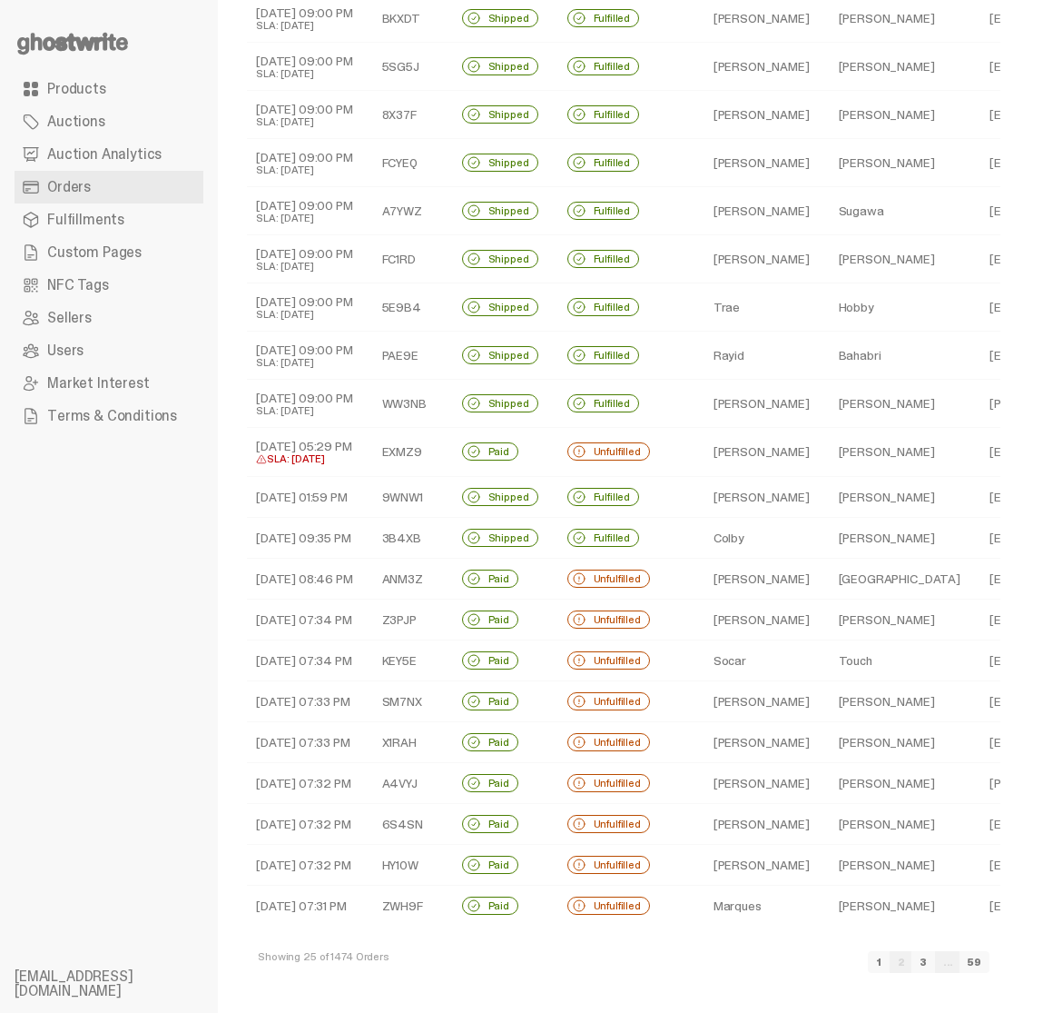
click at [935, 963] on link "3" at bounding box center [924, 962] width 24 height 22
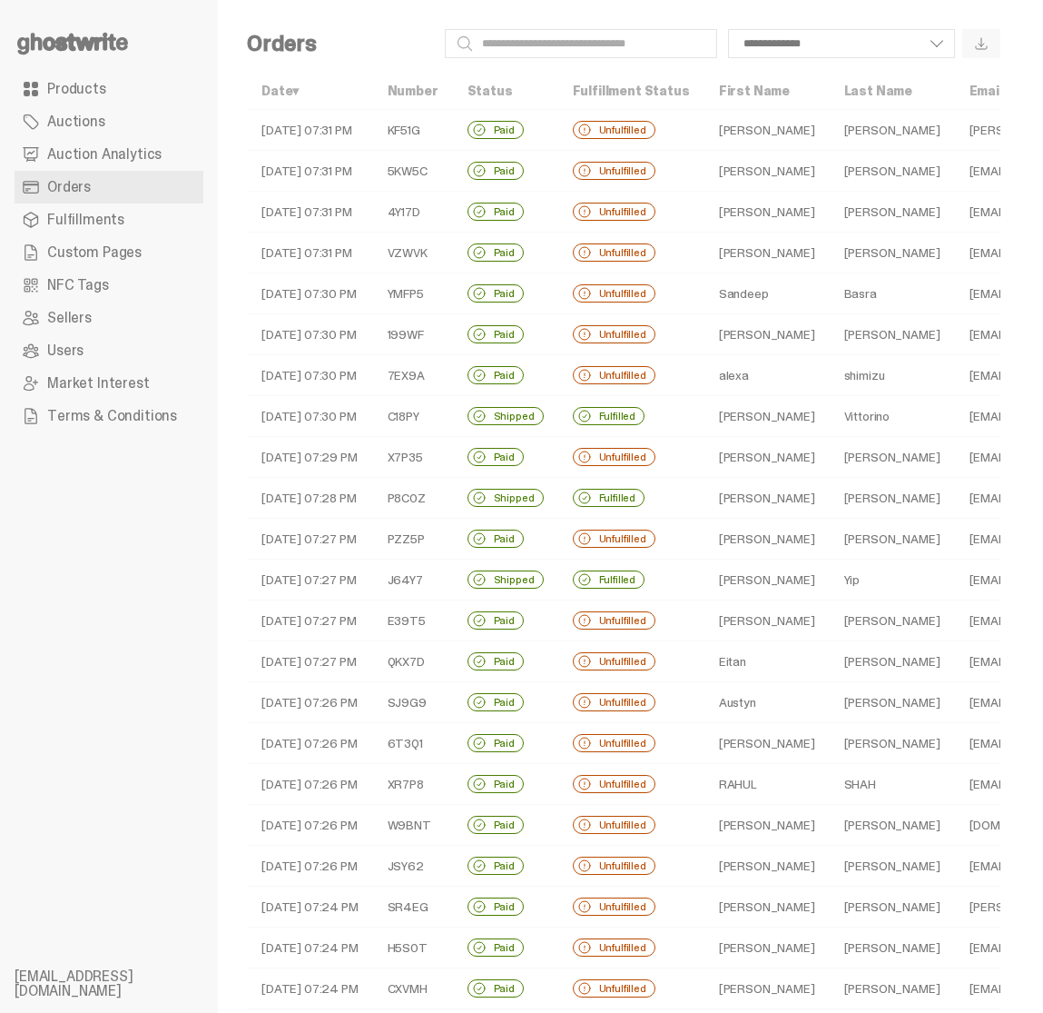
scroll to position [205, 0]
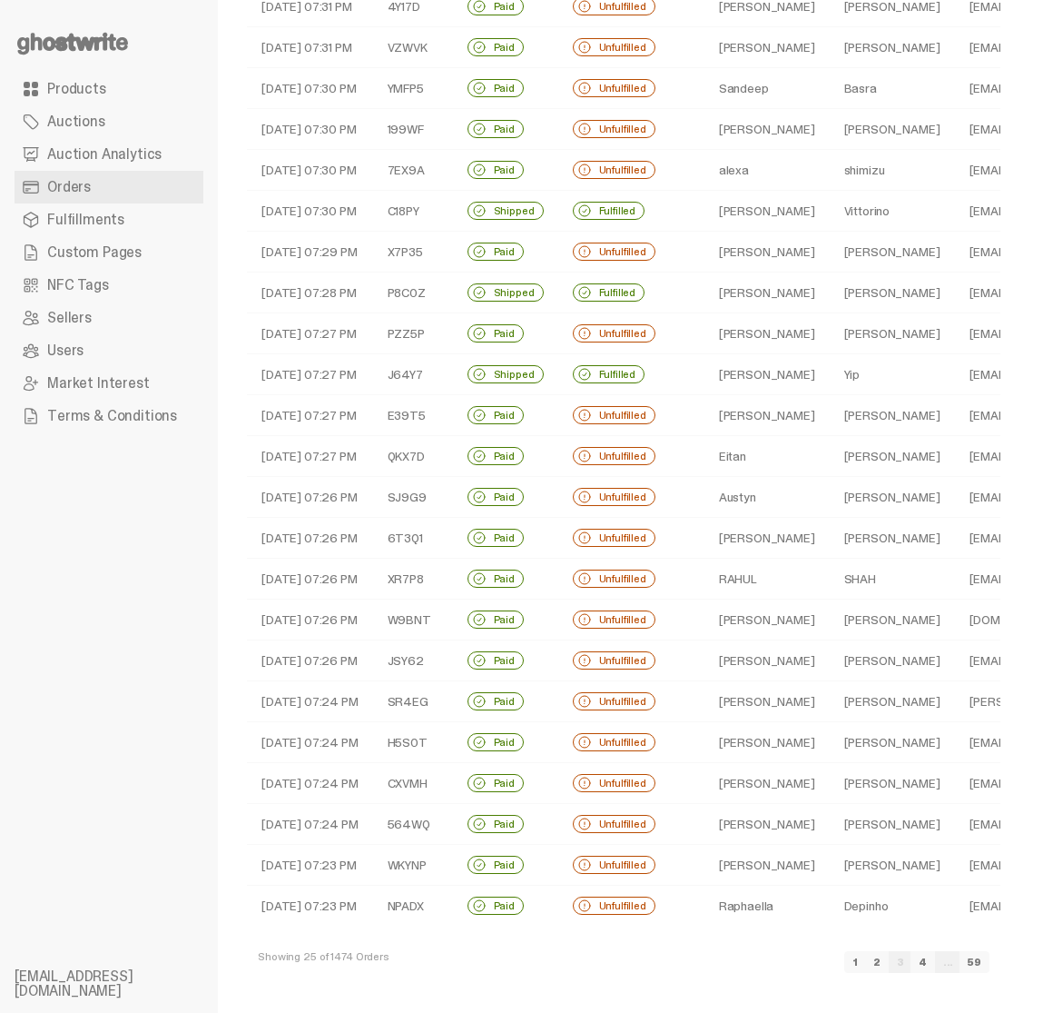
click at [684, 865] on td "Unfulfilled" at bounding box center [631, 865] width 146 height 41
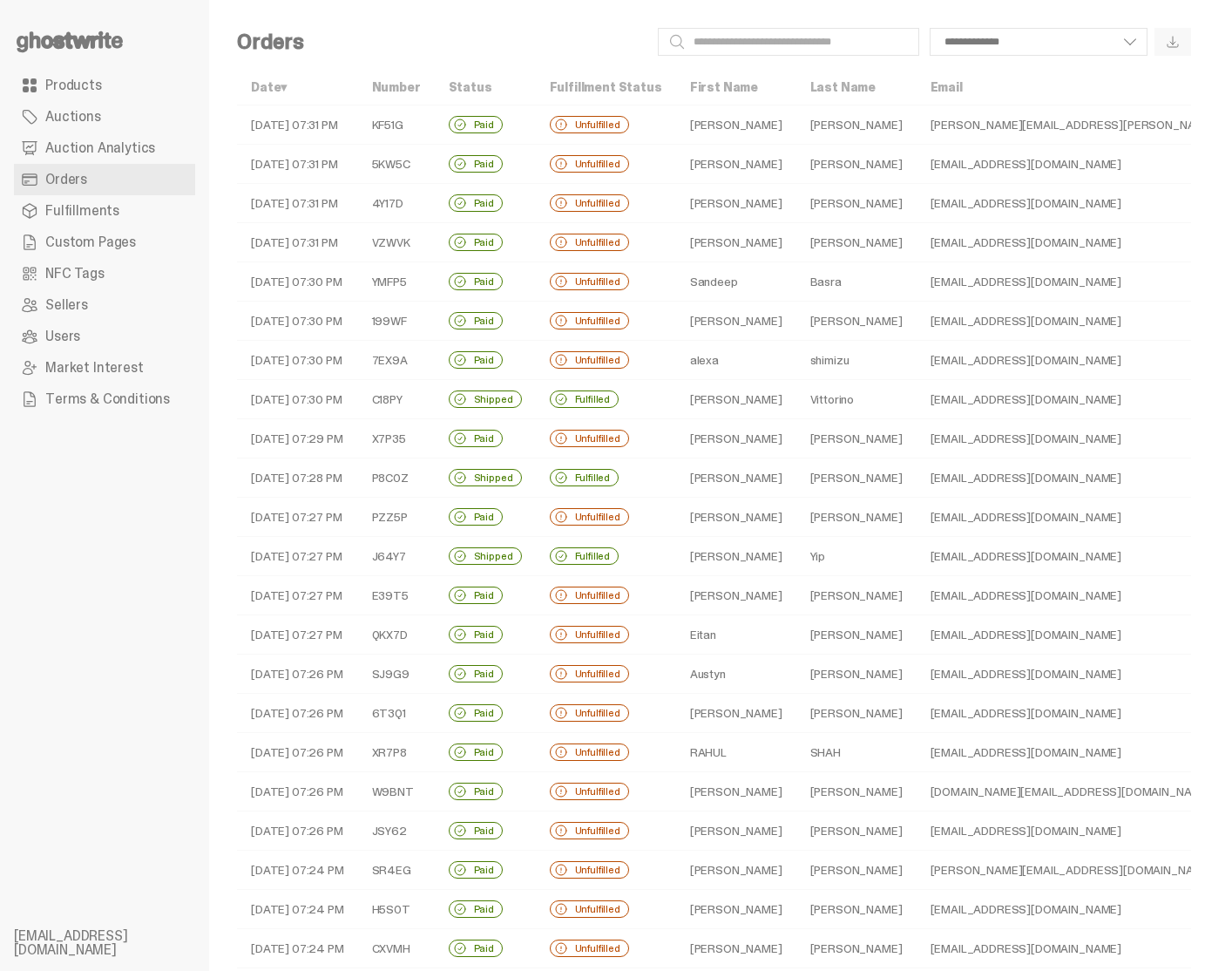
click at [555, 514] on div "Unfulfilled" at bounding box center [589, 516] width 80 height 17
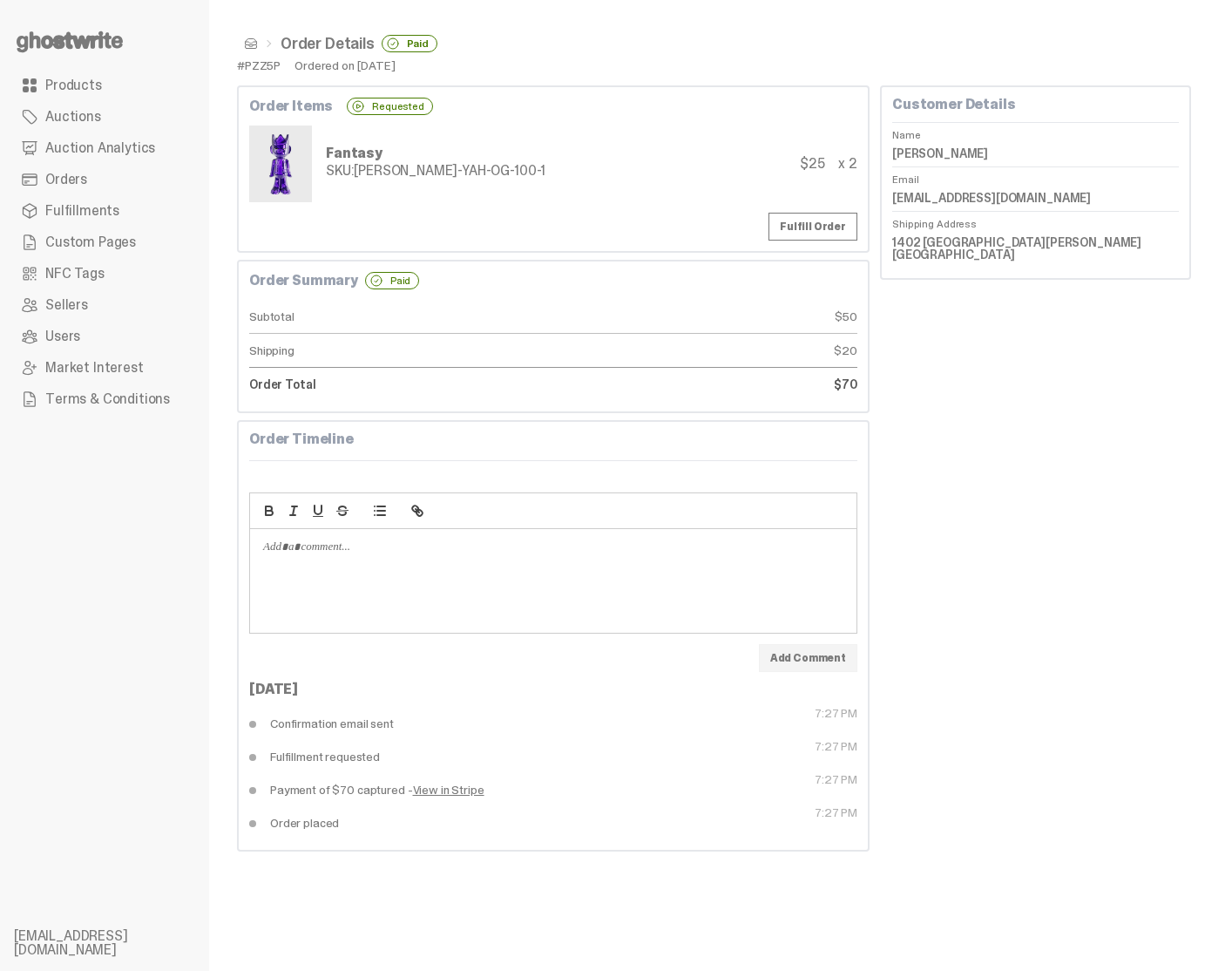
click at [110, 94] on link "Products" at bounding box center [105, 85] width 181 height 32
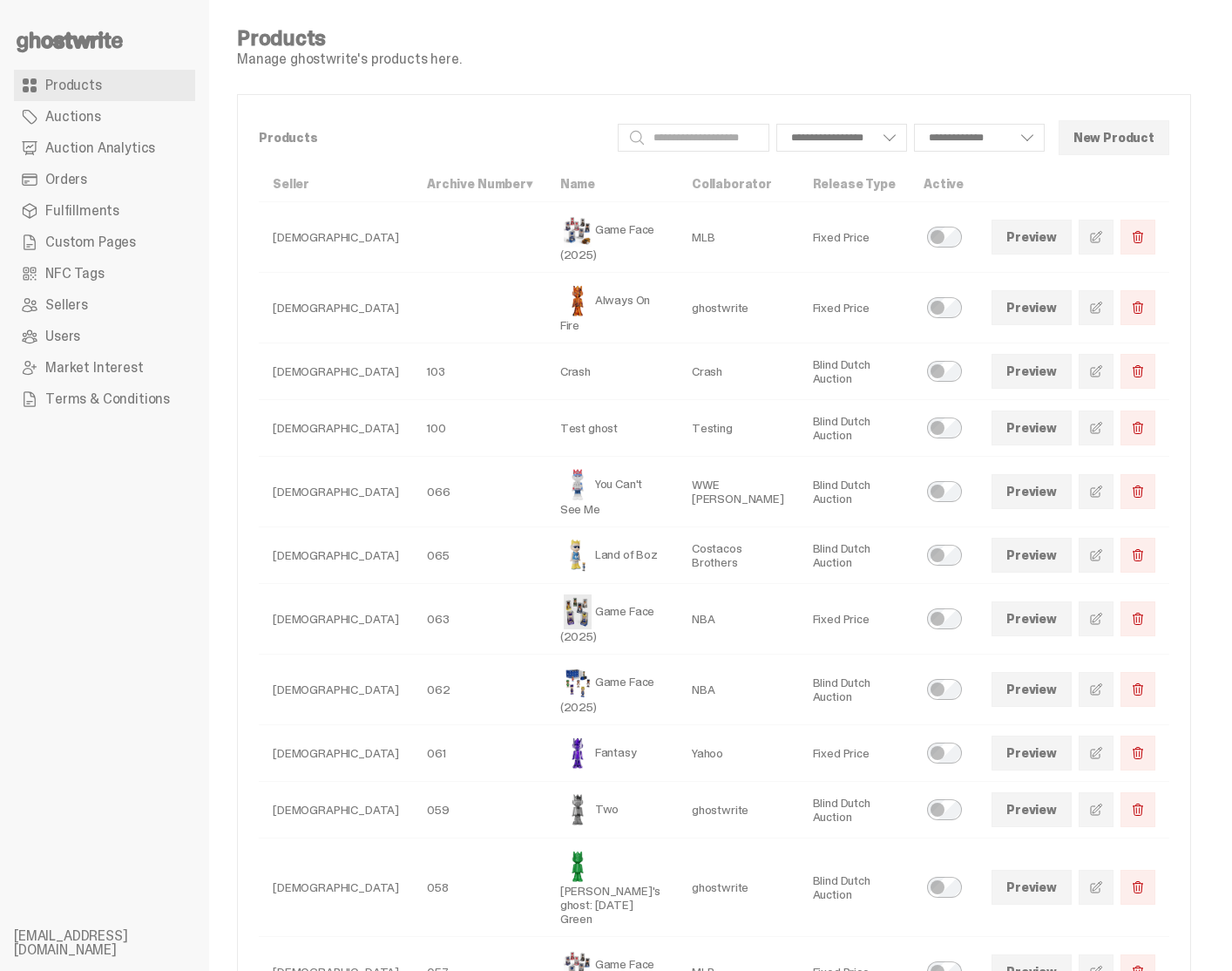
click at [1000, 735] on link "Preview" at bounding box center [1031, 752] width 81 height 35
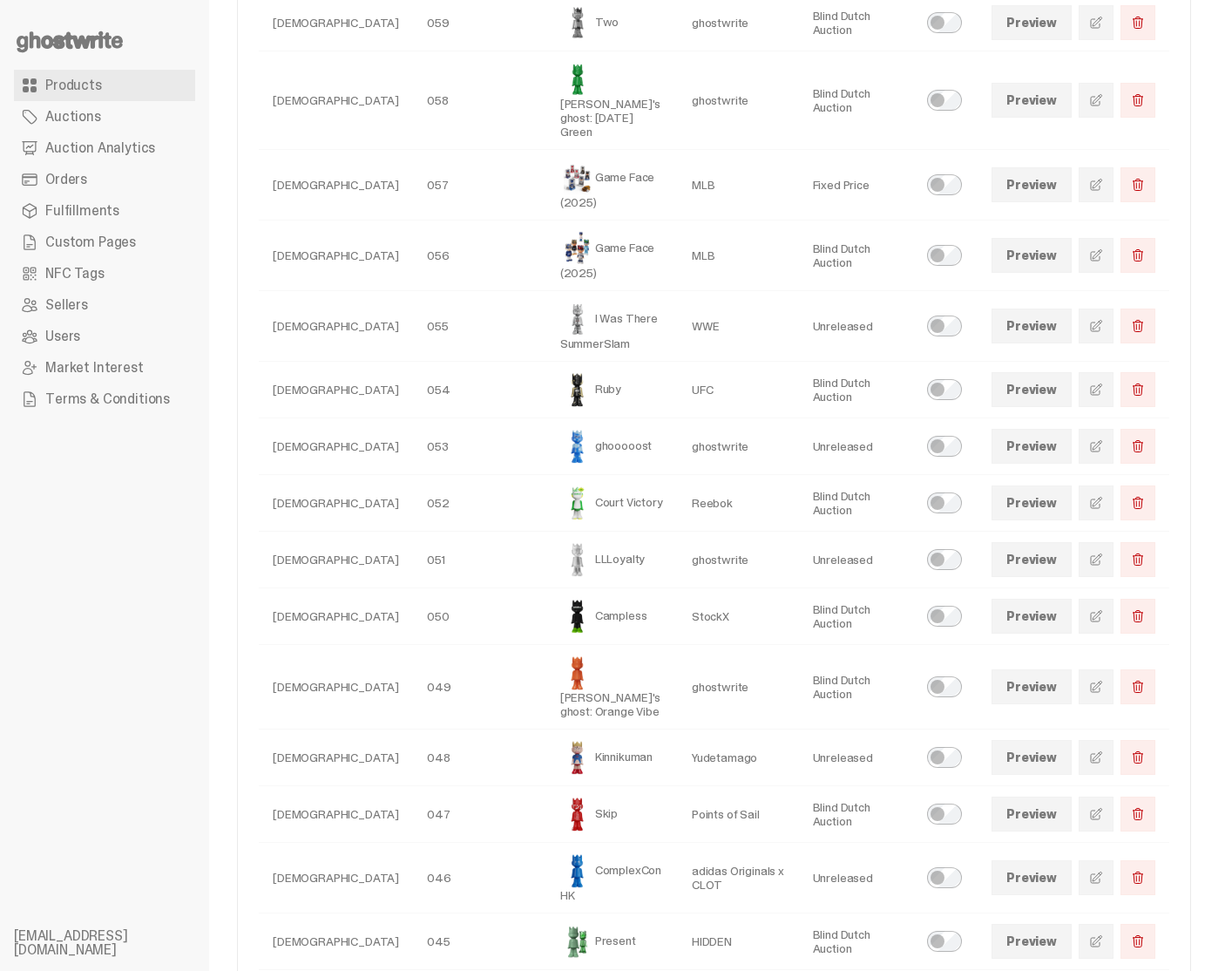
scroll to position [801, 0]
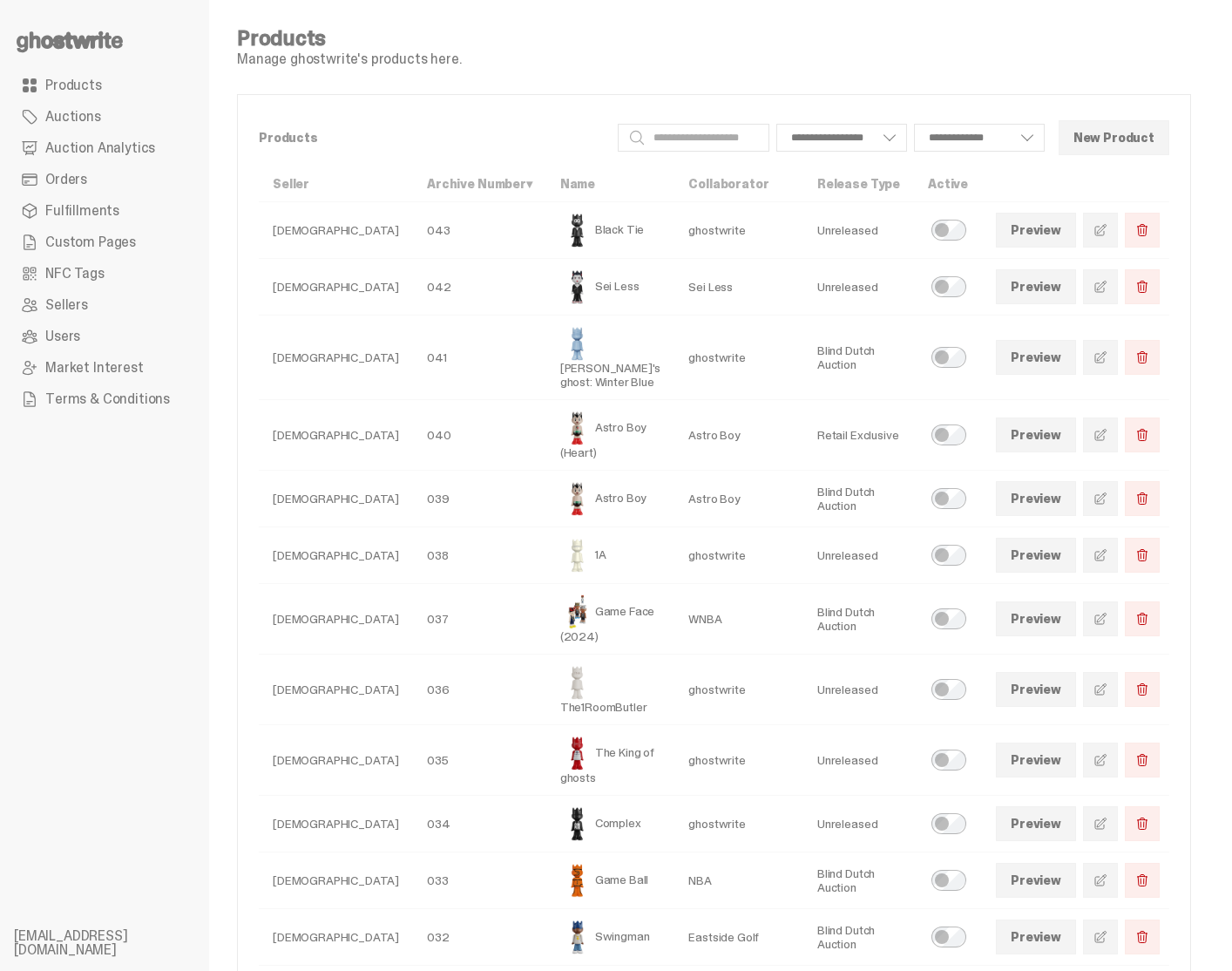
click at [82, 181] on span "Orders" at bounding box center [66, 179] width 42 height 14
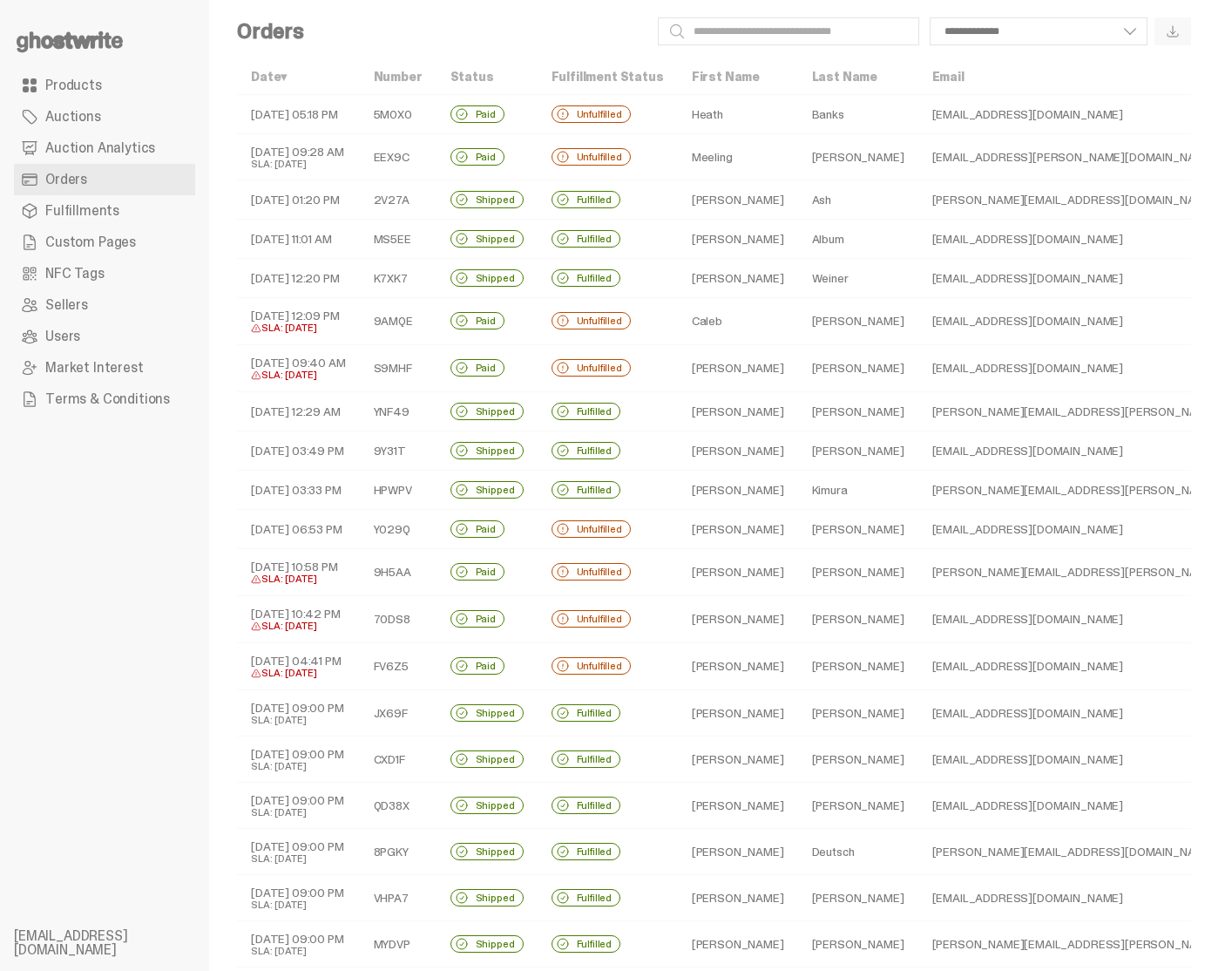
scroll to position [12, 0]
click at [708, 358] on td "Konstantinos" at bounding box center [737, 366] width 120 height 47
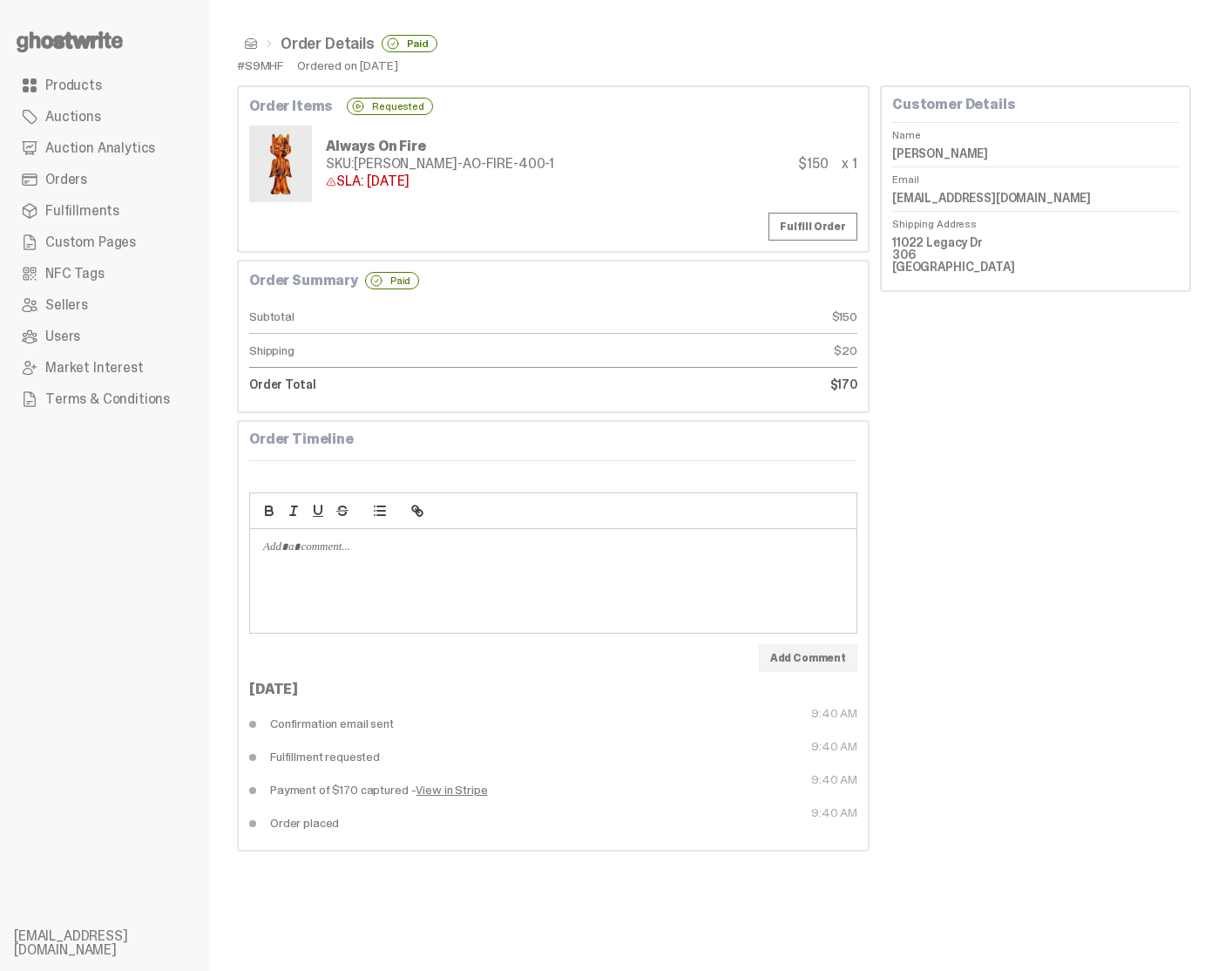
click at [936, 157] on dd "Konstantinos Flessas" at bounding box center [1035, 153] width 287 height 26
copy dl "Konstantinos Flessas"
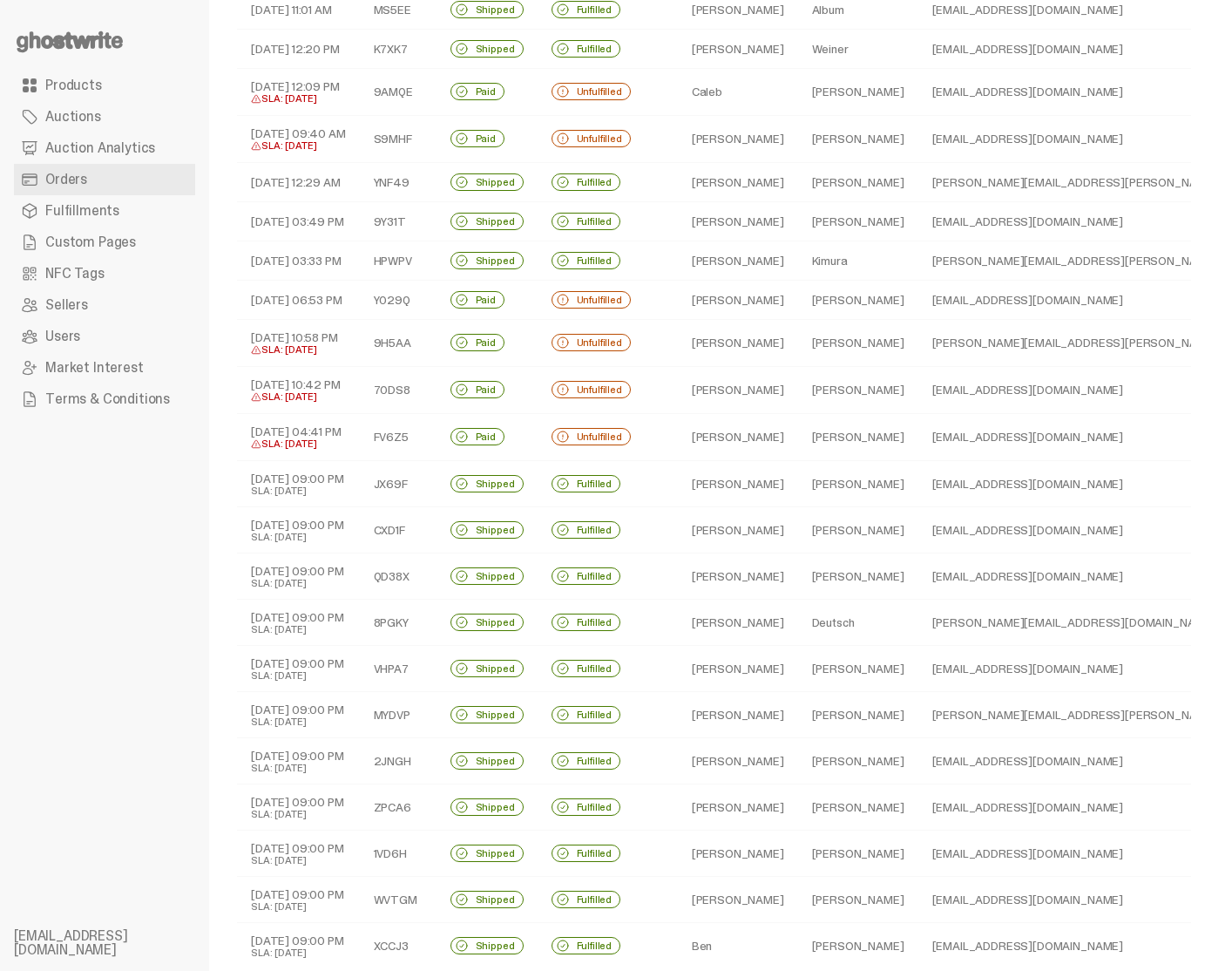
scroll to position [320, 0]
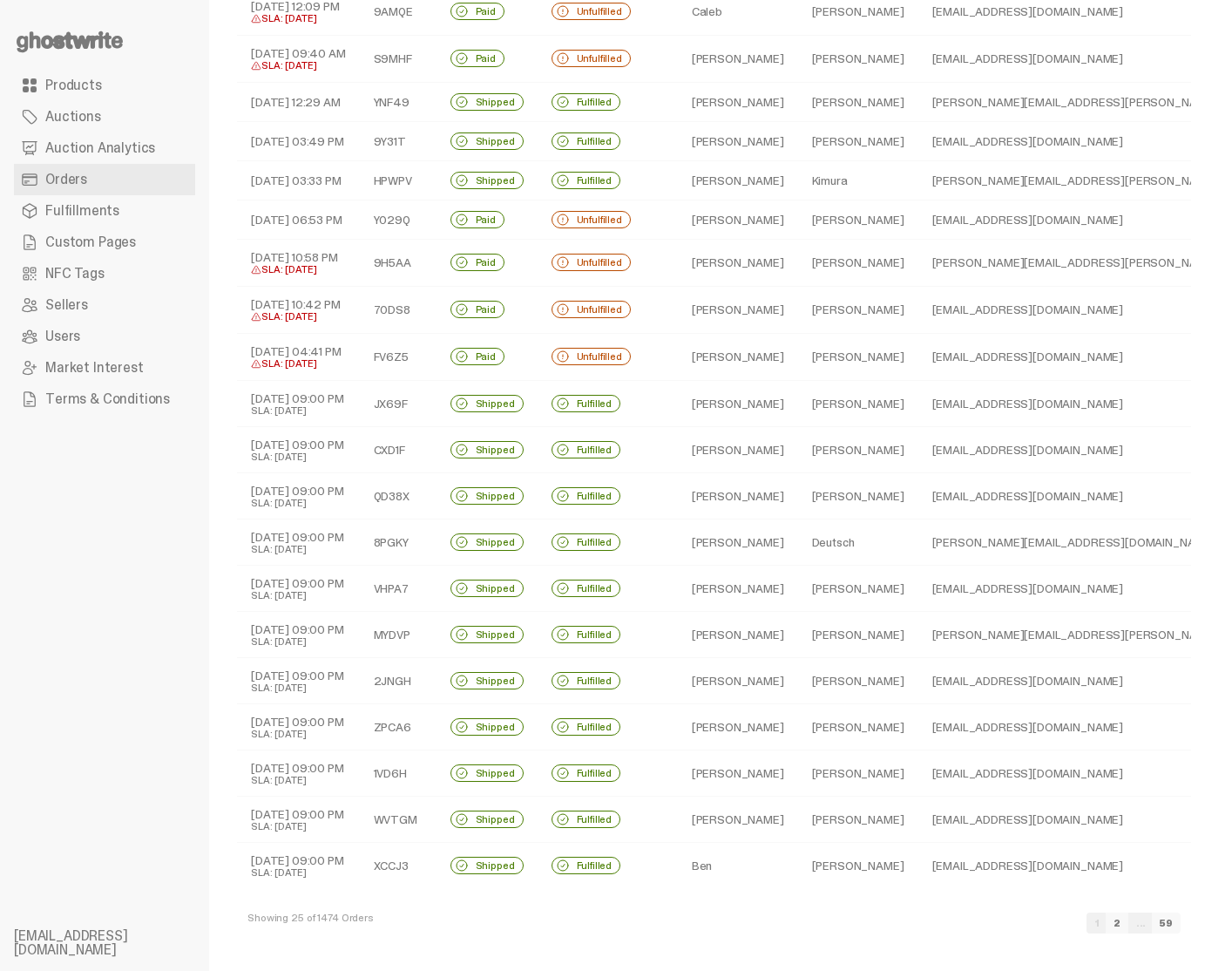
click at [1000, 921] on link "2" at bounding box center [1117, 923] width 23 height 21
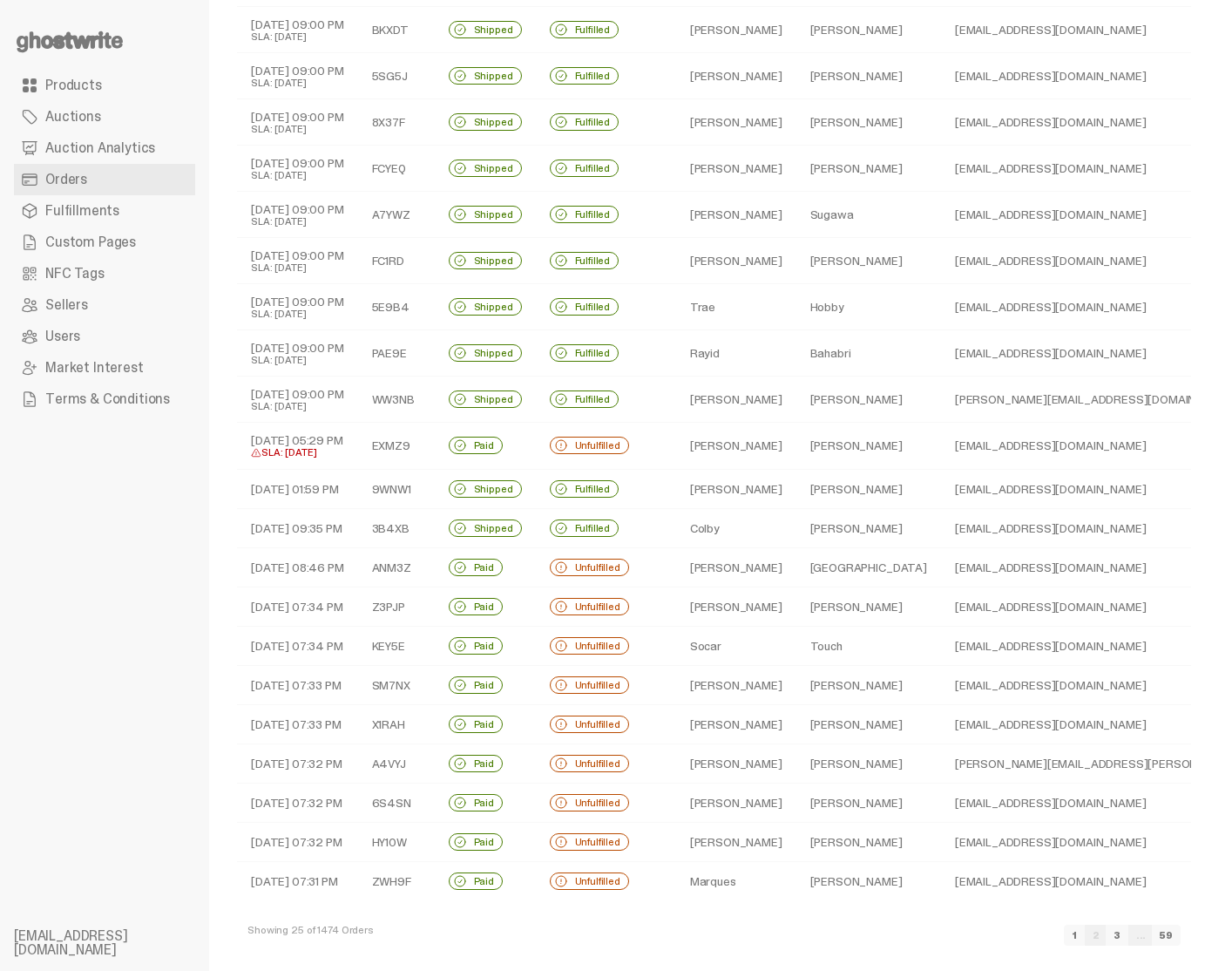
scroll to position [297, 0]
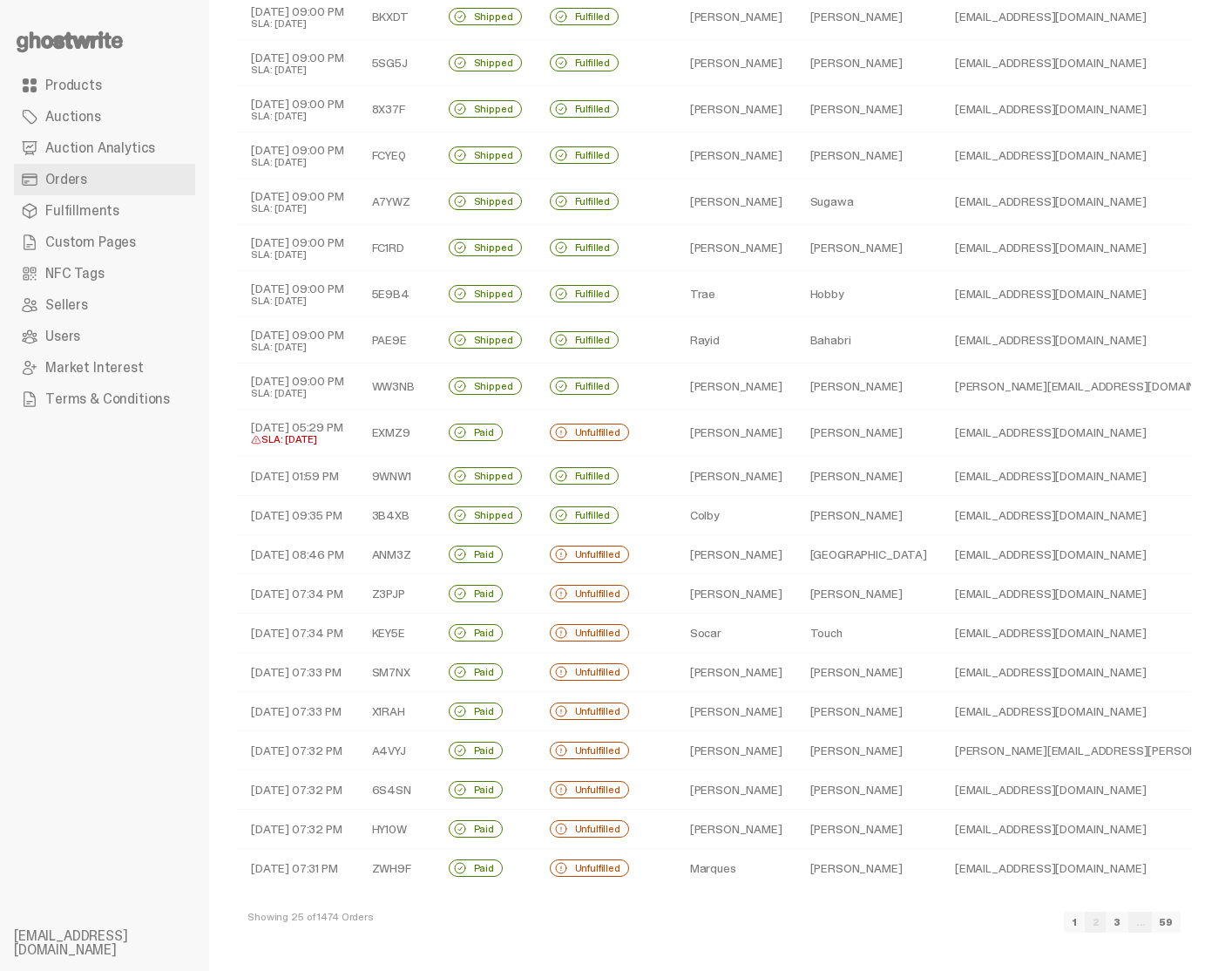
click at [1000, 919] on link "3" at bounding box center [1117, 922] width 23 height 21
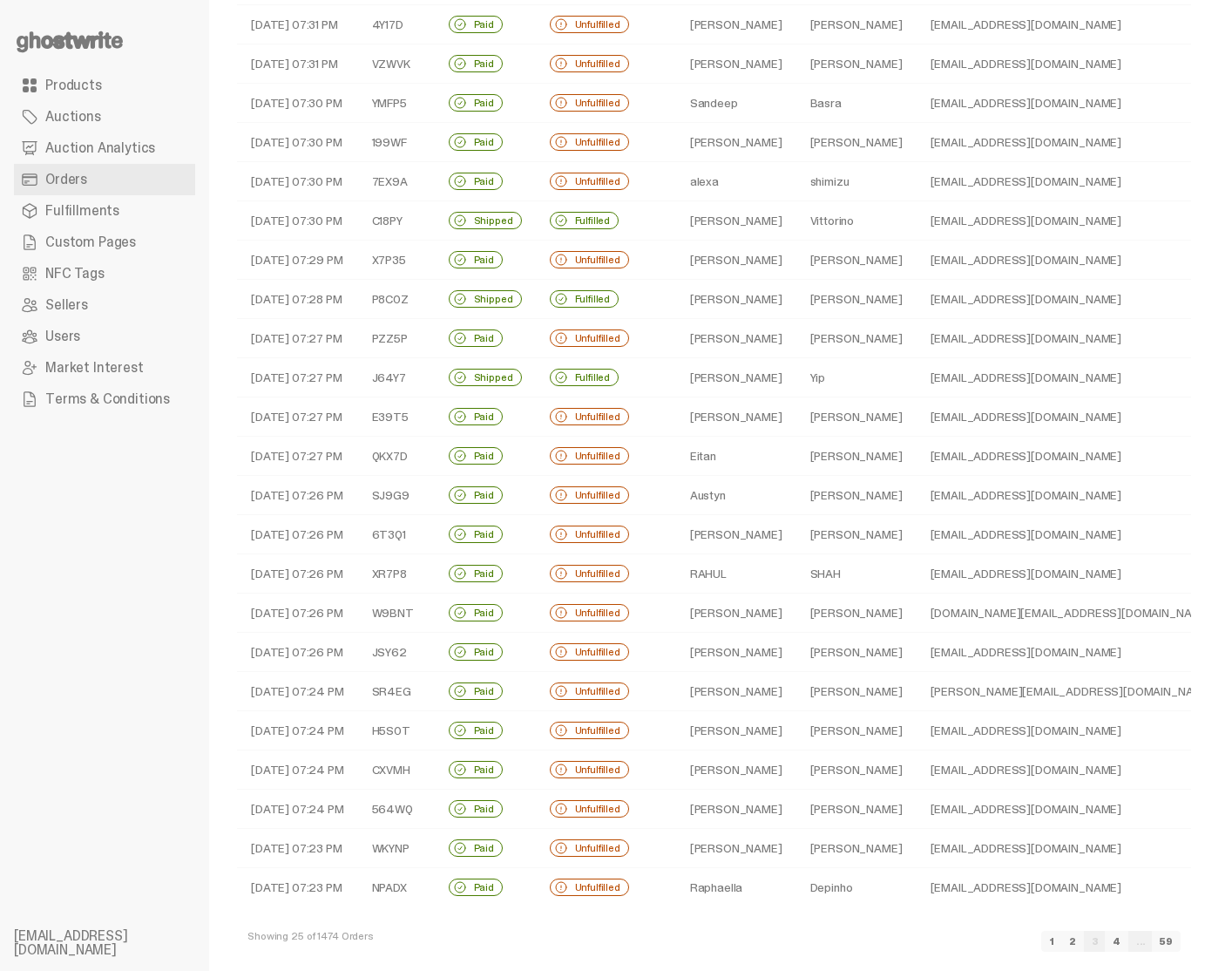
scroll to position [198, 0]
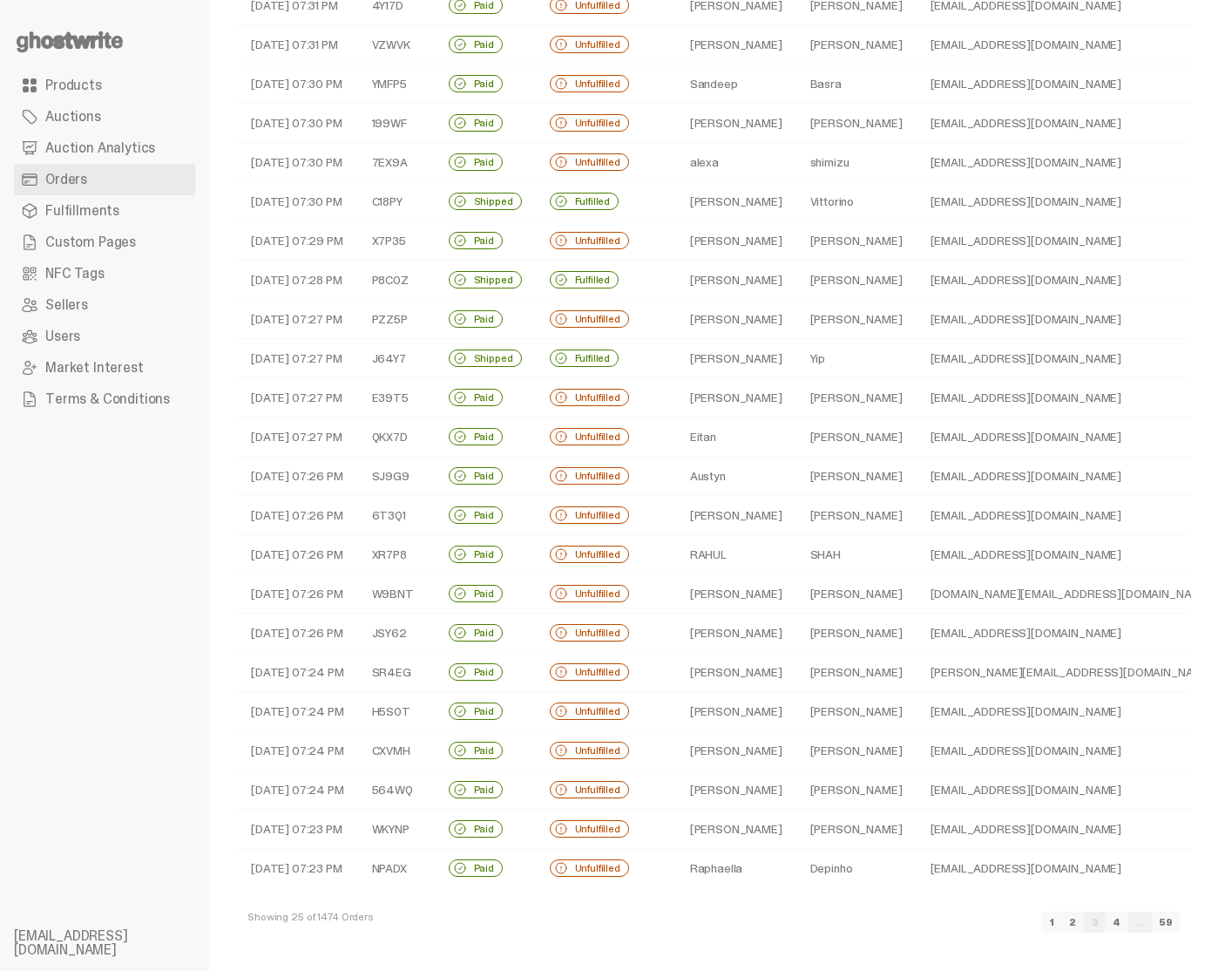
click at [1000, 922] on link "1" at bounding box center [1052, 922] width 21 height 21
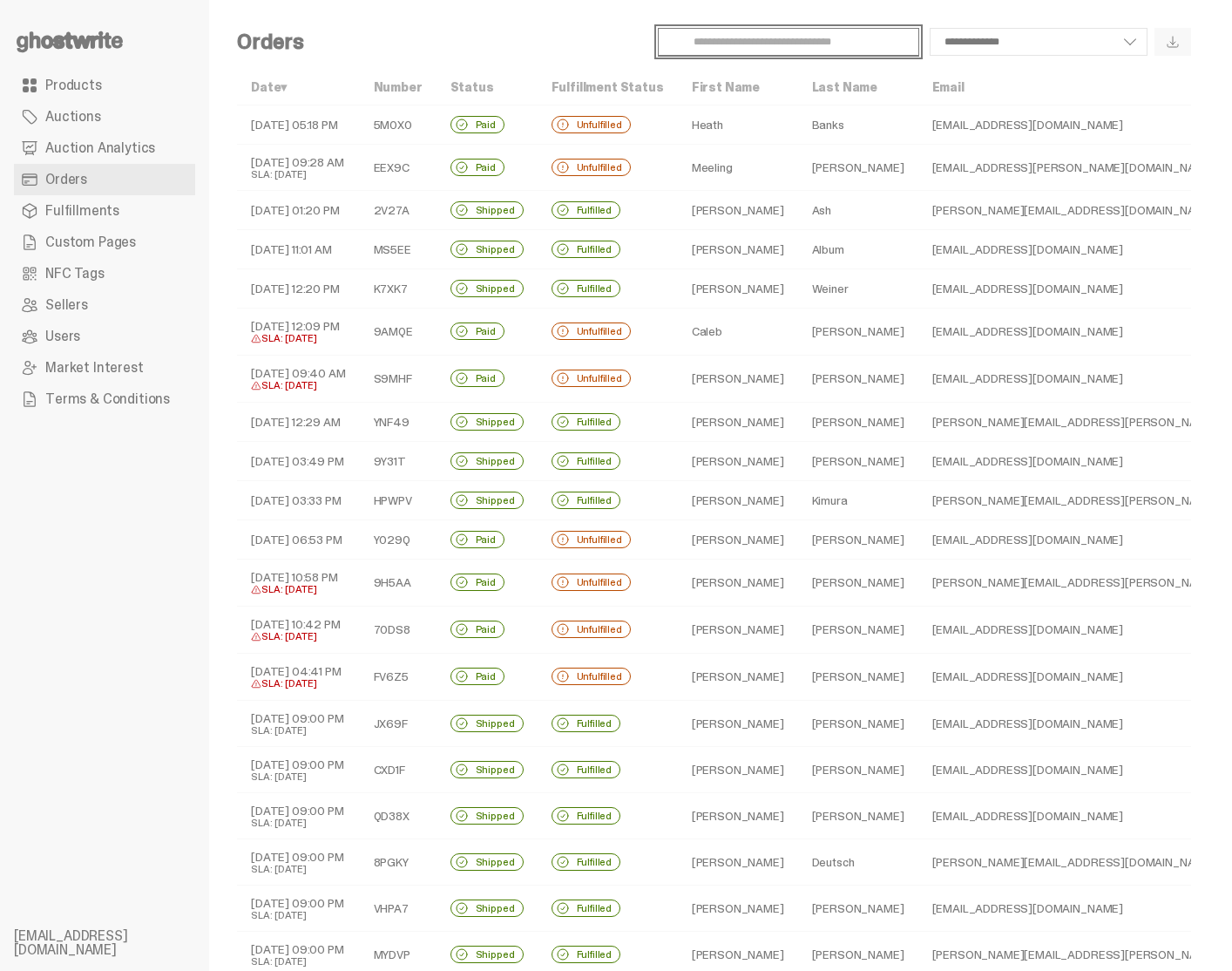
click at [745, 29] on input "Search" at bounding box center [789, 41] width 261 height 28
type input "*****"
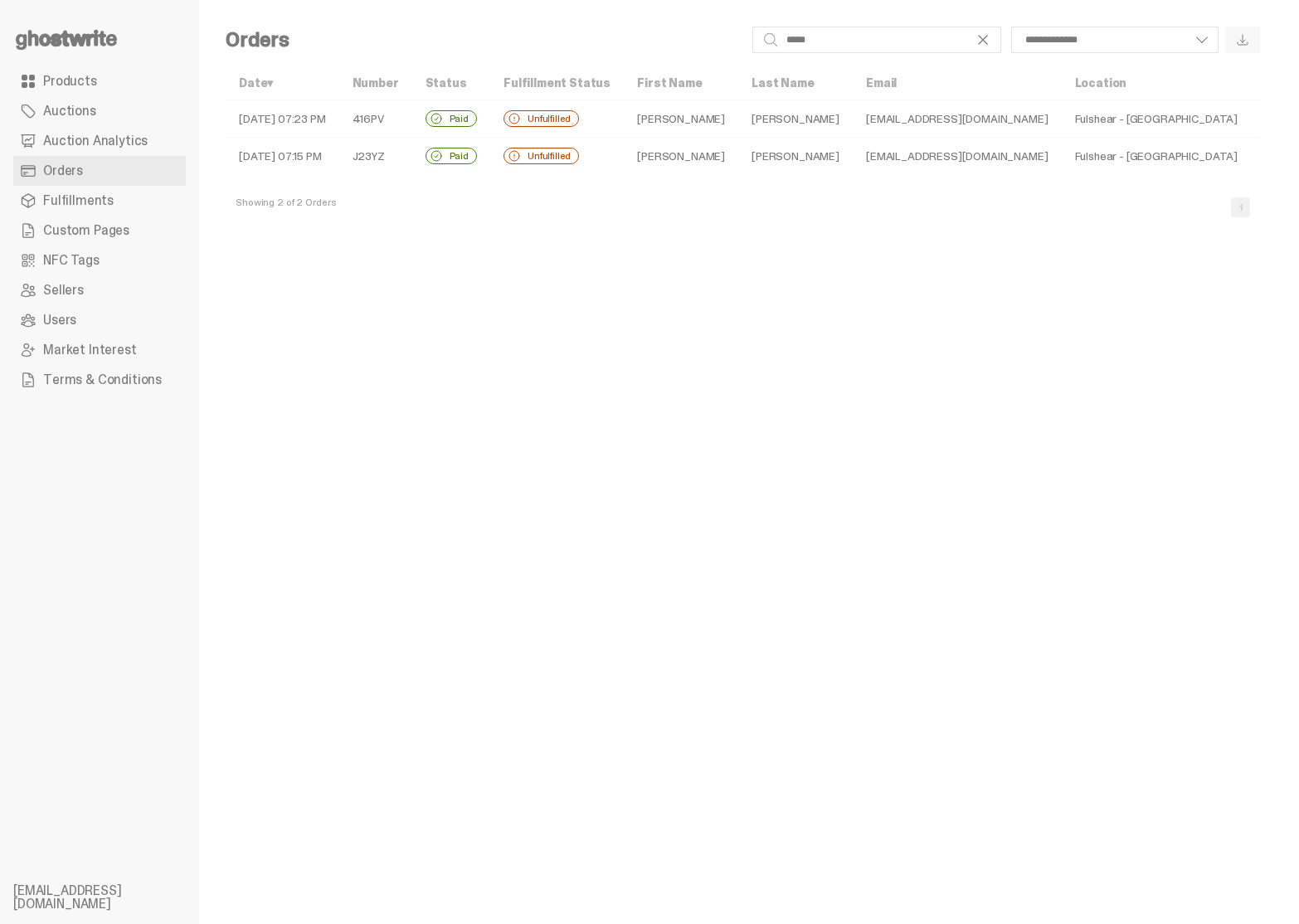
click at [412, 153] on td "J23YZ" at bounding box center [375, 156] width 73 height 37
click at [334, 116] on td "09-03-25 07:23 PM" at bounding box center [282, 119] width 113 height 37
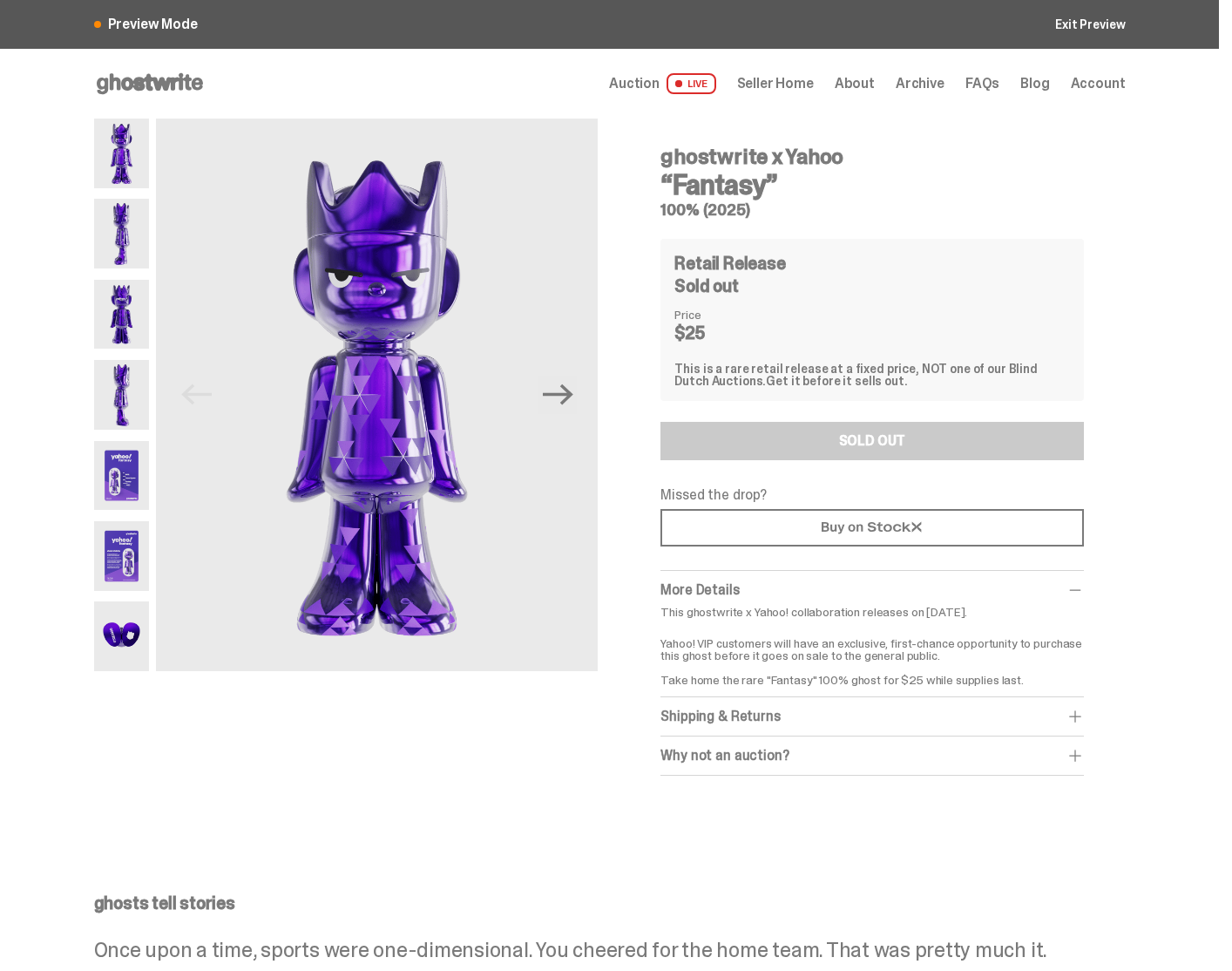
click at [768, 719] on div "Shipping & Returns" at bounding box center [871, 716] width 422 height 17
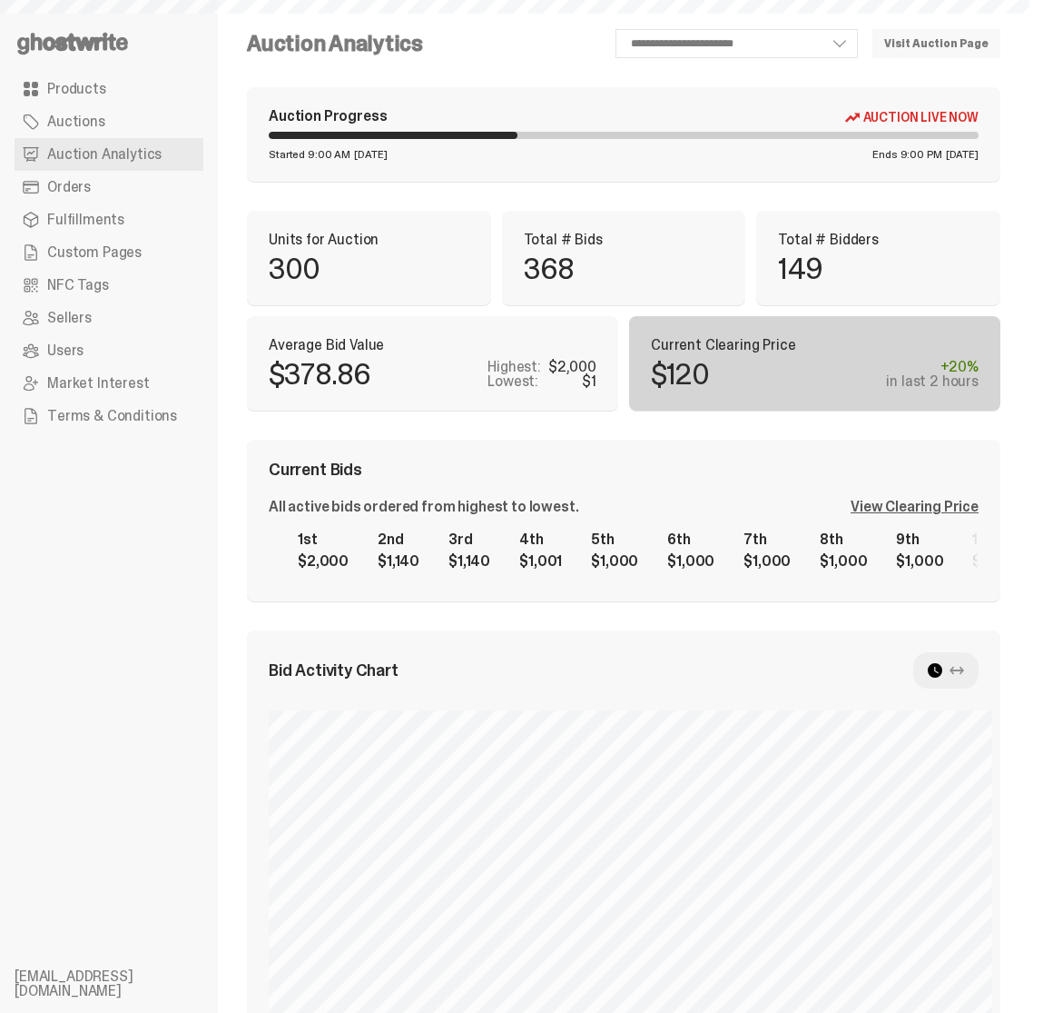
select select "**"
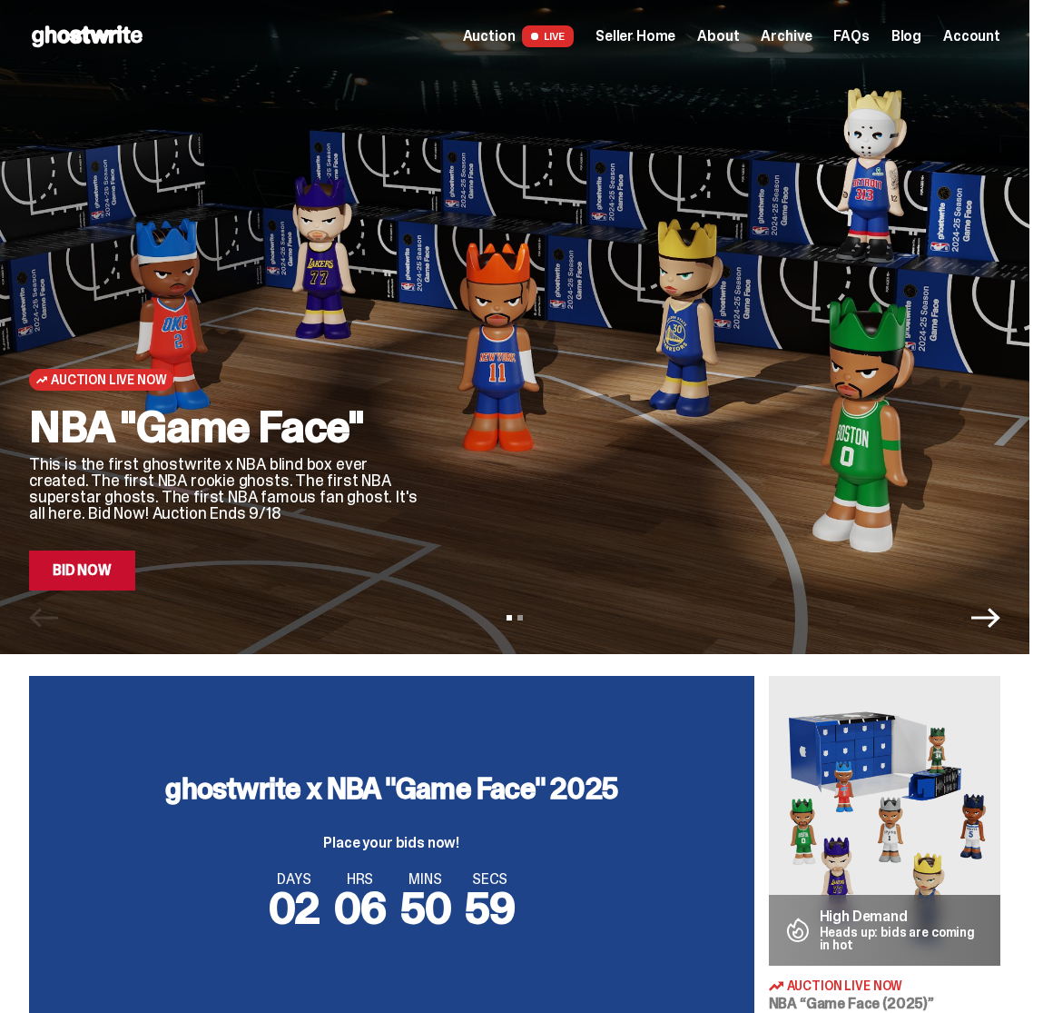
click at [663, 31] on span "Seller Home" at bounding box center [636, 36] width 80 height 15
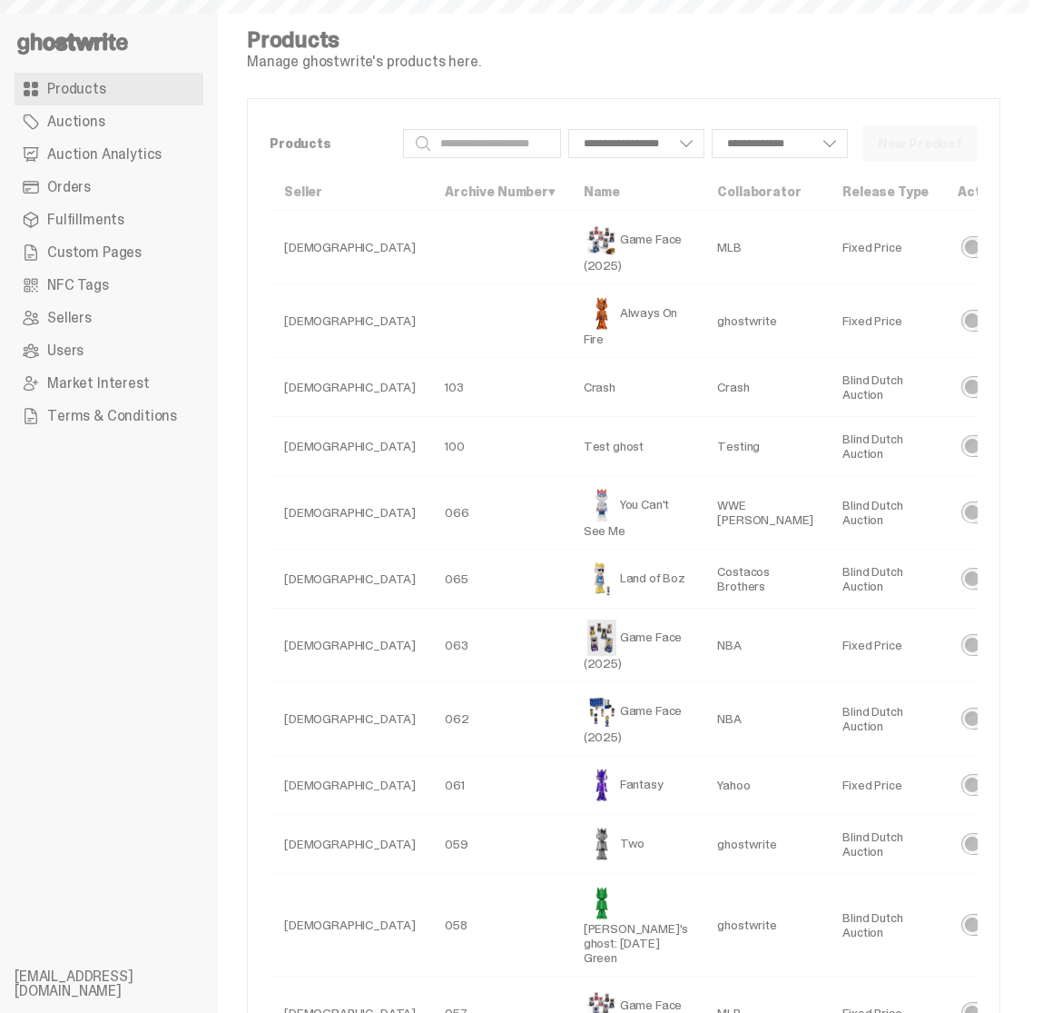
select select
click at [105, 180] on link "Orders" at bounding box center [109, 187] width 189 height 33
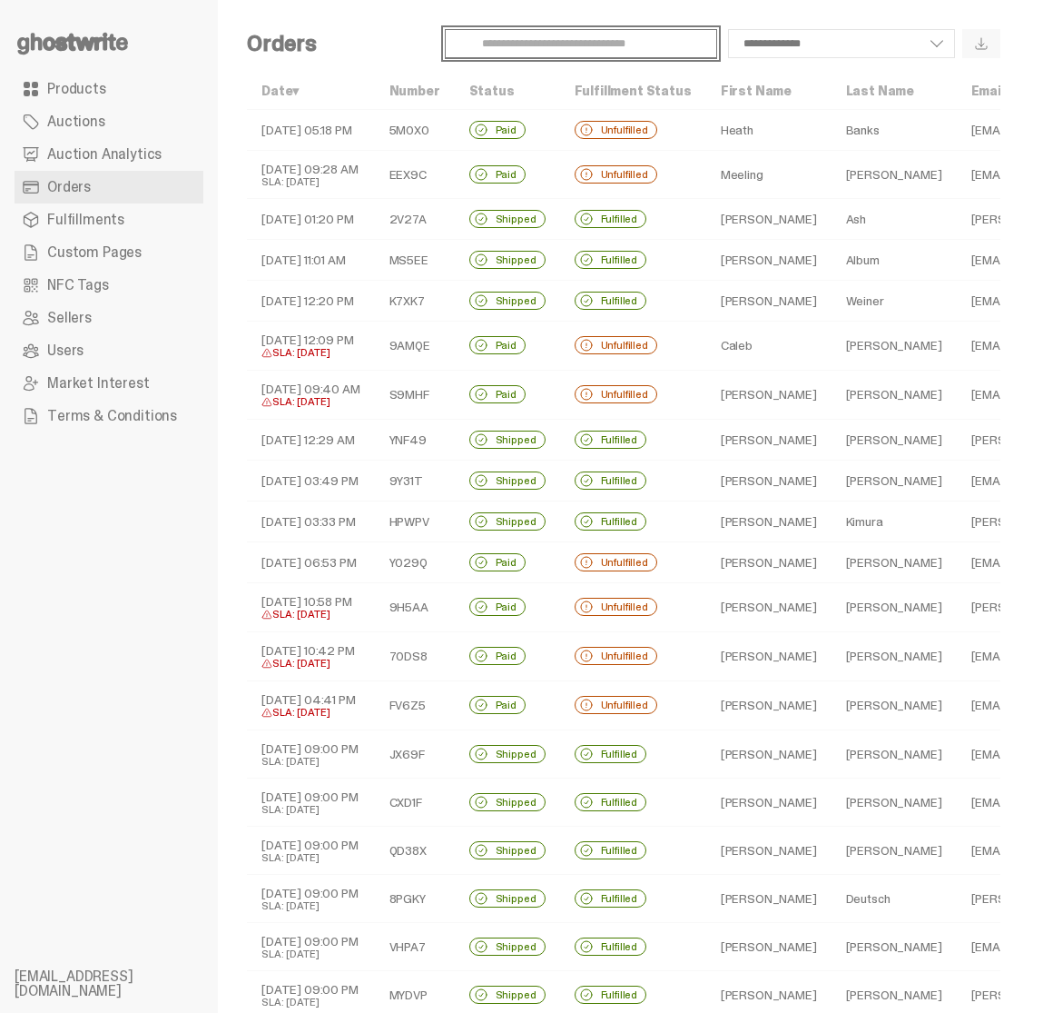
click at [536, 51] on input "Search" at bounding box center [581, 43] width 272 height 29
type input "*****"
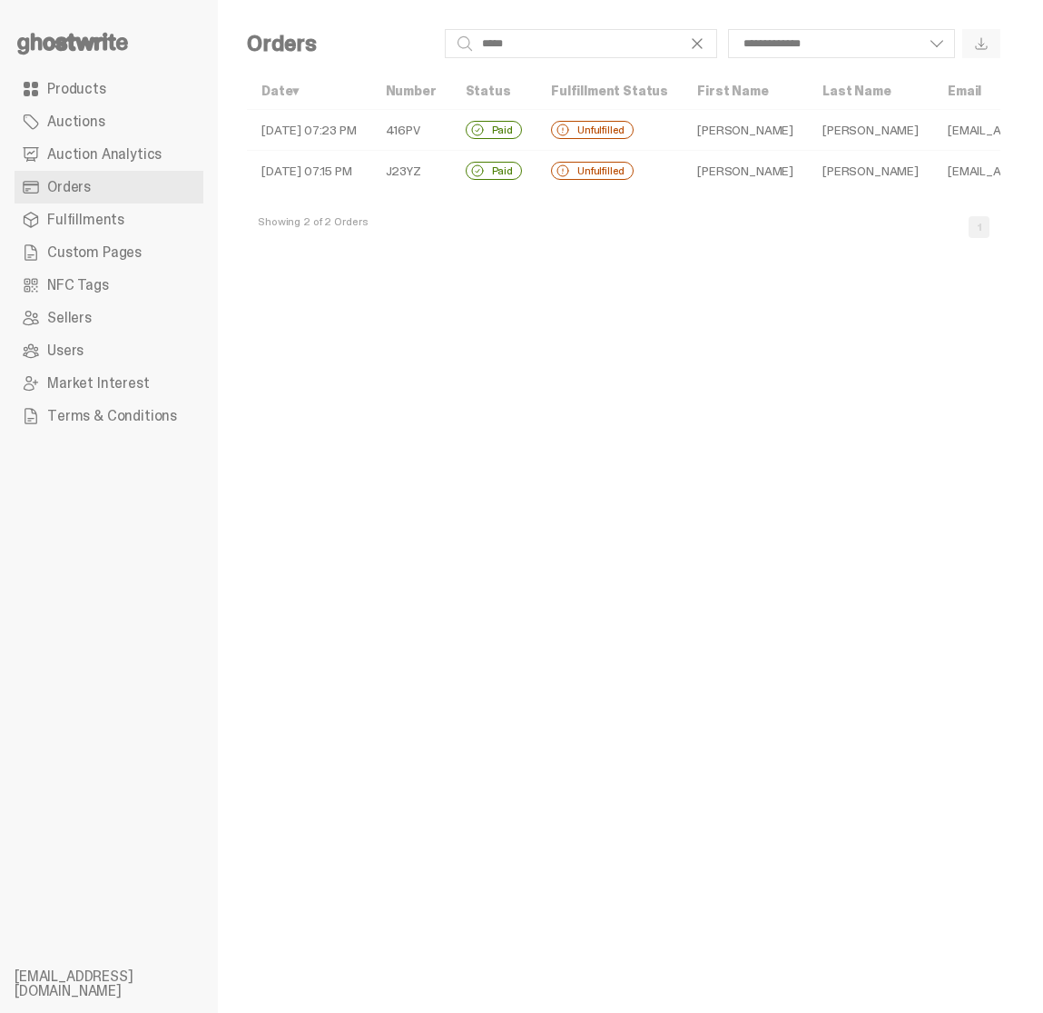
click at [647, 288] on div "**********" at bounding box center [624, 506] width 812 height 1013
click at [555, 126] on td "Unfulfilled" at bounding box center [610, 130] width 146 height 41
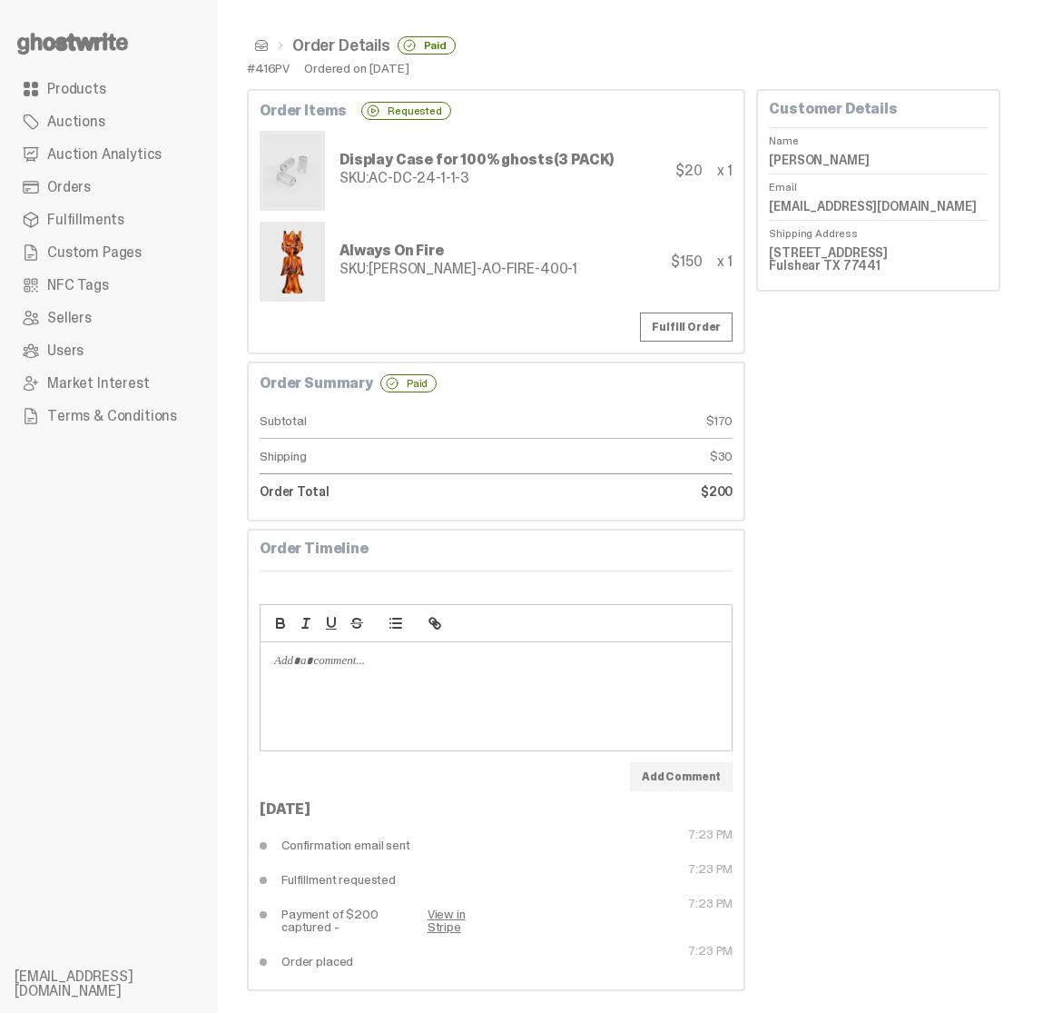
scroll to position [7, 0]
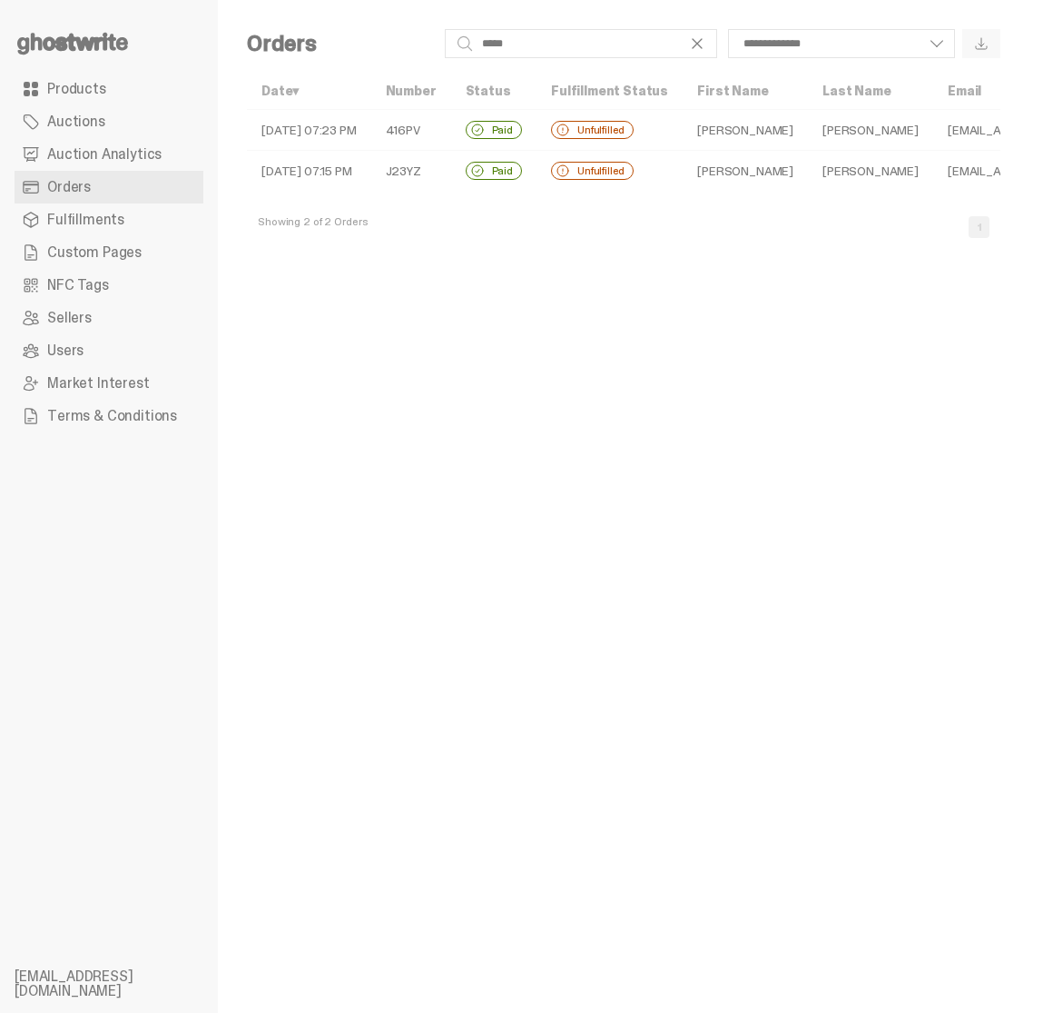
select select
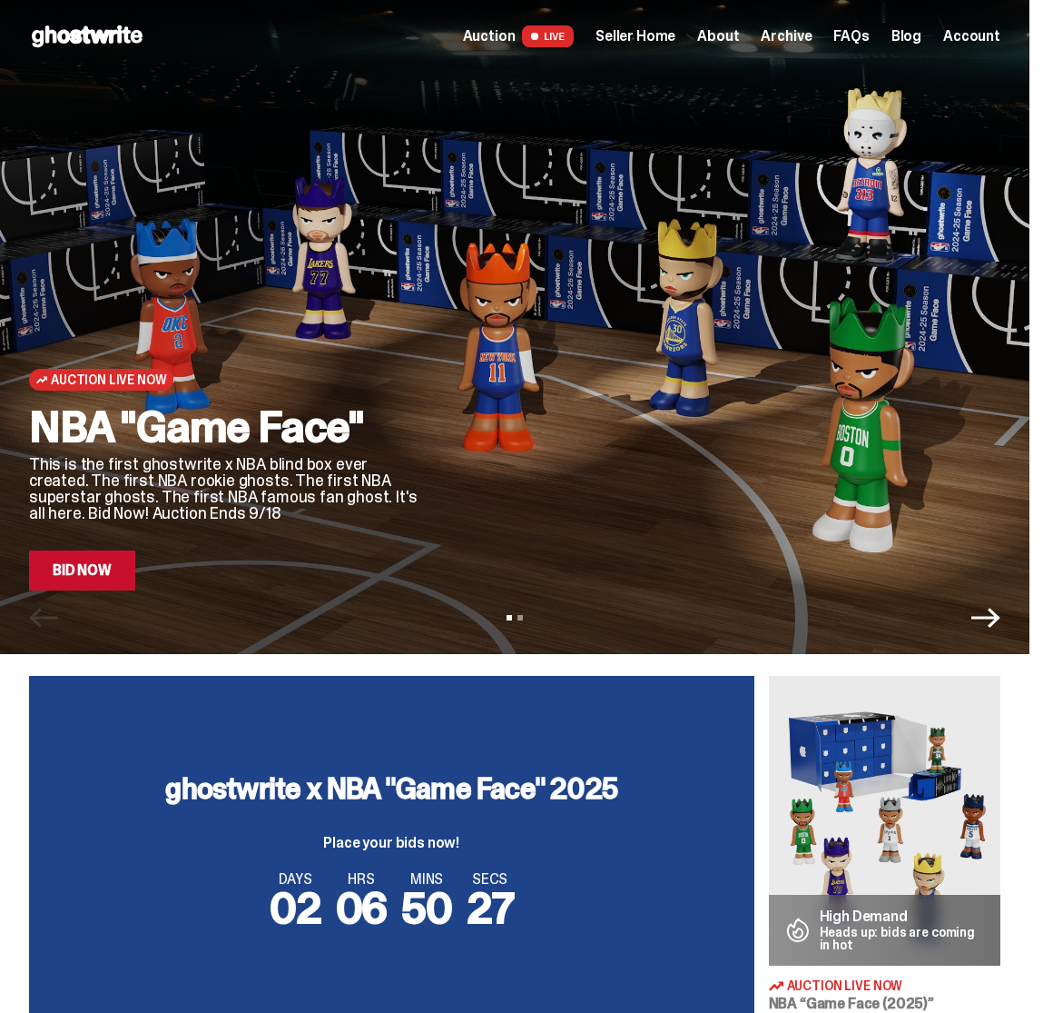
click at [796, 44] on span "Archive" at bounding box center [786, 36] width 51 height 15
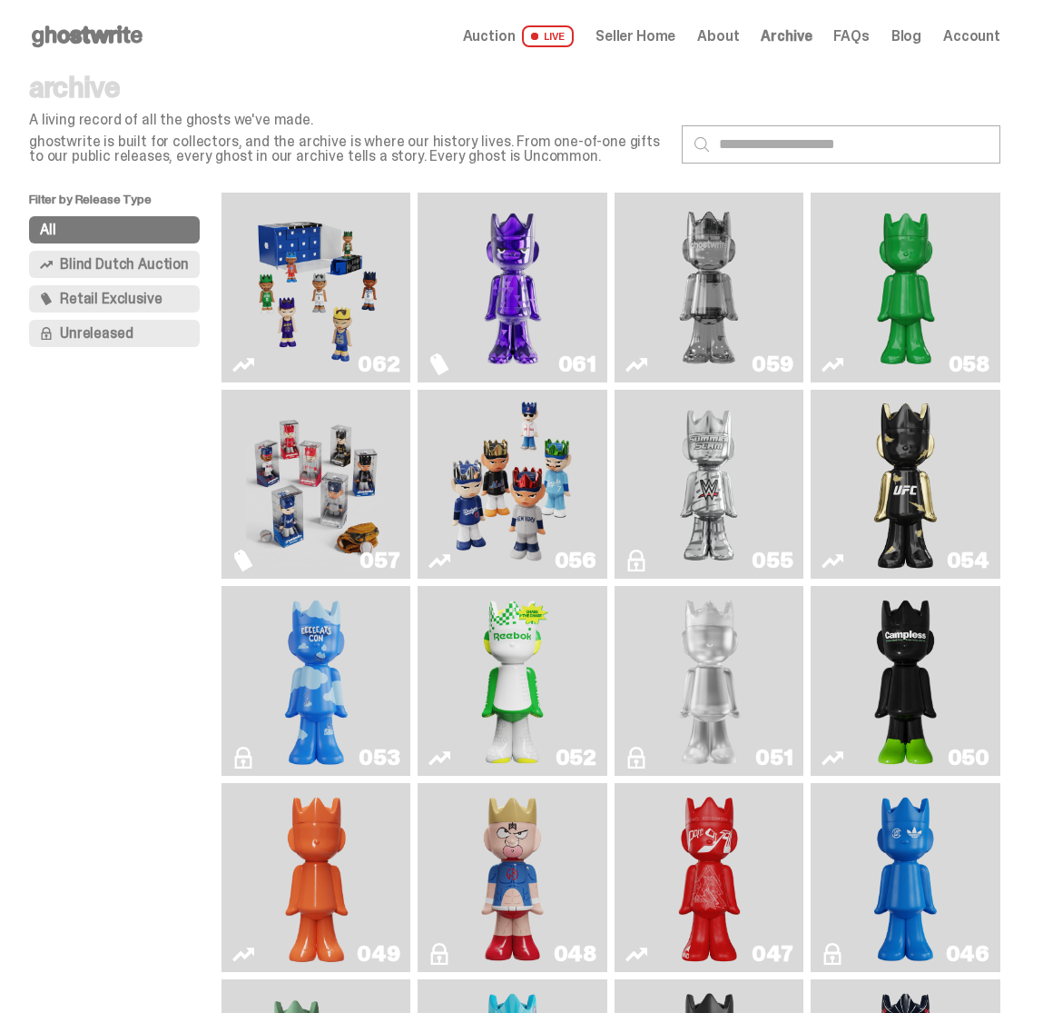
click at [100, 26] on icon at bounding box center [87, 36] width 116 height 29
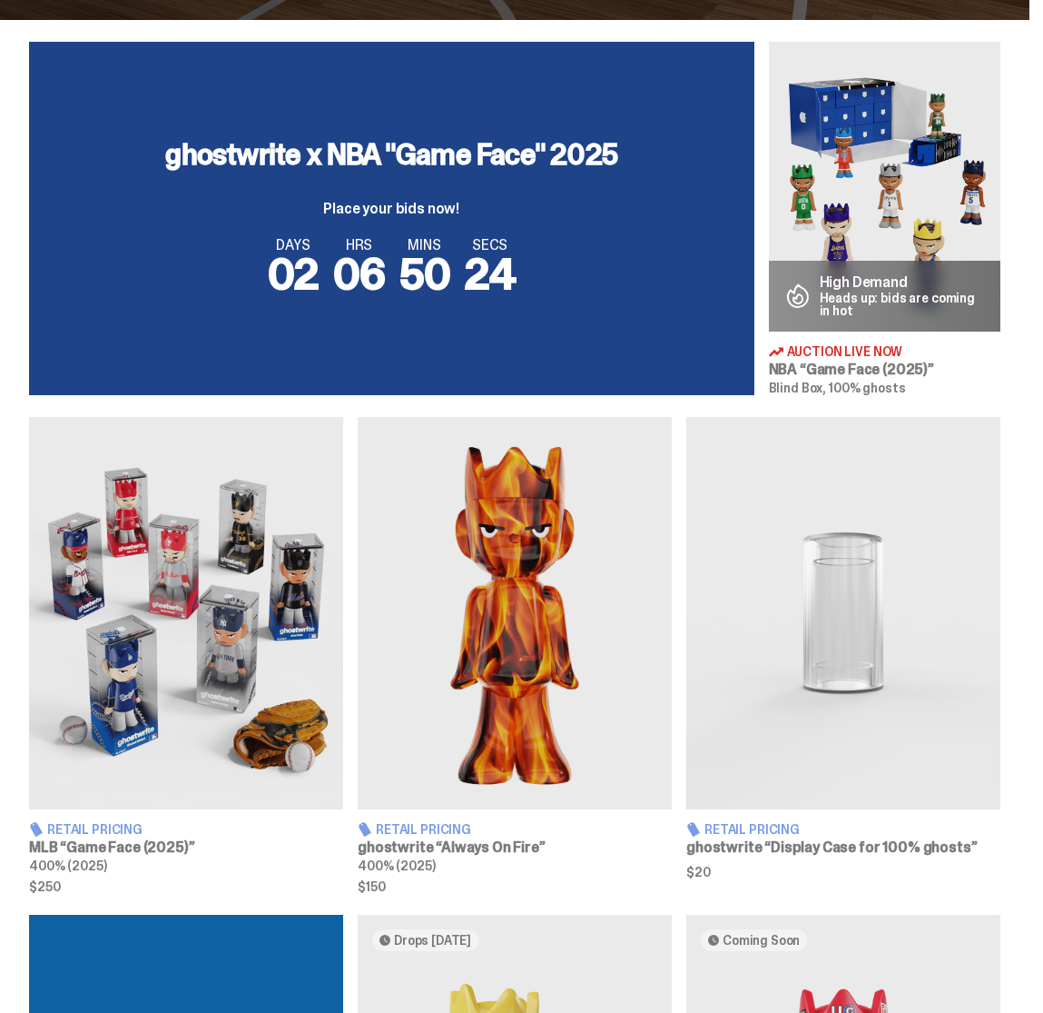
scroll to position [751, 0]
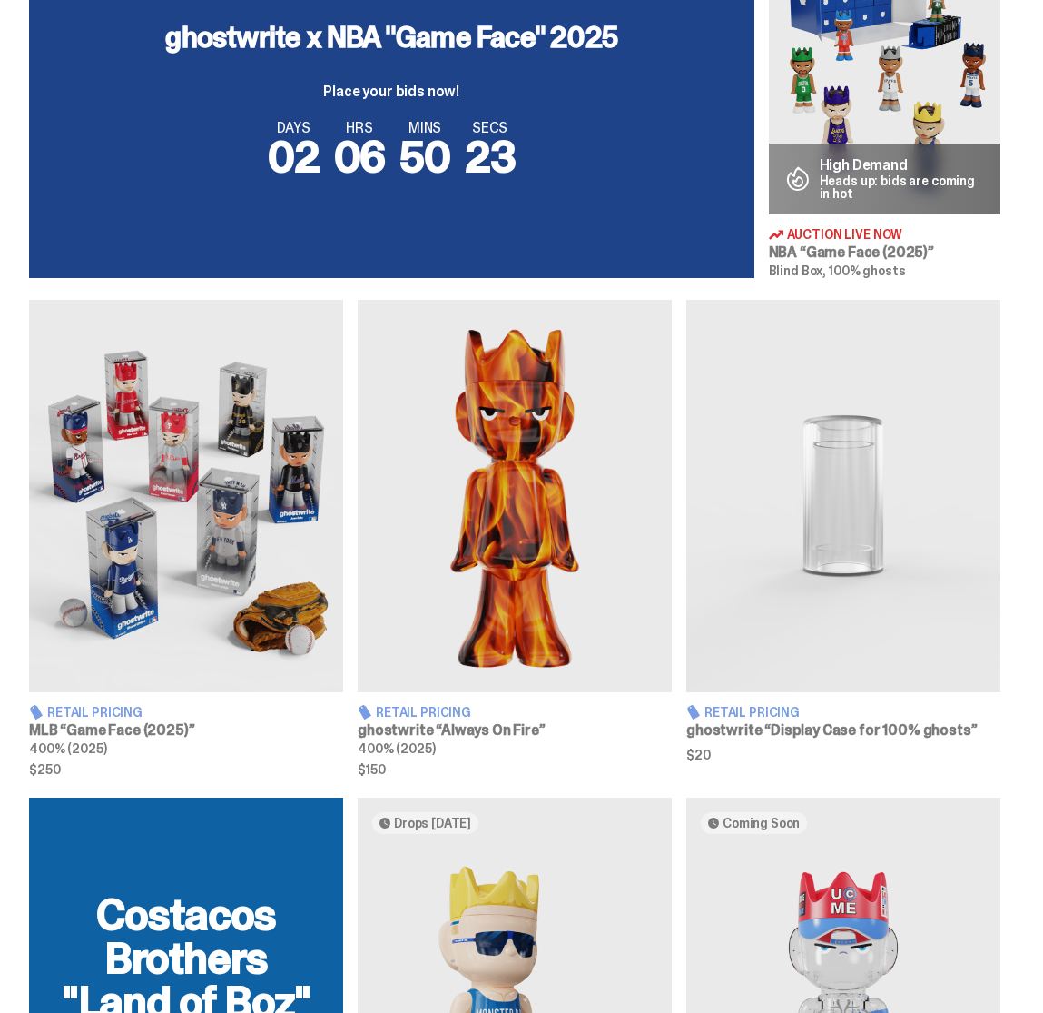
click at [568, 539] on img at bounding box center [515, 496] width 314 height 393
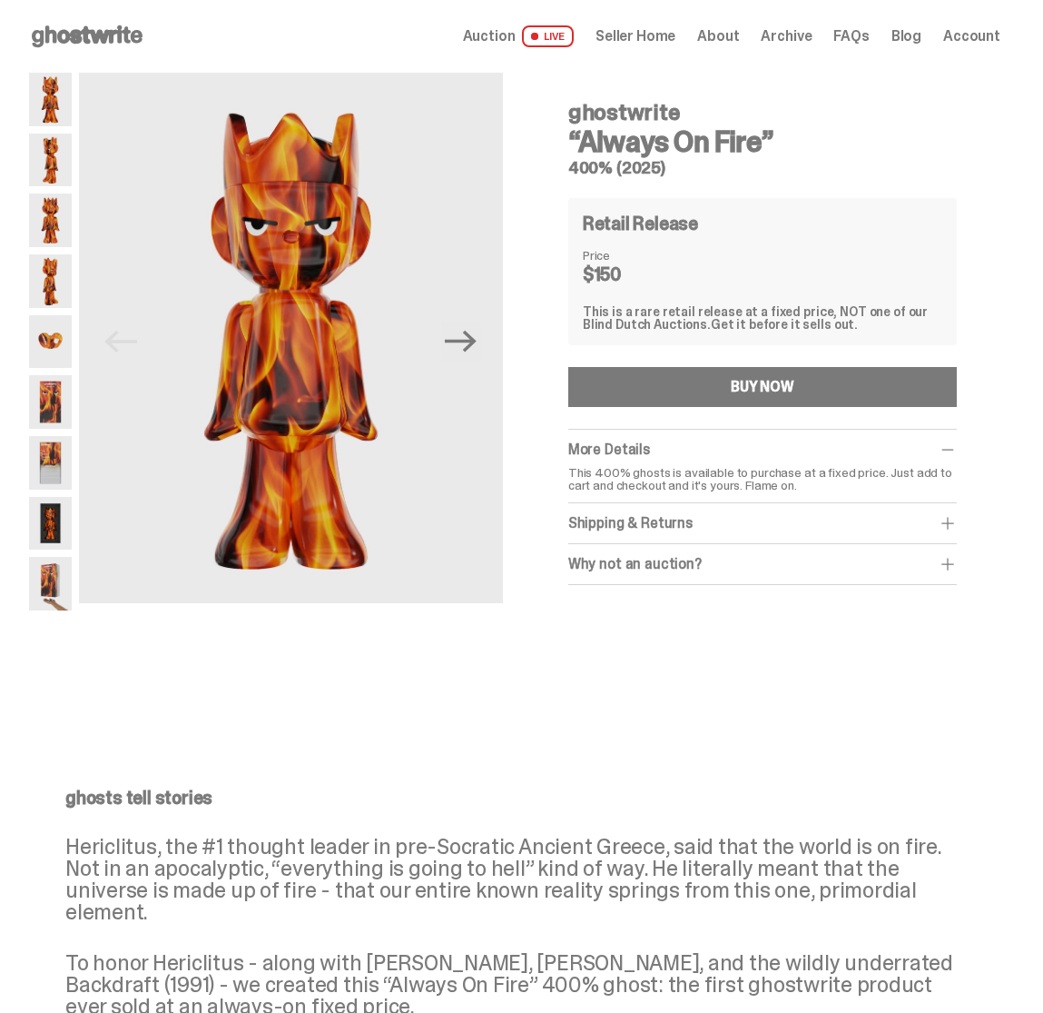
click at [744, 523] on div "Shipping & Returns" at bounding box center [762, 523] width 389 height 18
click at [128, 39] on use at bounding box center [87, 36] width 111 height 22
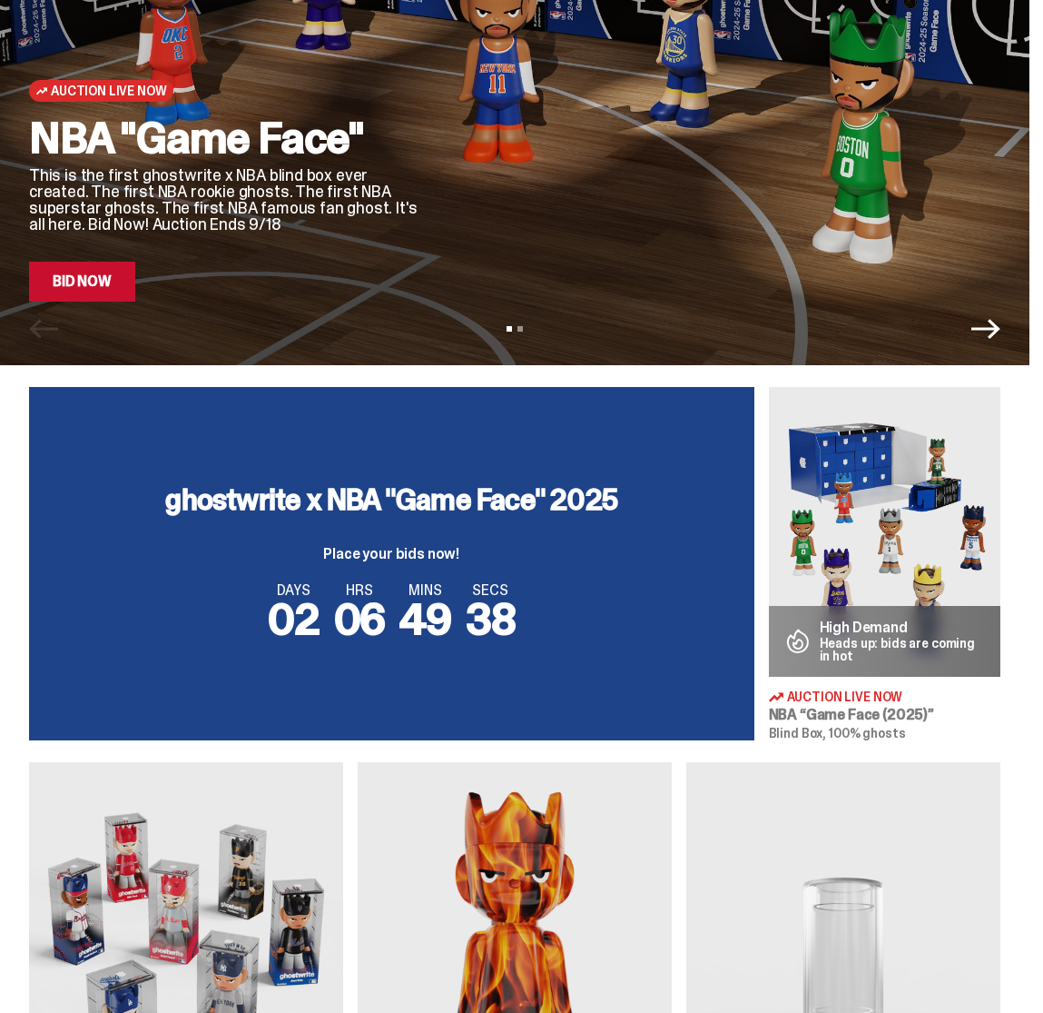
scroll to position [868, 0]
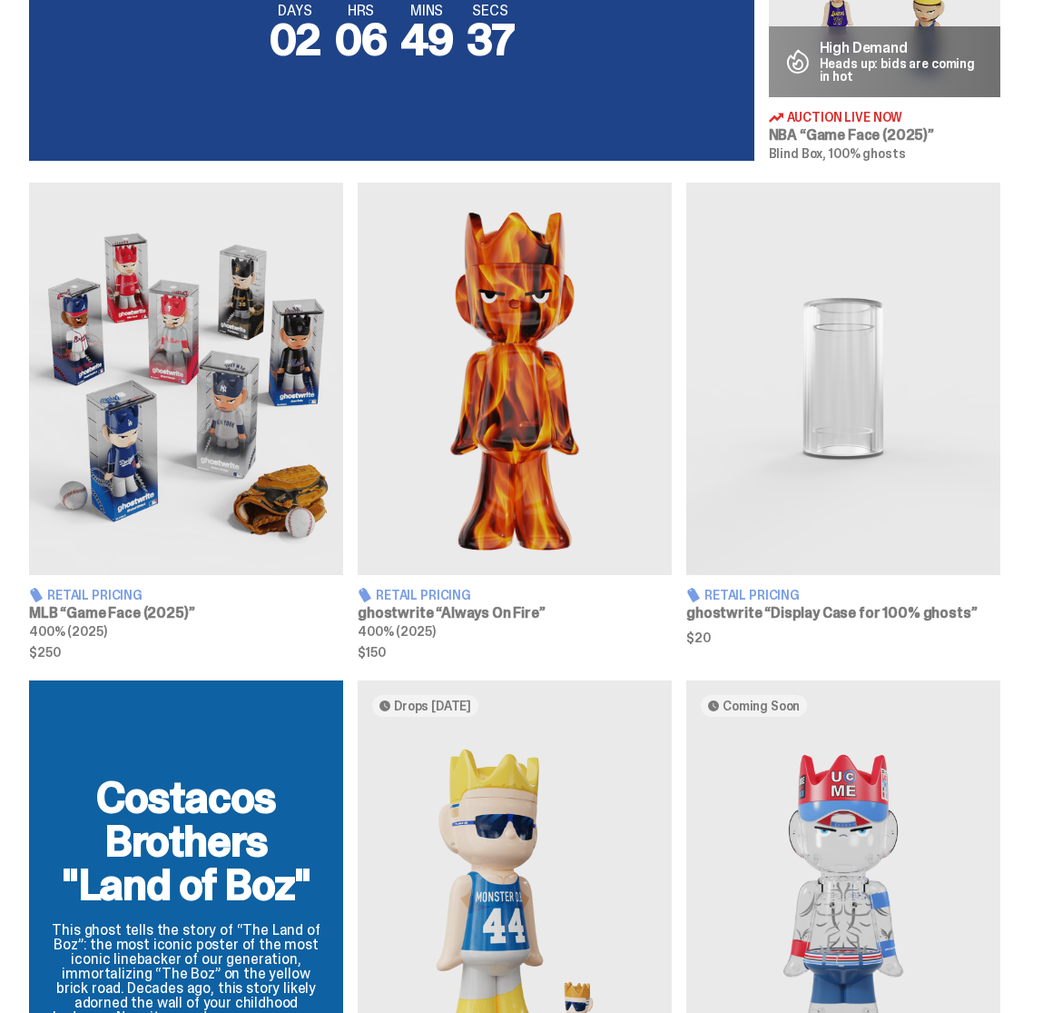
click at [766, 453] on img at bounding box center [844, 379] width 314 height 393
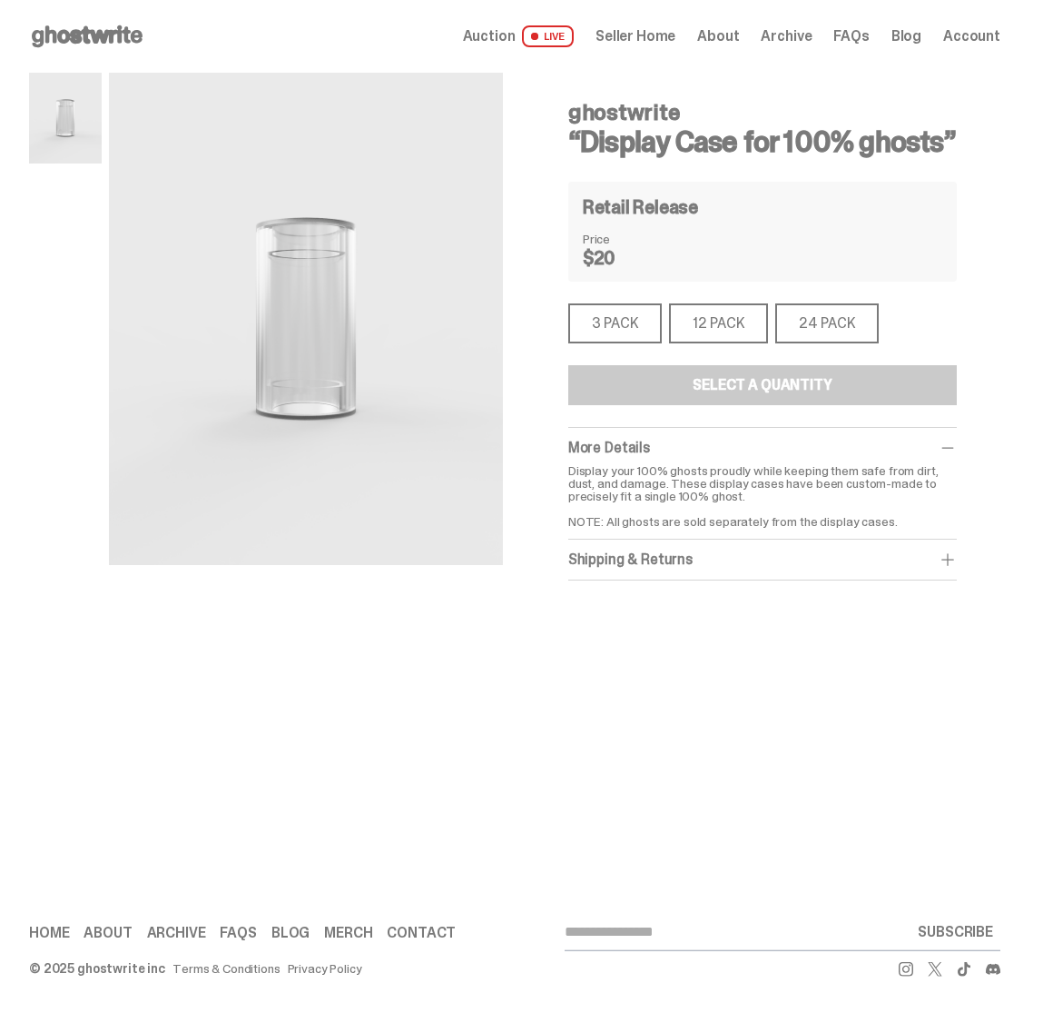
click at [681, 567] on div "Shipping & Returns" at bounding box center [762, 559] width 389 height 18
